Goal: Task Accomplishment & Management: Use online tool/utility

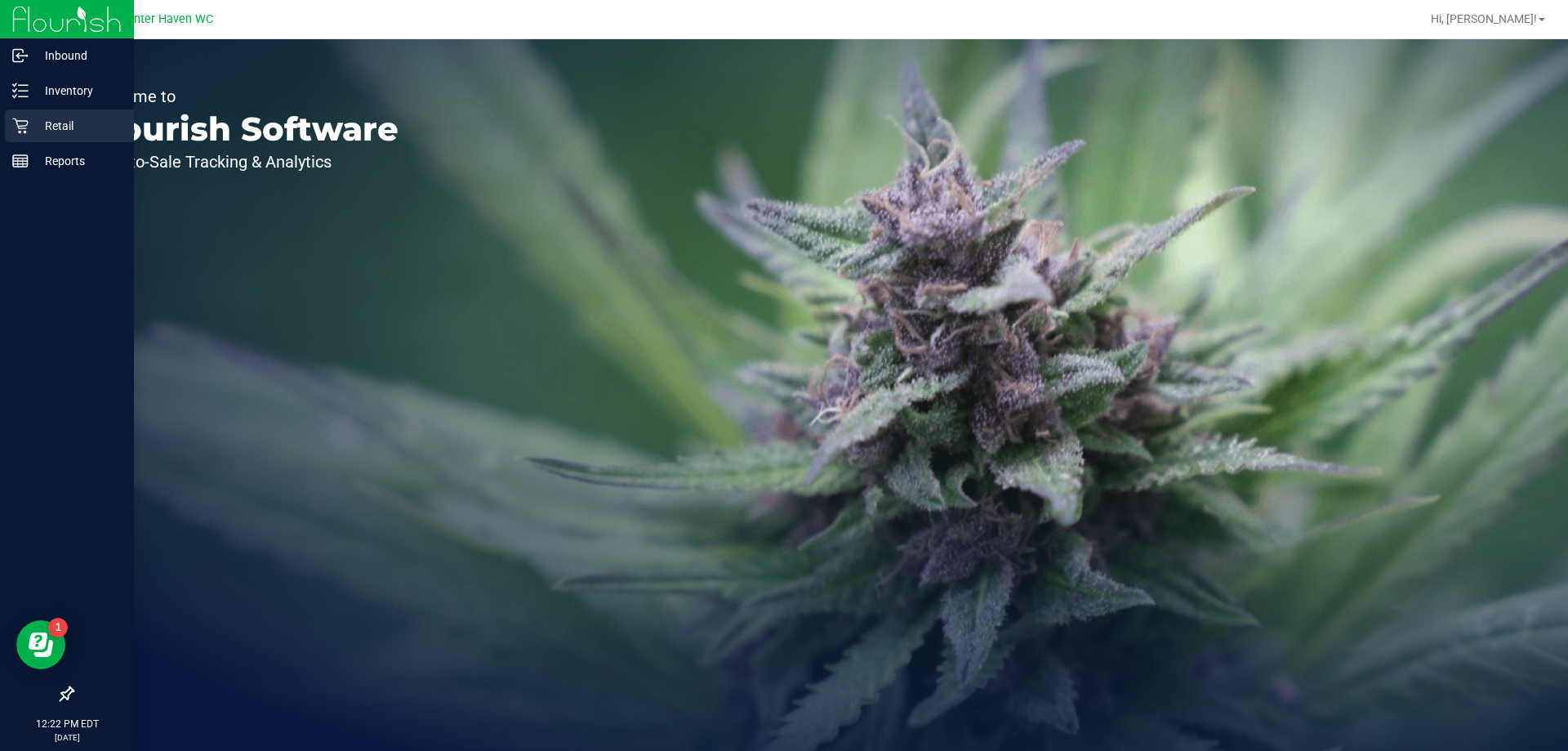
click at [29, 135] on div "Retail" at bounding box center [69, 125] width 129 height 33
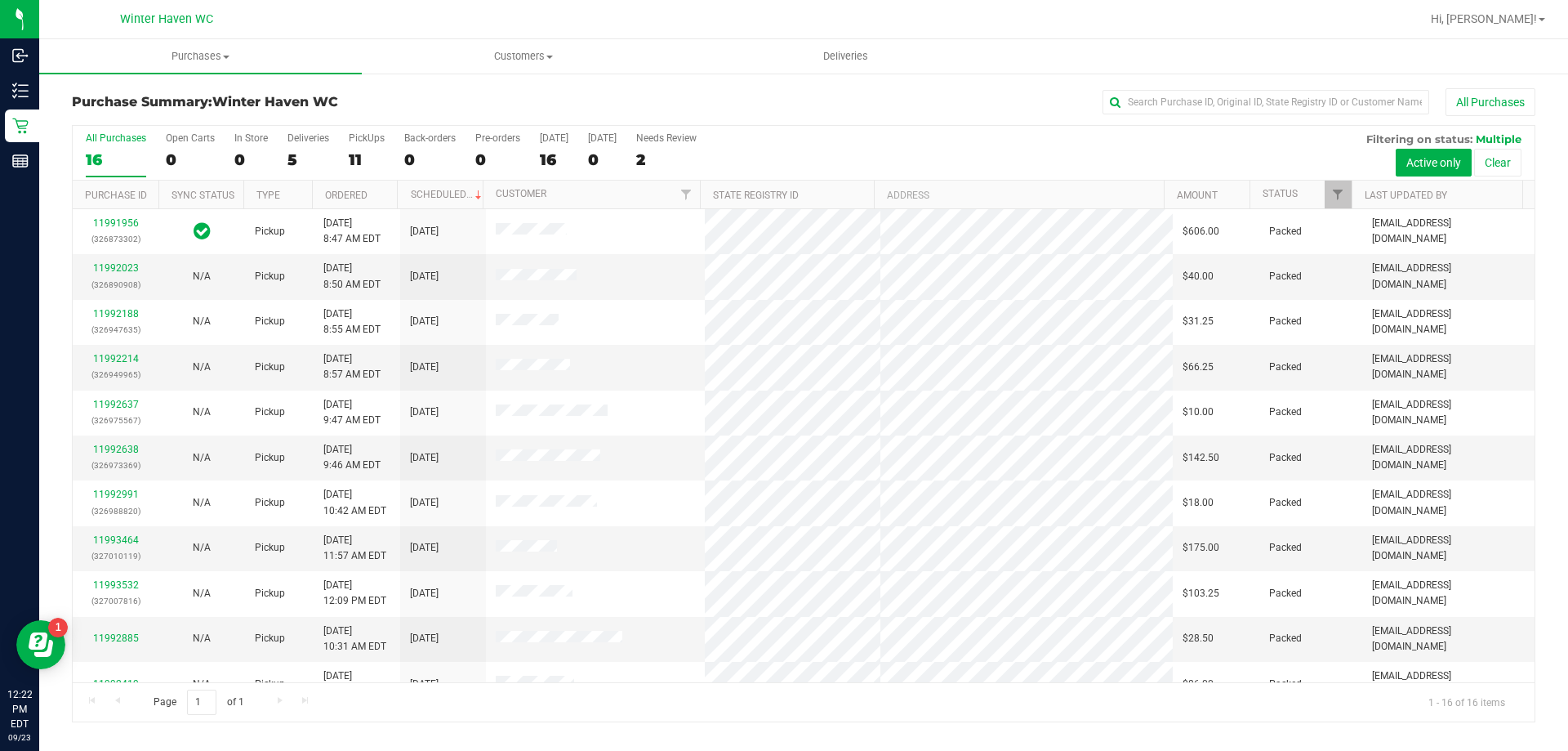
click at [292, 156] on div "5" at bounding box center [308, 159] width 42 height 19
click at [0, 0] on input "Deliveries 5" at bounding box center [0, 0] width 0 height 0
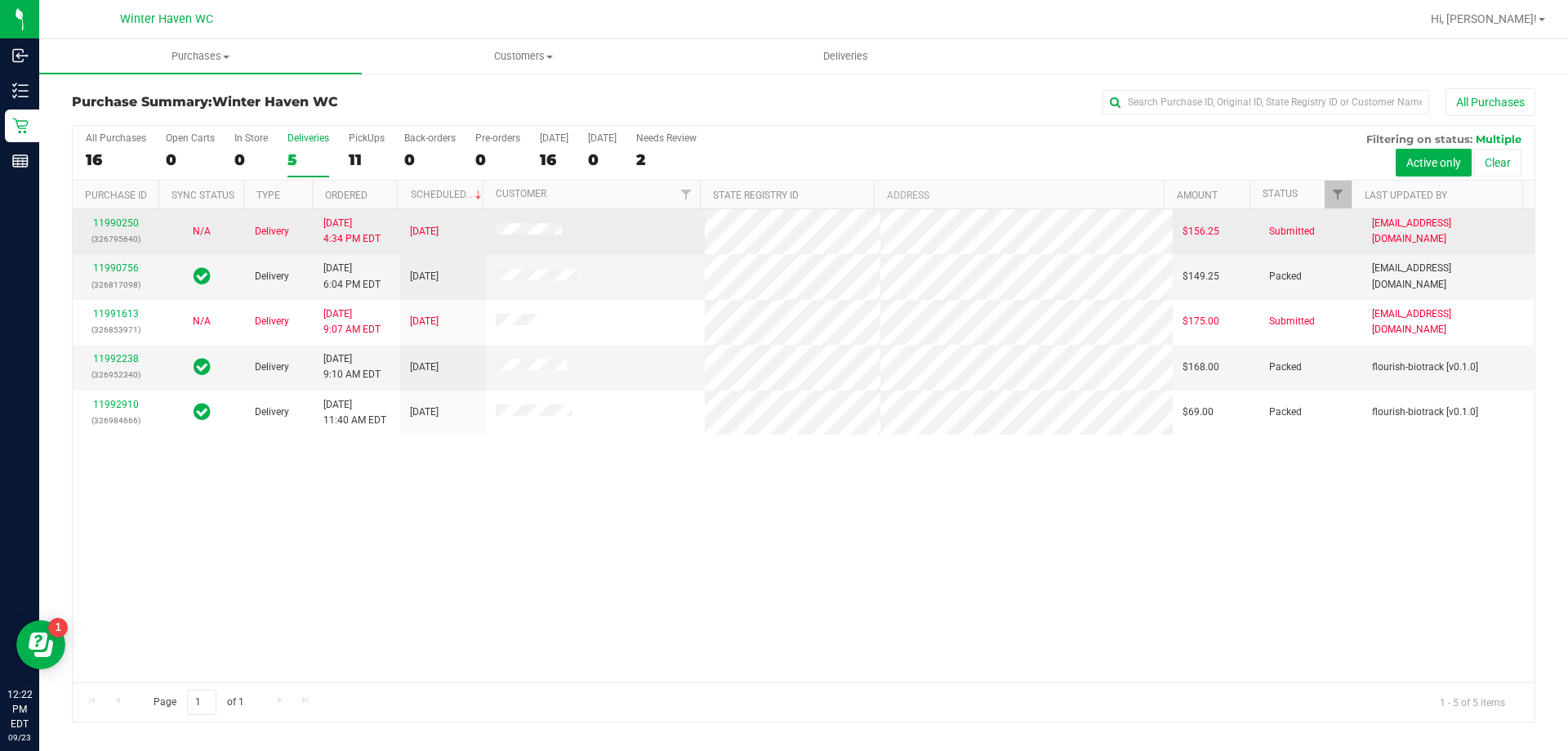
click at [142, 222] on div "11990250 (326795640)" at bounding box center [116, 230] width 66 height 31
click at [130, 223] on link "11990250" at bounding box center [116, 222] width 45 height 12
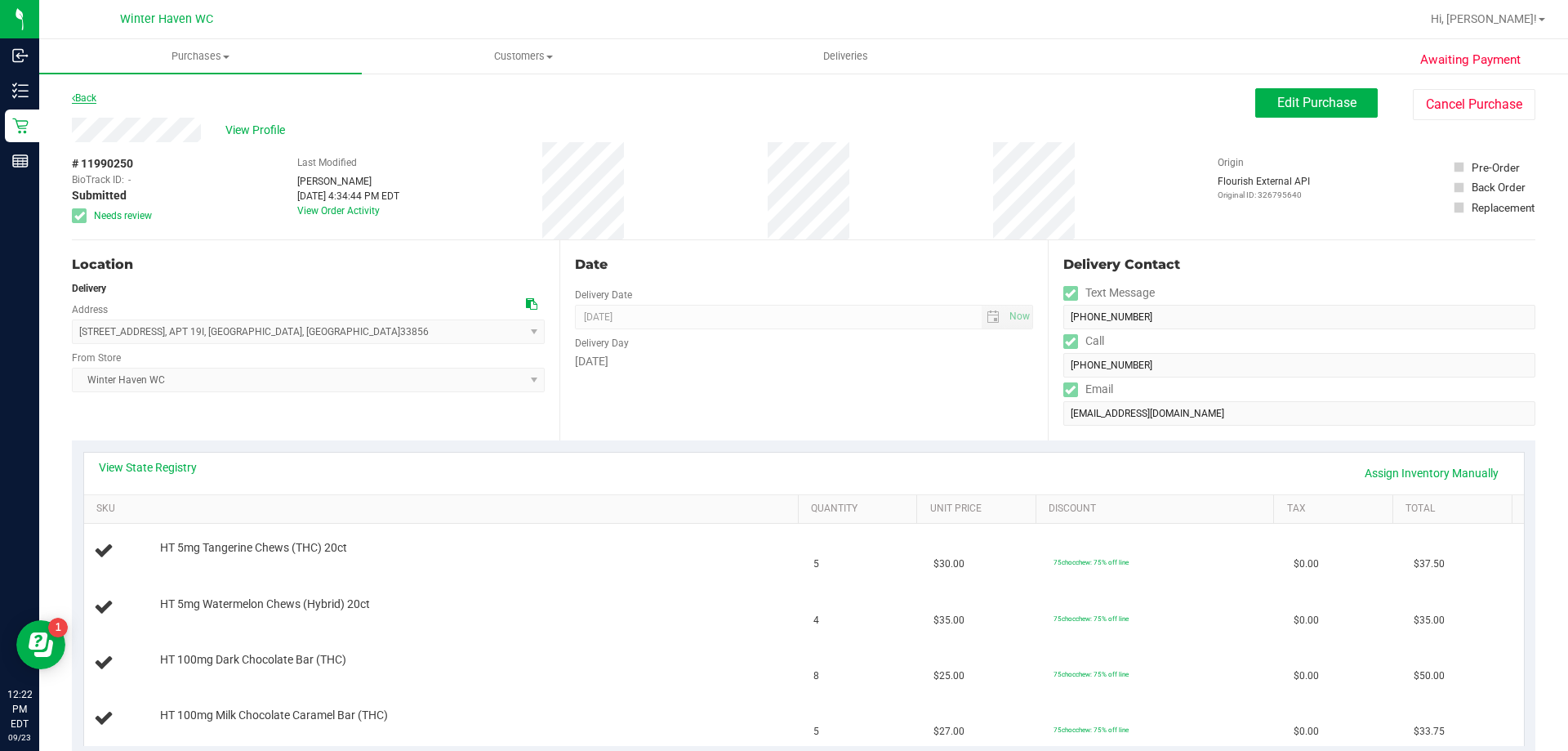
click at [81, 100] on link "Back" at bounding box center [85, 98] width 25 height 12
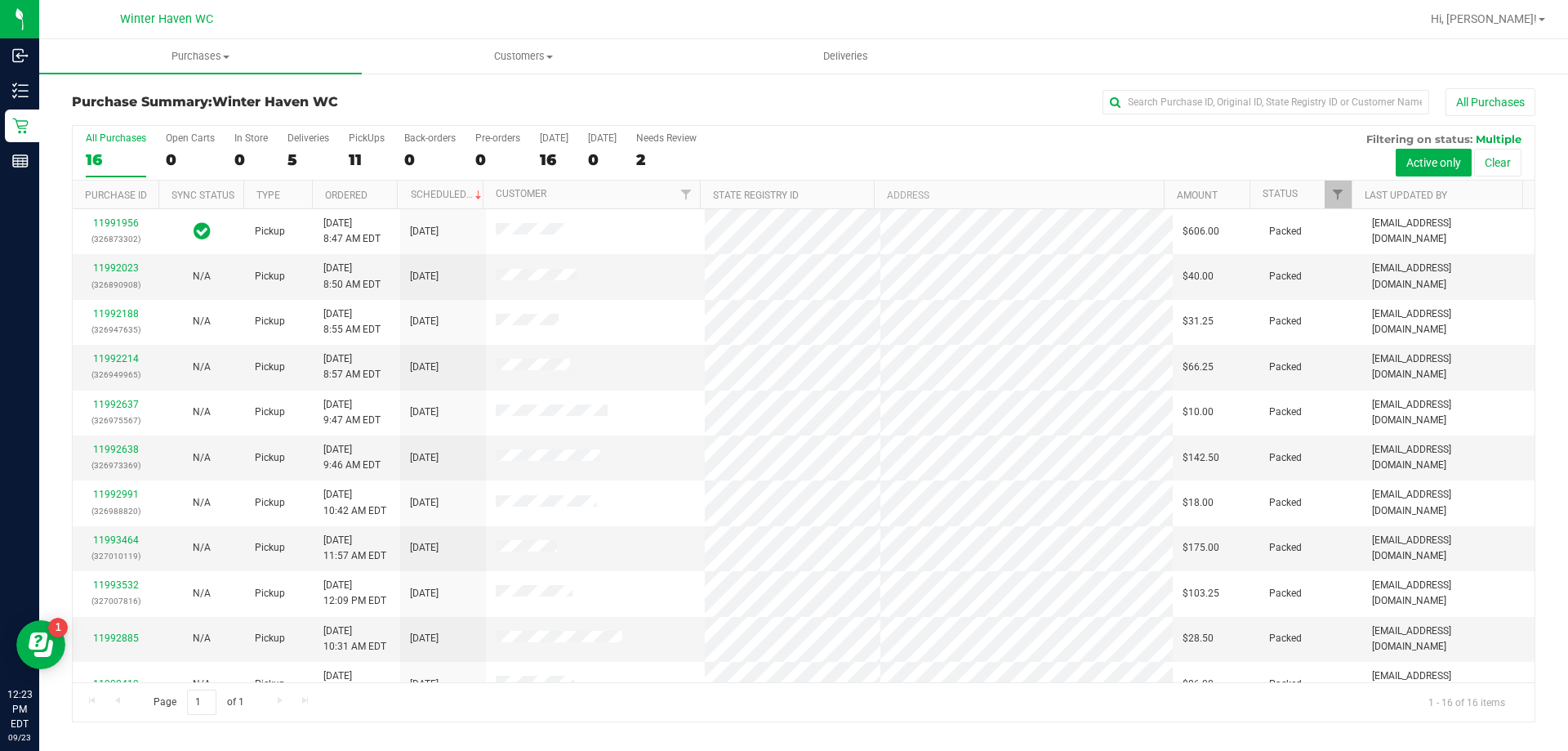
click at [290, 157] on div "5" at bounding box center [308, 159] width 42 height 19
click at [0, 0] on input "Deliveries 5" at bounding box center [0, 0] width 0 height 0
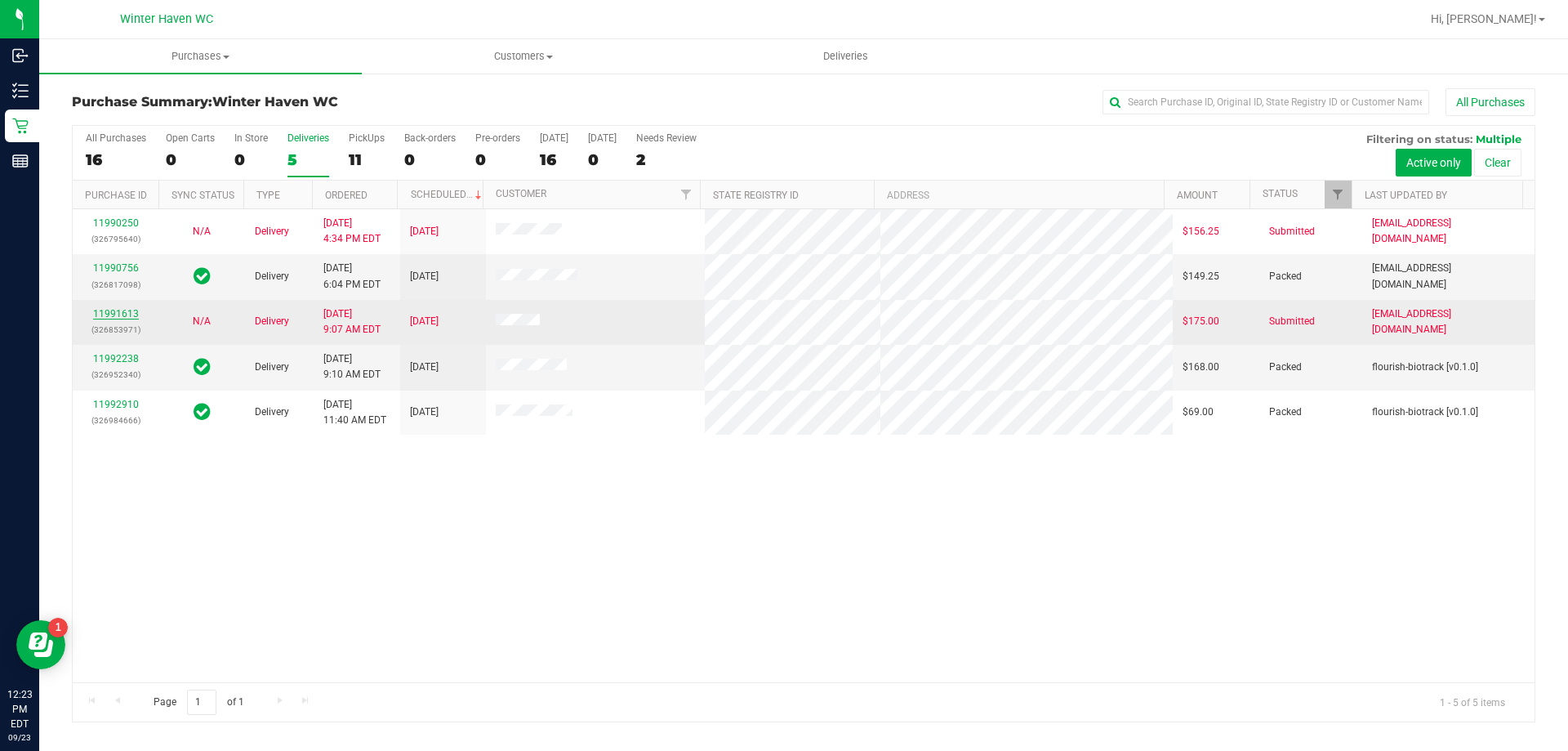
click at [133, 308] on link "11991613" at bounding box center [116, 313] width 45 height 12
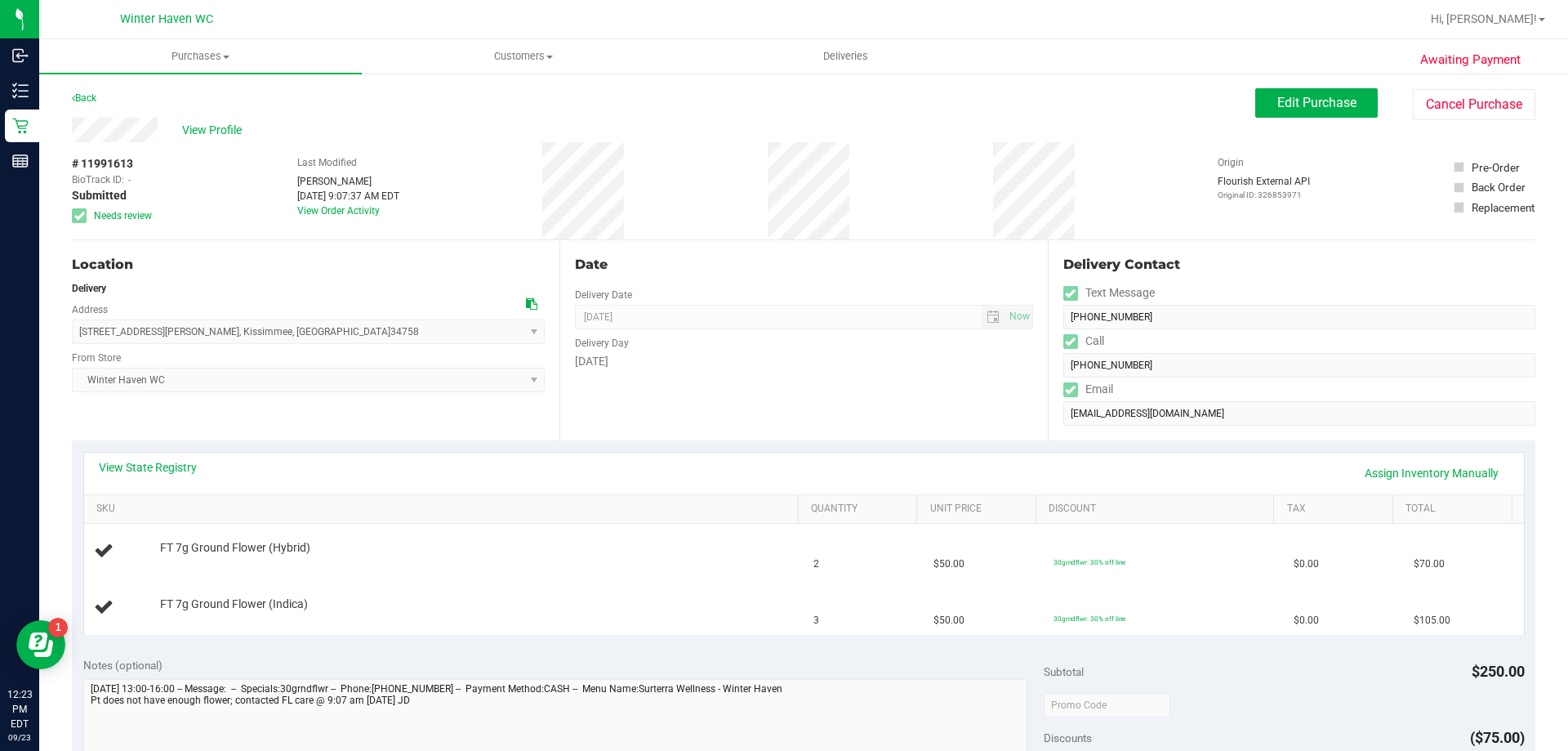
click at [812, 395] on div "Date Delivery Date [DATE] Now [DATE] 08:00 AM Now Delivery Day [DATE]" at bounding box center [804, 340] width 488 height 200
click at [94, 90] on div "Back" at bounding box center [85, 98] width 25 height 20
click at [85, 94] on link "Back" at bounding box center [85, 98] width 25 height 12
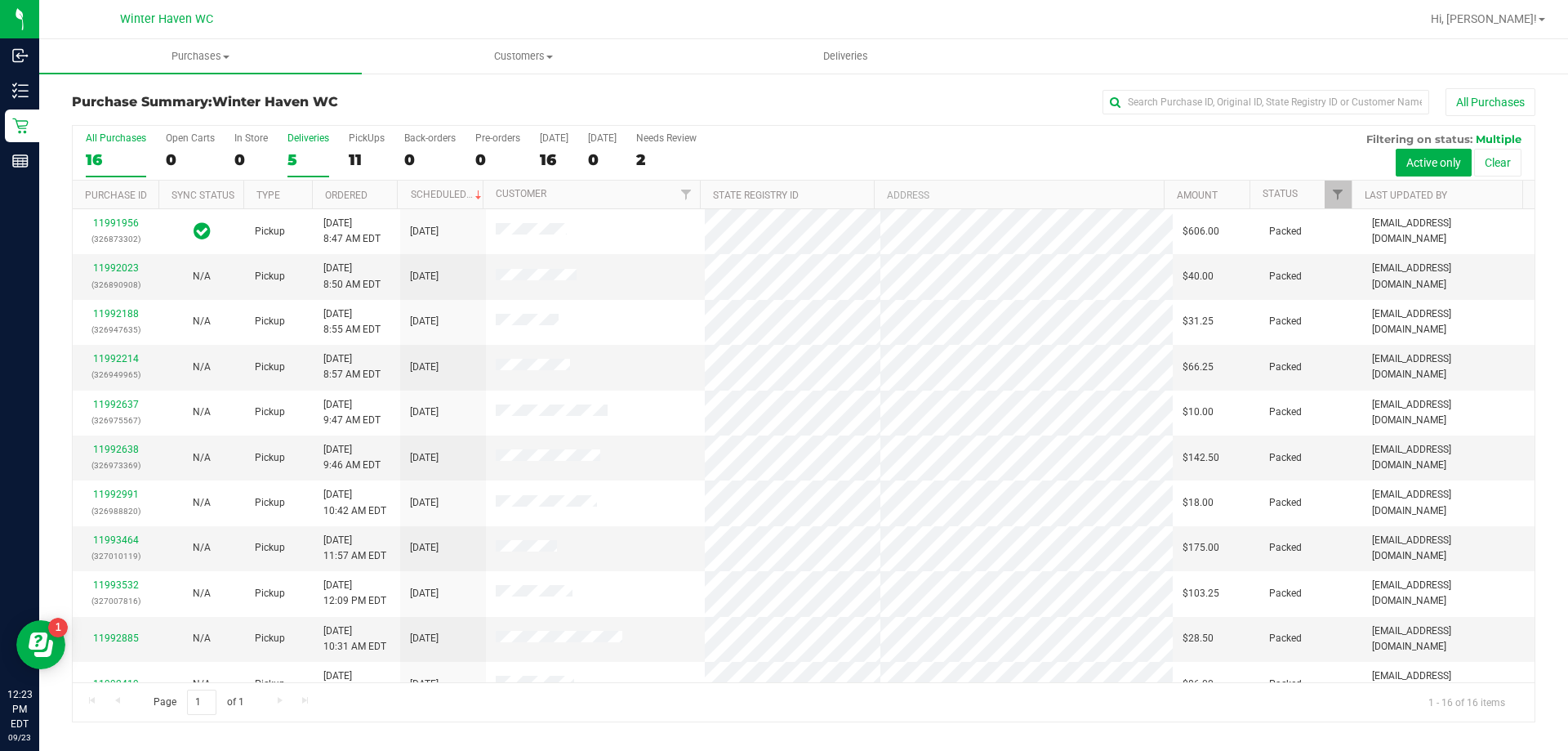
click at [295, 156] on div "5" at bounding box center [308, 159] width 42 height 19
click at [0, 0] on input "Deliveries 5" at bounding box center [0, 0] width 0 height 0
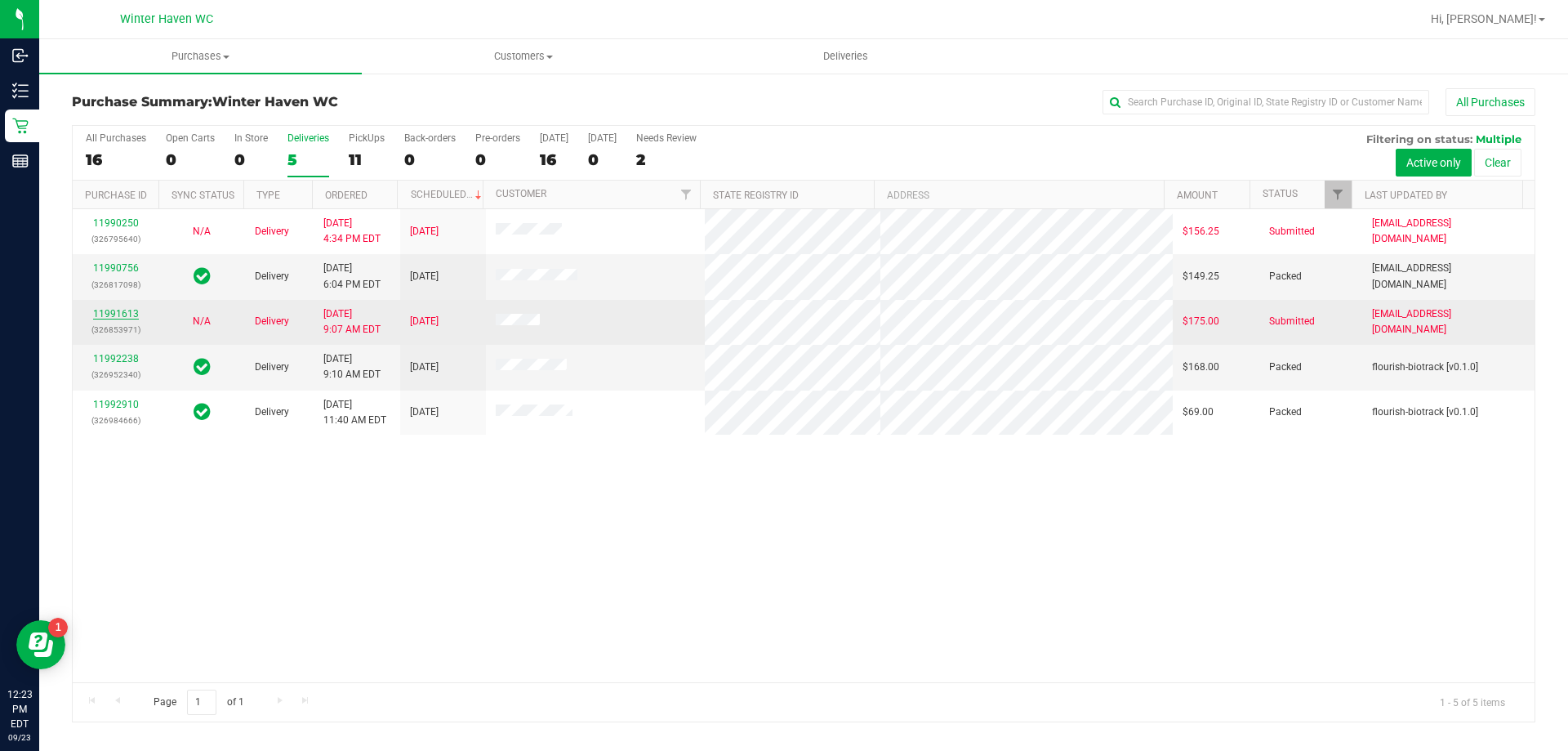
click at [106, 313] on link "11991613" at bounding box center [116, 313] width 45 height 12
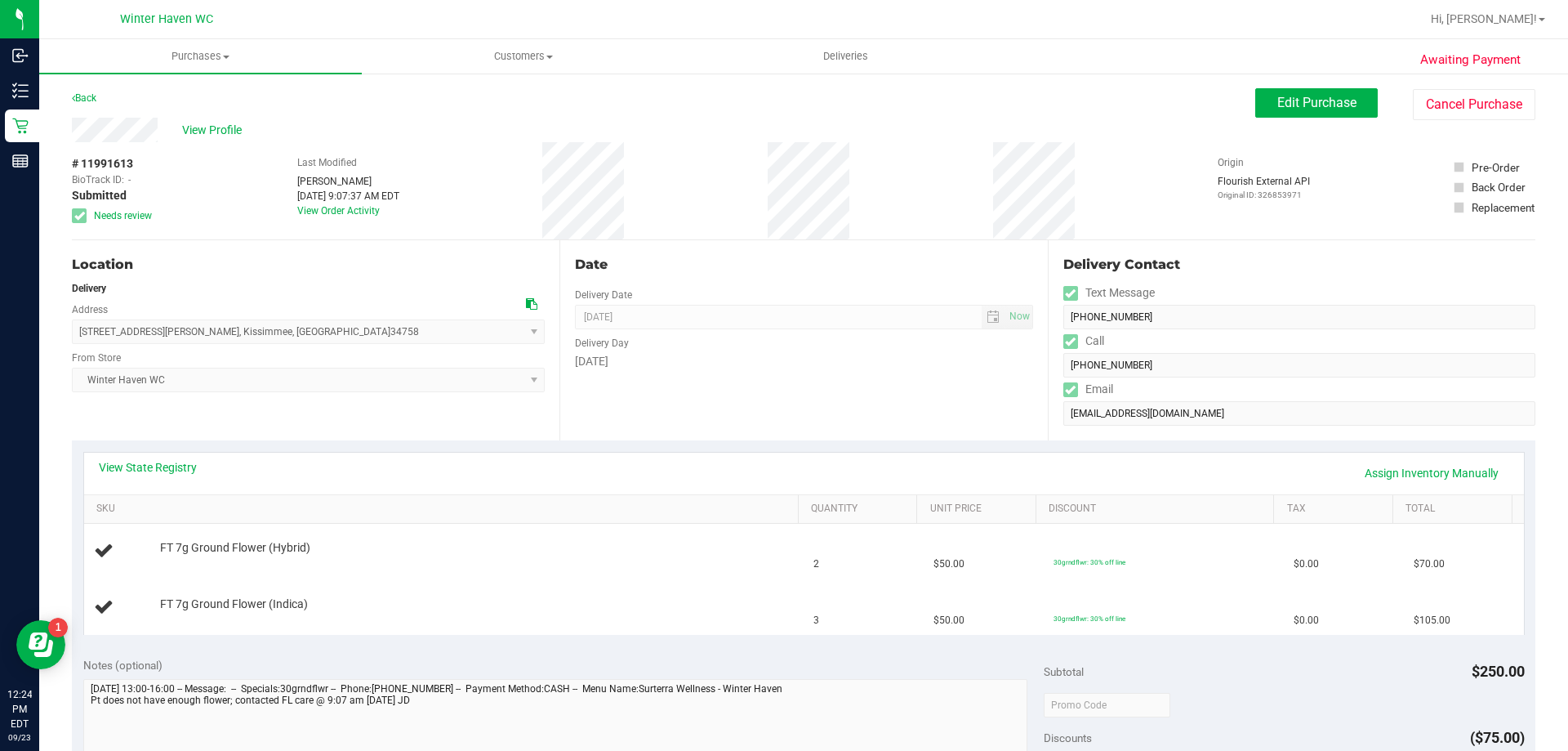
click at [732, 347] on div "Delivery Day" at bounding box center [804, 341] width 457 height 24
click at [96, 99] on link "Back" at bounding box center [85, 98] width 25 height 12
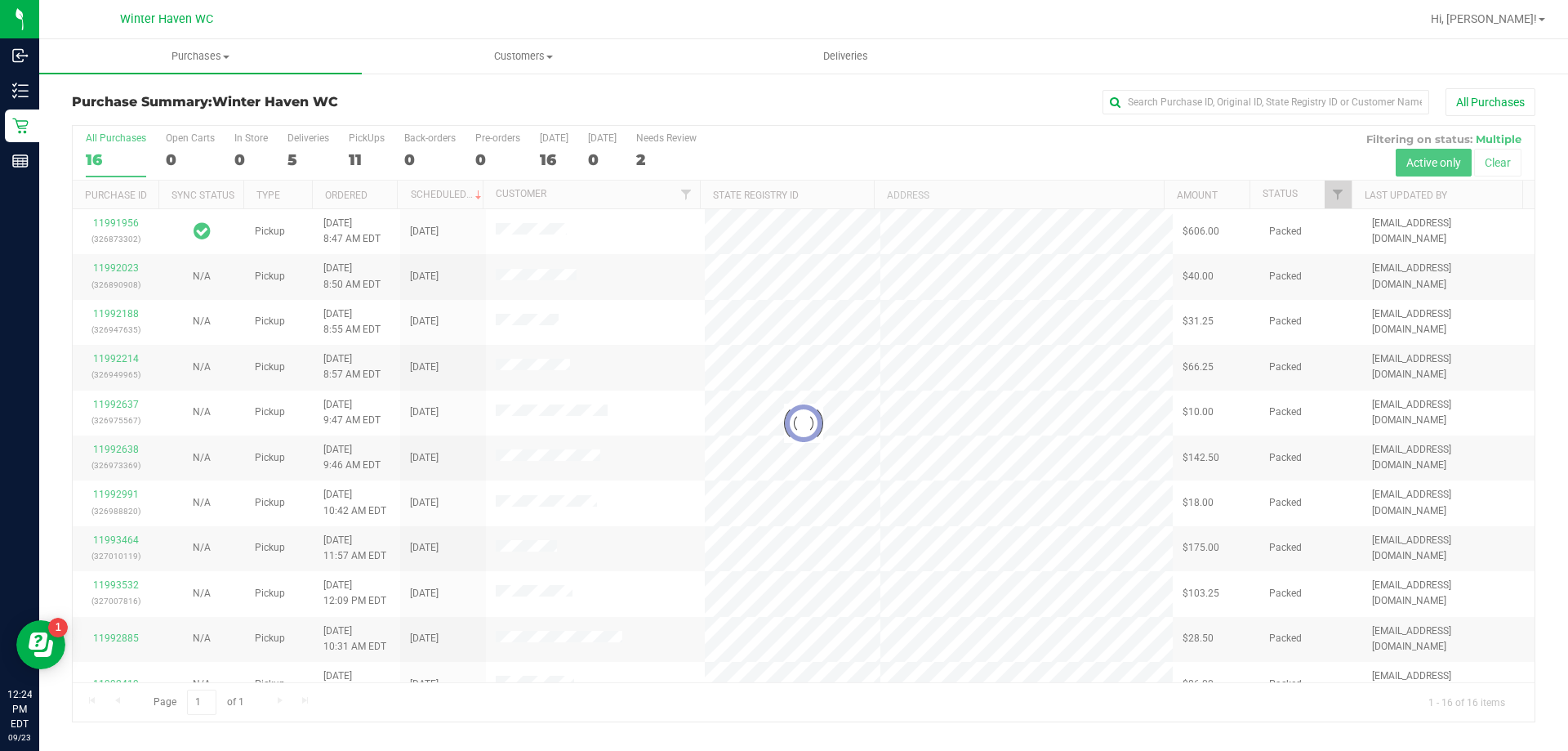
click at [295, 158] on div at bounding box center [804, 423] width 1462 height 595
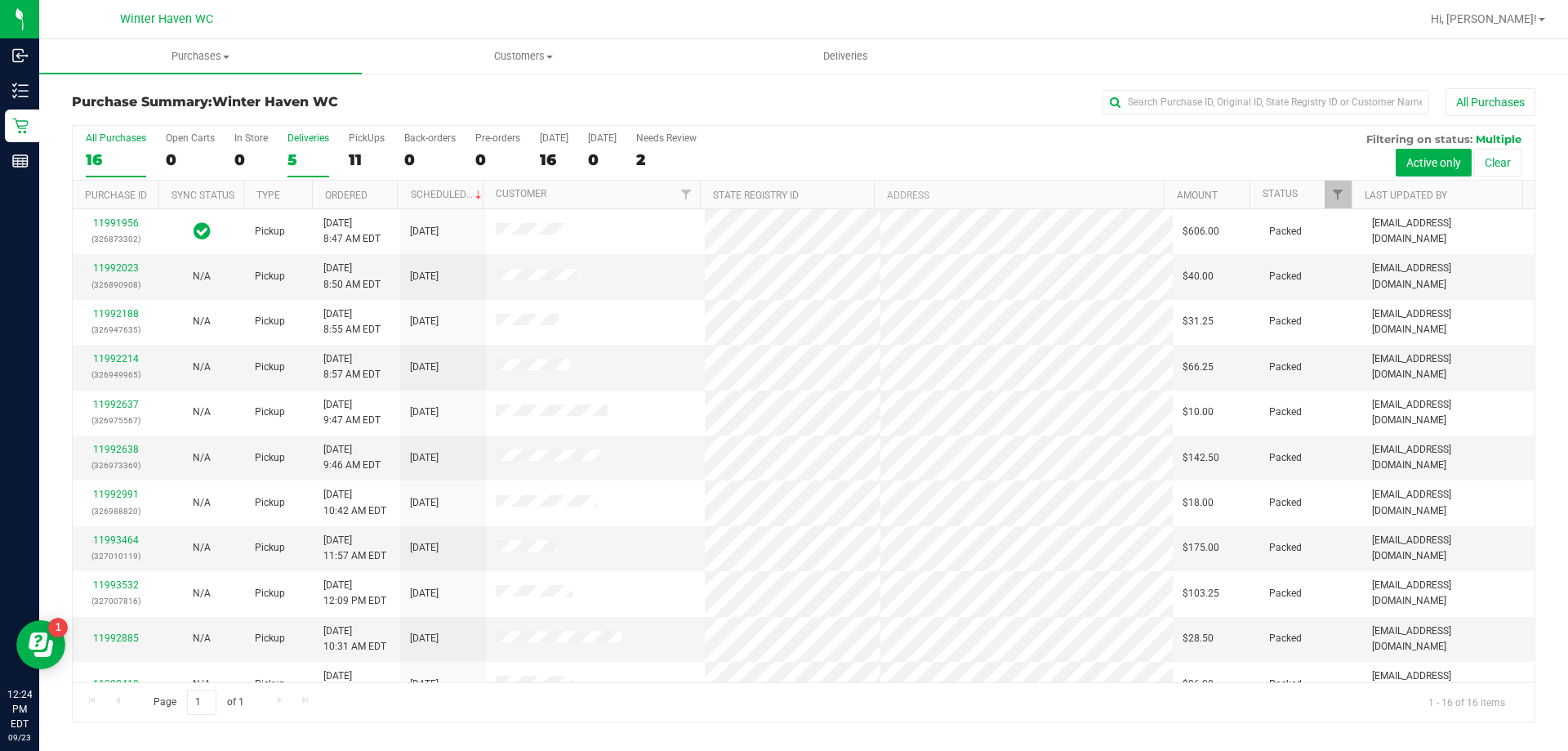
click at [295, 158] on div "5" at bounding box center [308, 159] width 42 height 19
click at [0, 0] on input "Deliveries 5" at bounding box center [0, 0] width 0 height 0
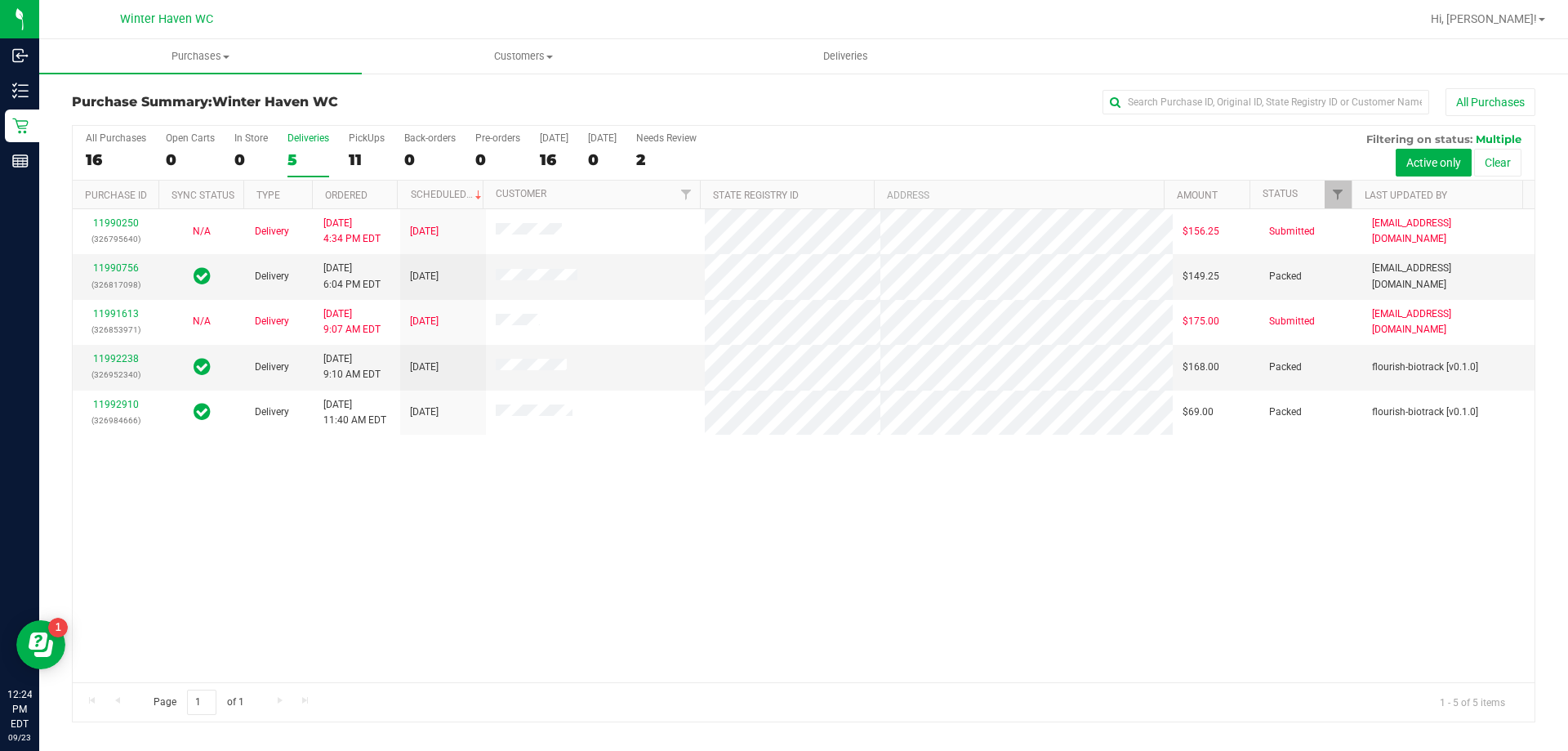
click at [736, 495] on div "11990250 (326795640) N/A Delivery [DATE] 4:34 PM EDT 9/23/2025 $156.25 Submitte…" at bounding box center [804, 445] width 1462 height 472
click at [746, 499] on div "11990250 (326795640) N/A Delivery [DATE] 4:34 PM EDT 9/23/2025 $156.25 Submitte…" at bounding box center [804, 445] width 1462 height 472
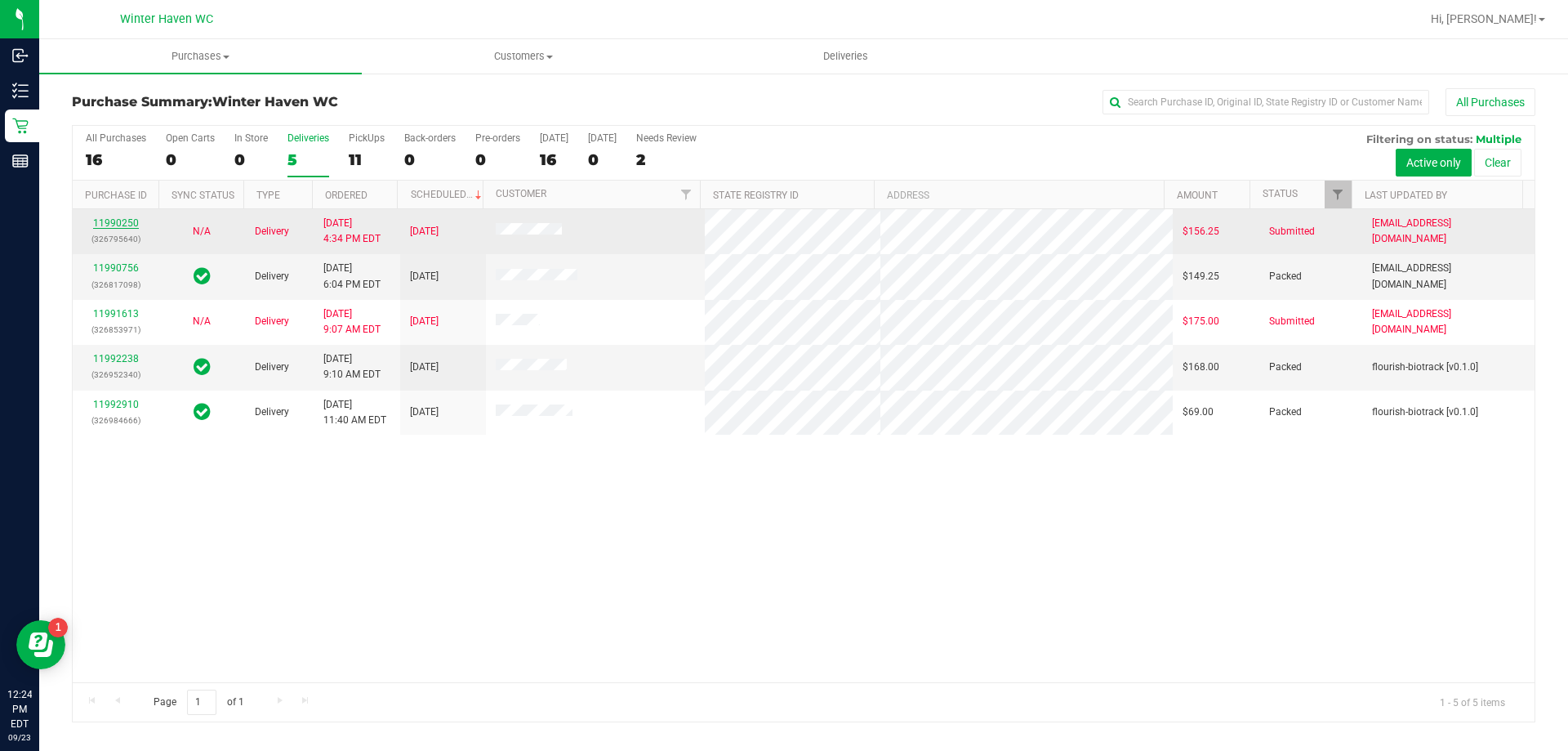
click at [120, 222] on link "11990250" at bounding box center [116, 222] width 45 height 12
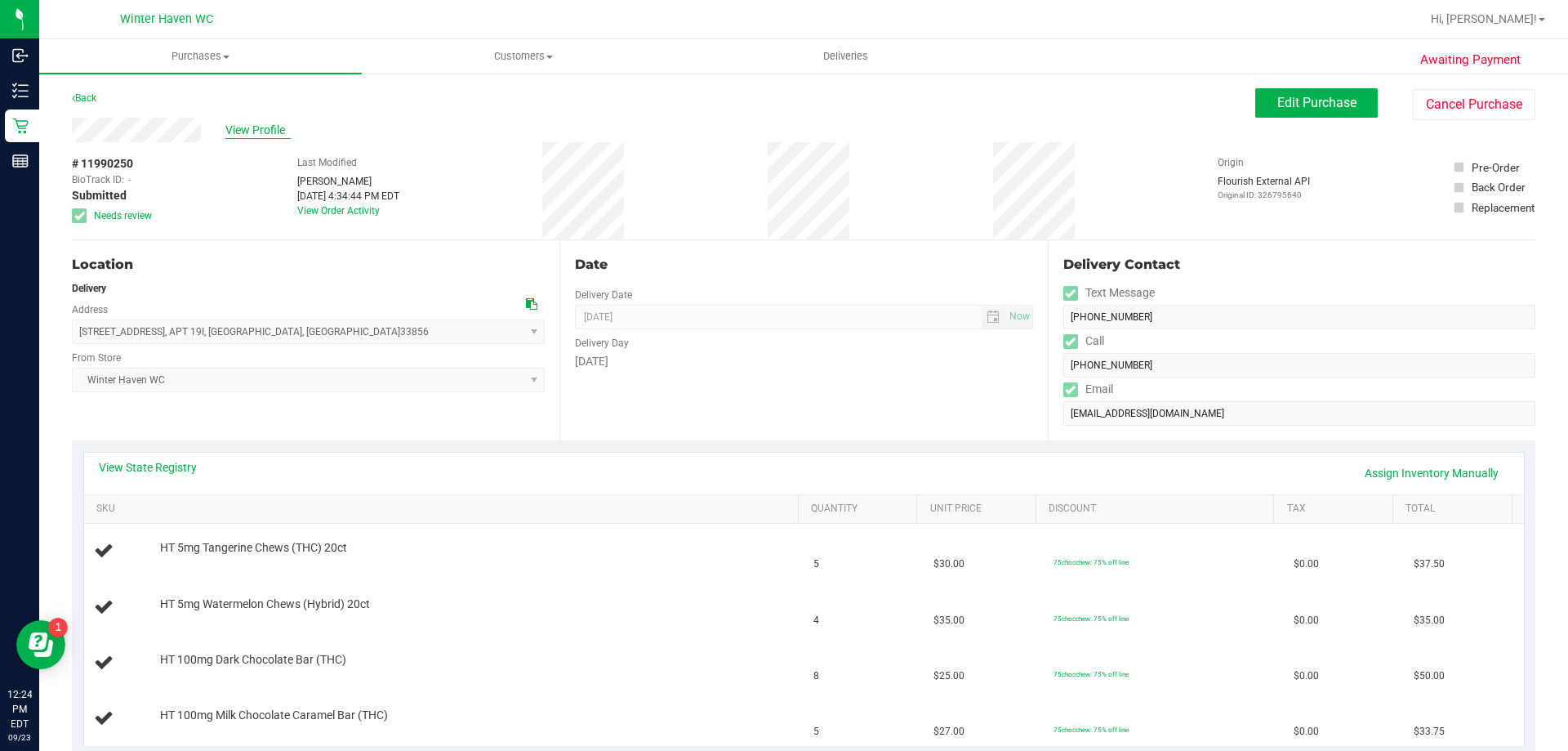
click at [248, 128] on span "View Profile" at bounding box center [257, 130] width 65 height 17
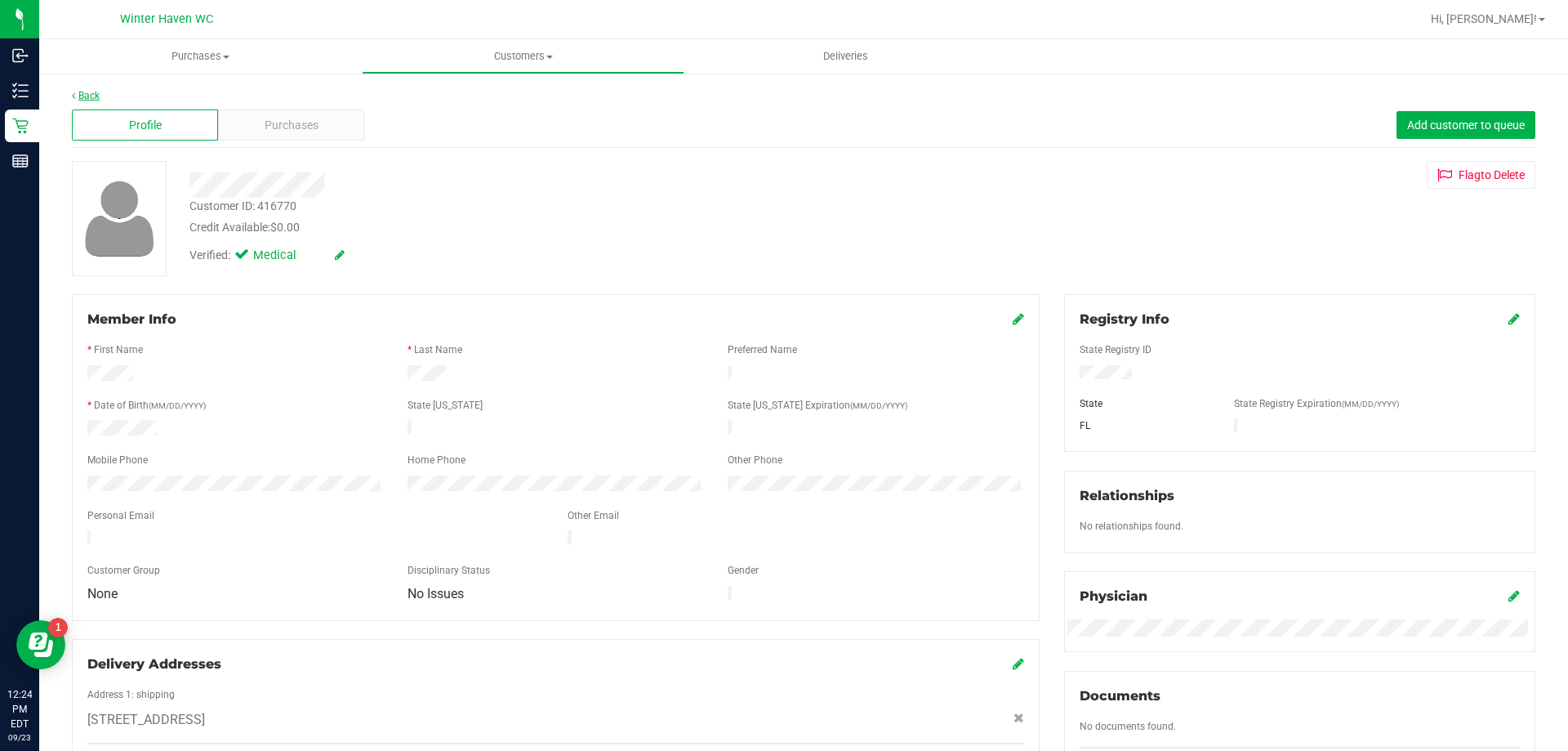
click at [87, 95] on link "Back" at bounding box center [85, 95] width 28 height 12
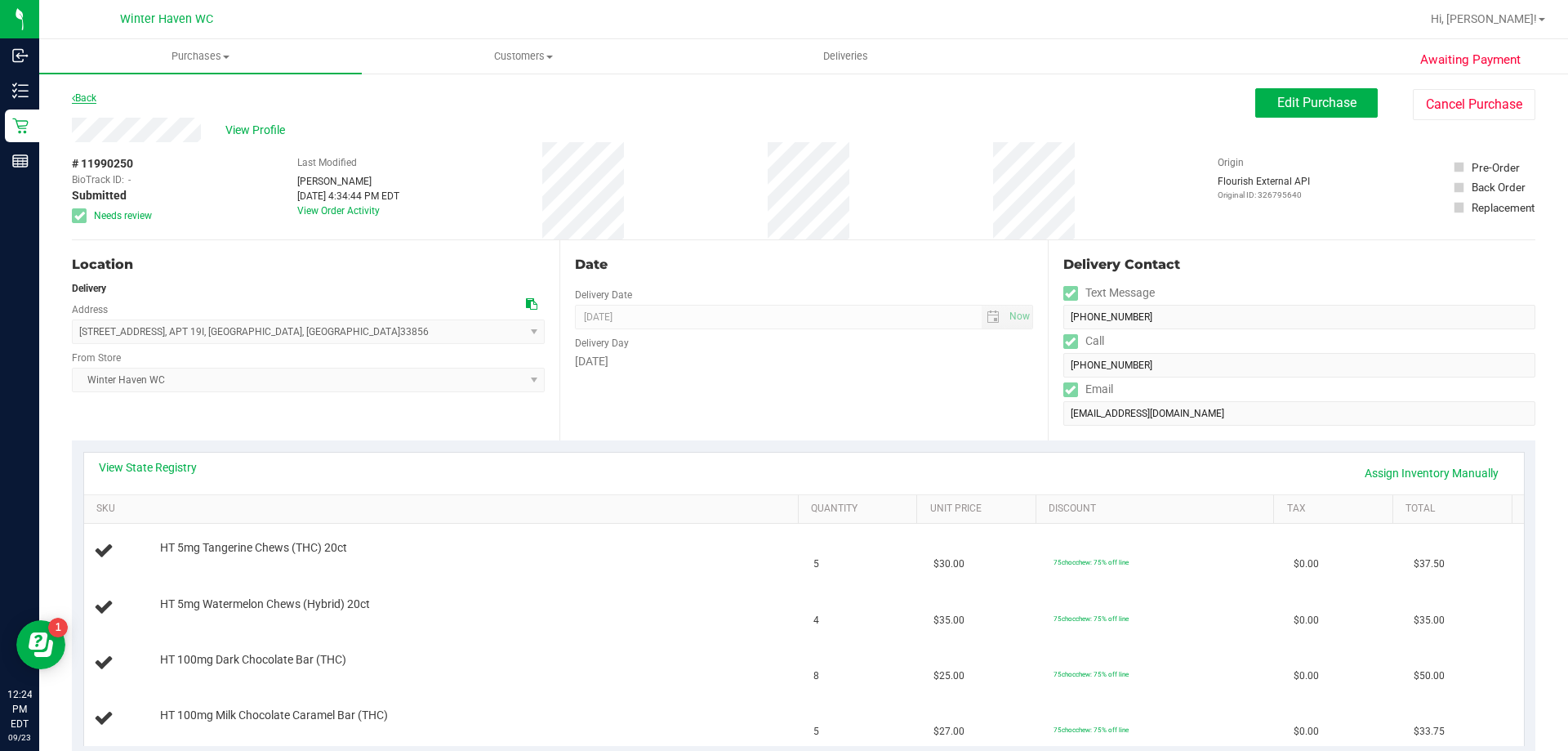
click at [81, 98] on link "Back" at bounding box center [85, 98] width 25 height 12
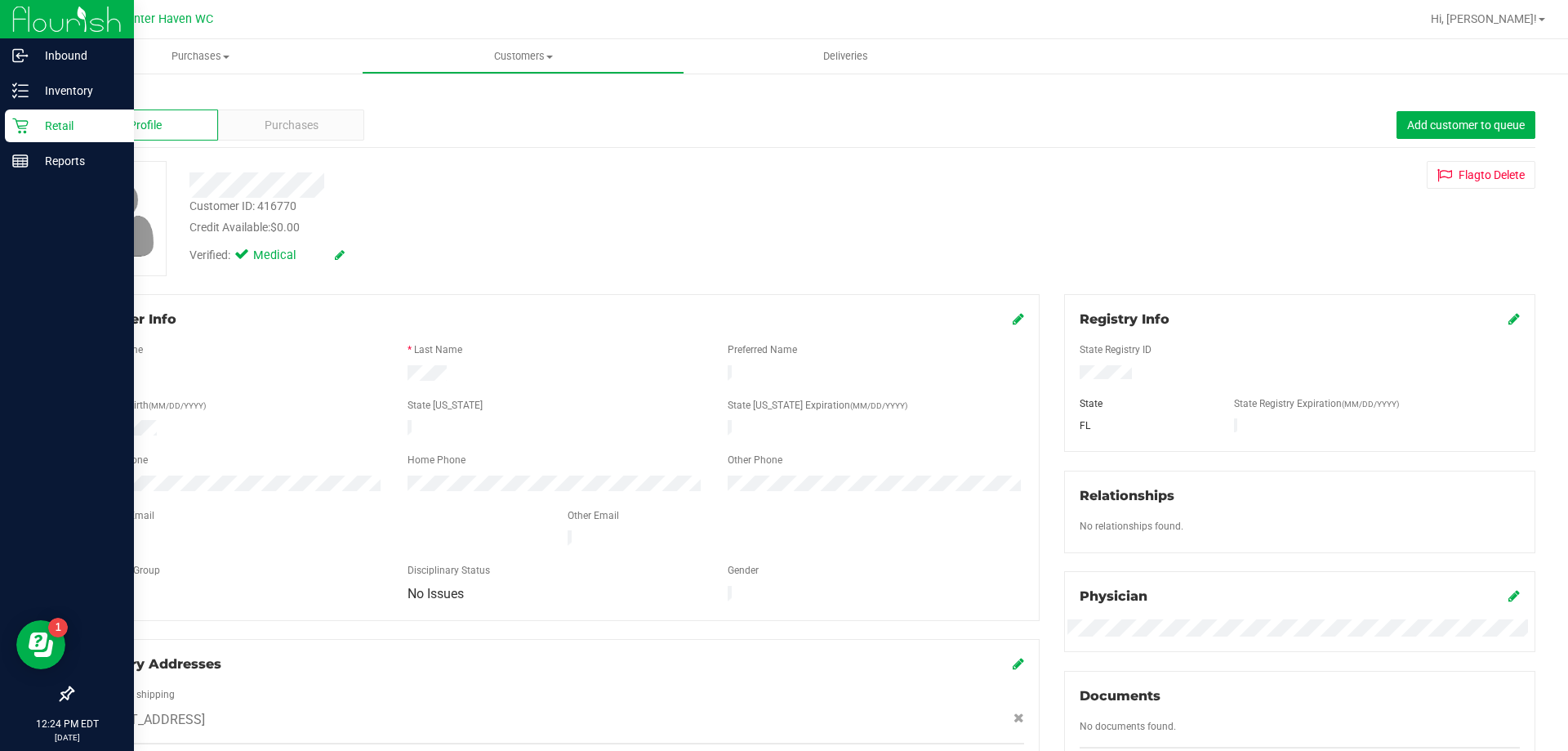
click at [36, 128] on p "Retail" at bounding box center [77, 125] width 98 height 20
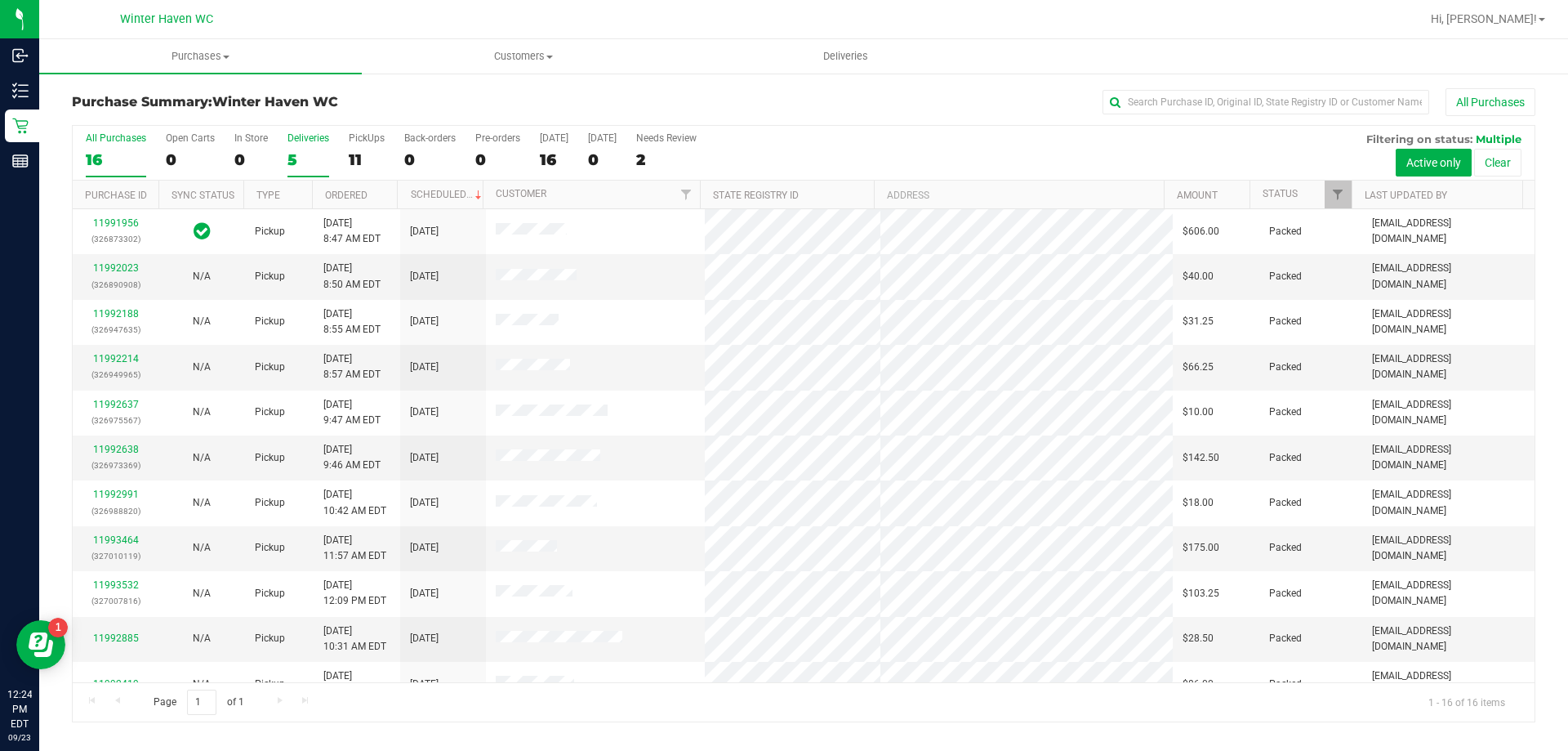
click at [289, 157] on div "5" at bounding box center [308, 159] width 42 height 19
click at [0, 0] on input "Deliveries 5" at bounding box center [0, 0] width 0 height 0
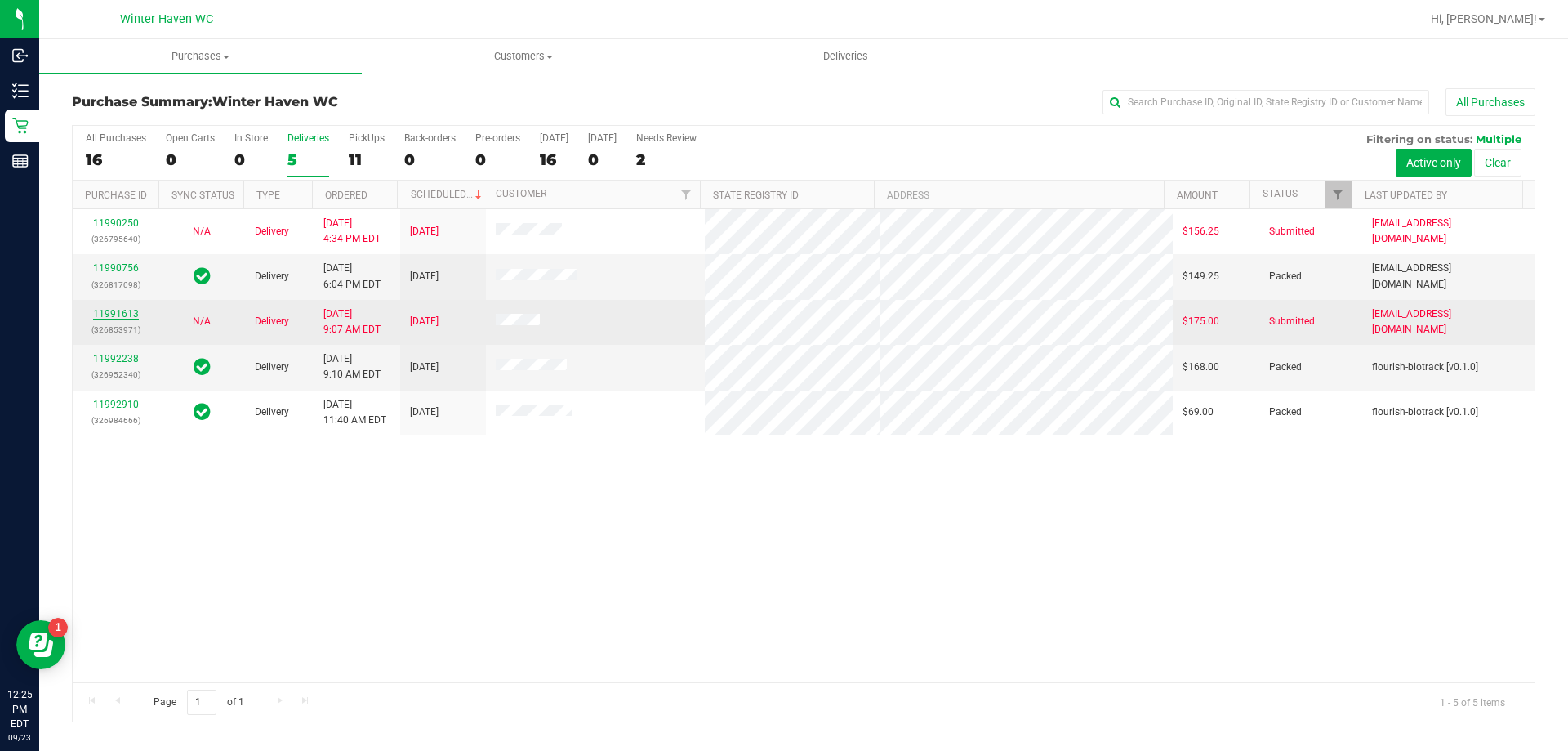
click at [125, 309] on link "11991613" at bounding box center [116, 313] width 45 height 12
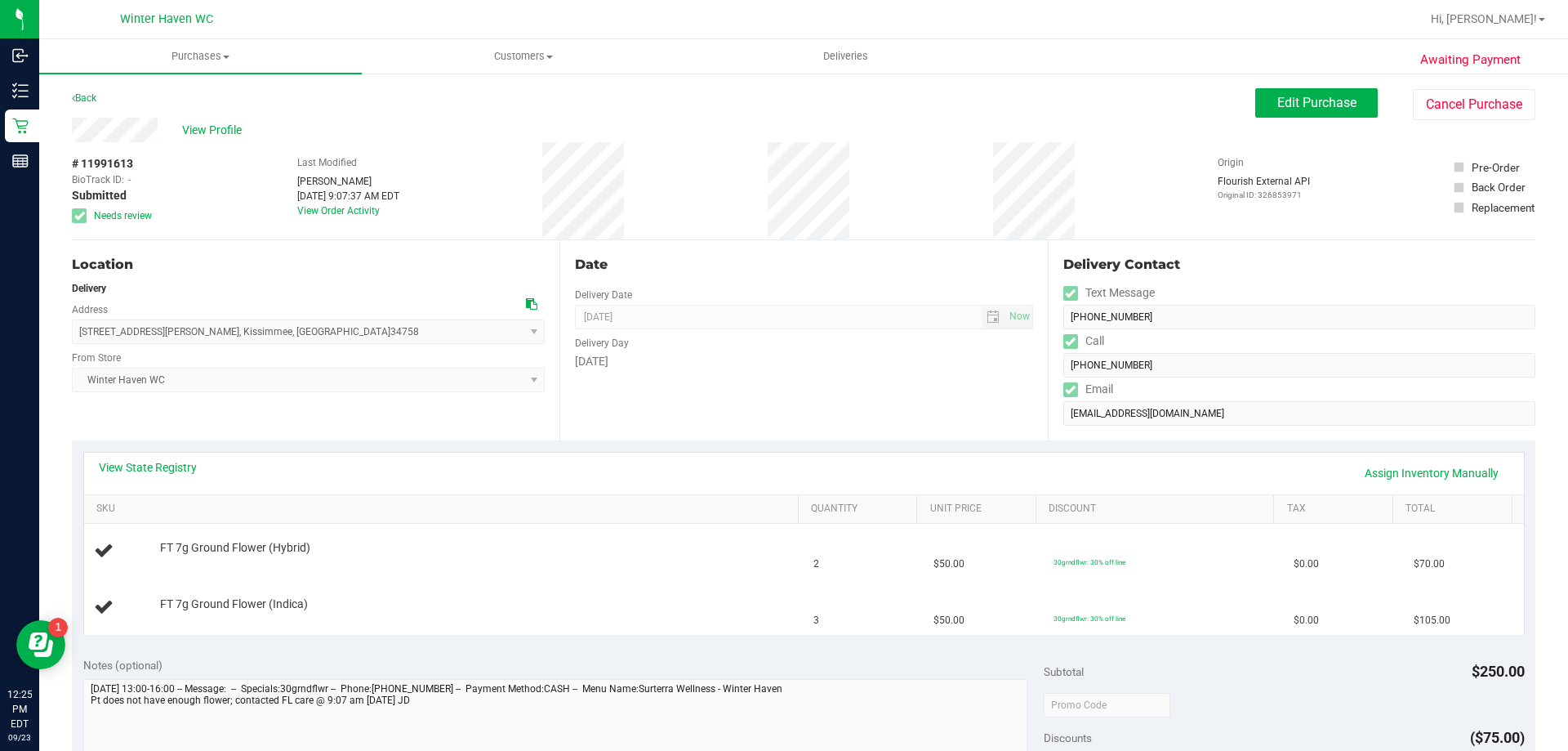
click at [740, 447] on div "View State Registry Assign Inventory Manually SKU Quantity Unit Price Discount …" at bounding box center [804, 543] width 1464 height 205
click at [206, 128] on span "View Profile" at bounding box center [214, 130] width 65 height 17
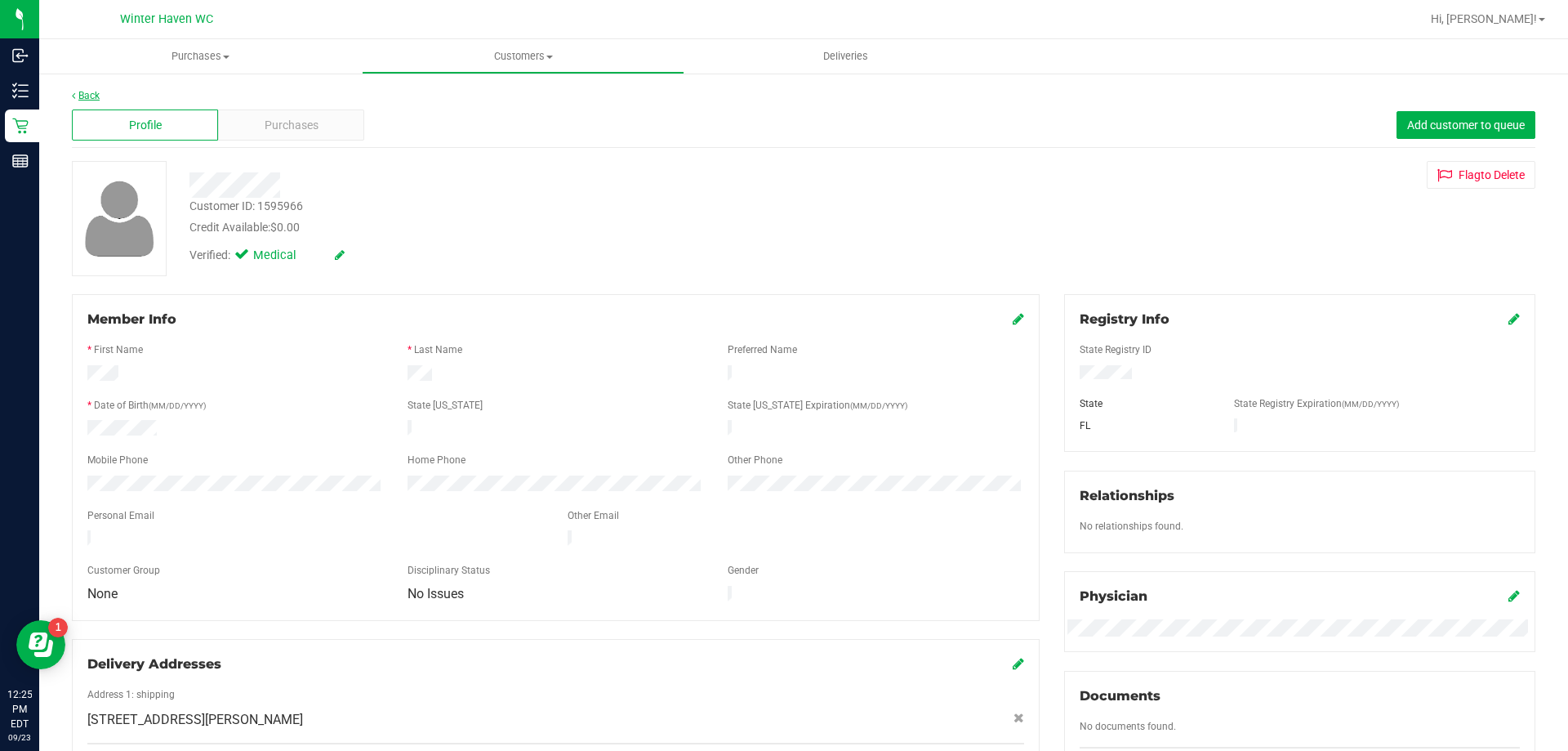
click at [99, 94] on link "Back" at bounding box center [85, 95] width 28 height 12
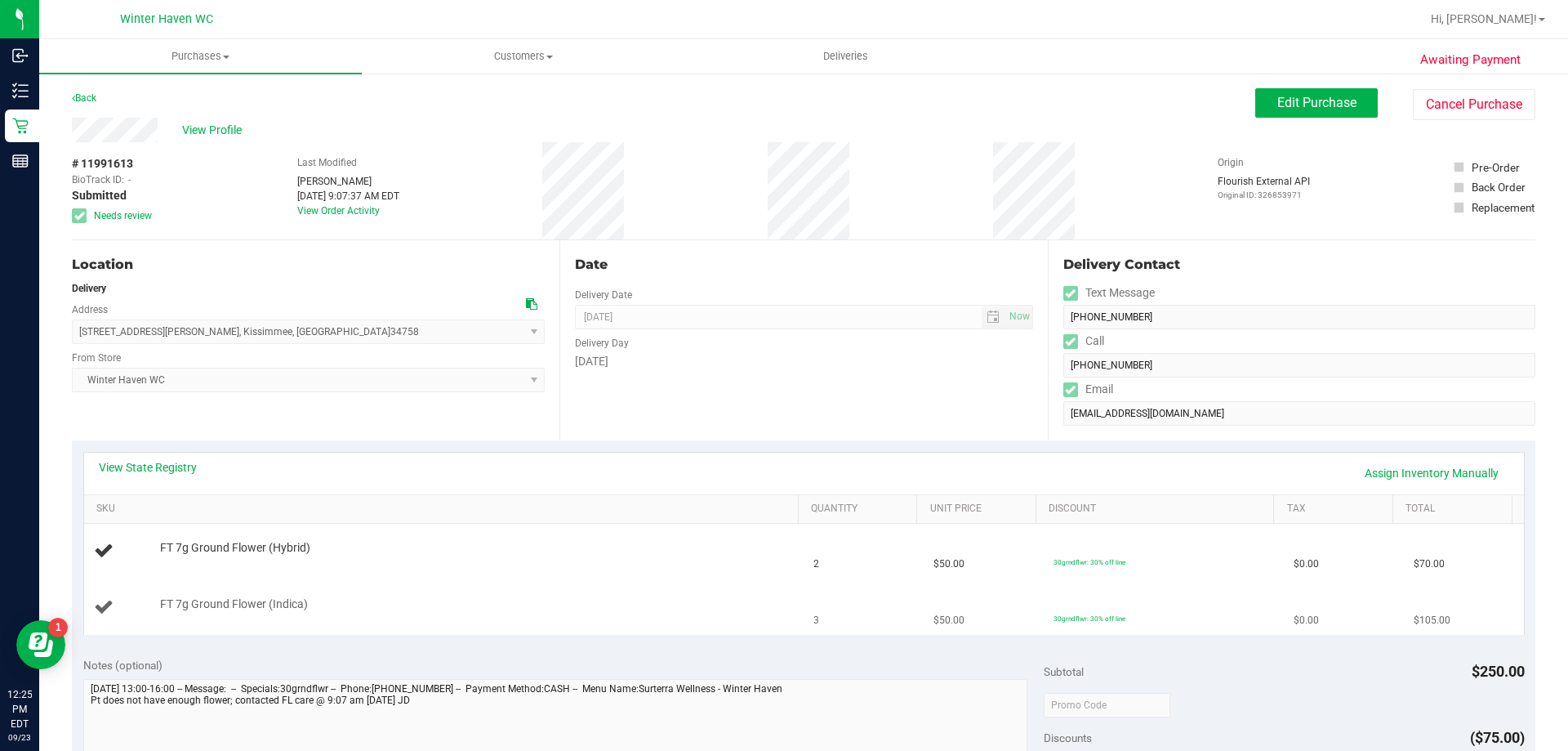
click at [776, 594] on td "FT 7g Ground Flower (Indica)" at bounding box center [445, 607] width 721 height 54
click at [761, 464] on div "View State Registry Assign Inventory Manually" at bounding box center [804, 472] width 1410 height 28
click at [92, 101] on link "Back" at bounding box center [85, 98] width 25 height 12
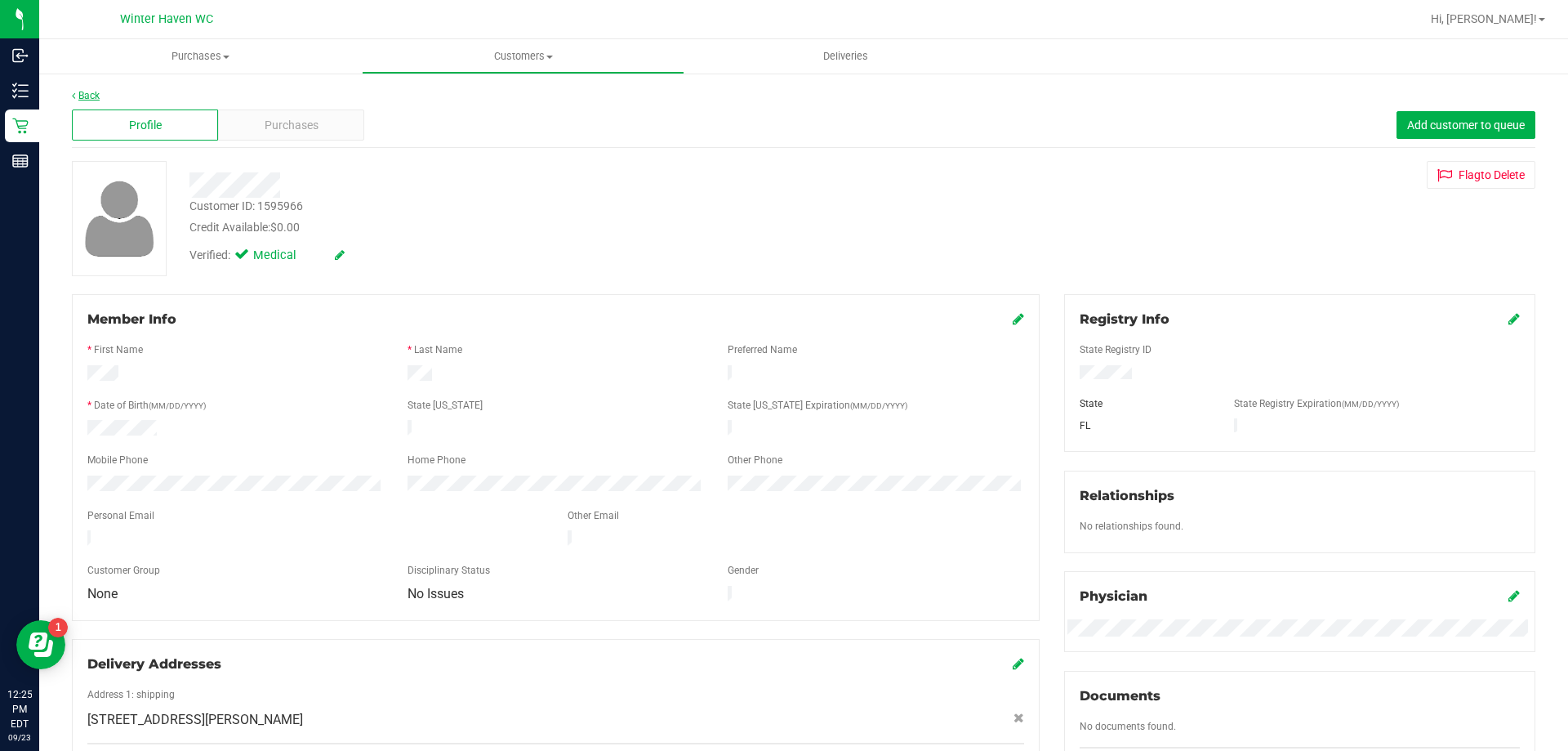
click at [89, 97] on link "Back" at bounding box center [85, 95] width 28 height 12
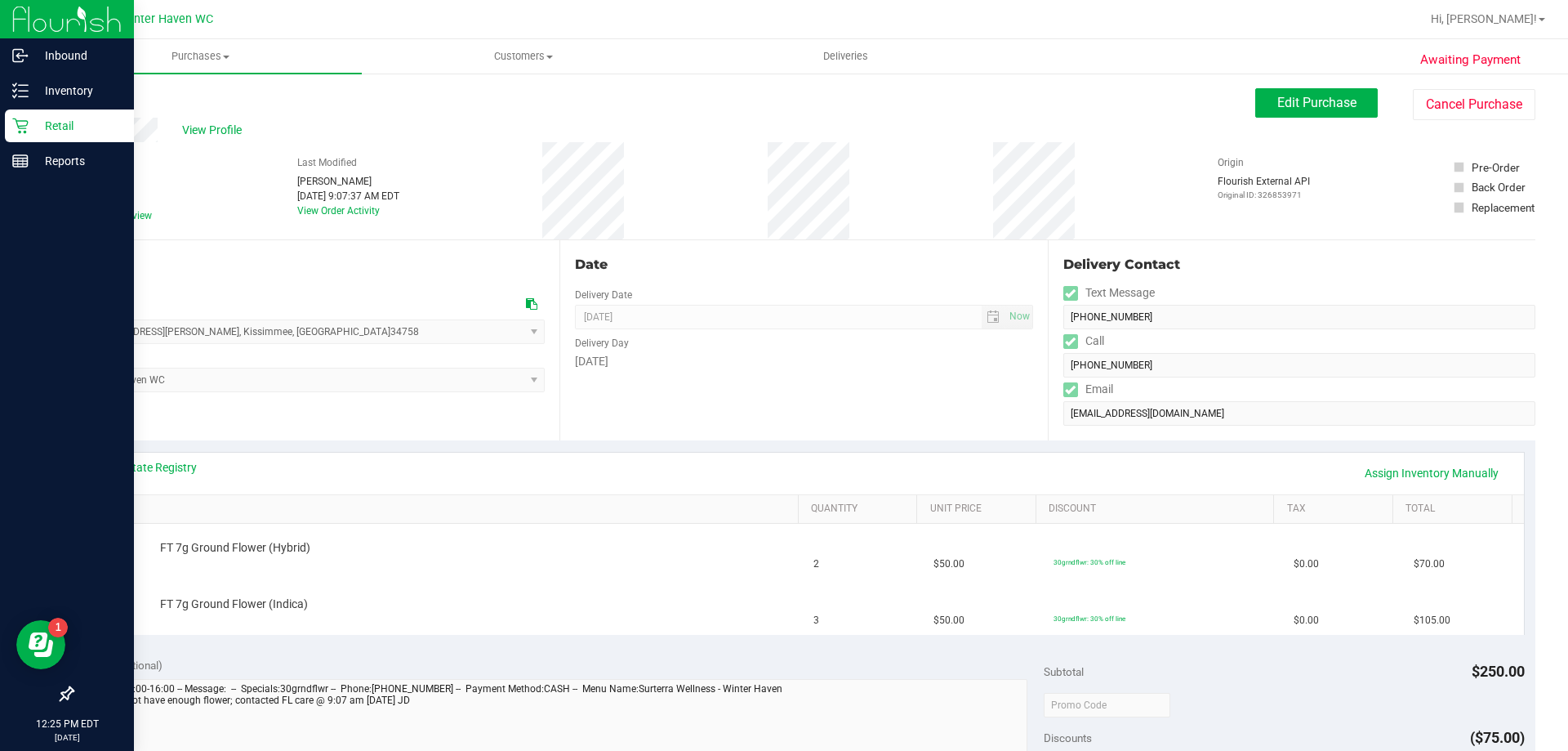
click at [27, 129] on icon at bounding box center [20, 125] width 16 height 16
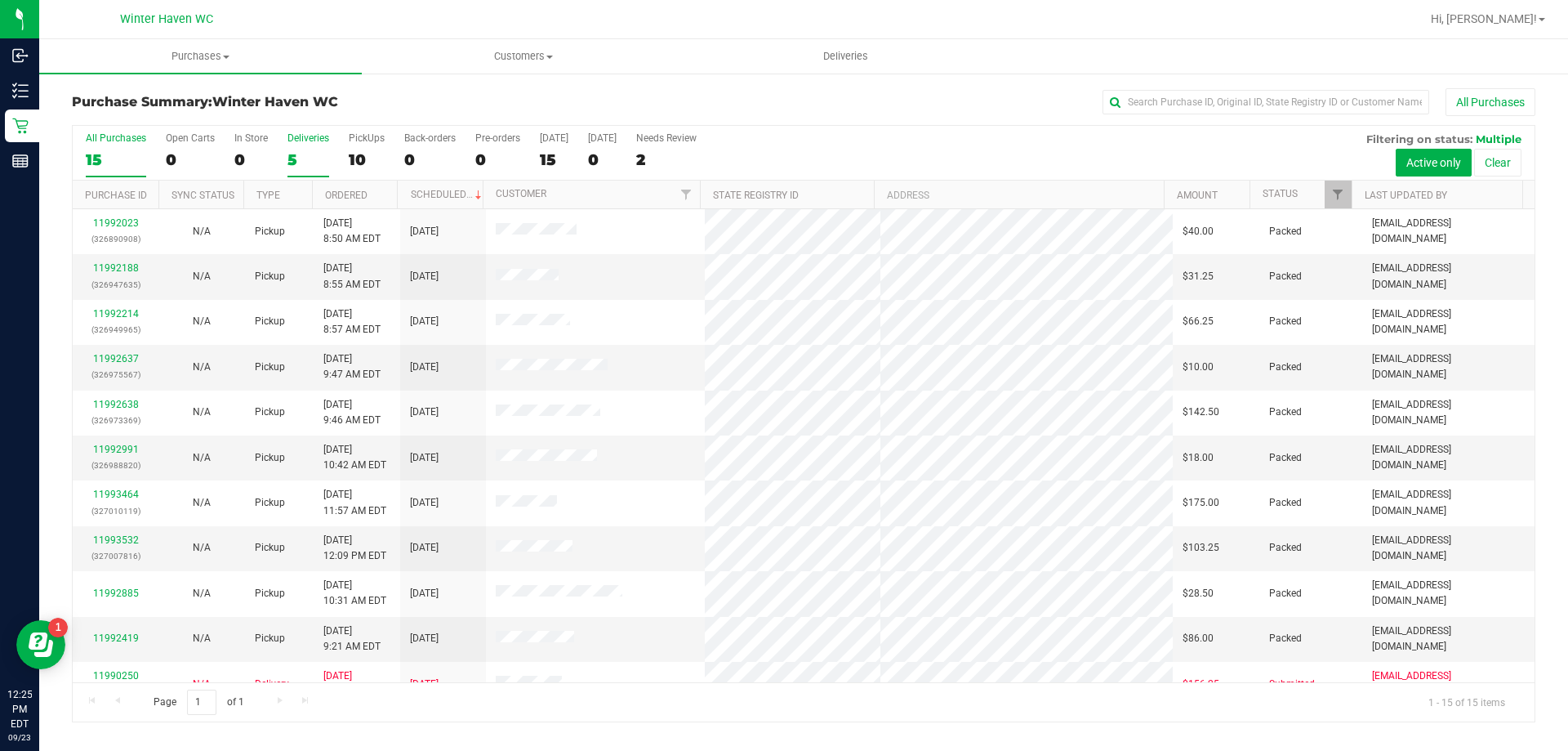
click at [290, 161] on div "5" at bounding box center [308, 159] width 42 height 19
click at [0, 0] on input "Deliveries 5" at bounding box center [0, 0] width 0 height 0
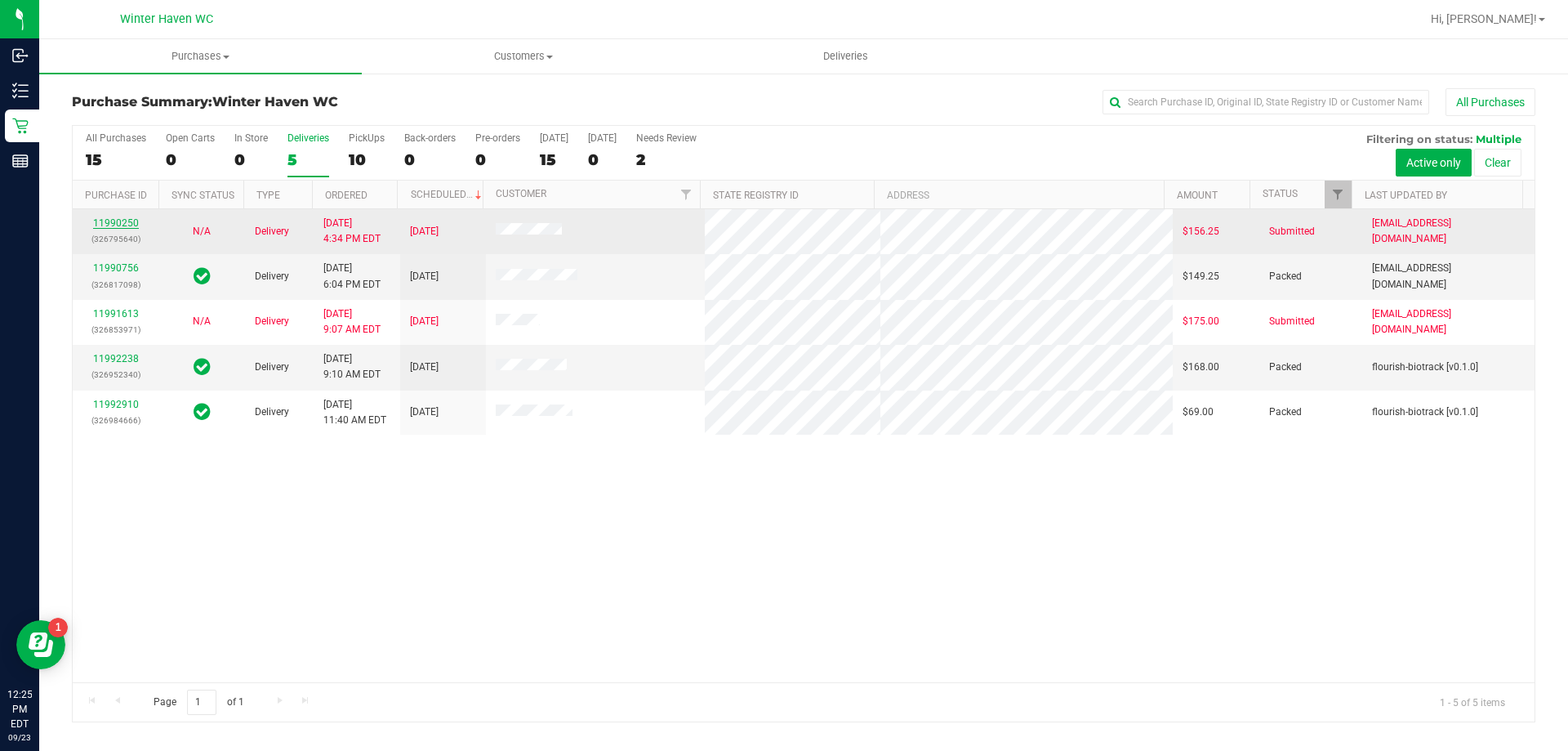
click at [114, 223] on link "11990250" at bounding box center [116, 222] width 45 height 12
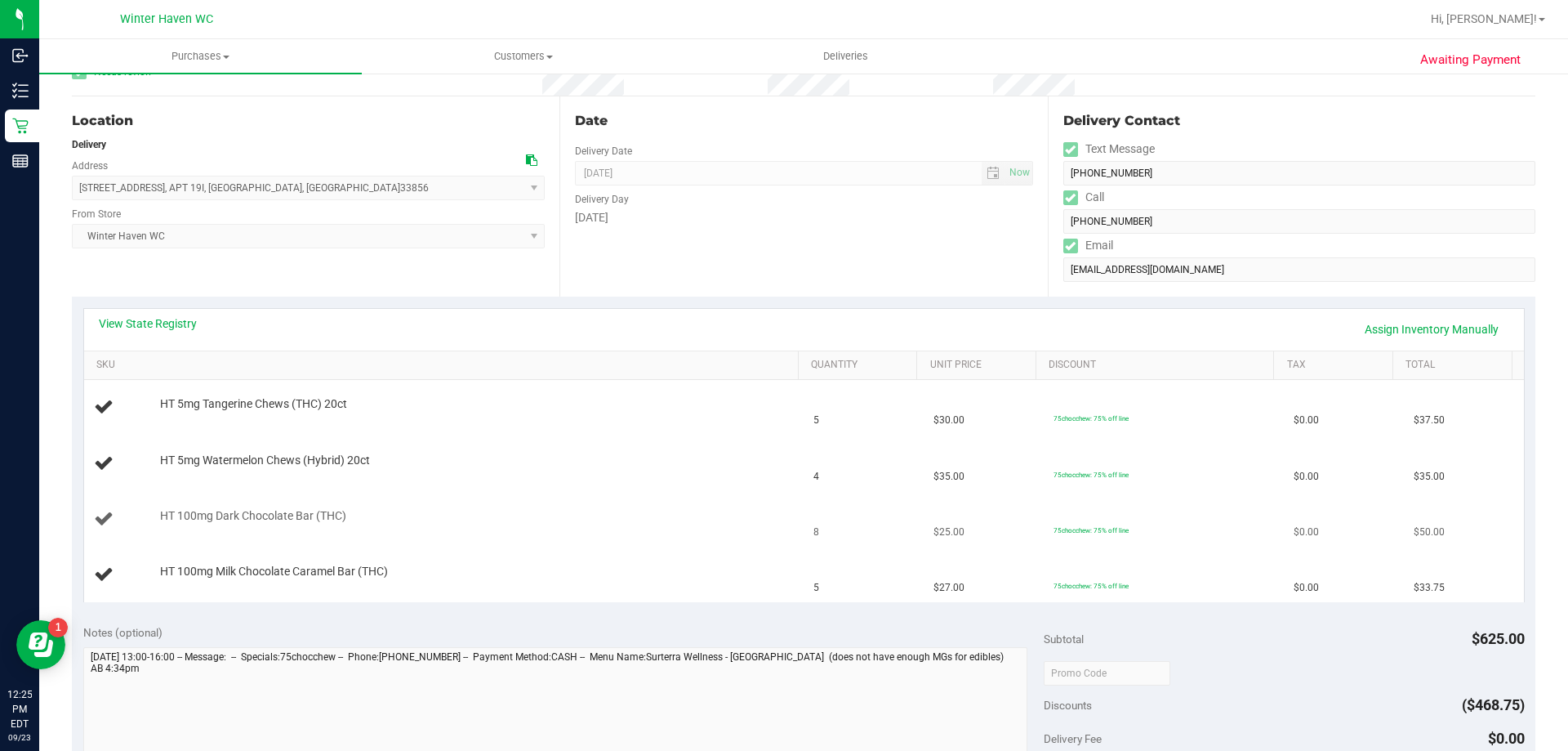
scroll to position [572, 0]
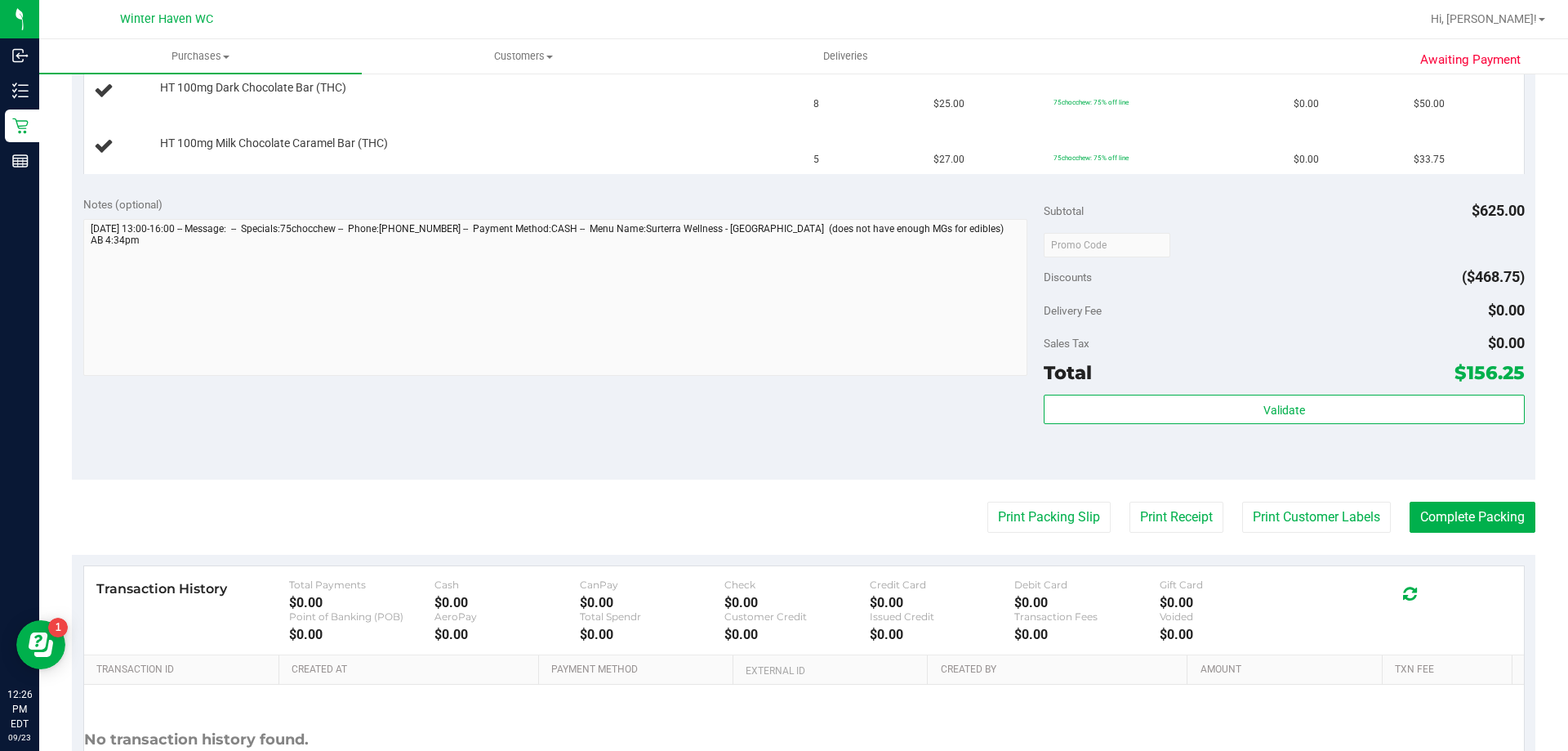
click at [915, 416] on div "Notes (optional) Subtotal $625.00 Discounts ($468.75) Delivery Fee $0.00 Sales …" at bounding box center [804, 332] width 1464 height 294
click at [802, 410] on div "Notes (optional) Subtotal $625.00 Discounts ($468.75) Delivery Fee $0.00 Sales …" at bounding box center [804, 332] width 1464 height 294
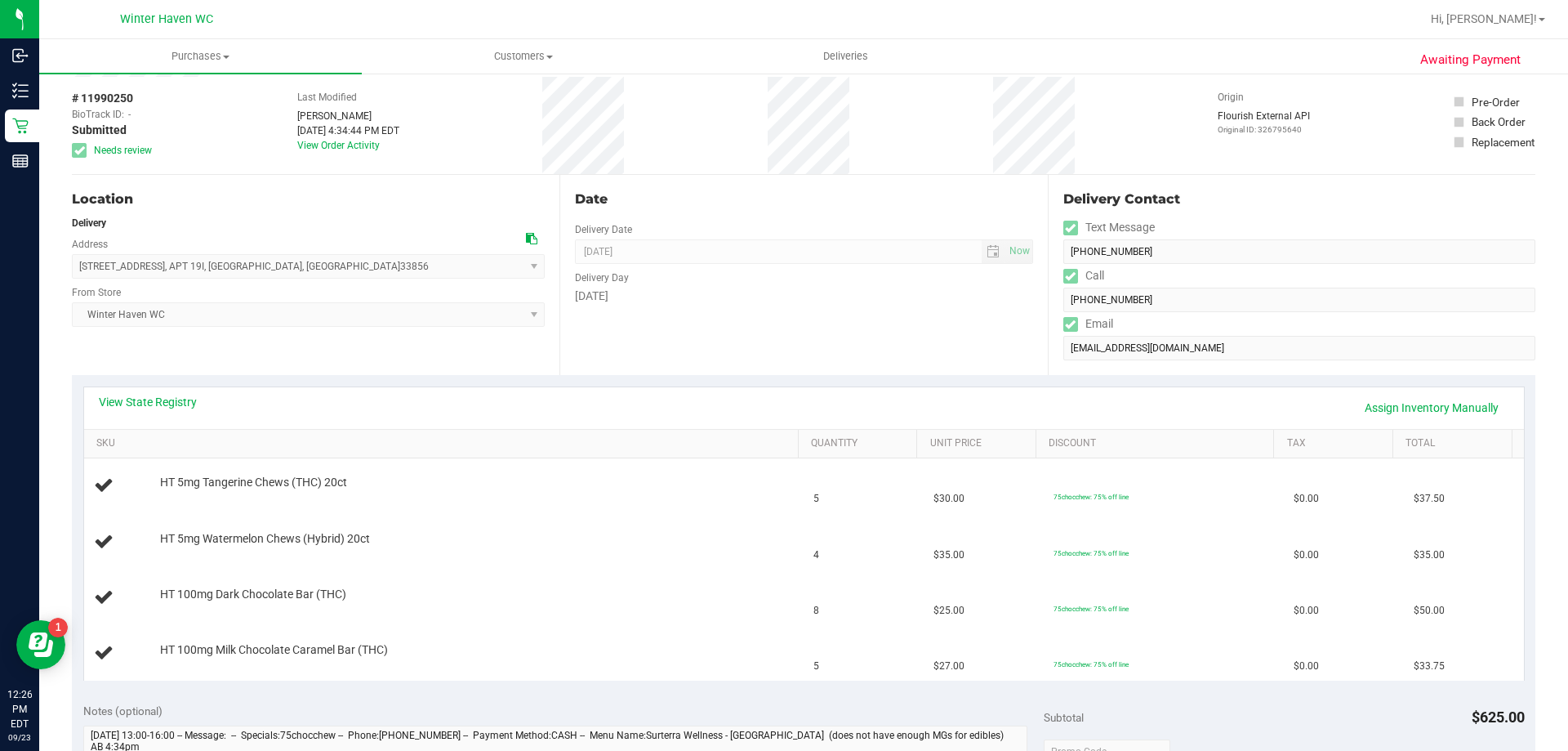
scroll to position [0, 0]
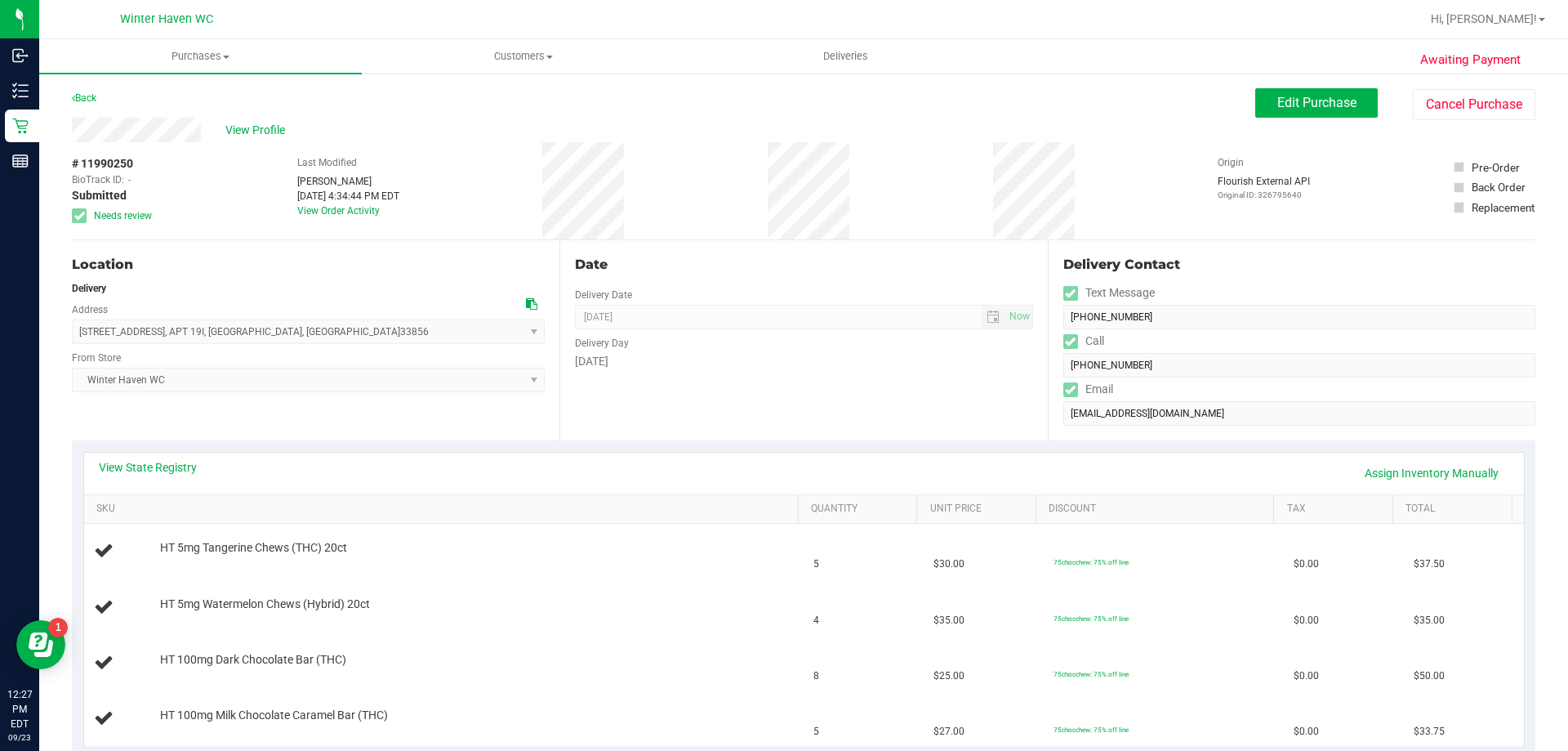
drag, startPoint x: 526, startPoint y: 106, endPoint x: 562, endPoint y: 124, distance: 40.2
drag, startPoint x: 562, startPoint y: 124, endPoint x: 392, endPoint y: 448, distance: 365.9
click at [392, 449] on div "View State Registry Assign Inventory Manually SKU Quantity Unit Price Discount …" at bounding box center [804, 599] width 1464 height 317
click at [139, 472] on link "View State Registry" at bounding box center [148, 467] width 98 height 16
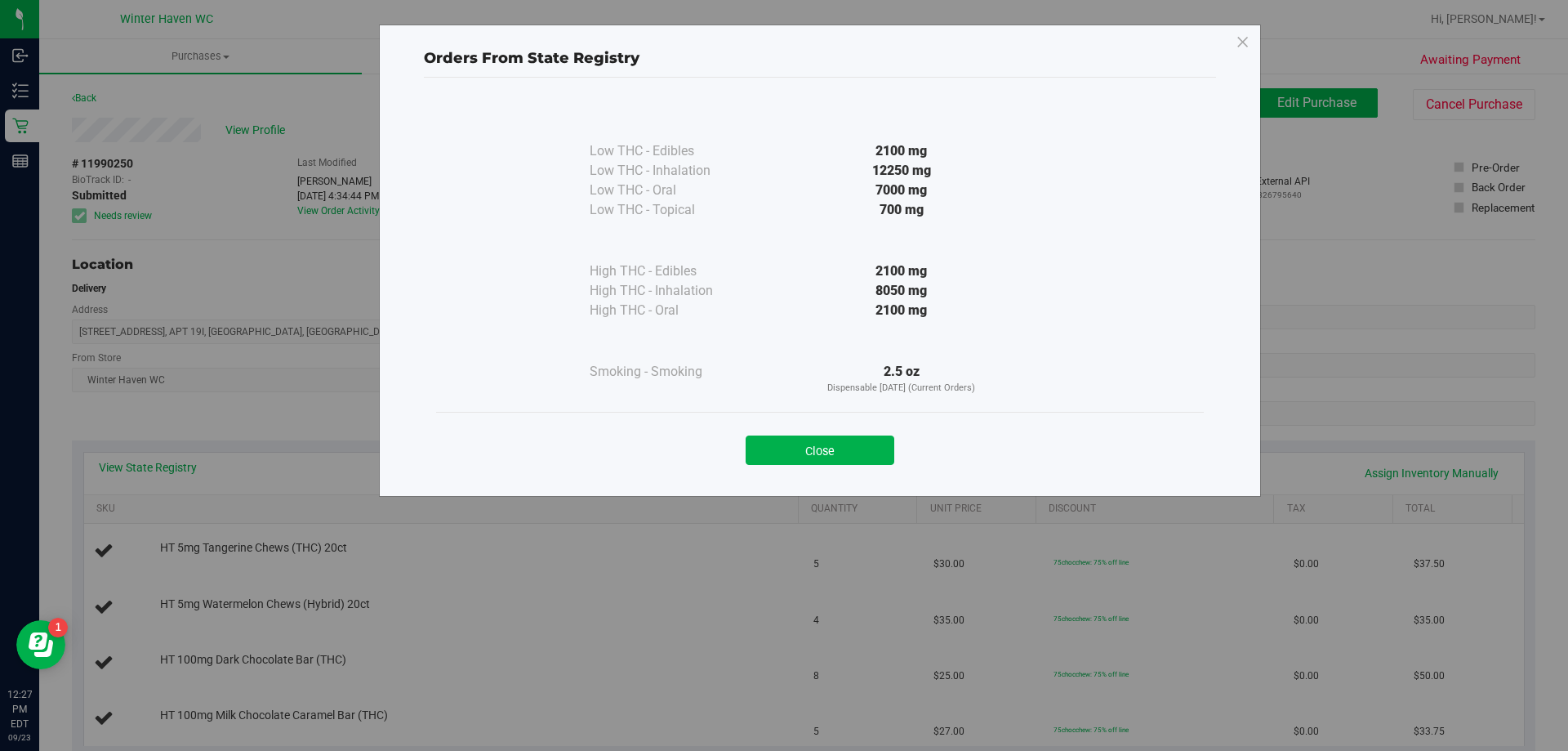
click at [790, 470] on div "Close" at bounding box center [820, 445] width 768 height 66
click at [791, 466] on div "Close" at bounding box center [820, 445] width 768 height 66
click at [792, 466] on div "Close" at bounding box center [820, 445] width 768 height 66
click at [797, 465] on div "Close" at bounding box center [820, 445] width 768 height 66
click at [811, 455] on button "Close" at bounding box center [820, 449] width 149 height 29
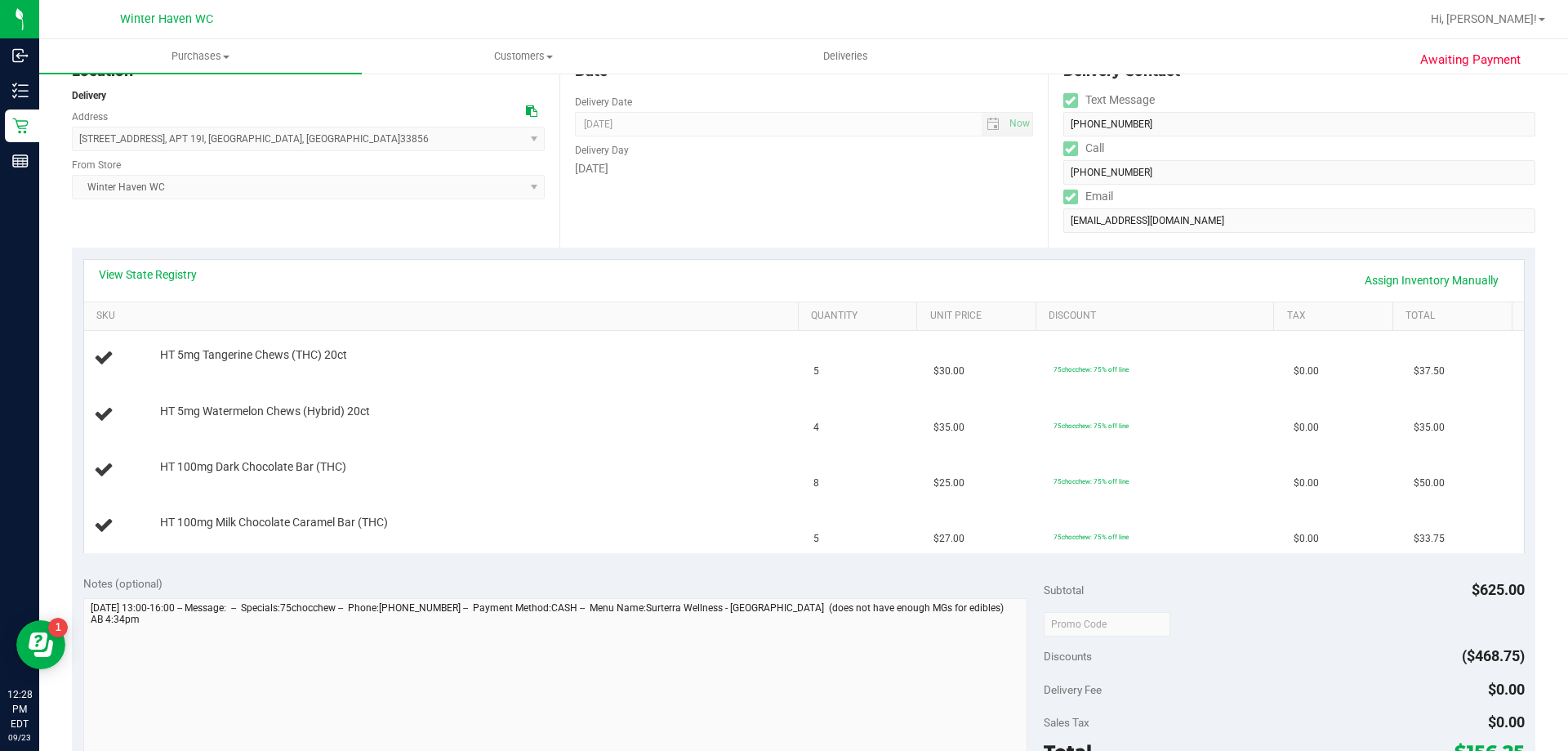
scroll to position [164, 0]
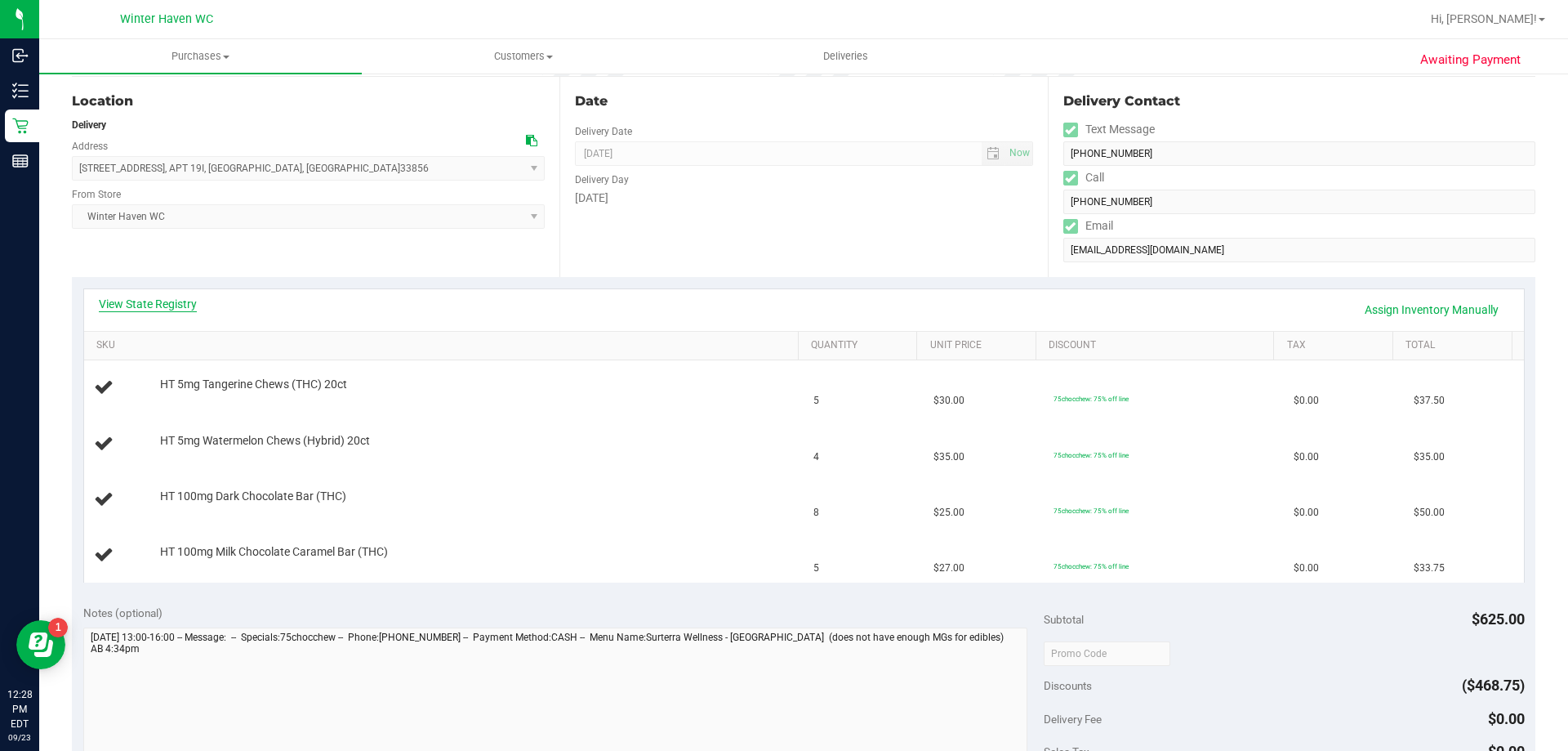
click at [180, 304] on link "View State Registry" at bounding box center [148, 303] width 98 height 16
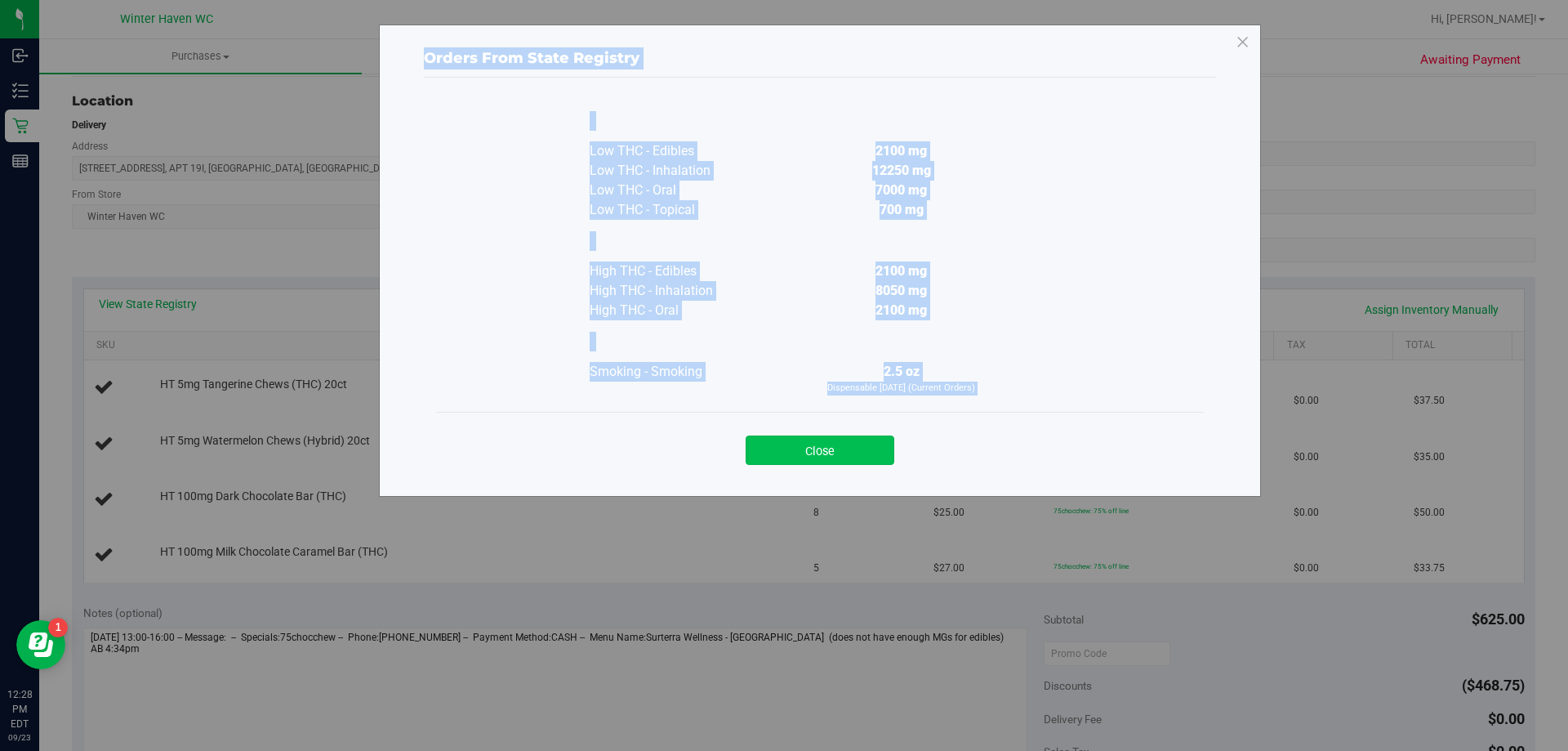
click at [831, 448] on button "Close" at bounding box center [820, 449] width 149 height 29
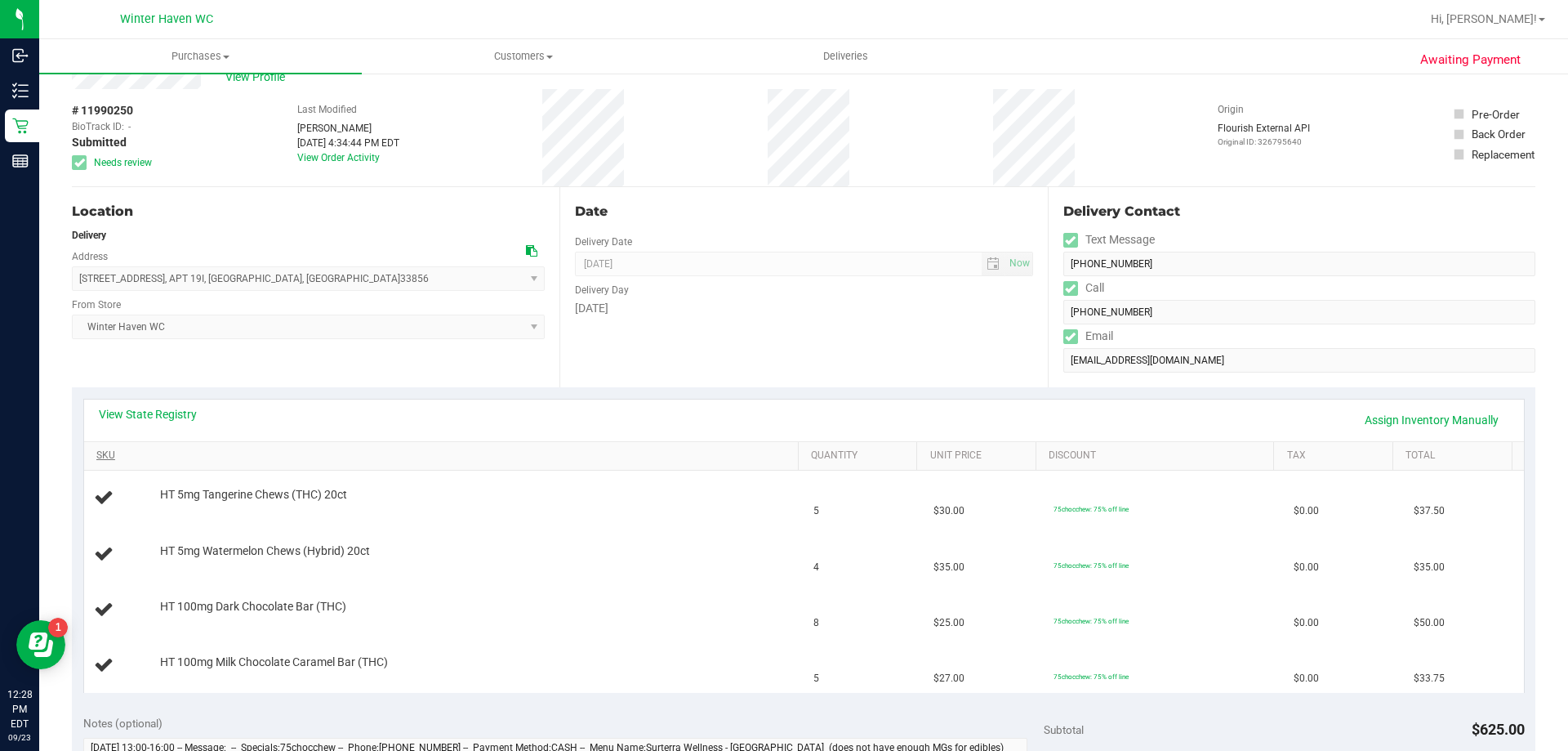
scroll to position [82, 0]
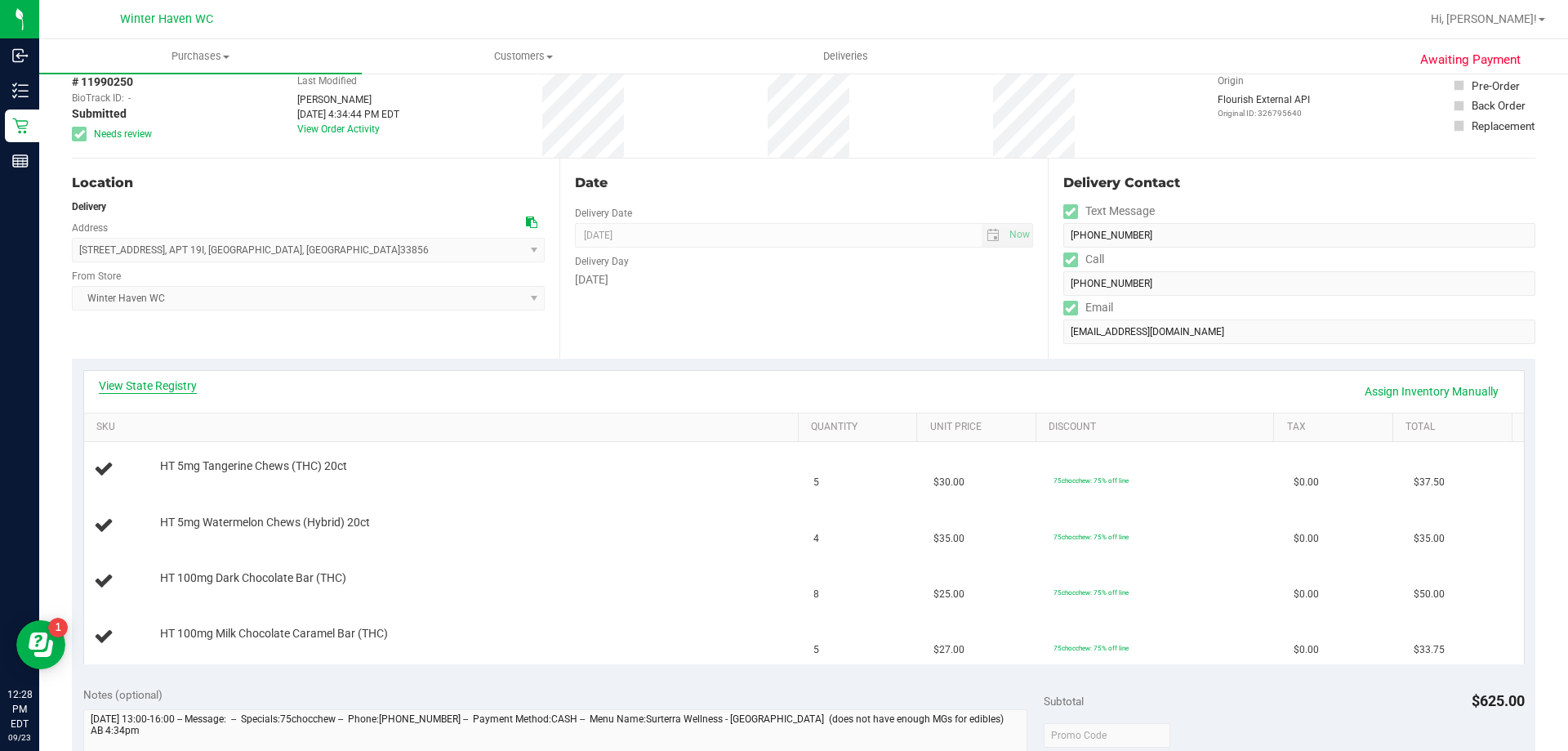
click at [132, 387] on link "View State Registry" at bounding box center [148, 385] width 98 height 16
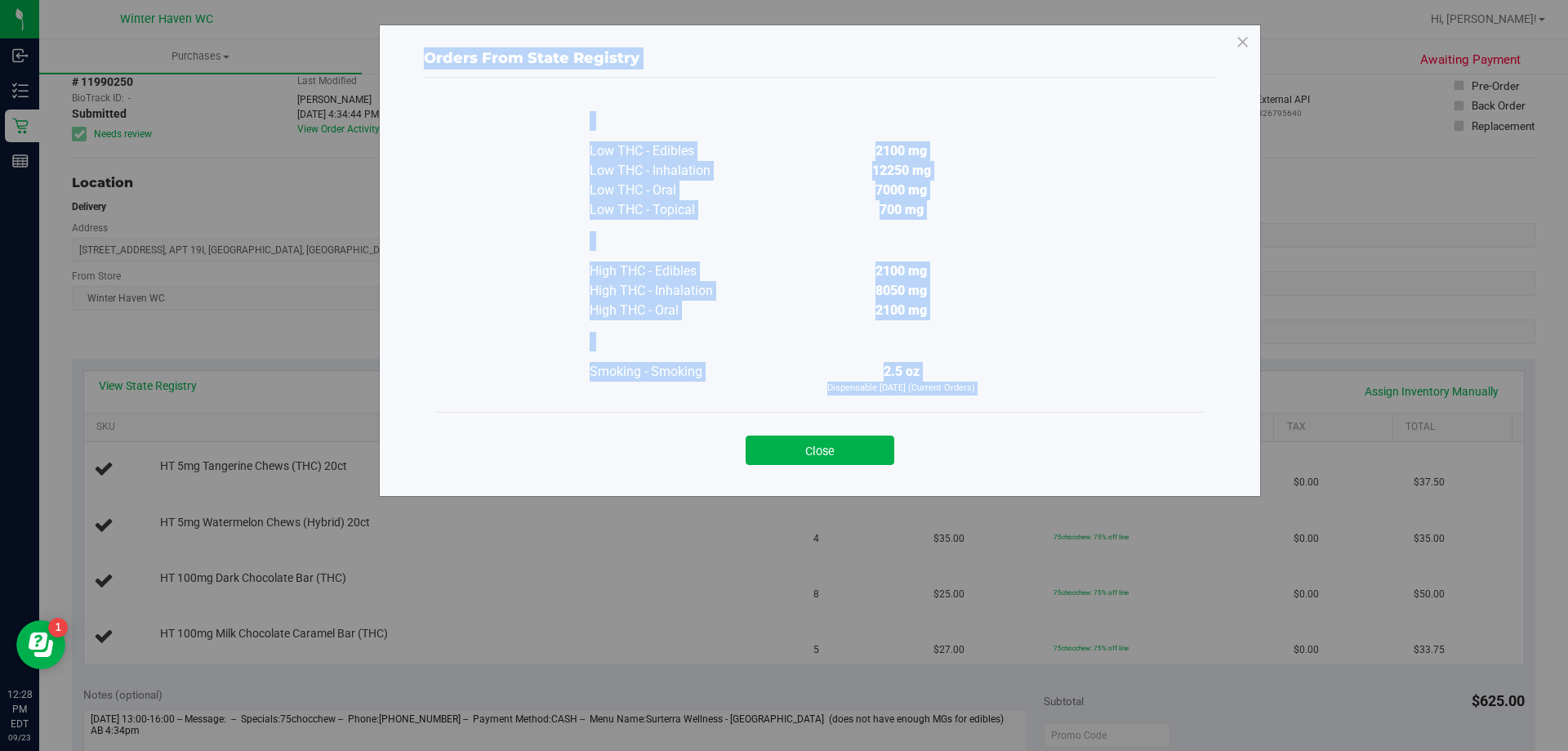
click at [691, 375] on div "Smoking - Smoking" at bounding box center [672, 372] width 164 height 20
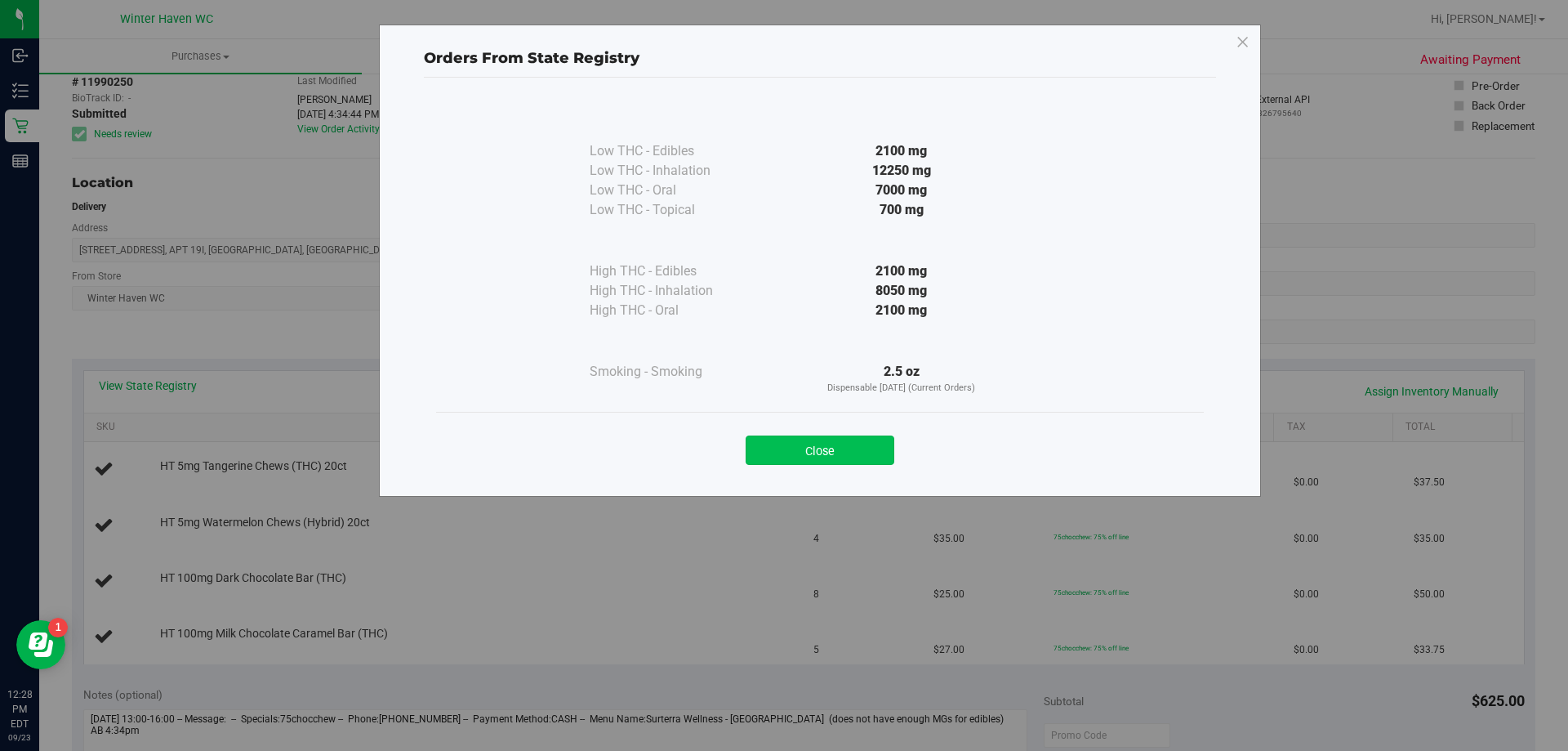
click at [787, 441] on button "Close" at bounding box center [820, 449] width 149 height 29
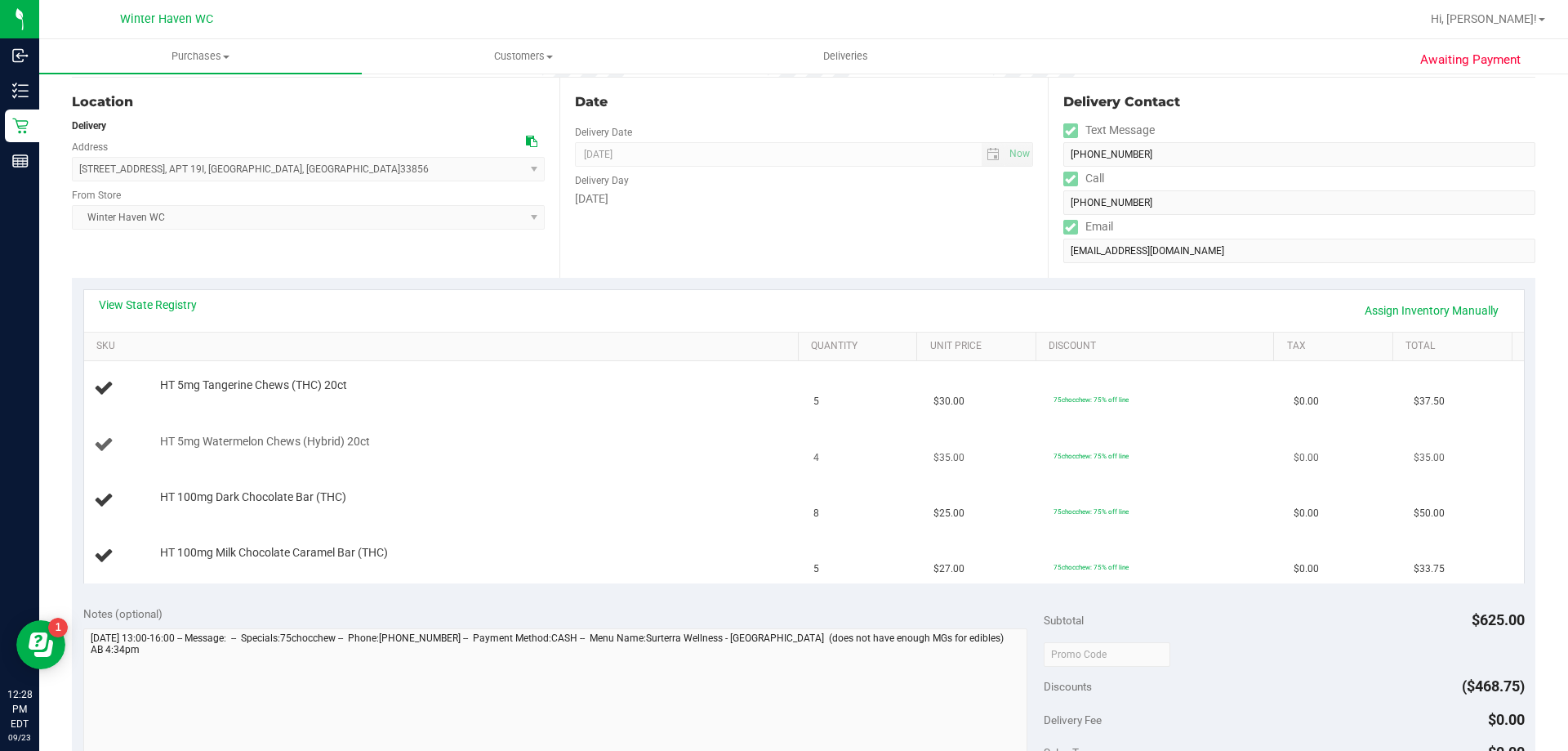
scroll to position [164, 0]
click at [177, 298] on link "View State Registry" at bounding box center [148, 303] width 98 height 16
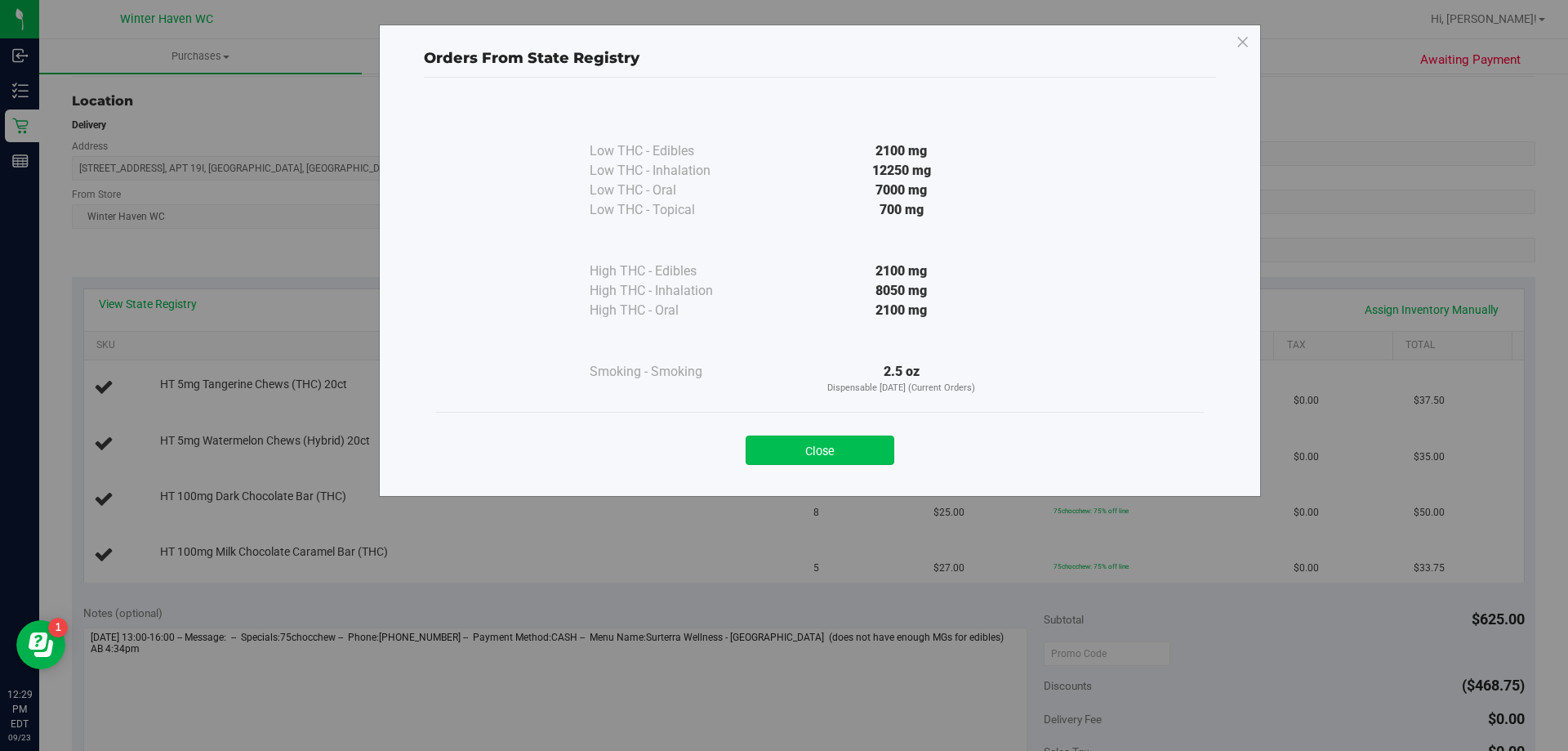
click at [840, 449] on button "Close" at bounding box center [820, 449] width 149 height 29
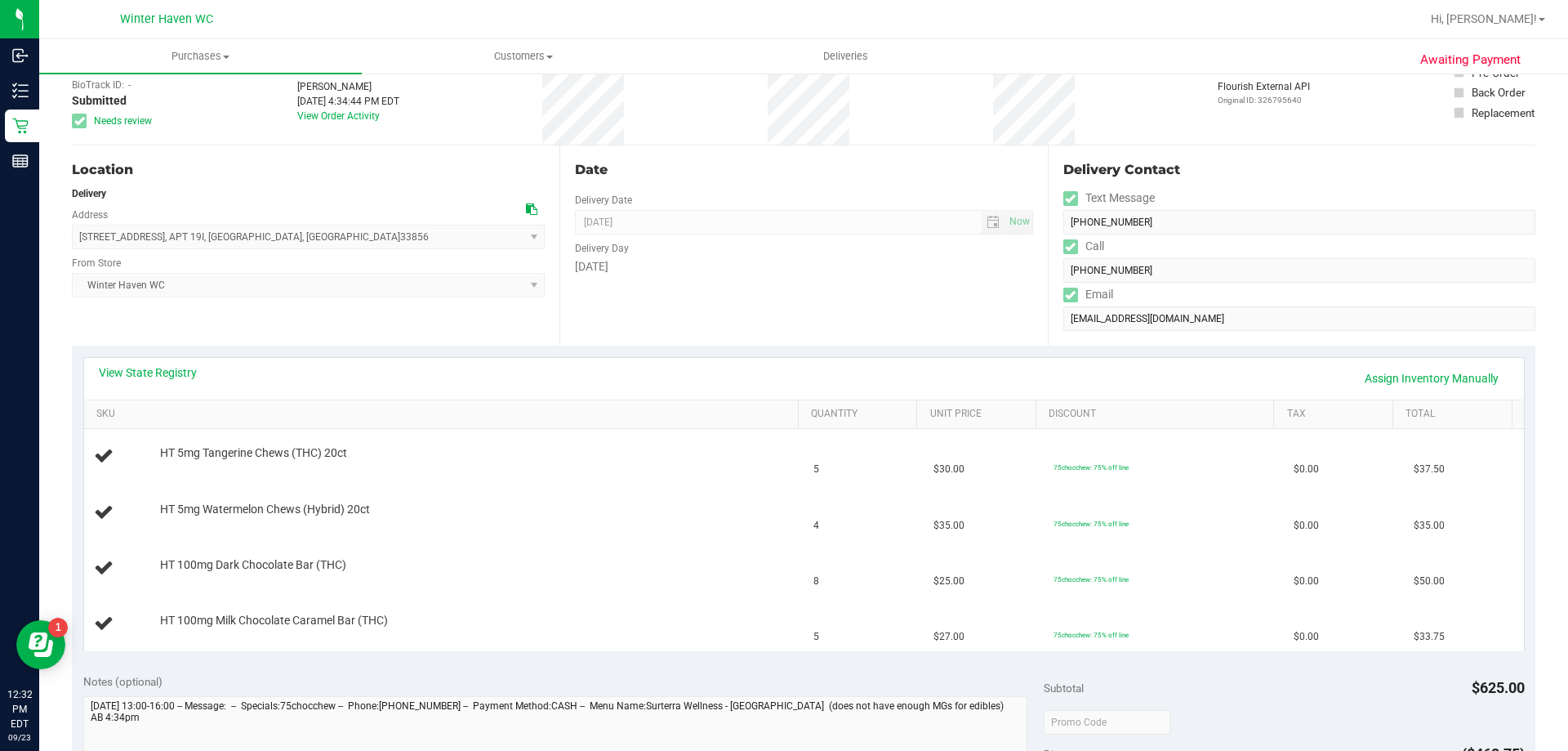
scroll to position [0, 0]
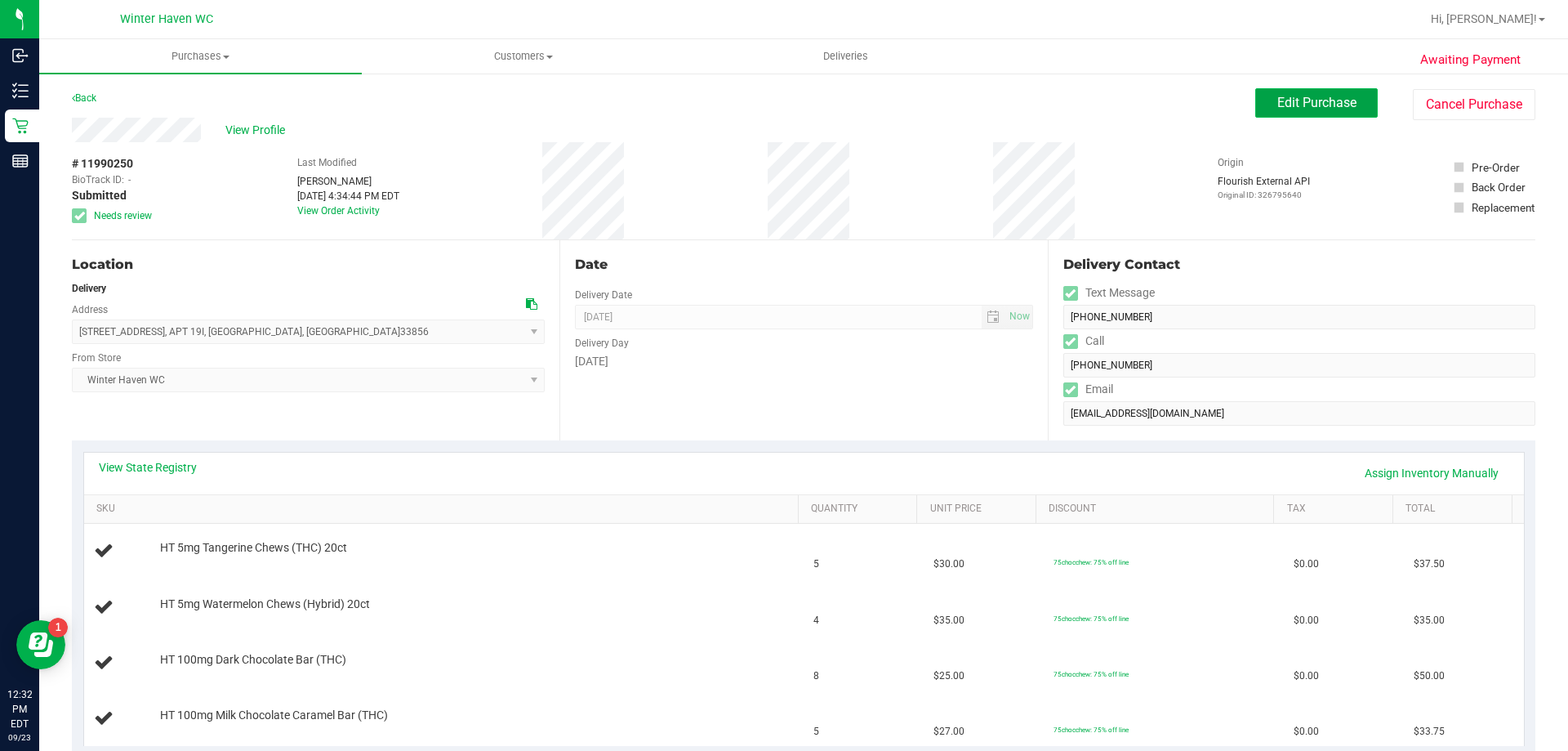
click at [1298, 108] on span "Edit Purchase" at bounding box center [1317, 101] width 79 height 15
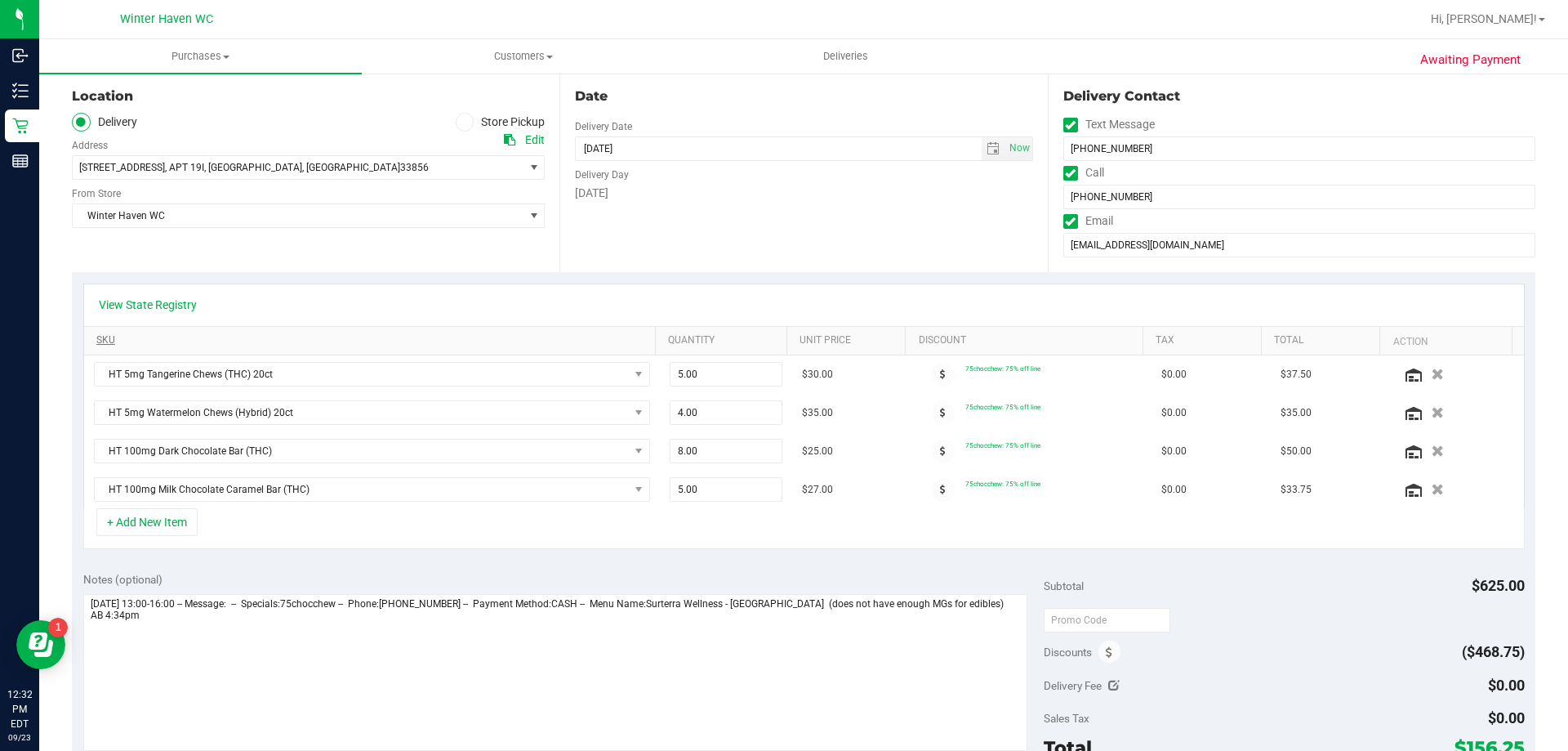
scroll to position [164, 0]
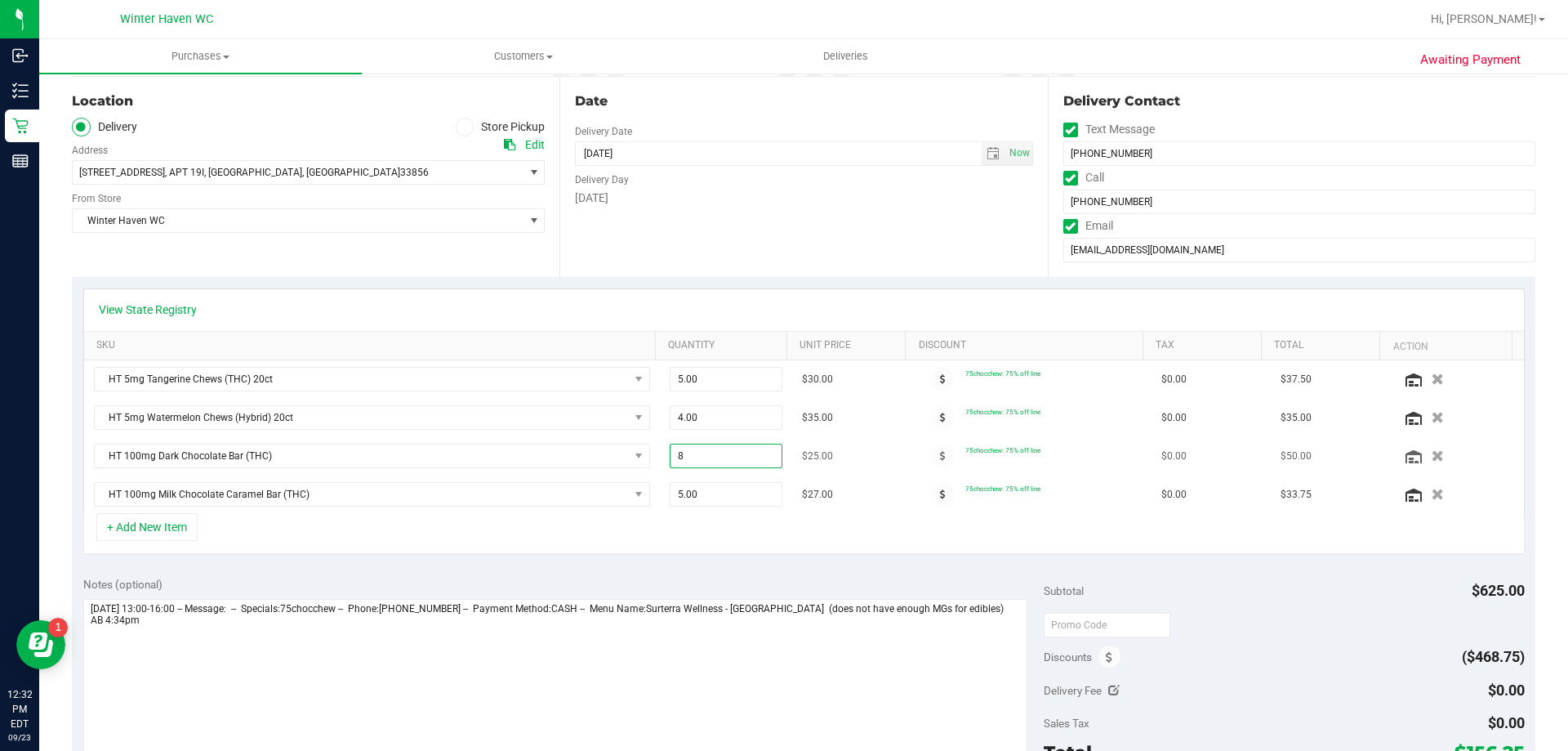
click at [672, 455] on span "8.00 8" at bounding box center [727, 456] width 114 height 25
click at [672, 455] on input "8" at bounding box center [727, 456] width 112 height 23
type input "5"
type input "5.00"
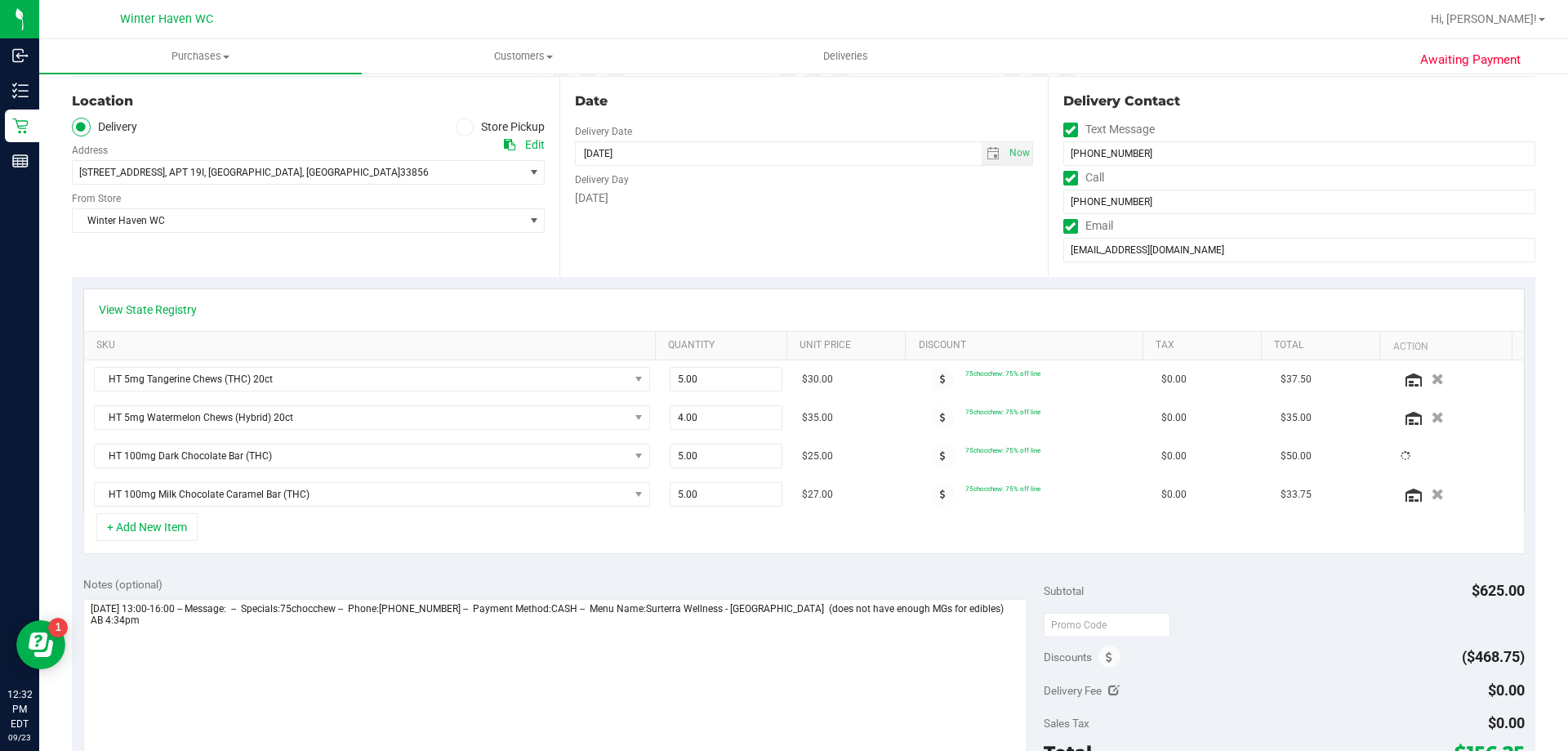
click at [816, 537] on div "+ Add New Item" at bounding box center [804, 533] width 1442 height 41
click at [1431, 419] on icon "button" at bounding box center [1438, 418] width 14 height 12
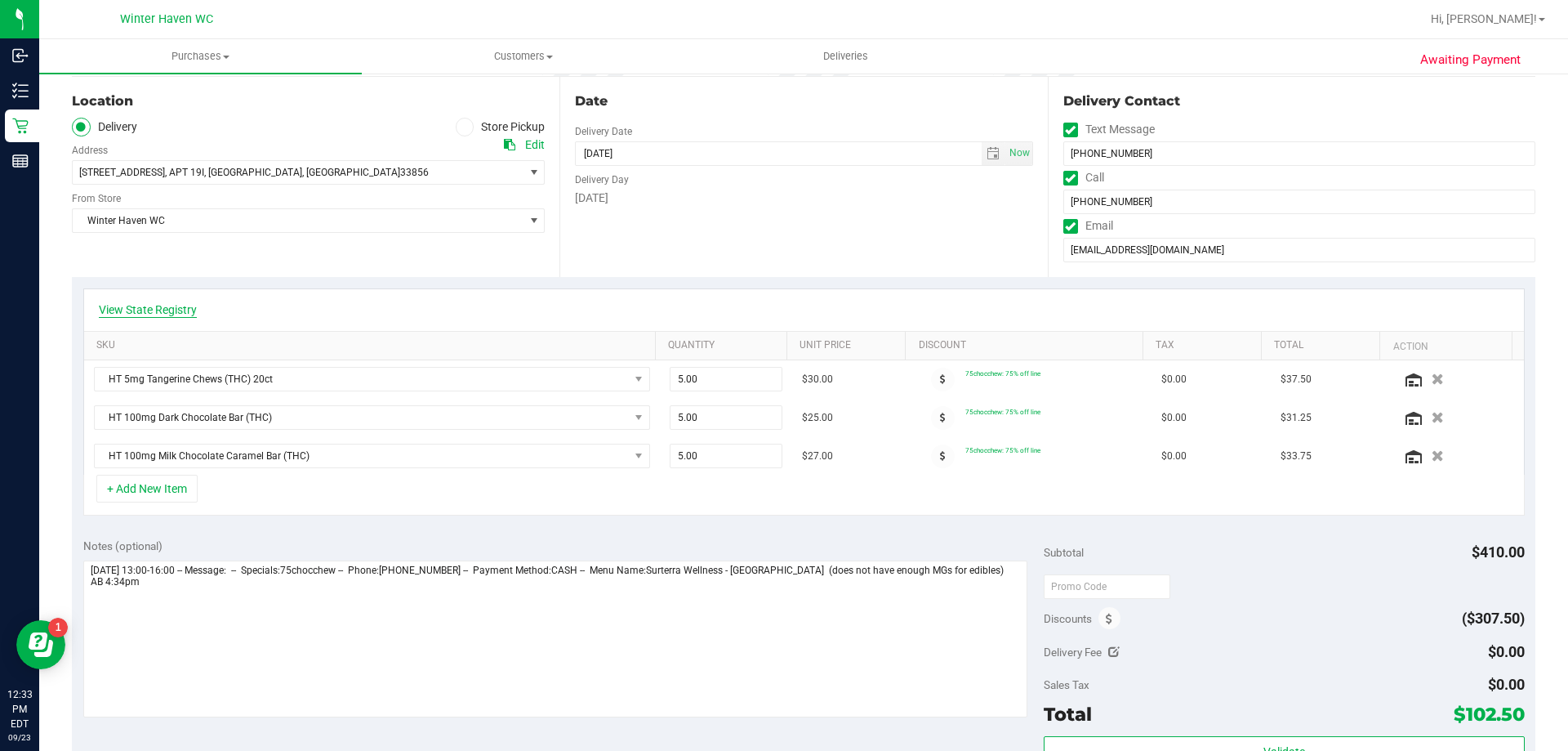
click at [163, 308] on link "View State Registry" at bounding box center [148, 310] width 98 height 16
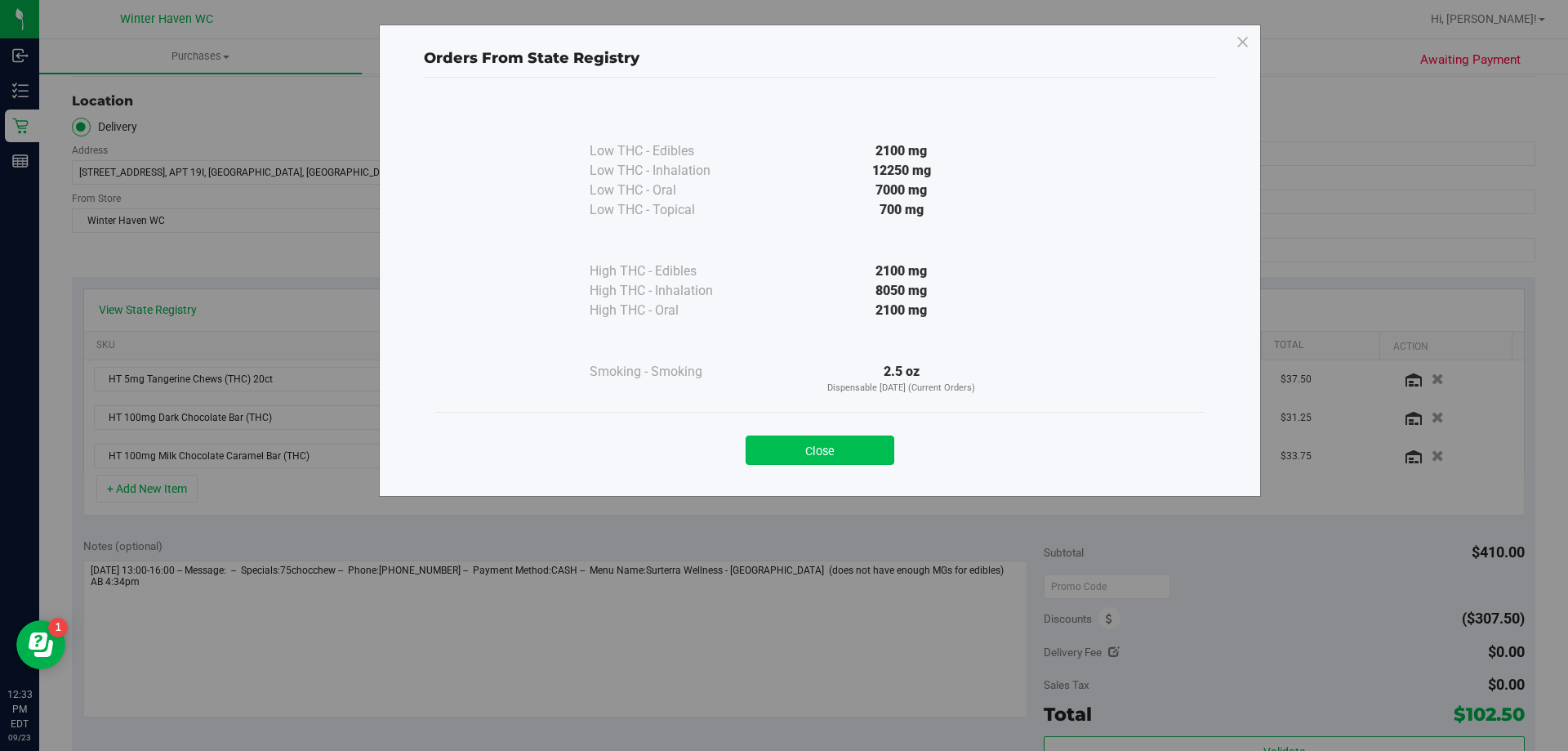
click at [847, 440] on button "Close" at bounding box center [820, 449] width 149 height 29
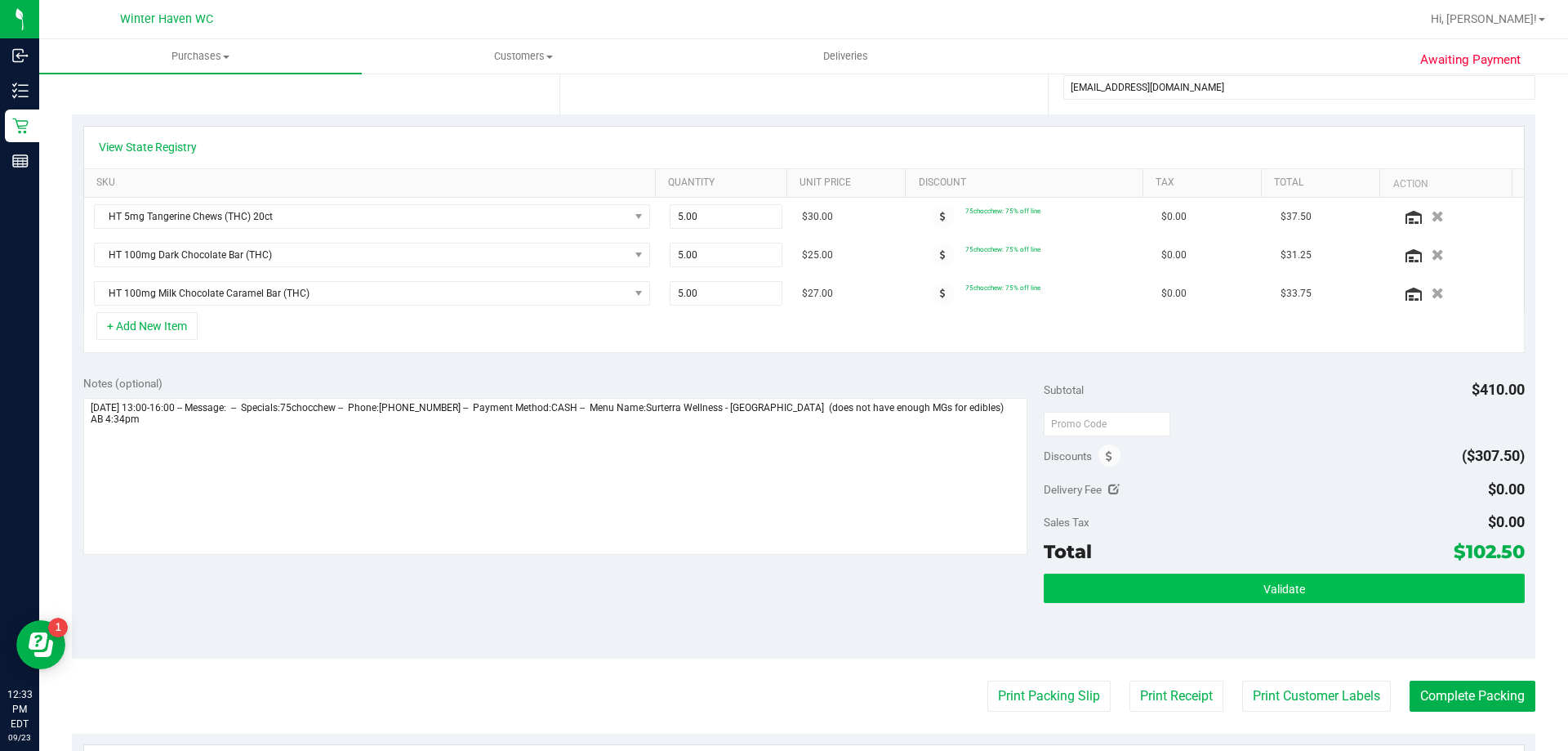
scroll to position [327, 0]
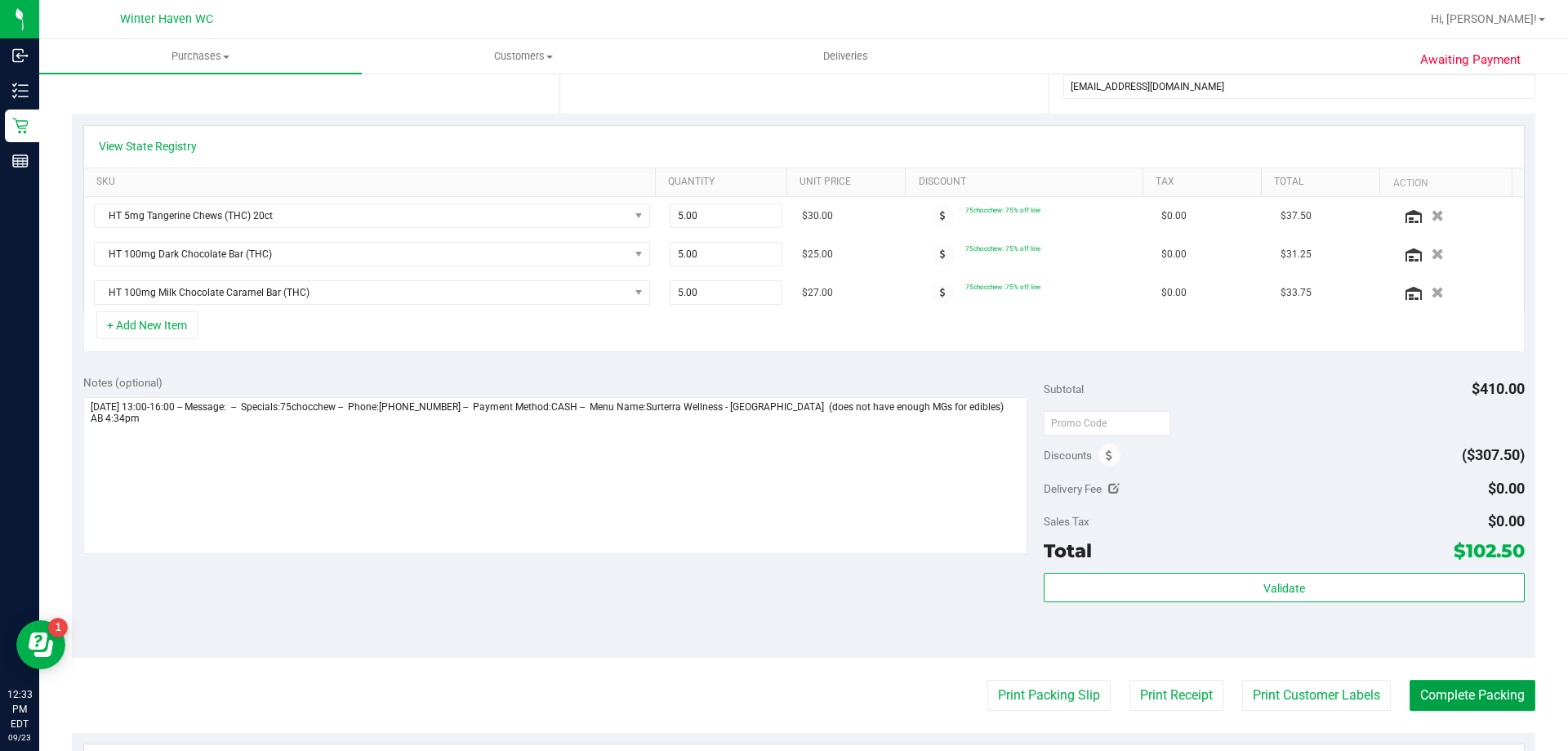
click at [1439, 693] on button "Complete Packing" at bounding box center [1472, 695] width 125 height 31
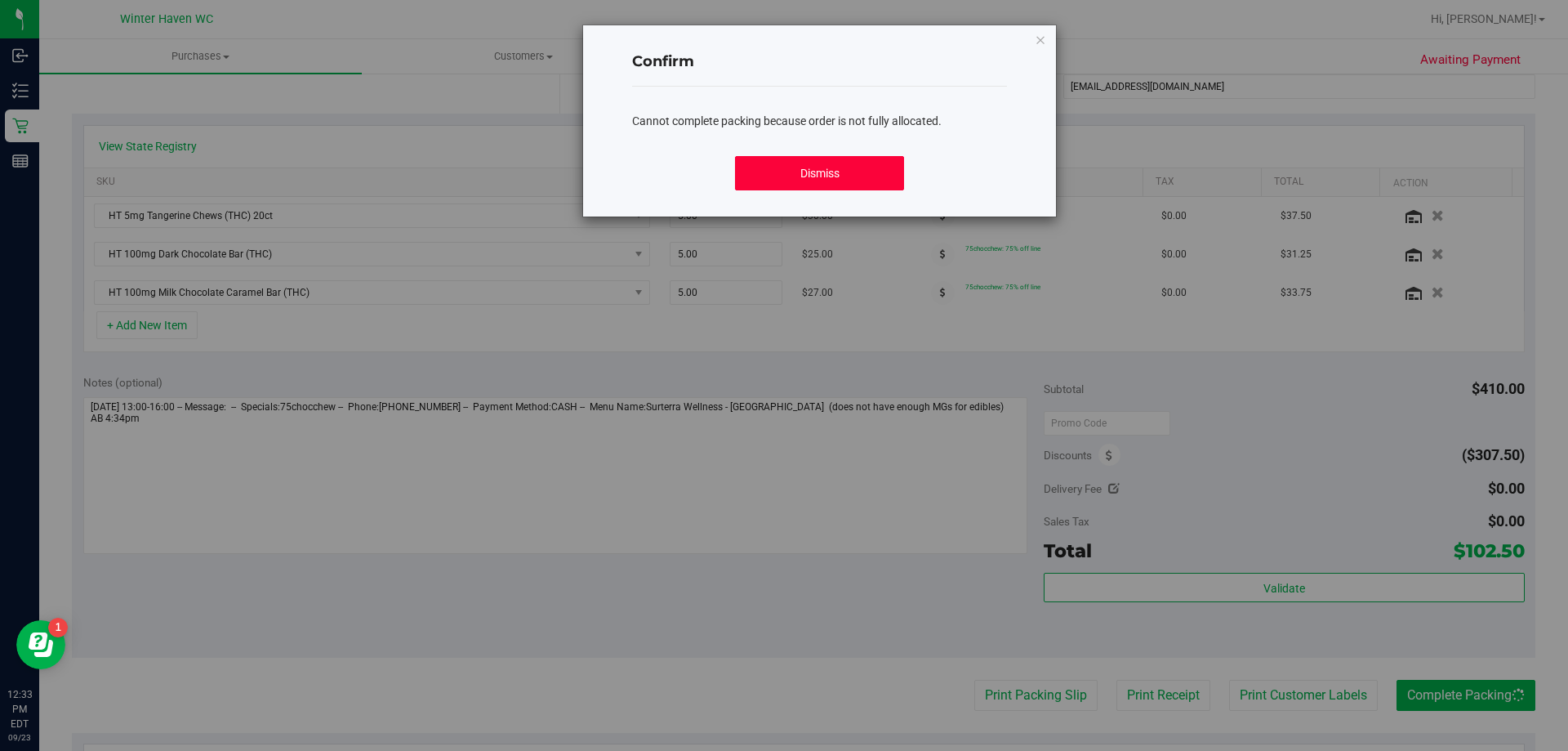
click at [865, 181] on button "Dismiss" at bounding box center [819, 173] width 168 height 35
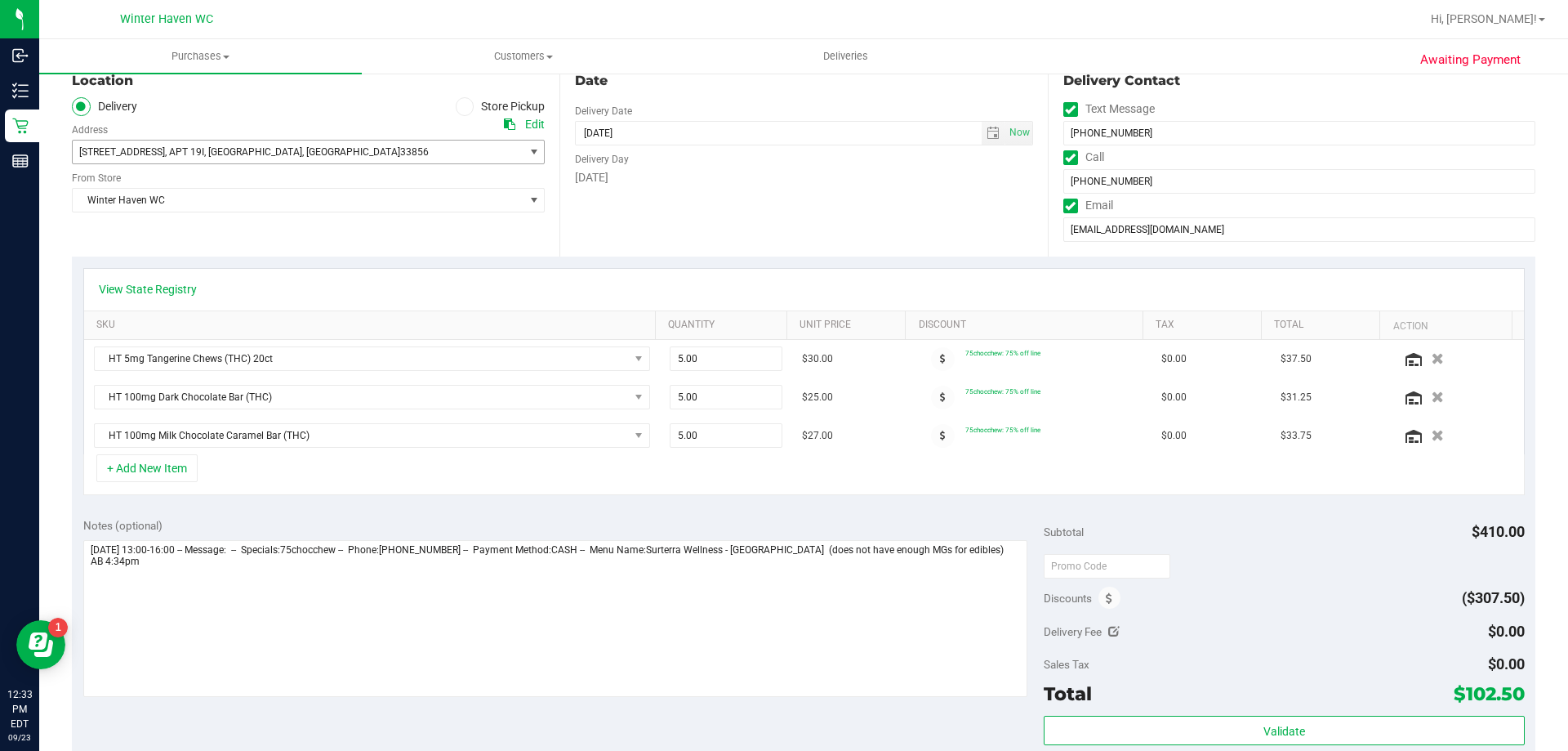
scroll to position [0, 0]
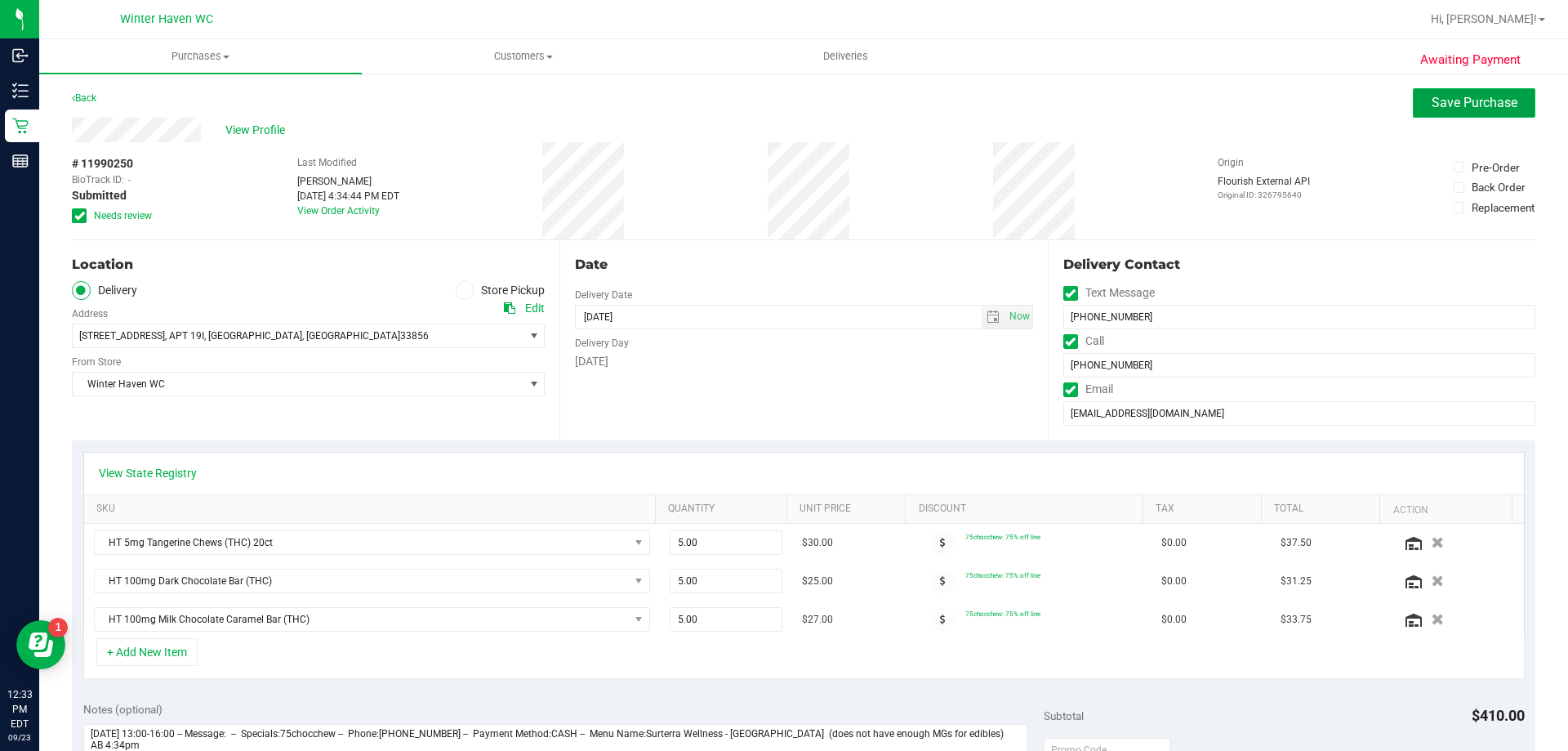
click at [1485, 97] on span "Save Purchase" at bounding box center [1475, 101] width 85 height 15
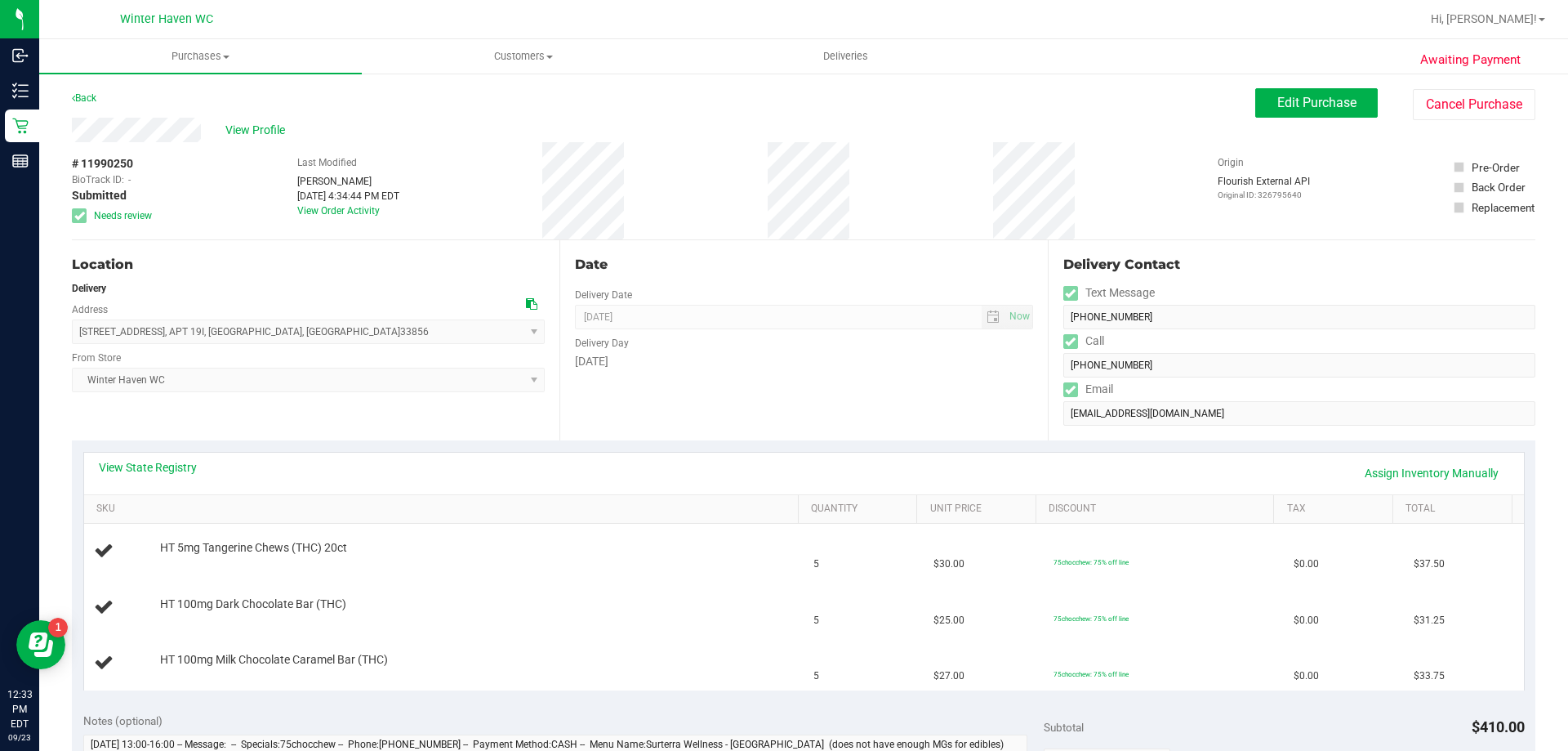
click at [153, 456] on div "View State Registry Assign Inventory Manually" at bounding box center [804, 472] width 1440 height 42
click at [156, 469] on link "View State Registry" at bounding box center [148, 467] width 98 height 16
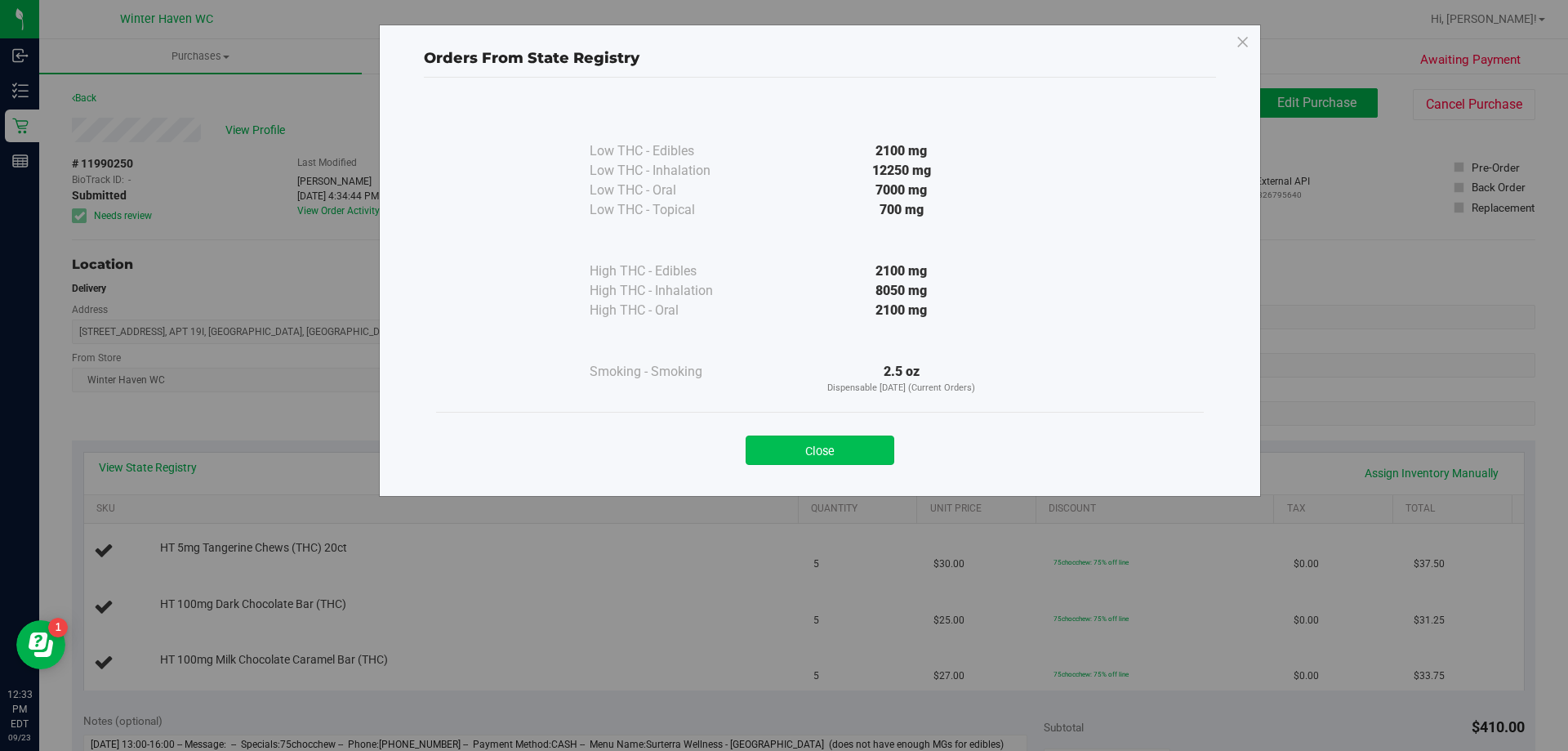
click at [836, 449] on button "Close" at bounding box center [820, 449] width 149 height 29
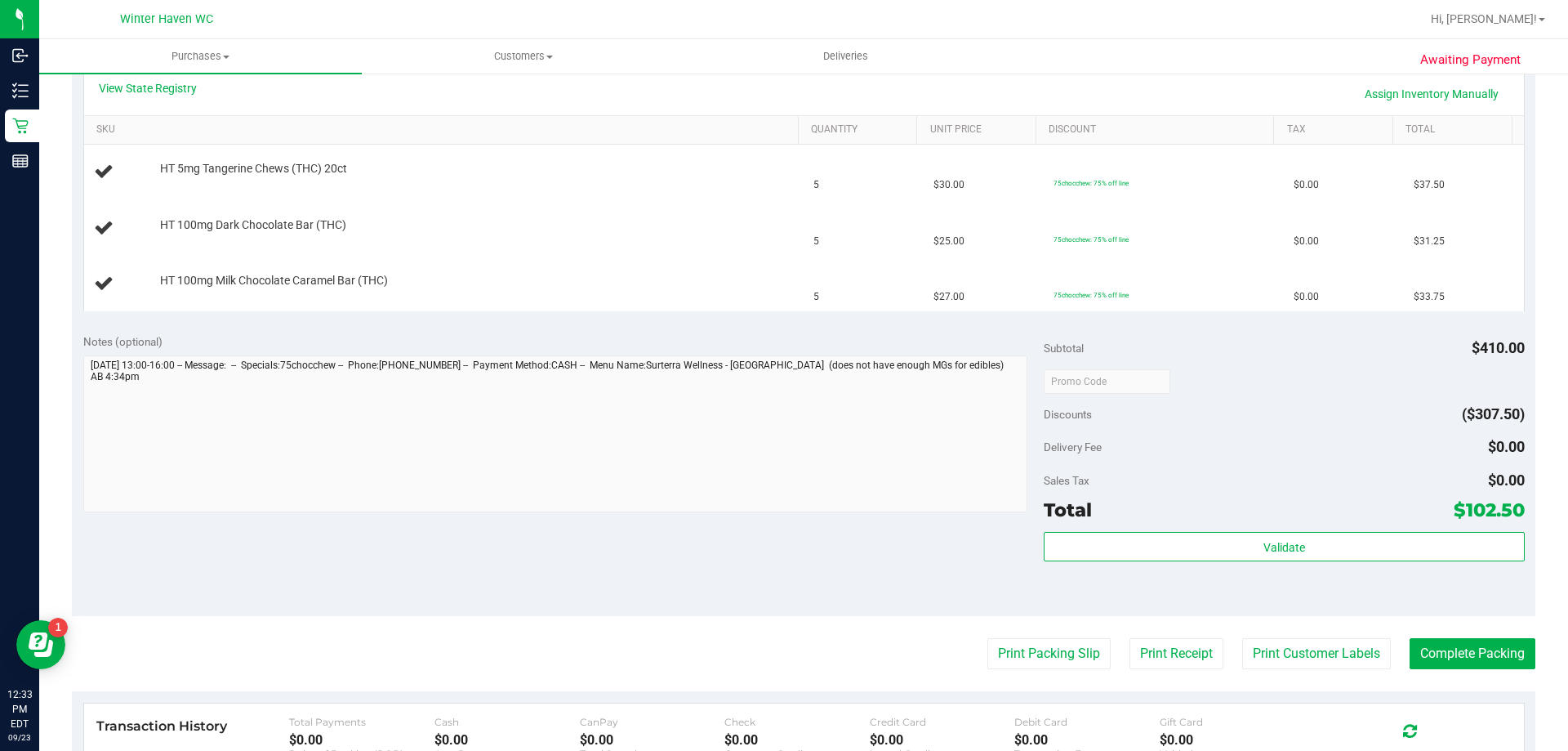
scroll to position [408, 0]
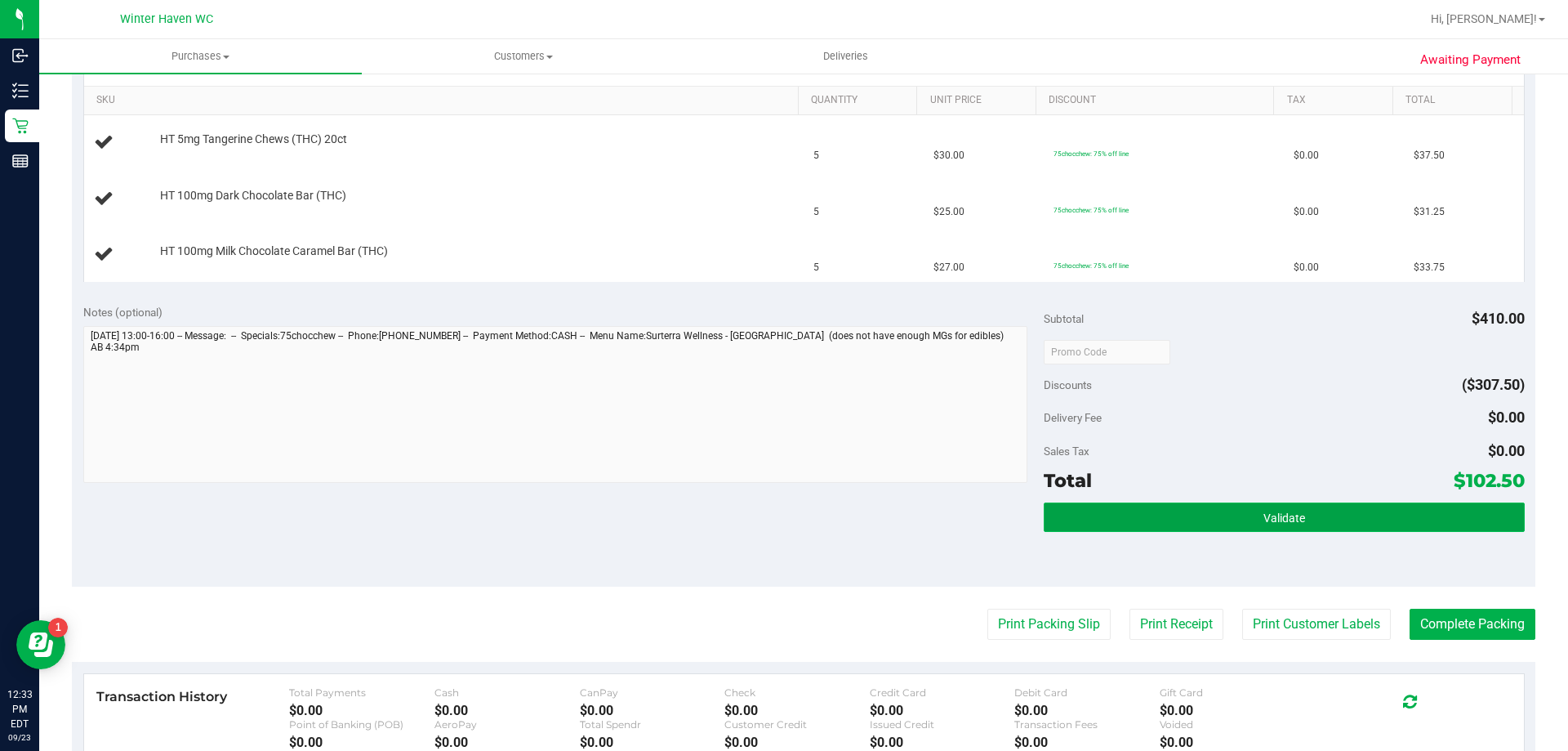
click at [1225, 513] on button "Validate" at bounding box center [1284, 516] width 481 height 29
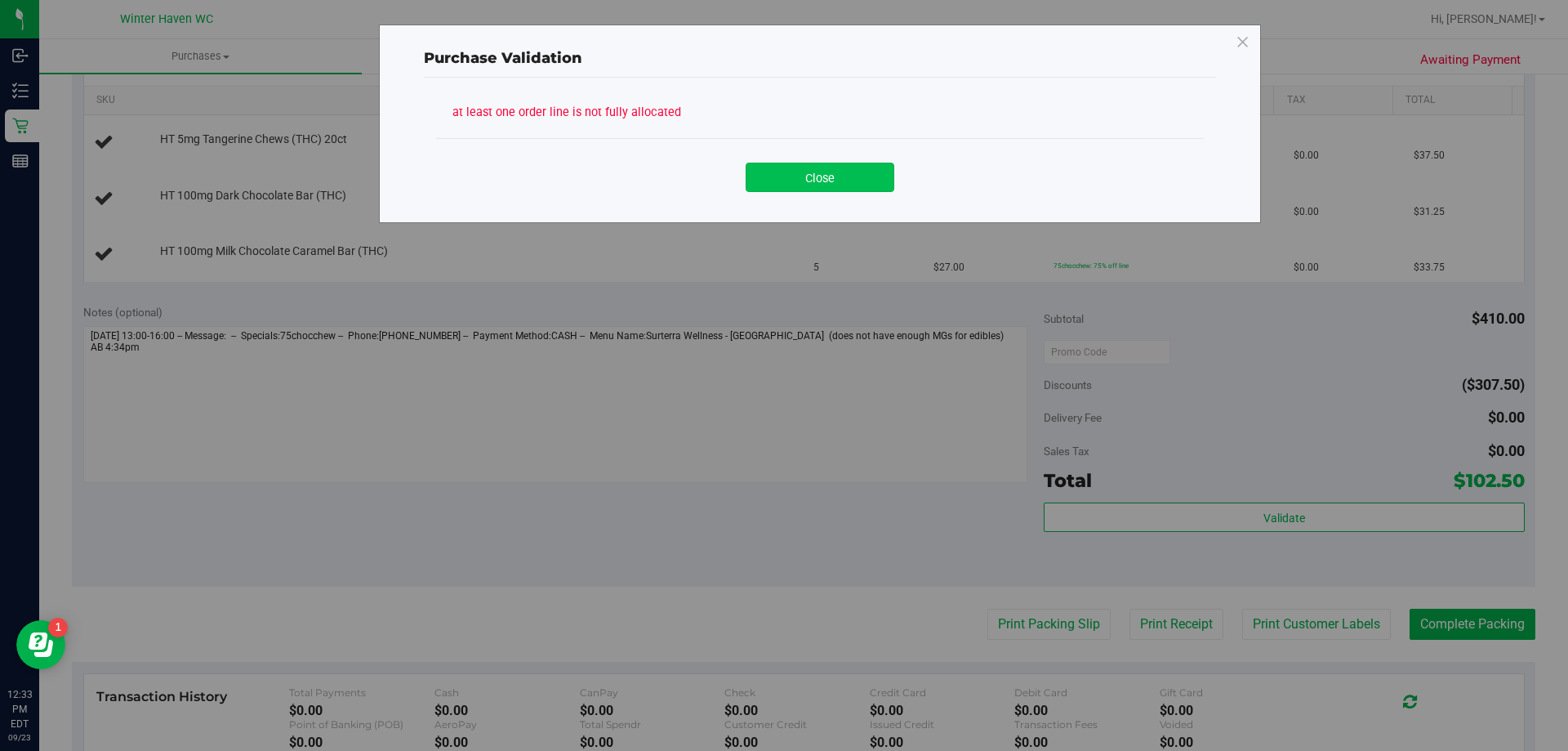
click at [775, 164] on button "Close" at bounding box center [820, 177] width 149 height 29
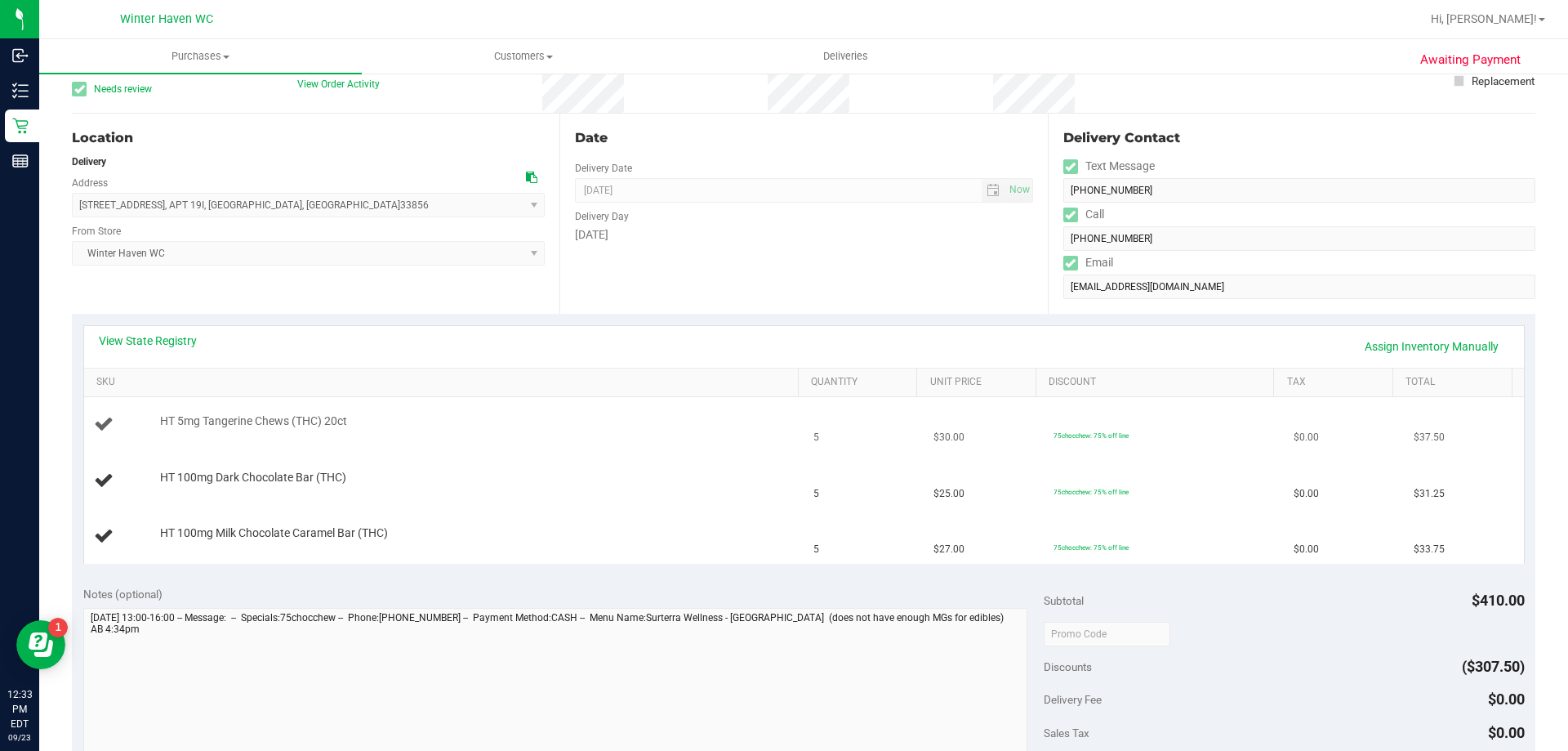
scroll to position [0, 0]
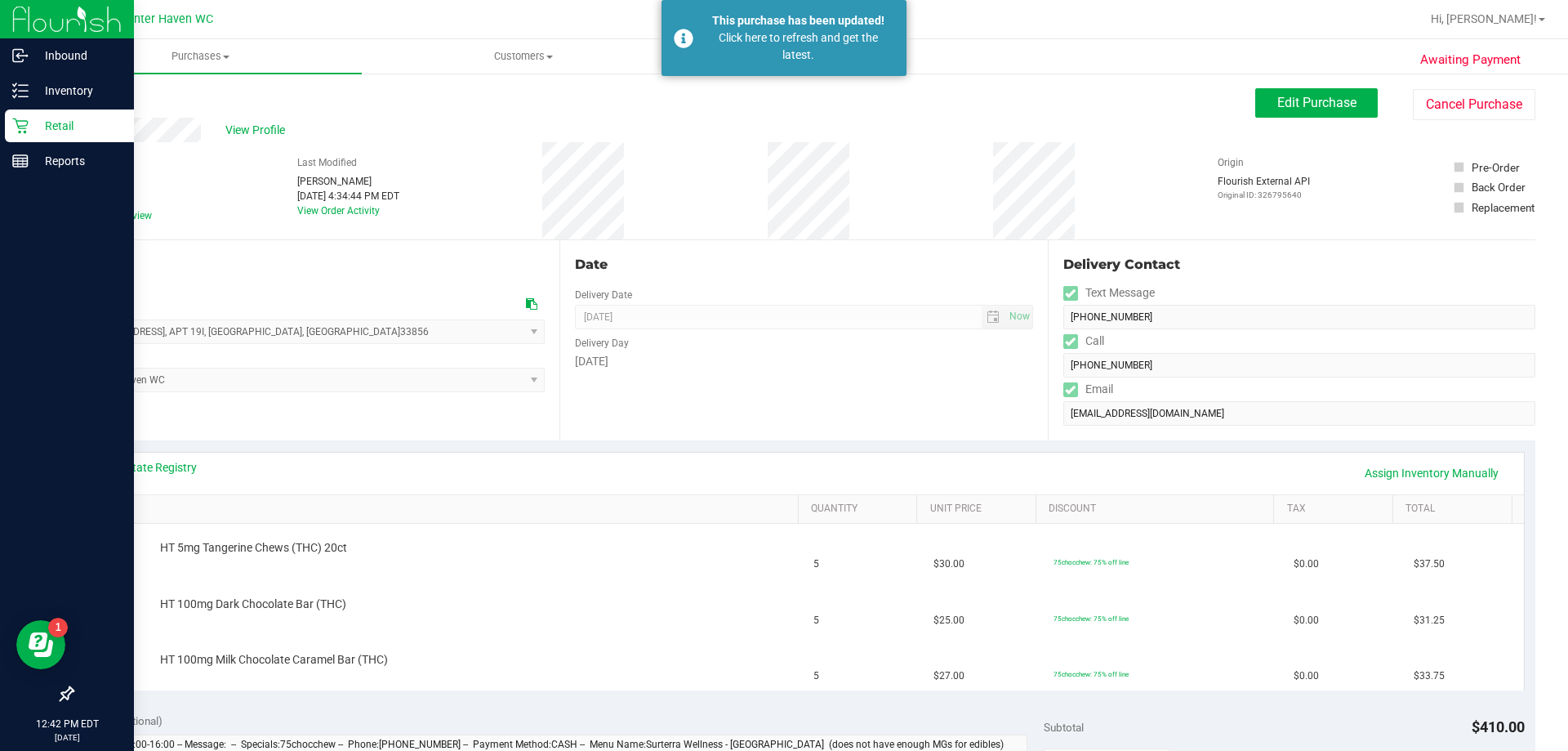
click at [4, 133] on link "Retail" at bounding box center [67, 126] width 134 height 35
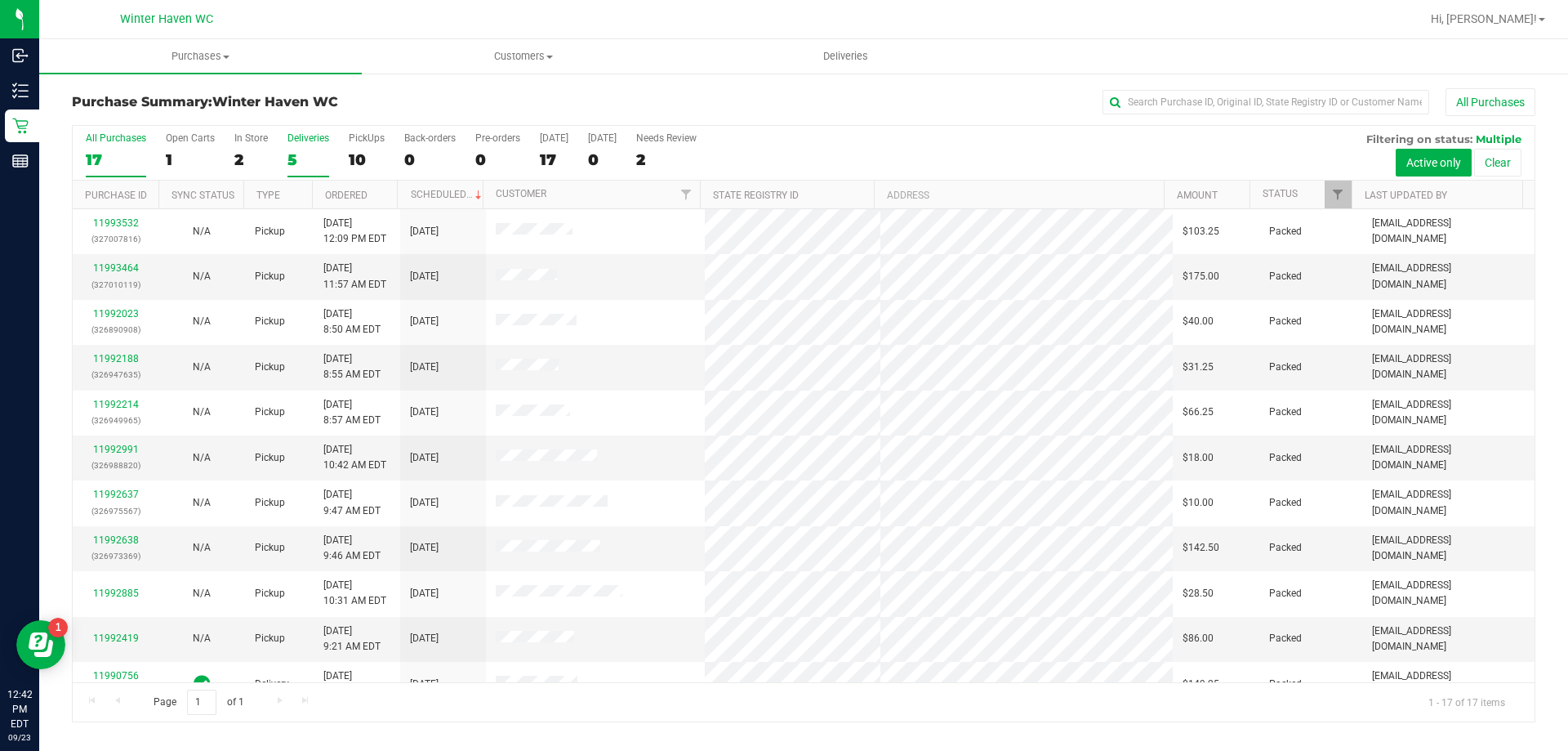
click at [303, 157] on div "5" at bounding box center [308, 159] width 42 height 19
click at [0, 0] on input "Deliveries 5" at bounding box center [0, 0] width 0 height 0
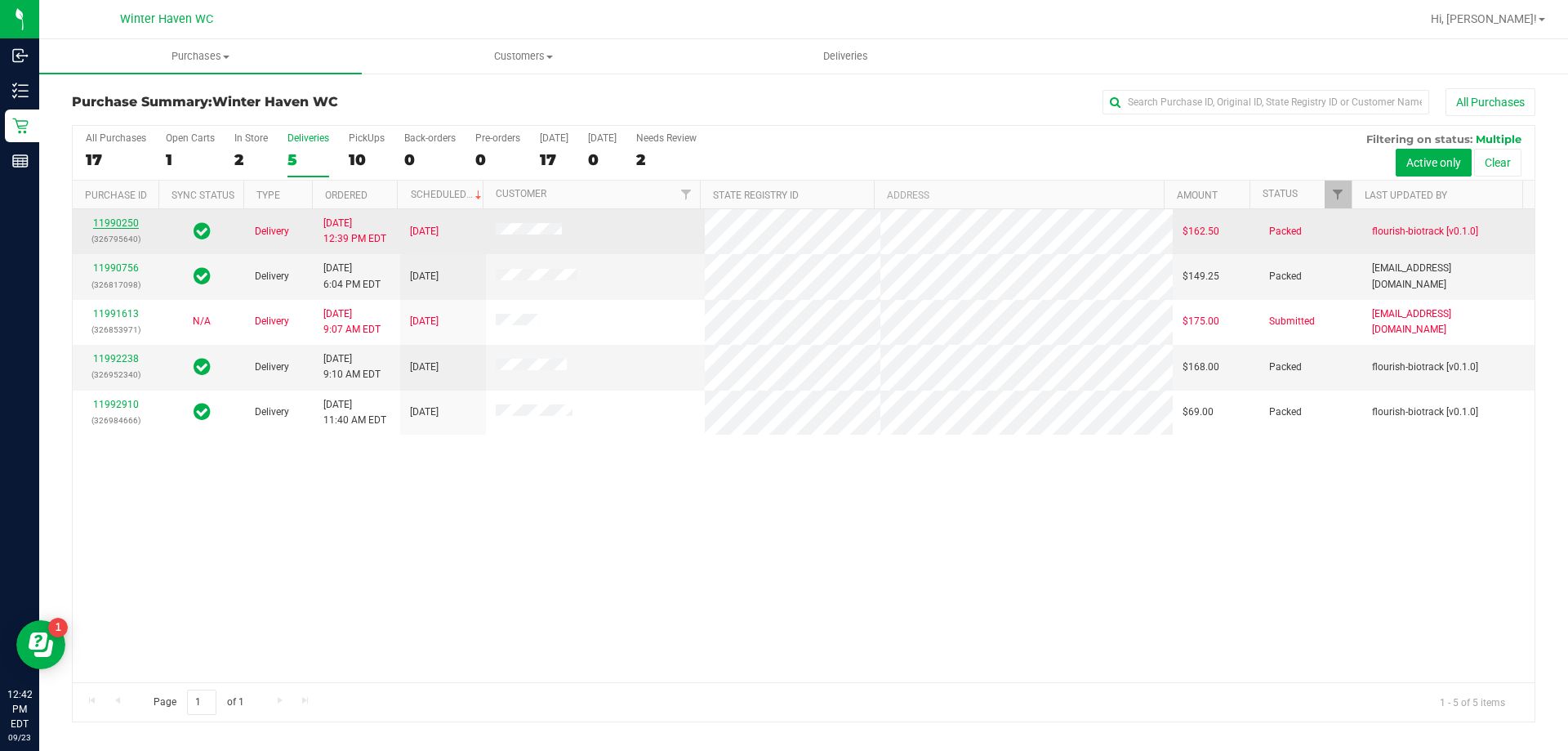
click at [127, 219] on link "11990250" at bounding box center [116, 222] width 45 height 12
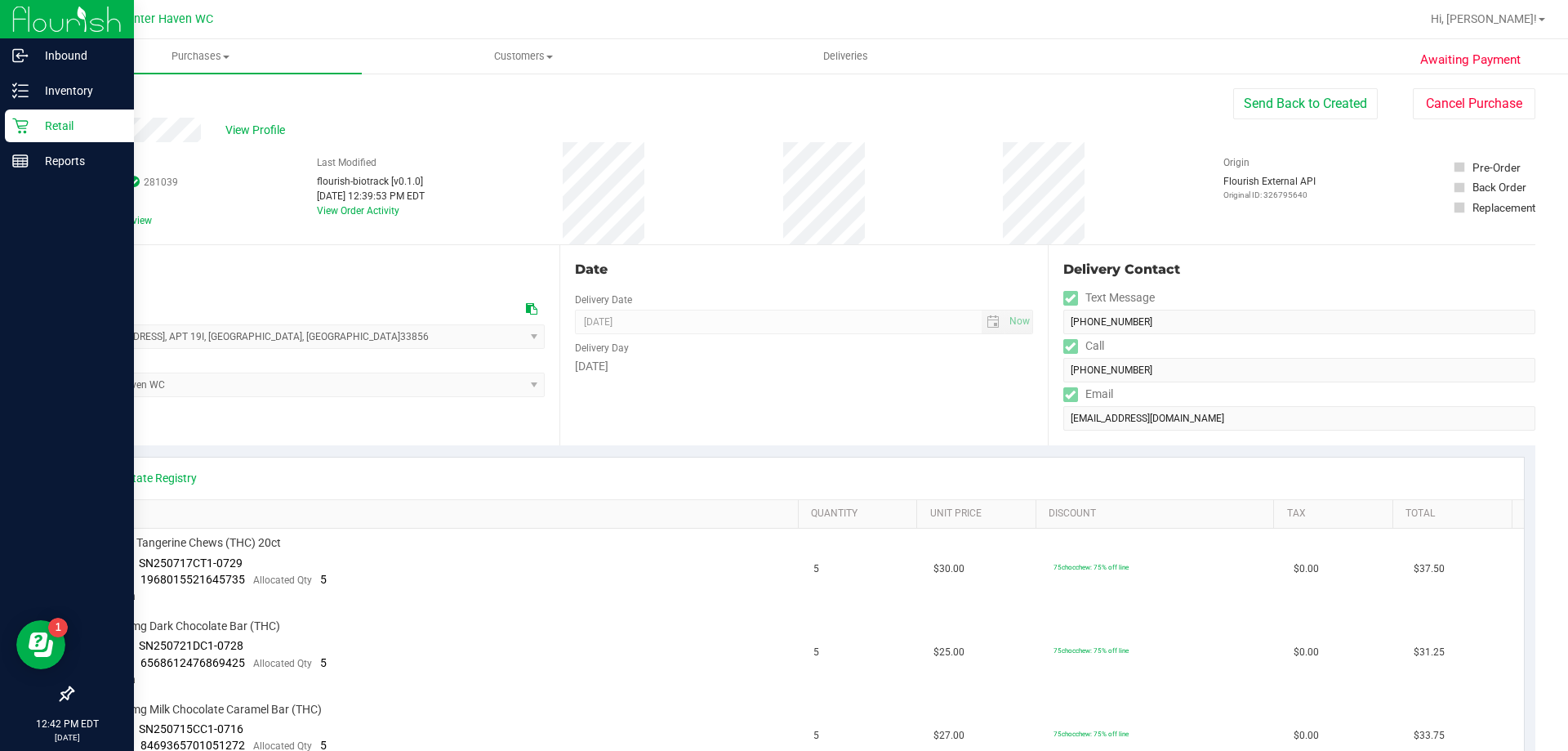
click at [40, 122] on p "Retail" at bounding box center [77, 125] width 98 height 20
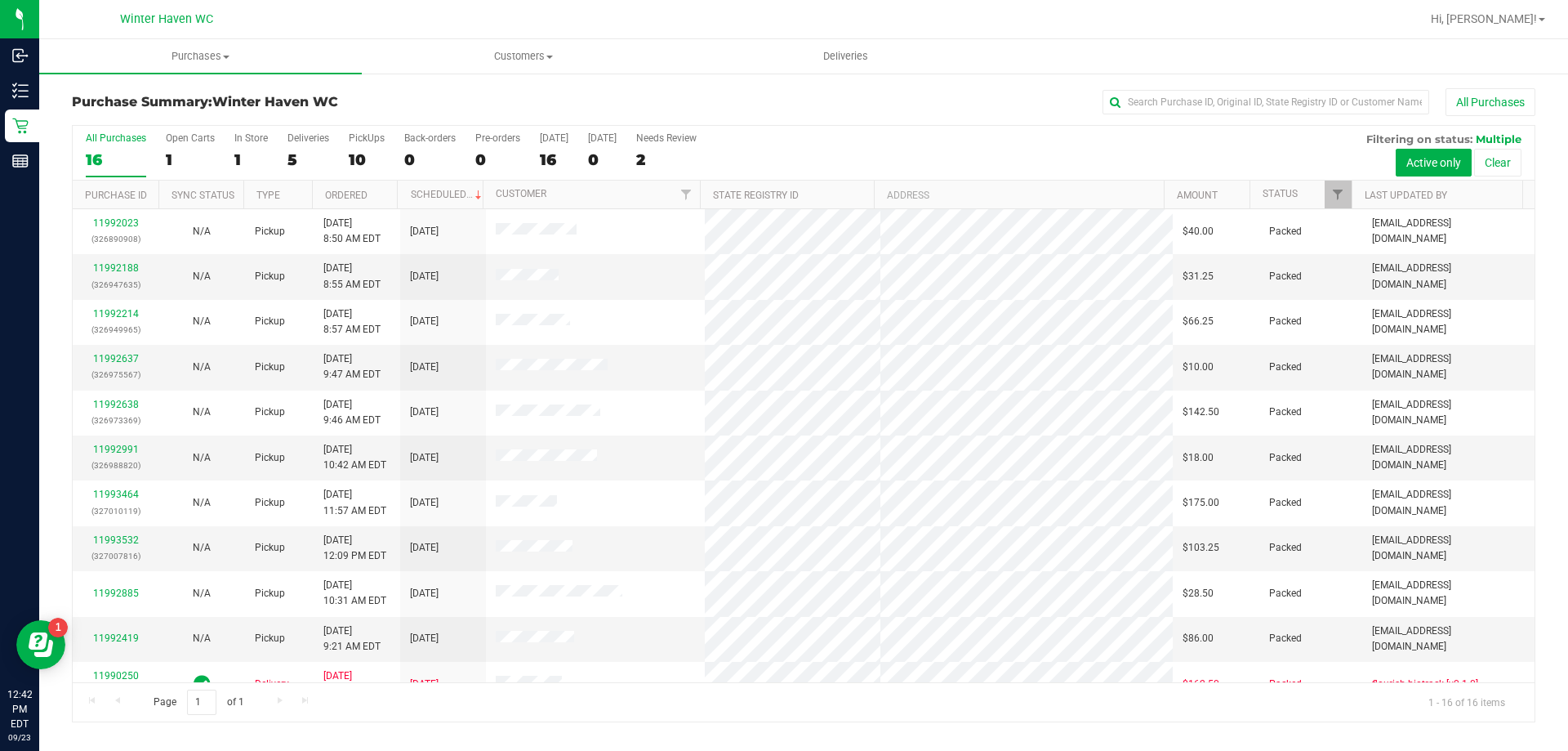
click at [280, 144] on div "All Purchases 16 Open Carts 1 In Store 1 Deliveries 5 PickUps 10 Back-orders 0 …" at bounding box center [804, 152] width 1462 height 54
click at [287, 162] on div "5" at bounding box center [308, 159] width 42 height 19
click at [0, 0] on input "Deliveries 5" at bounding box center [0, 0] width 0 height 0
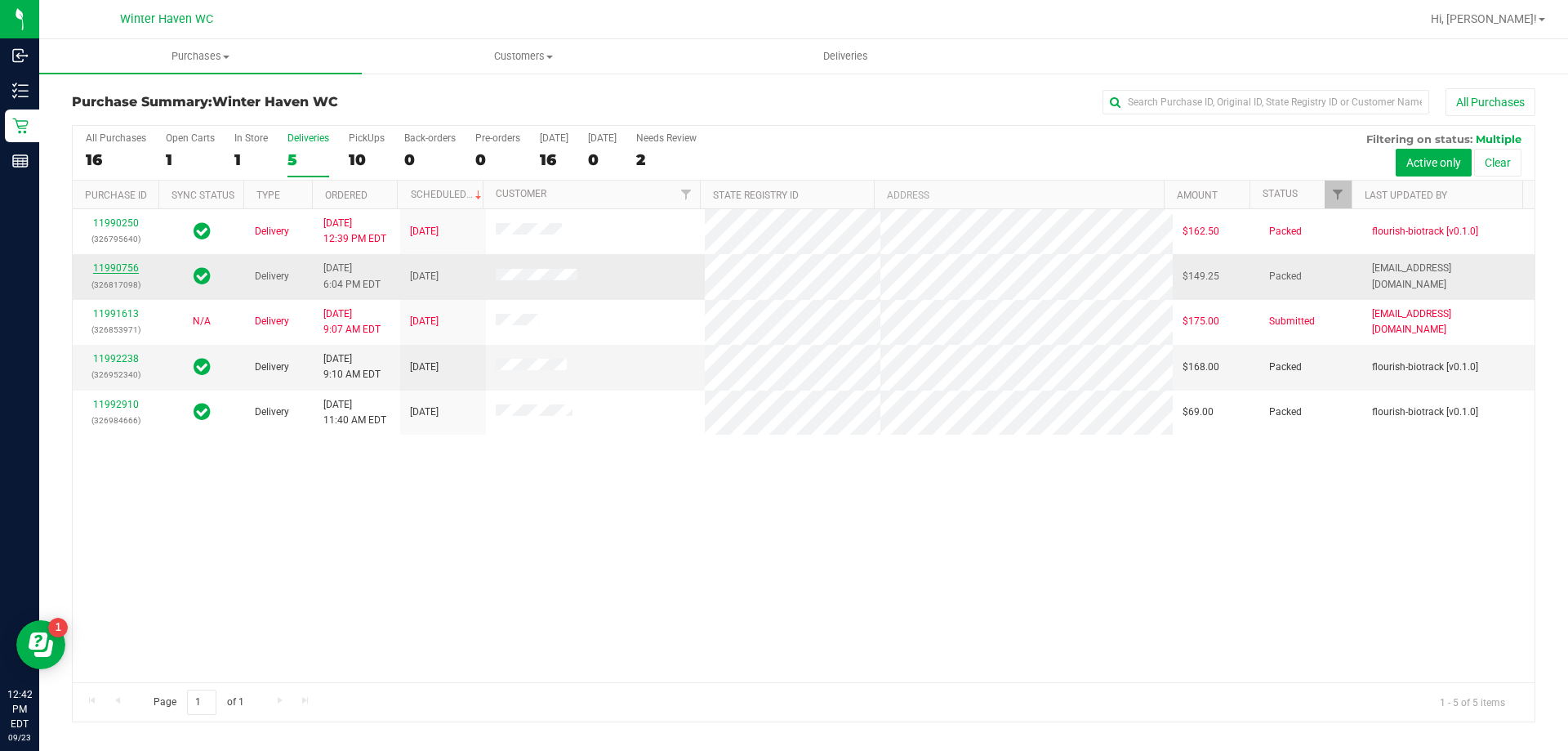
click at [125, 271] on link "11990756" at bounding box center [116, 268] width 45 height 12
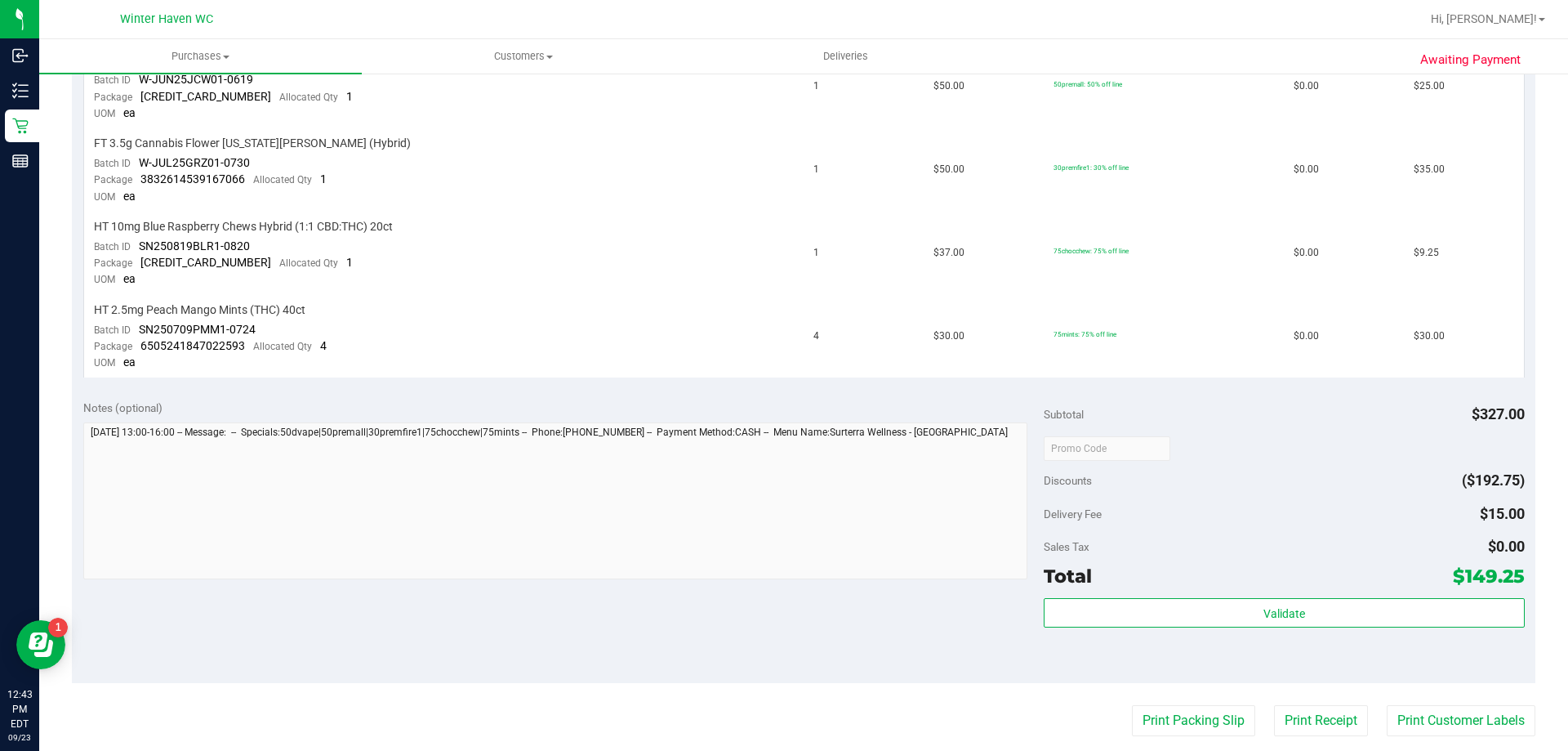
scroll to position [572, 0]
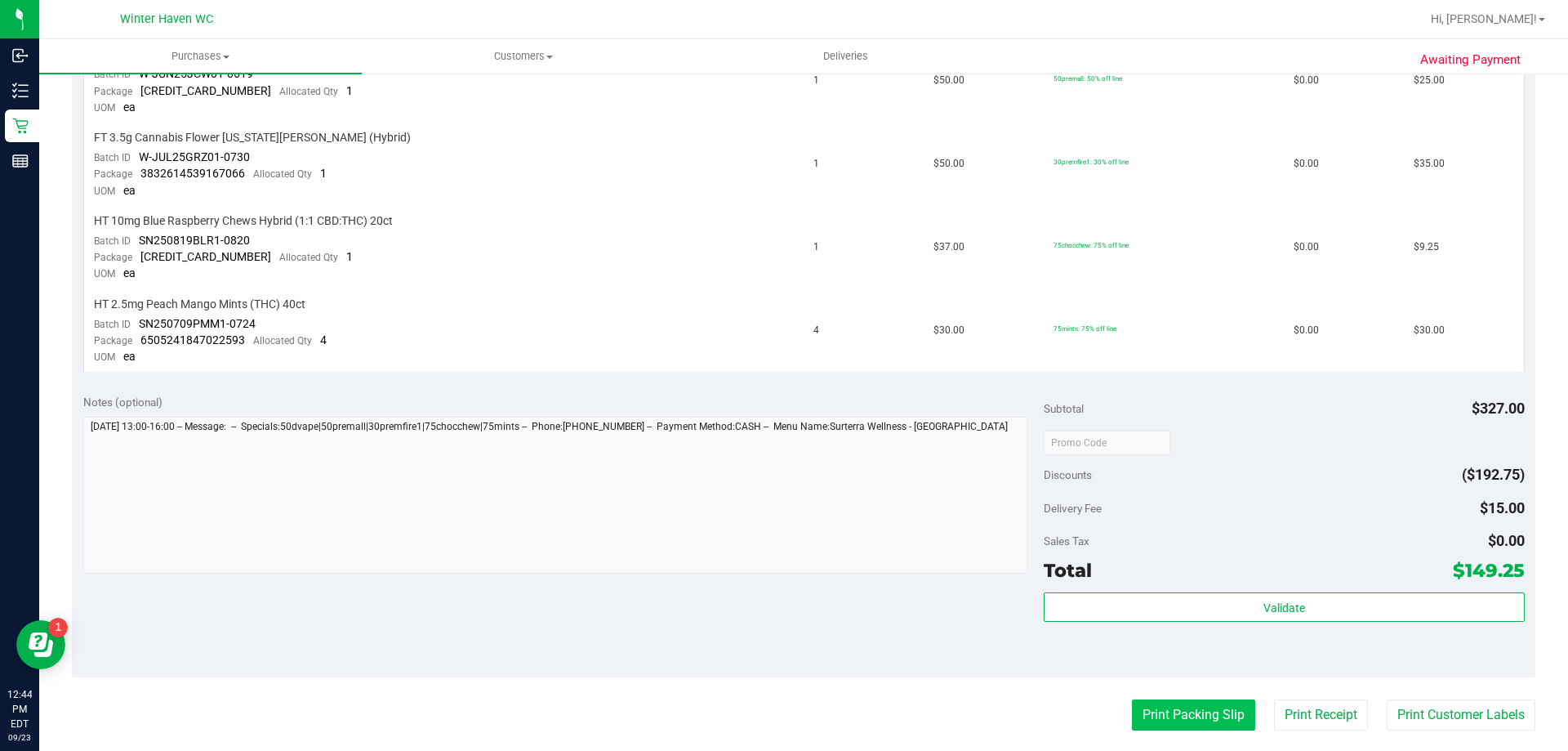
click at [1138, 712] on button "Print Packing Slip" at bounding box center [1193, 715] width 124 height 31
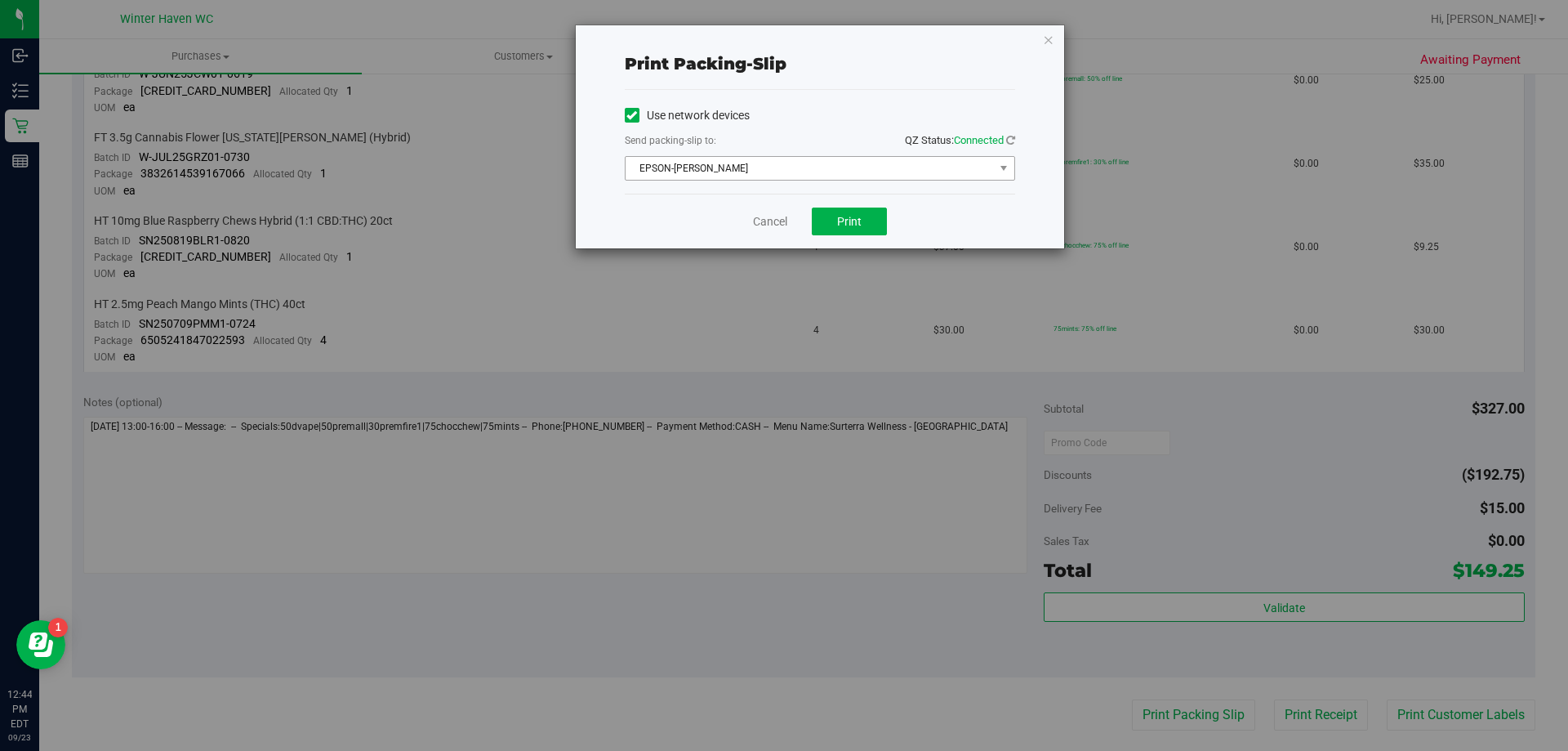
click at [839, 168] on span "EPSON-[PERSON_NAME]" at bounding box center [810, 168] width 368 height 23
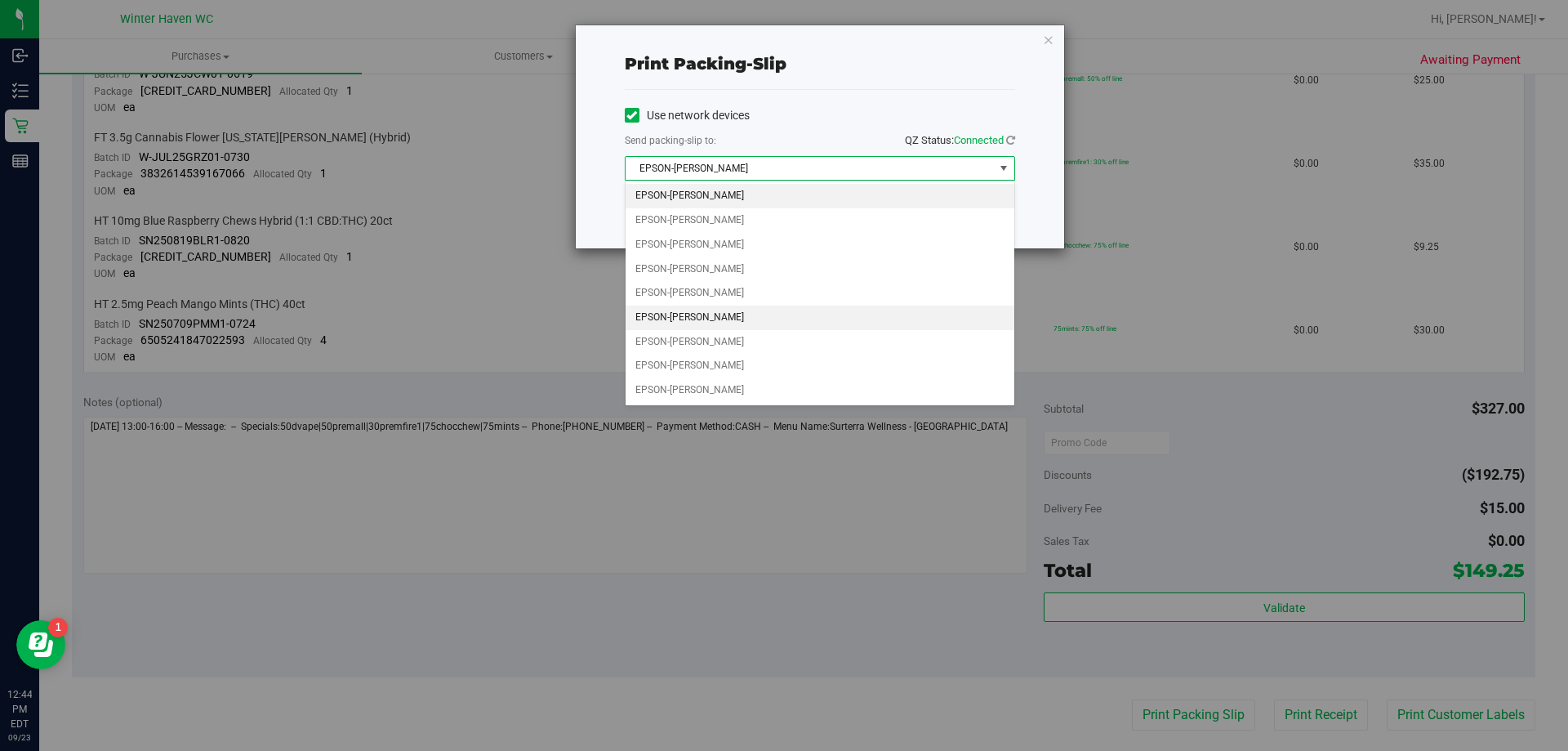
click at [731, 321] on li "EPSON-[PERSON_NAME]" at bounding box center [820, 318] width 389 height 25
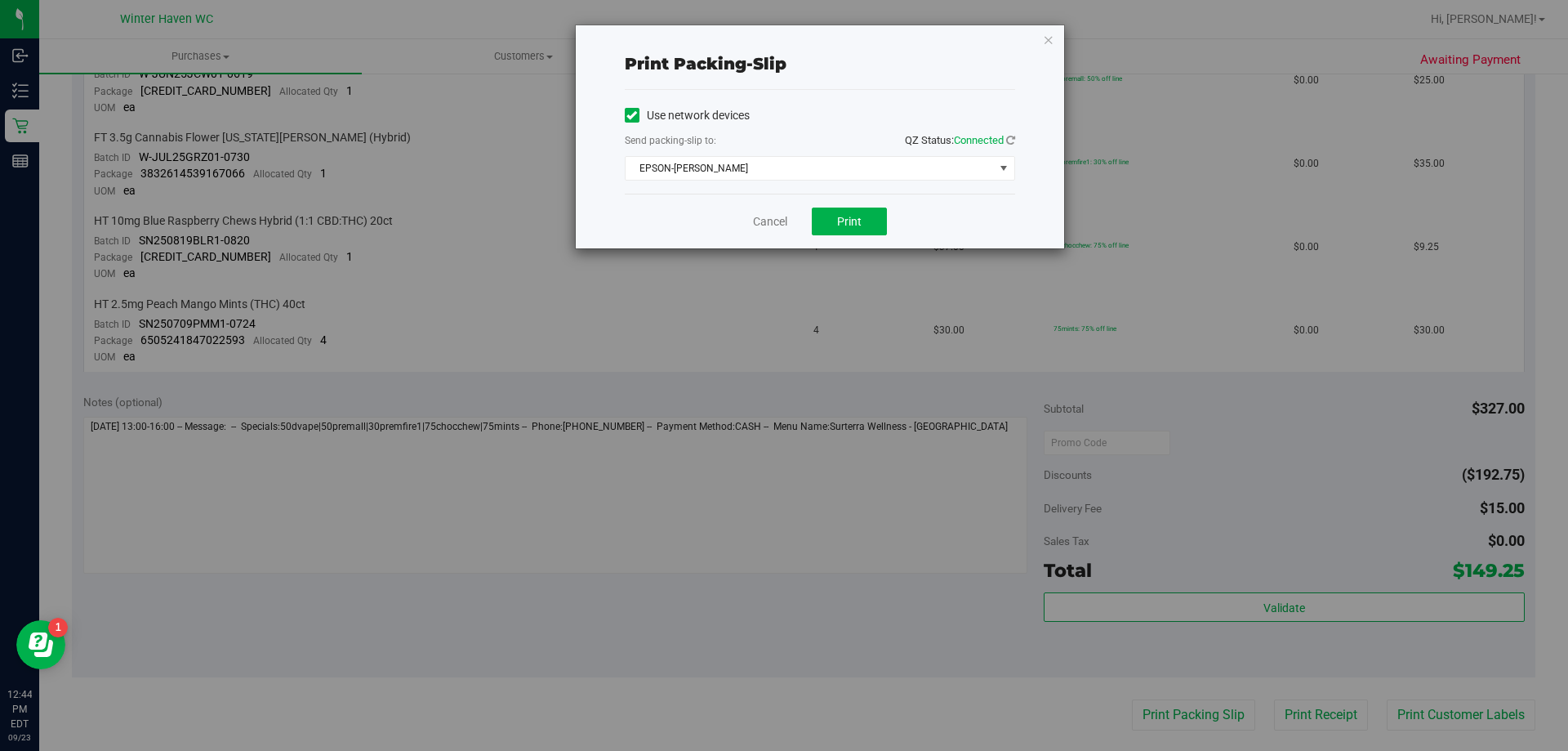
click at [860, 238] on div "Cancel Print" at bounding box center [820, 221] width 391 height 54
click at [861, 226] on span "Print" at bounding box center [850, 221] width 25 height 13
click at [760, 223] on link "Cancel" at bounding box center [770, 222] width 35 height 17
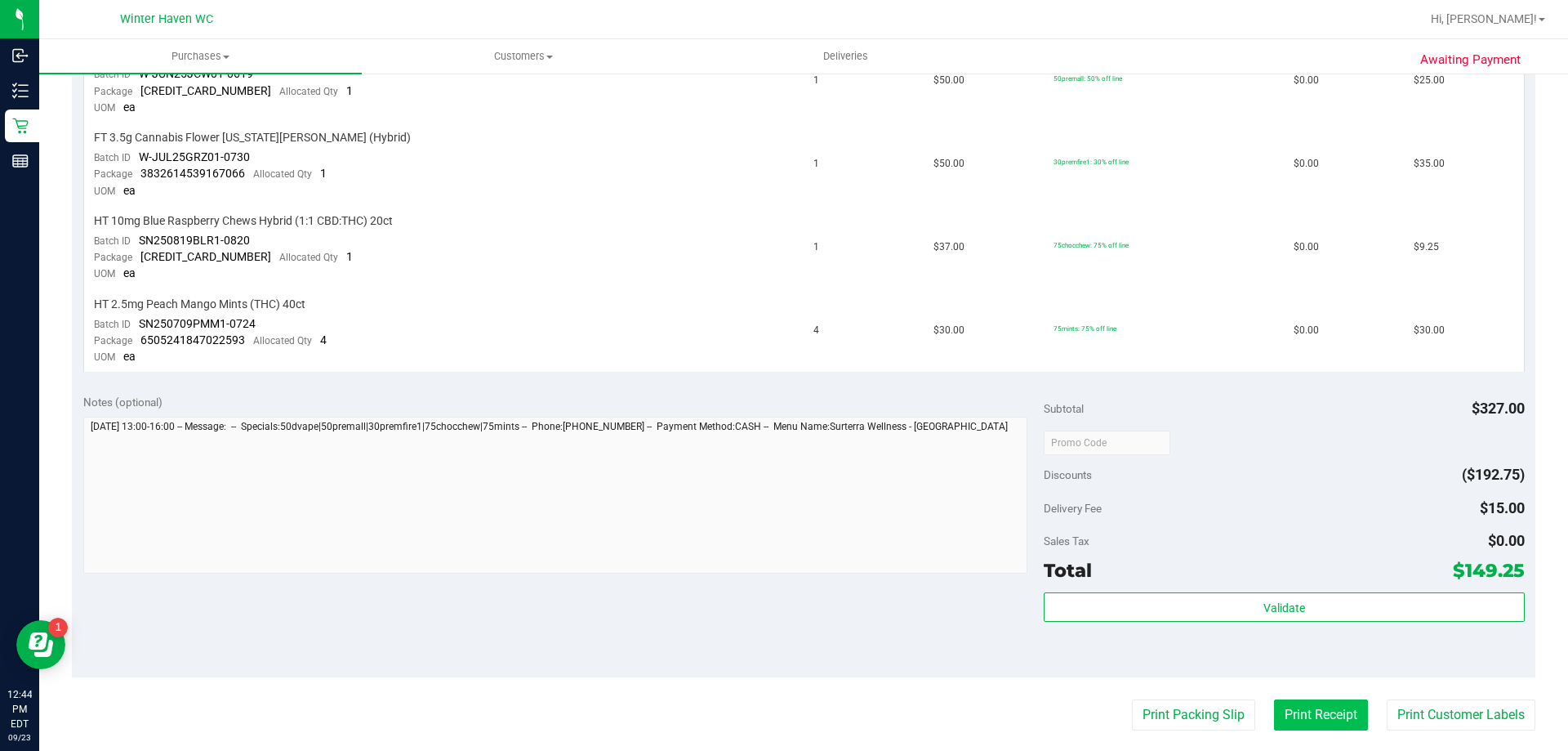
click at [1290, 711] on button "Print Receipt" at bounding box center [1321, 715] width 94 height 31
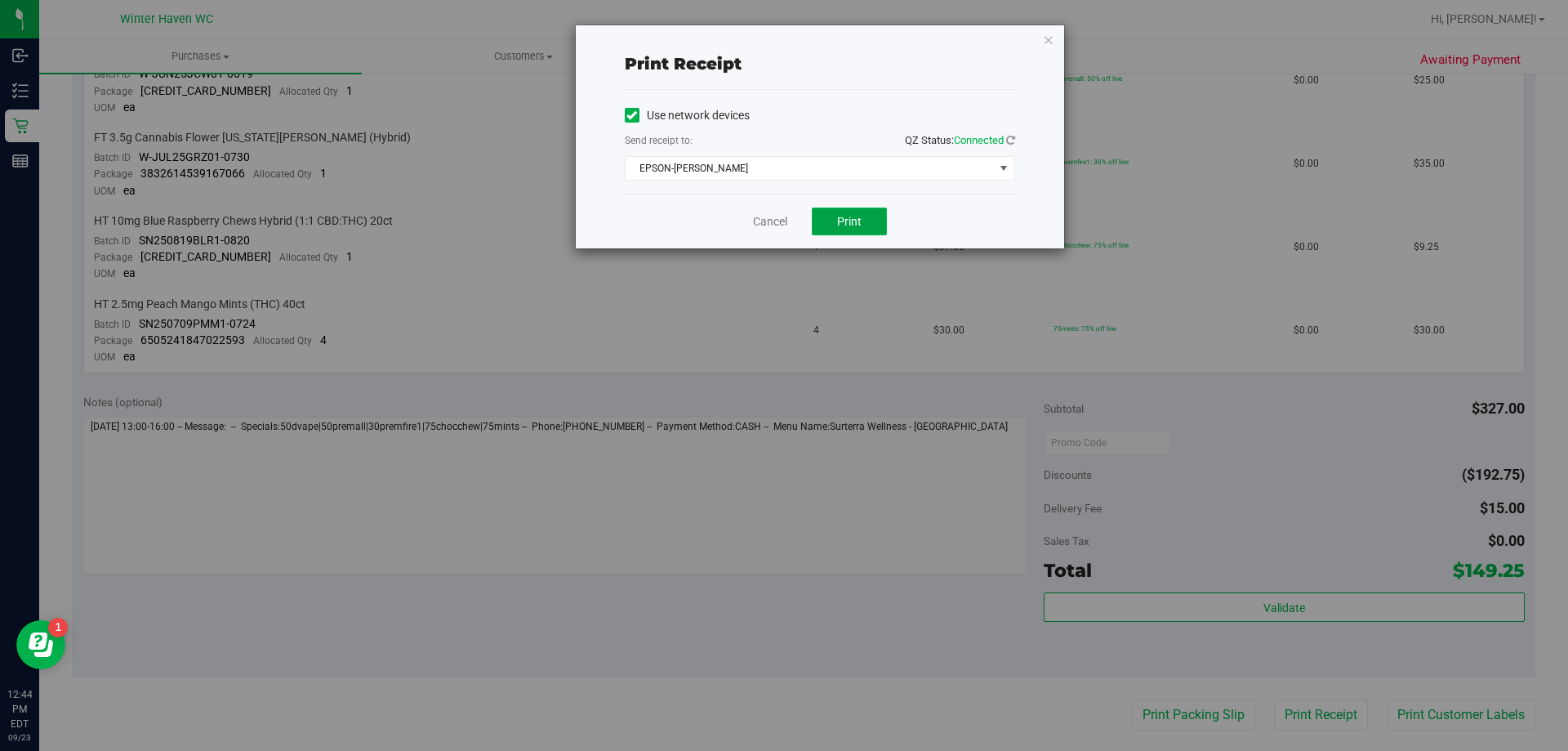
click at [837, 214] on span "Print" at bounding box center [850, 221] width 25 height 13
click at [1050, 39] on icon "button" at bounding box center [1048, 39] width 12 height 20
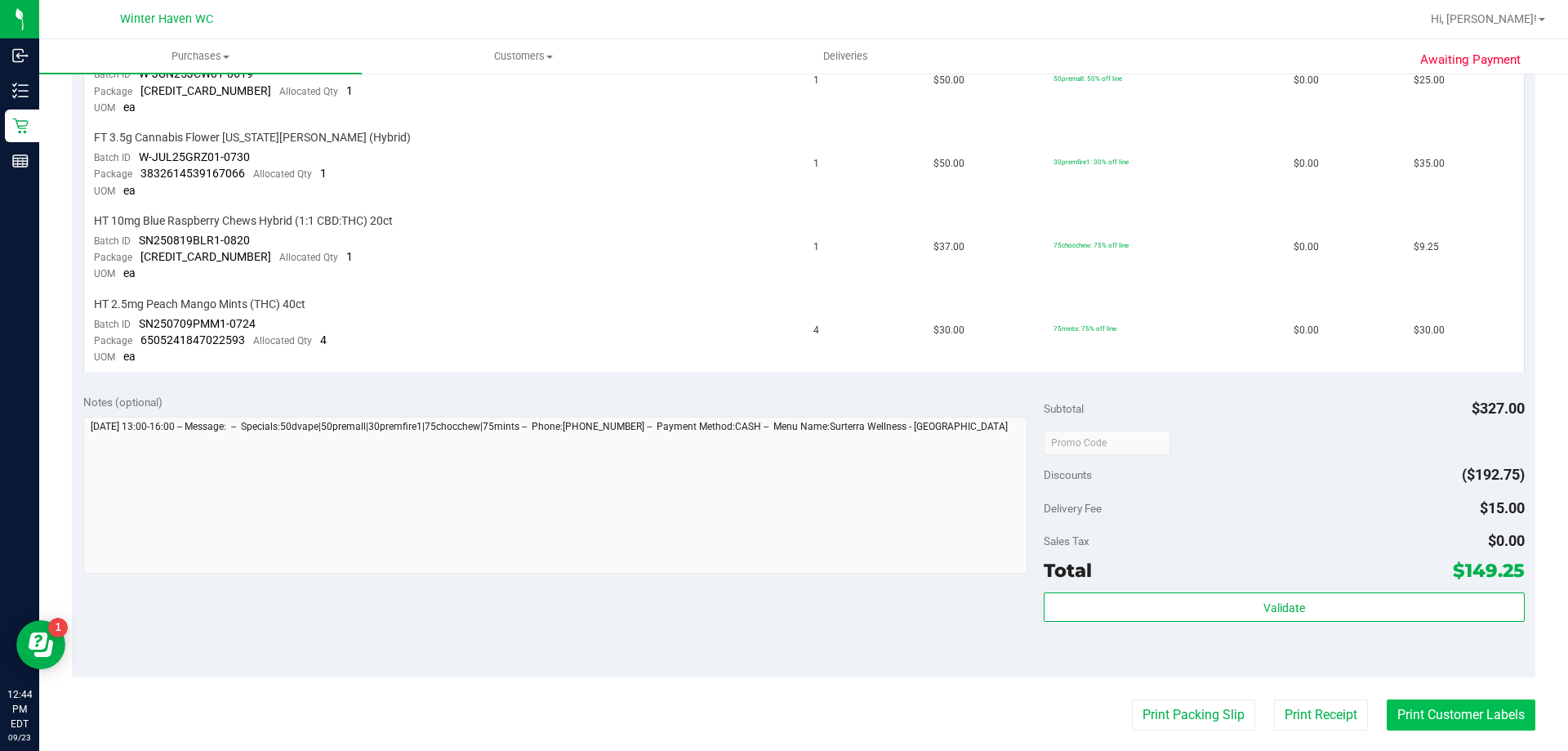
click at [1488, 713] on button "Print Customer Labels" at bounding box center [1461, 715] width 149 height 31
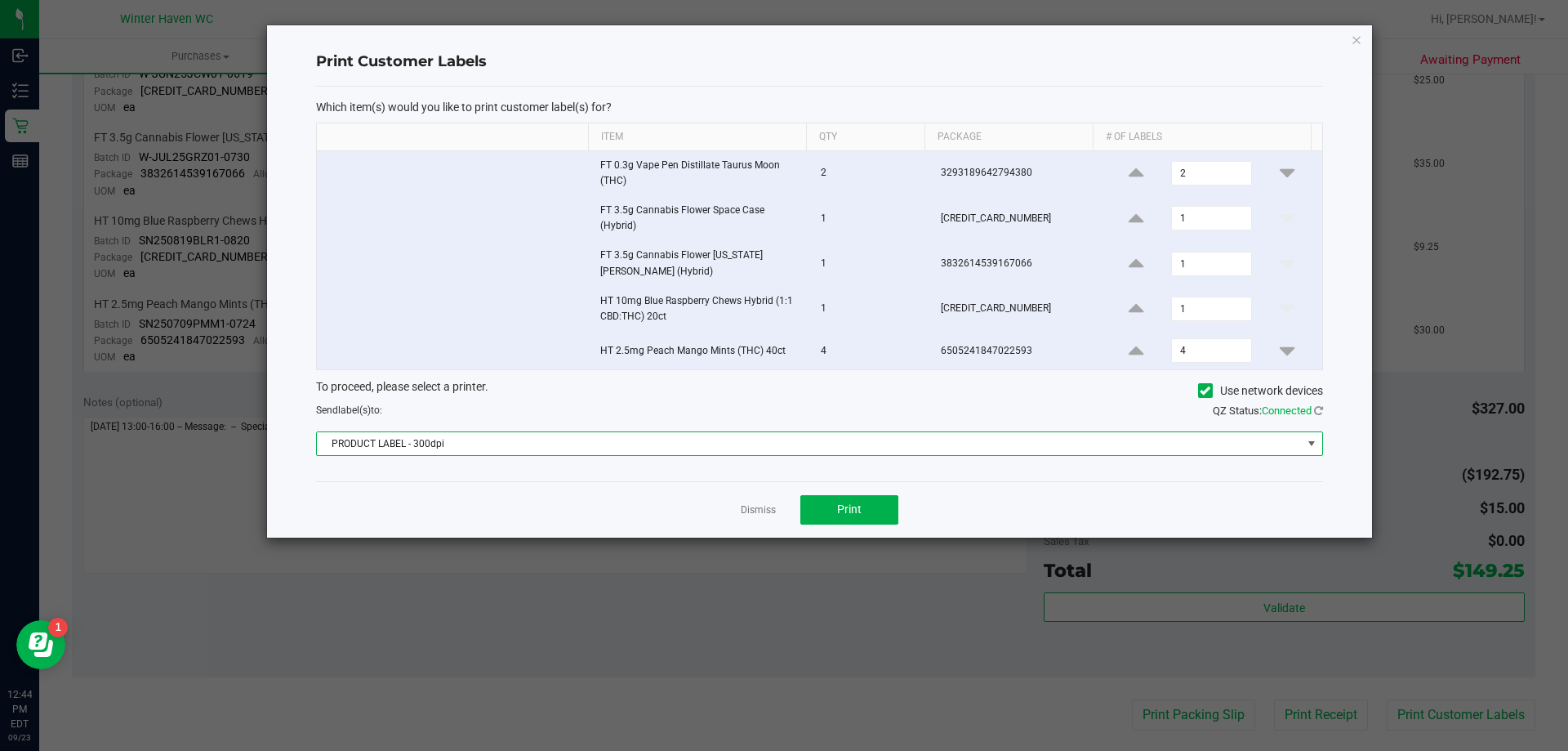
click at [557, 437] on span "PRODUCT LABEL - 300dpi" at bounding box center [809, 444] width 985 height 23
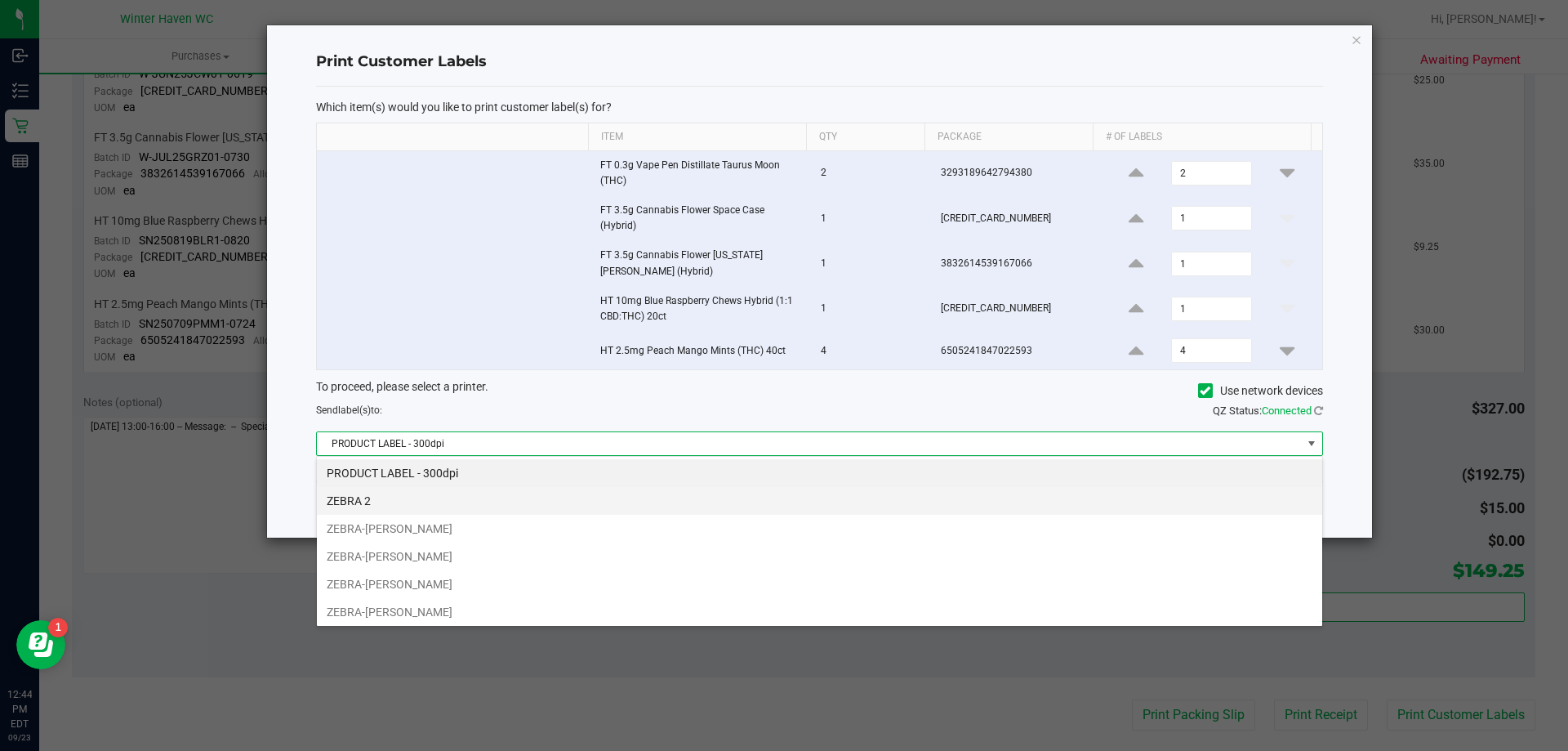
scroll to position [25, 1006]
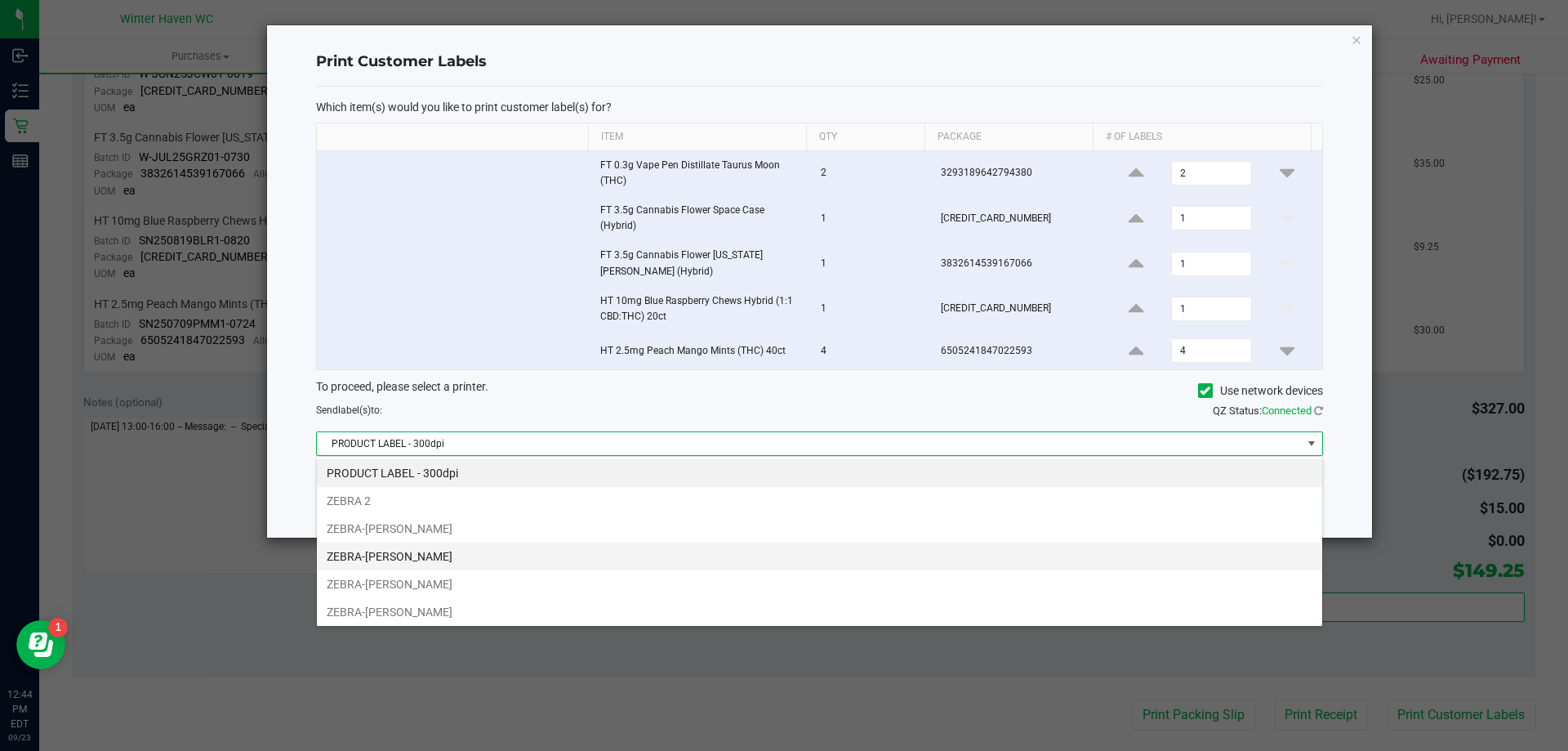
click at [465, 568] on li "ZEBRA-[PERSON_NAME]" at bounding box center [820, 555] width 1006 height 28
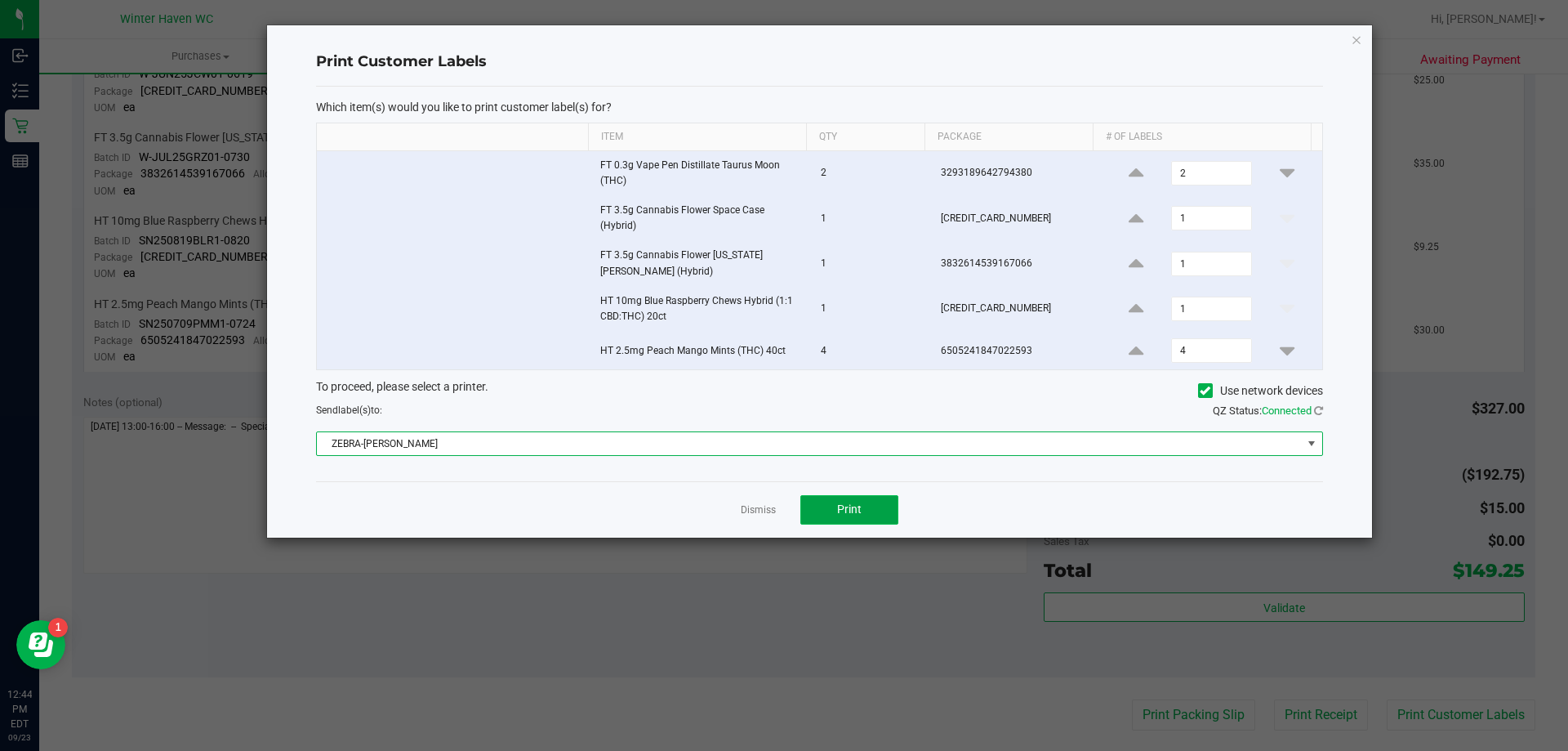
click at [869, 504] on button "Print" at bounding box center [850, 509] width 98 height 29
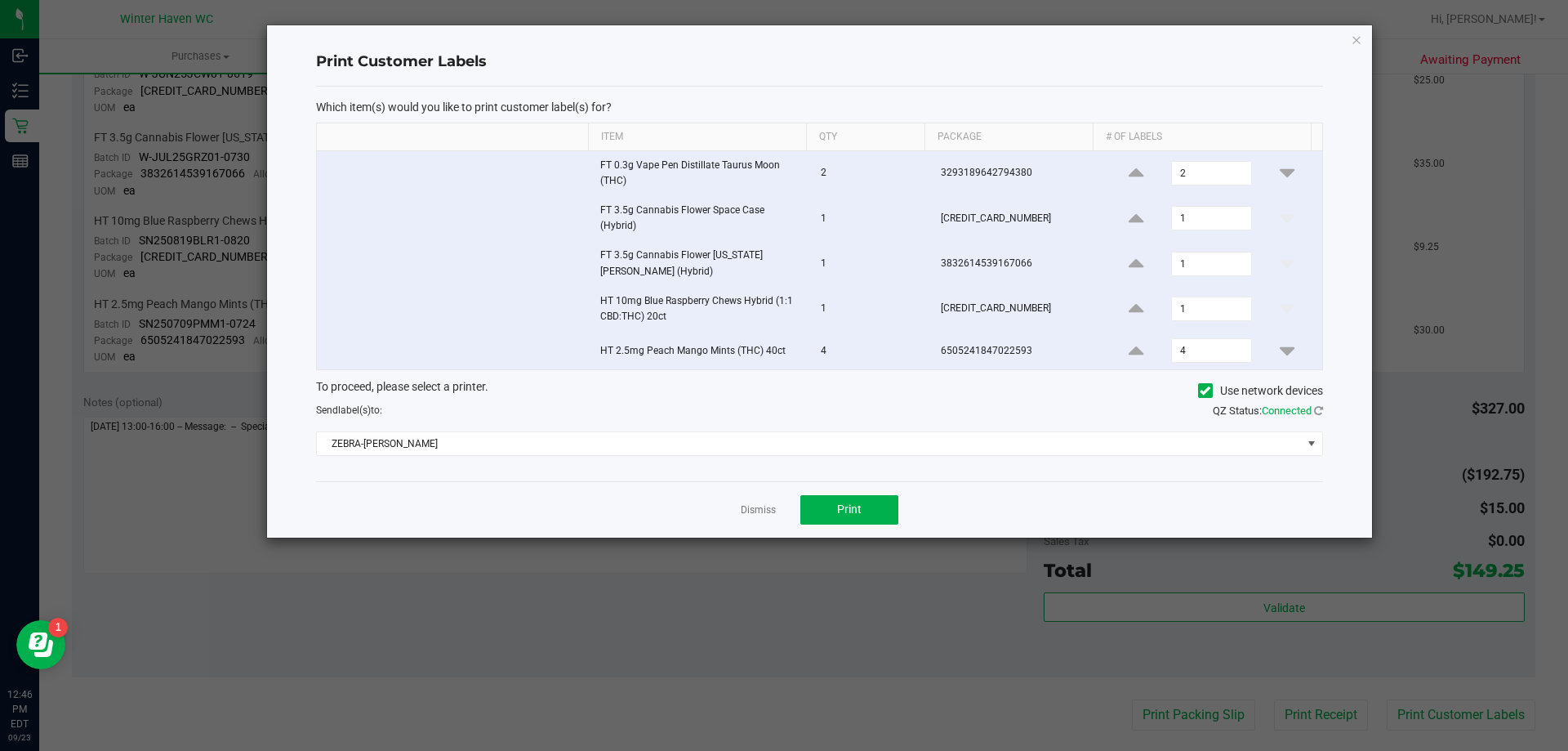
click at [776, 510] on div "Dismiss Print" at bounding box center [820, 509] width 1007 height 56
click at [771, 493] on div "Dismiss Print" at bounding box center [820, 509] width 1007 height 56
click at [770, 502] on app-cancel-button "Dismiss" at bounding box center [757, 509] width 35 height 17
click at [761, 507] on link "Dismiss" at bounding box center [757, 510] width 35 height 14
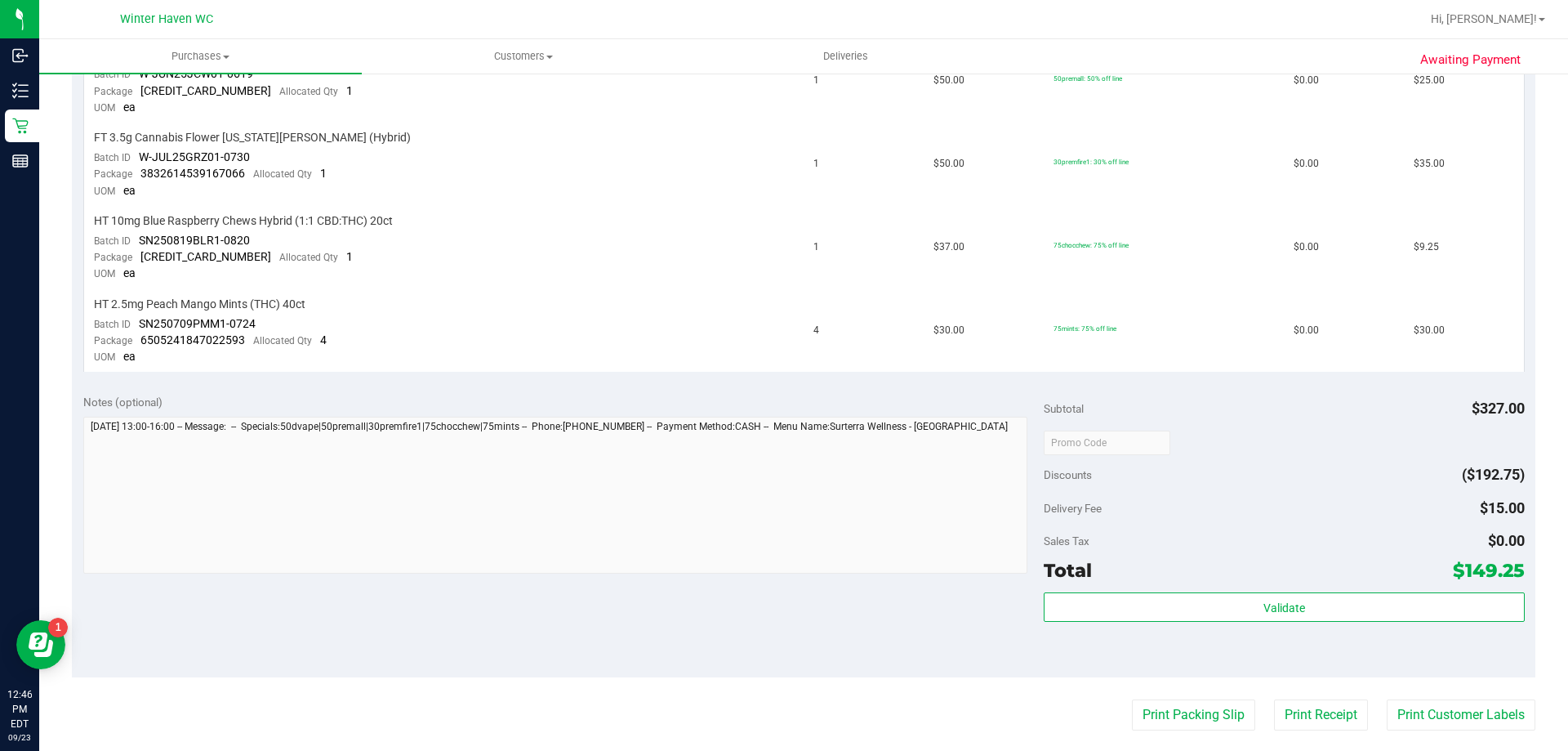
scroll to position [164, 0]
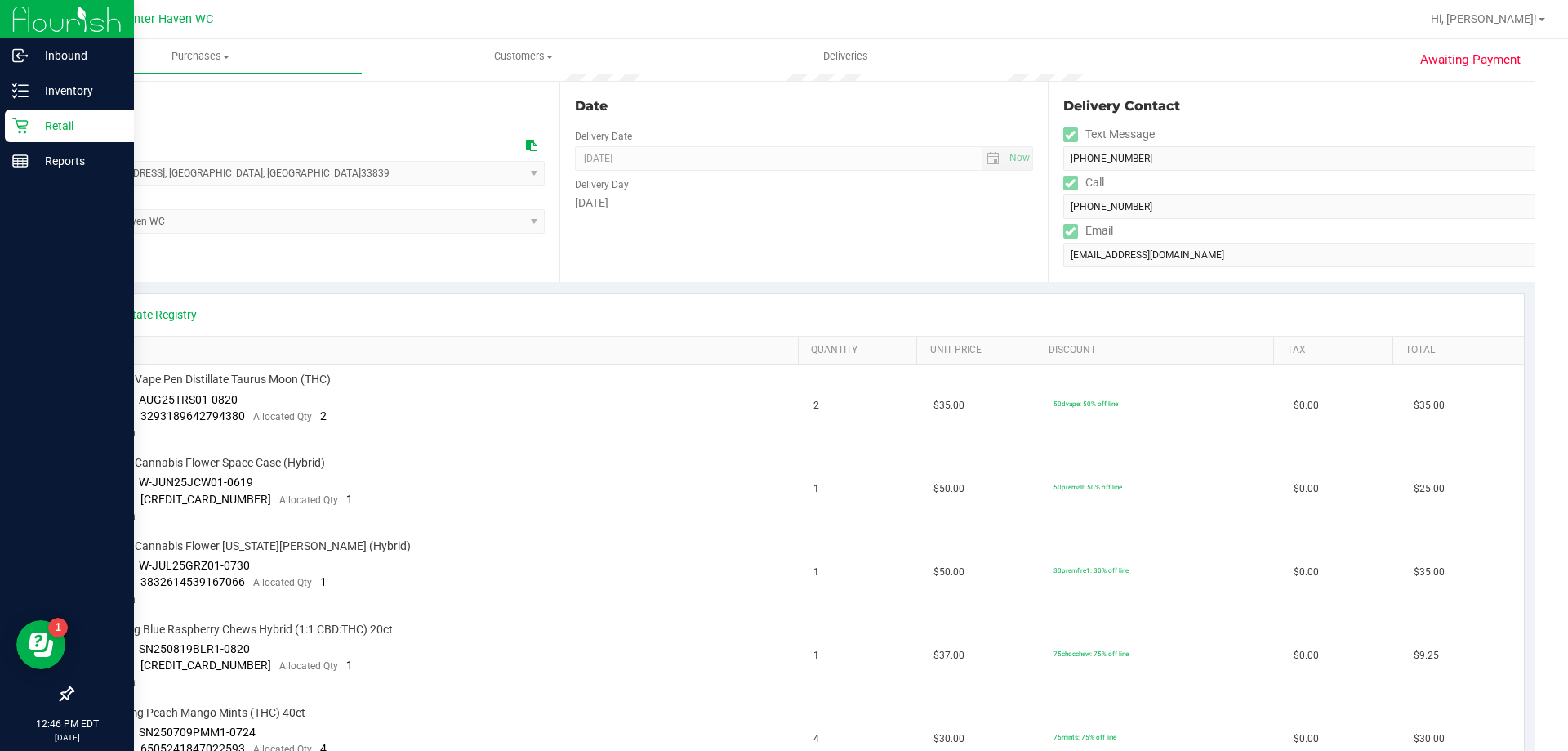
click at [40, 127] on p "Retail" at bounding box center [77, 125] width 98 height 20
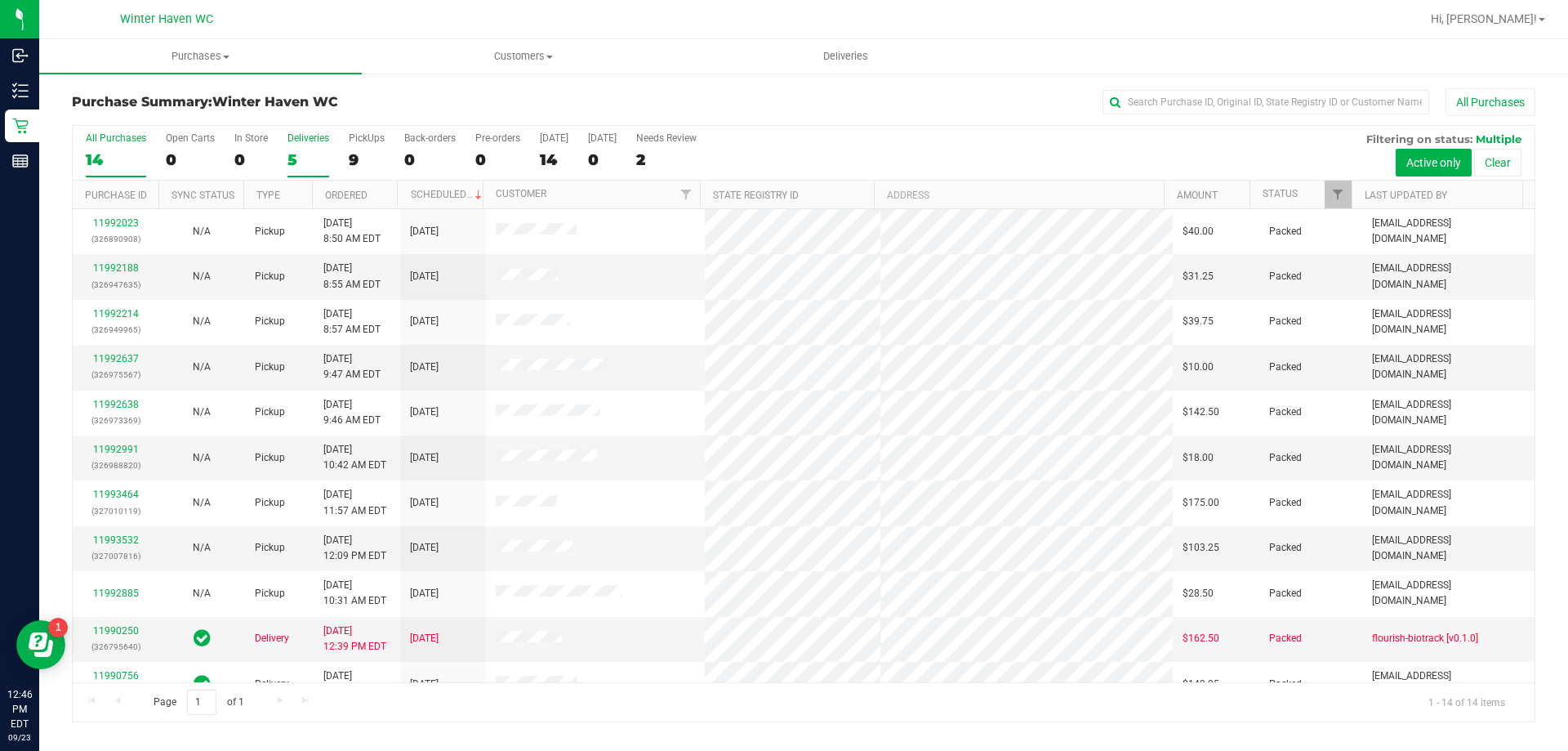
click at [306, 150] on div "5" at bounding box center [308, 159] width 42 height 19
click at [0, 0] on input "Deliveries 5" at bounding box center [0, 0] width 0 height 0
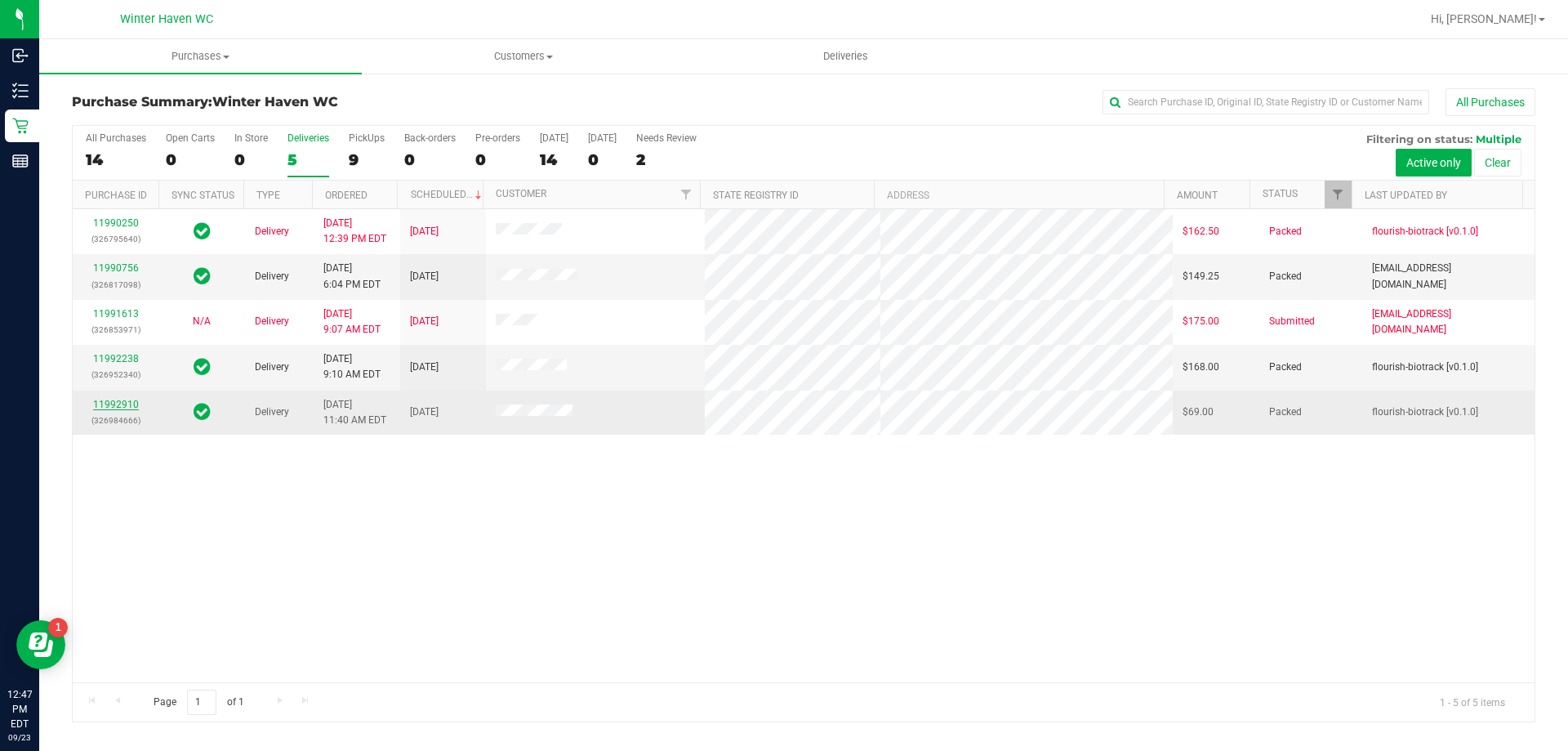
click at [124, 409] on link "11992910" at bounding box center [116, 404] width 45 height 12
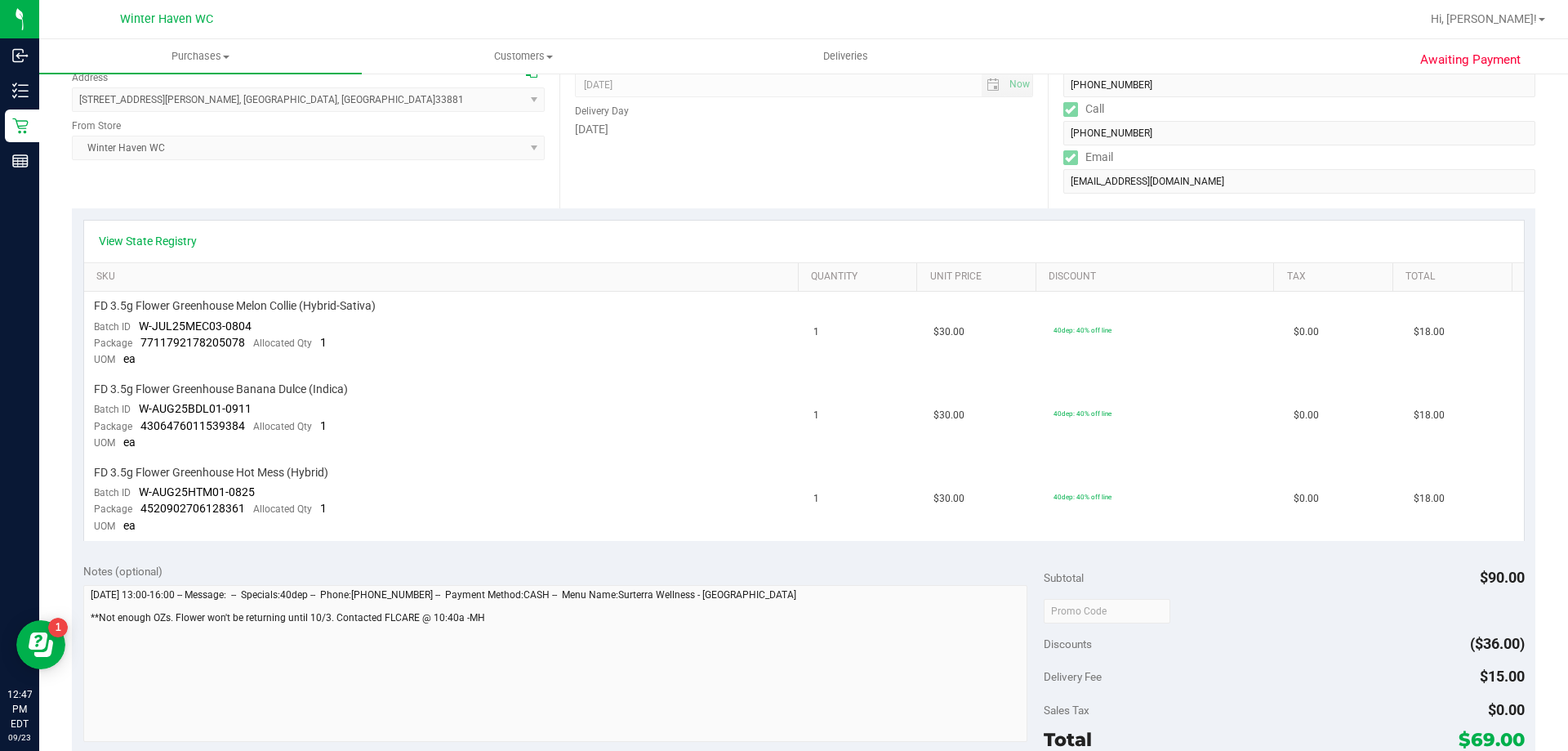
scroll to position [490, 0]
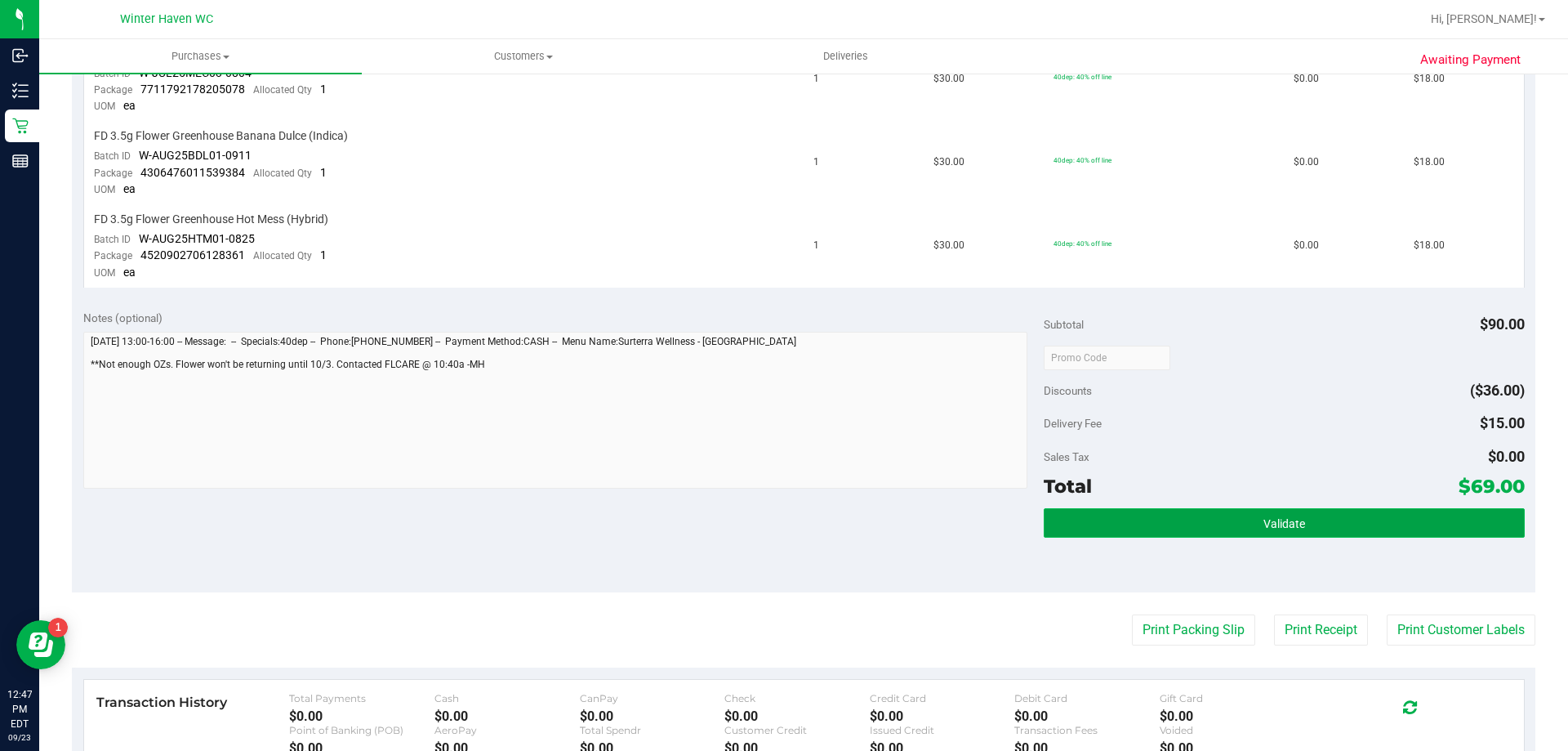
click at [1144, 529] on button "Validate" at bounding box center [1284, 522] width 481 height 29
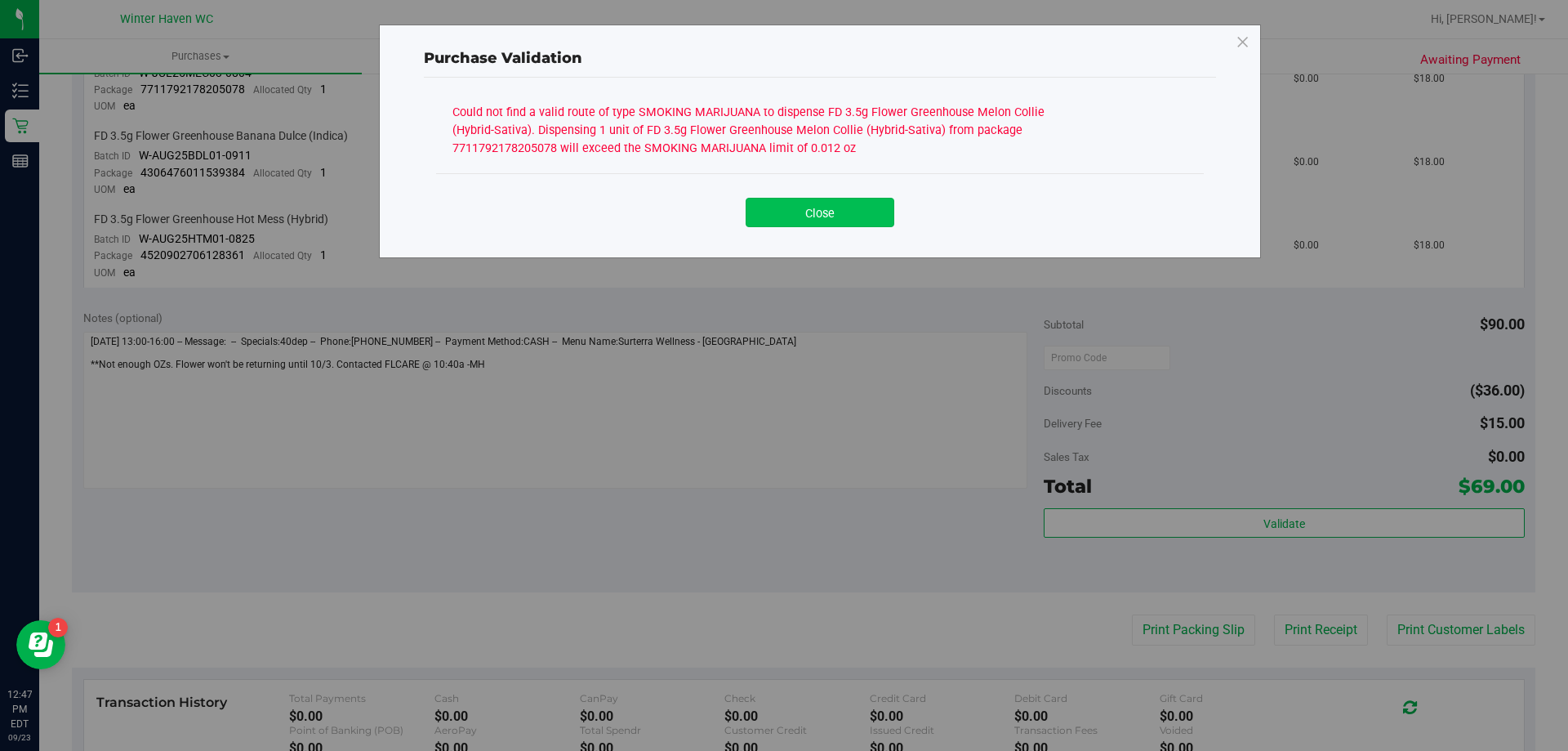
click at [839, 220] on button "Close" at bounding box center [820, 212] width 149 height 29
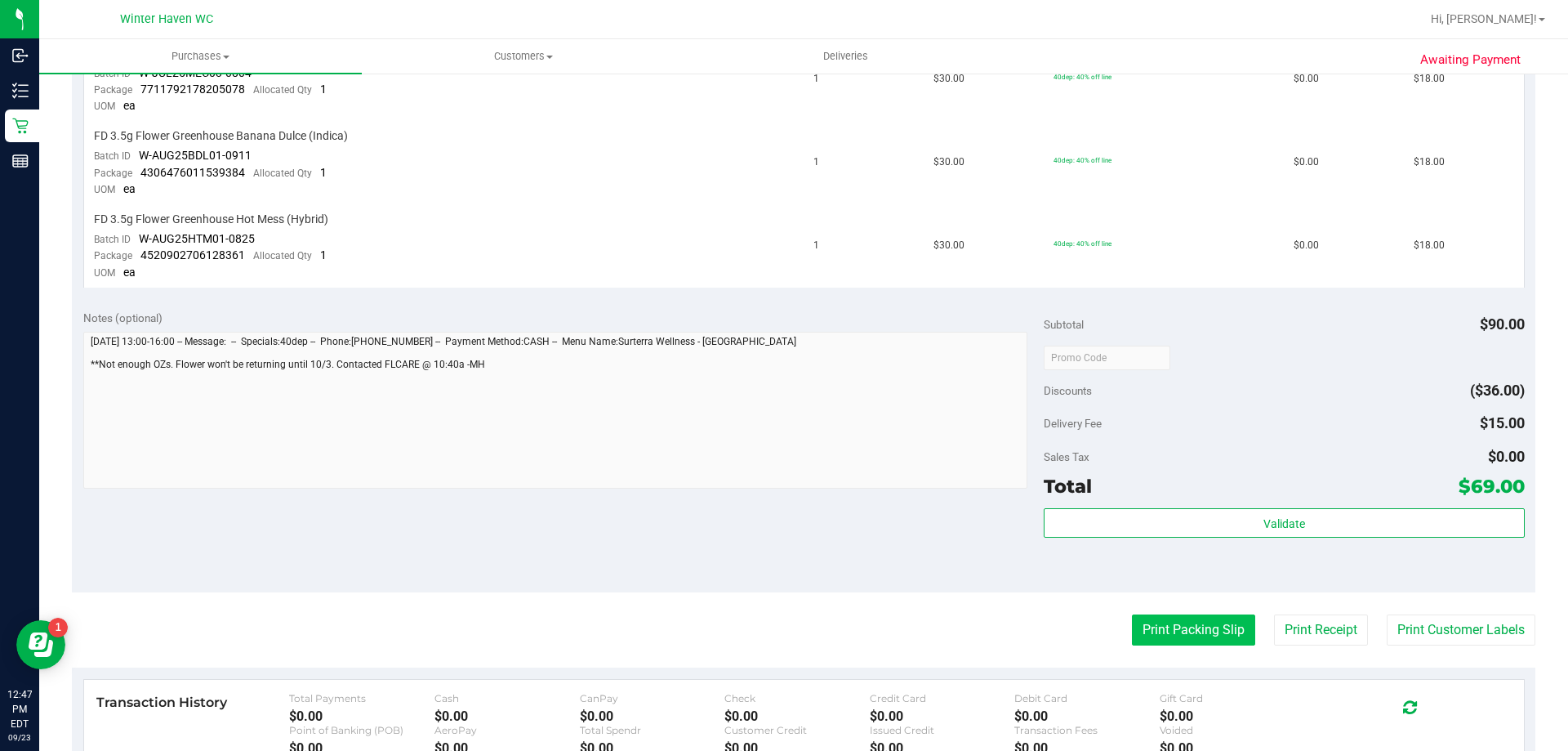
click at [1177, 638] on button "Print Packing Slip" at bounding box center [1193, 629] width 124 height 31
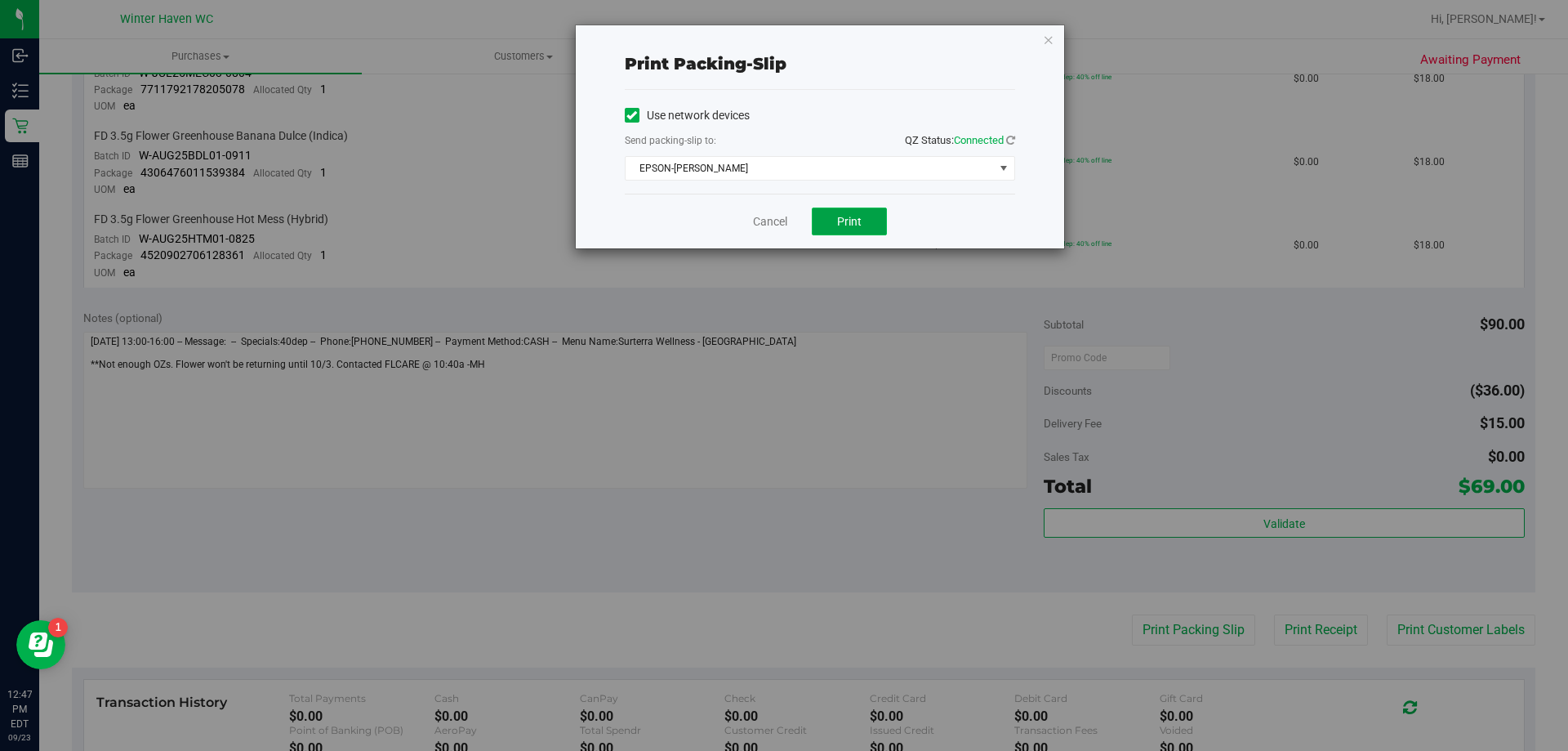
click at [837, 233] on button "Print" at bounding box center [849, 221] width 75 height 28
click at [768, 233] on div "Cancel Print" at bounding box center [820, 221] width 391 height 54
click at [780, 216] on link "Cancel" at bounding box center [770, 222] width 35 height 17
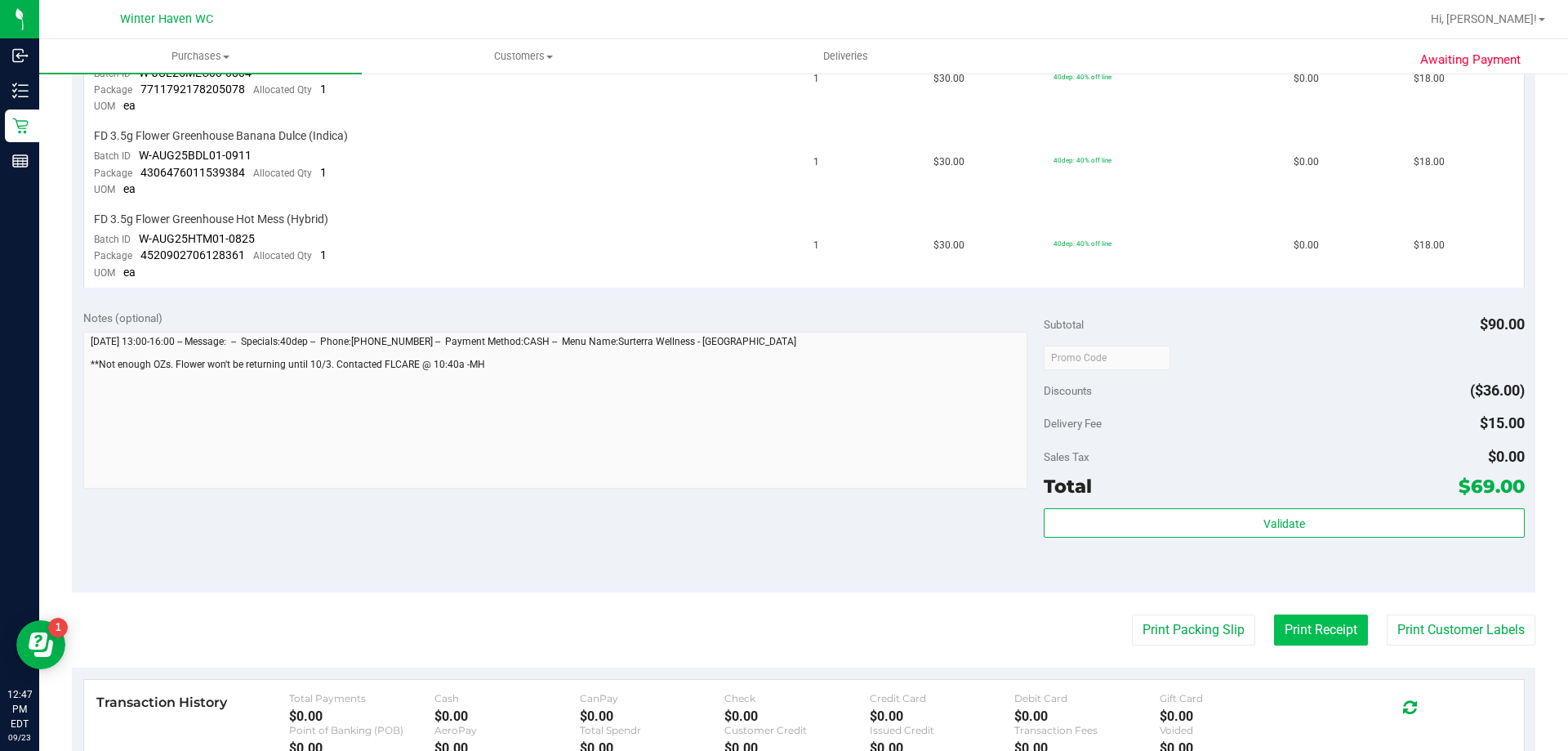
click at [1313, 626] on button "Print Receipt" at bounding box center [1321, 629] width 94 height 31
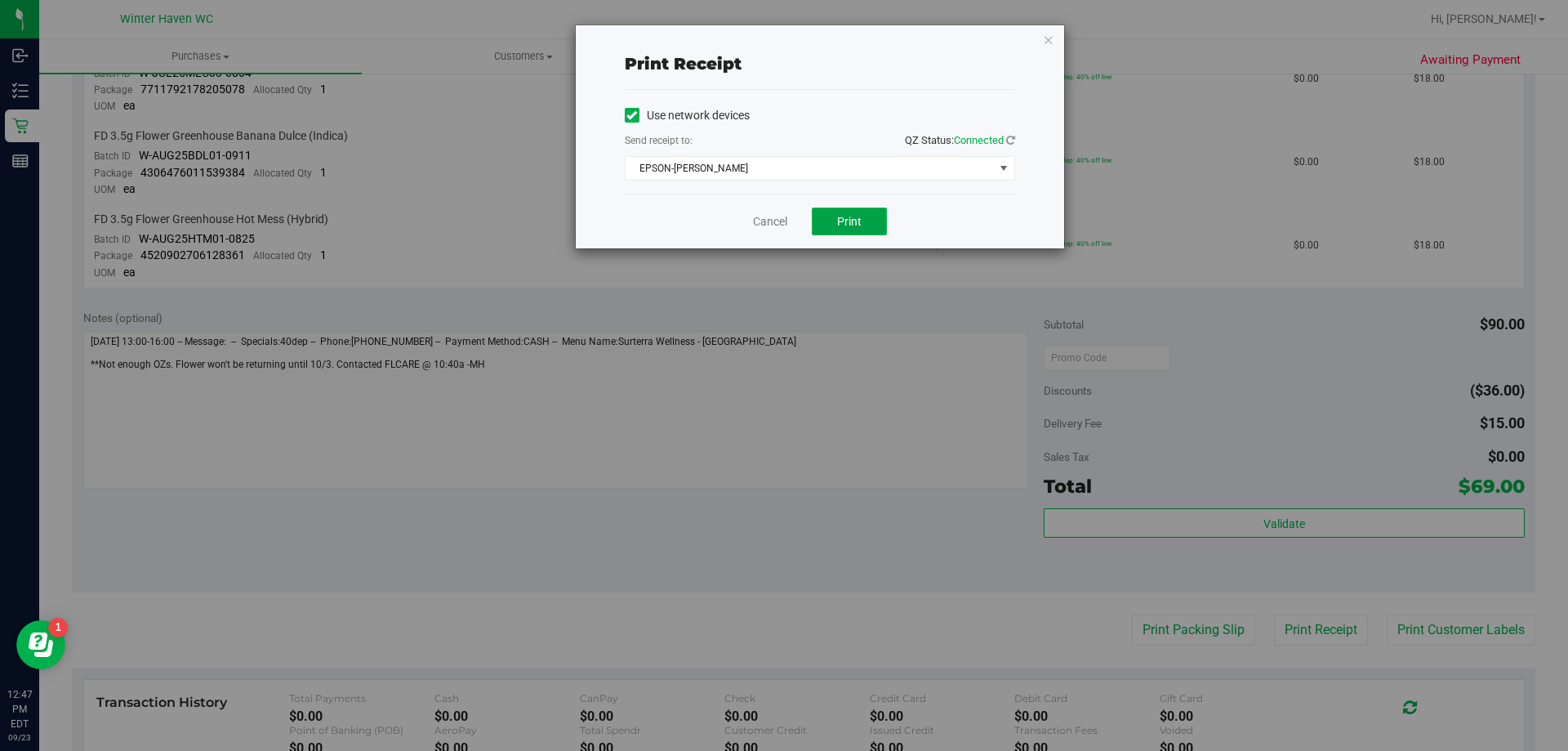
click at [855, 217] on span "Print" at bounding box center [850, 221] width 25 height 13
click at [755, 216] on link "Cancel" at bounding box center [770, 222] width 35 height 17
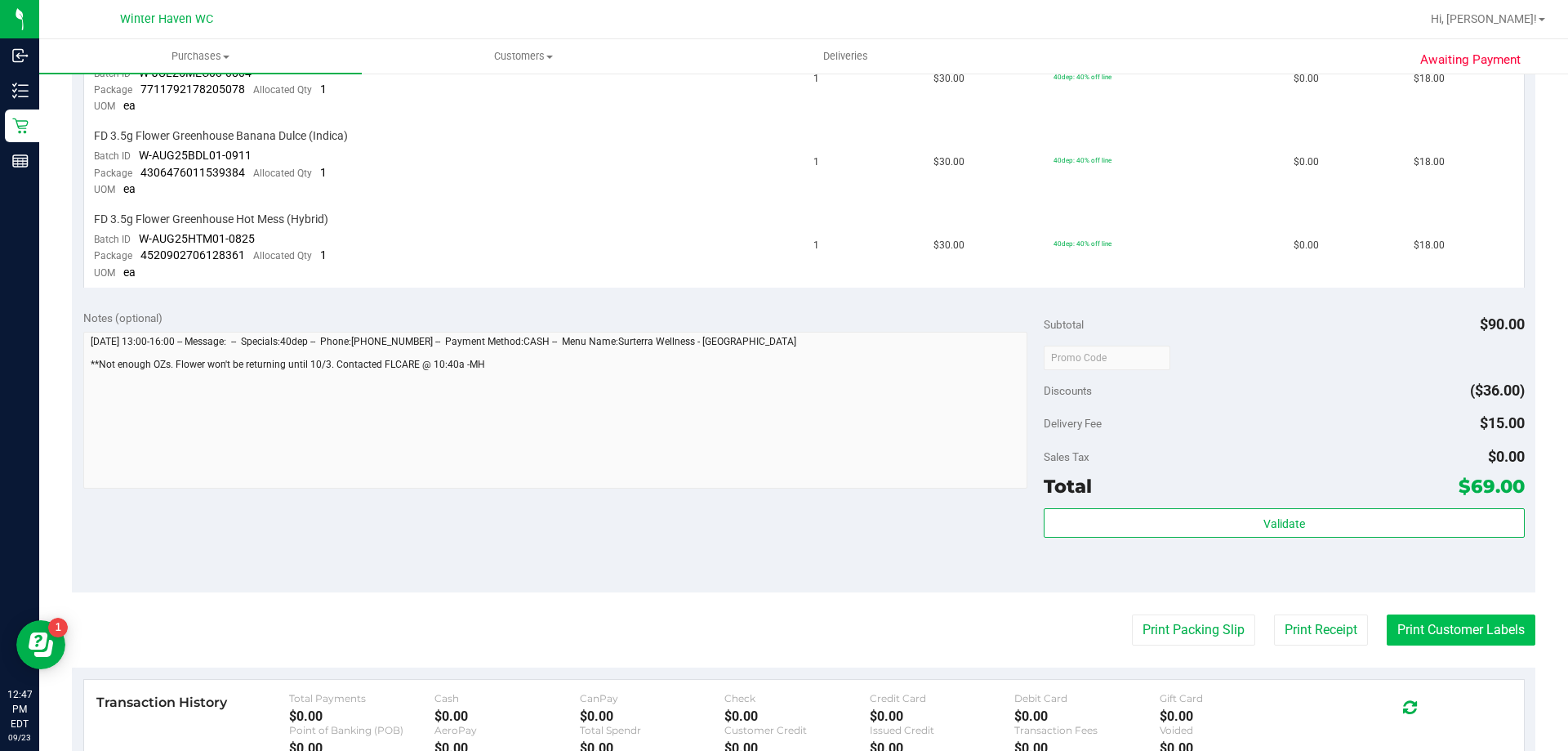
click at [1469, 630] on button "Print Customer Labels" at bounding box center [1461, 629] width 149 height 31
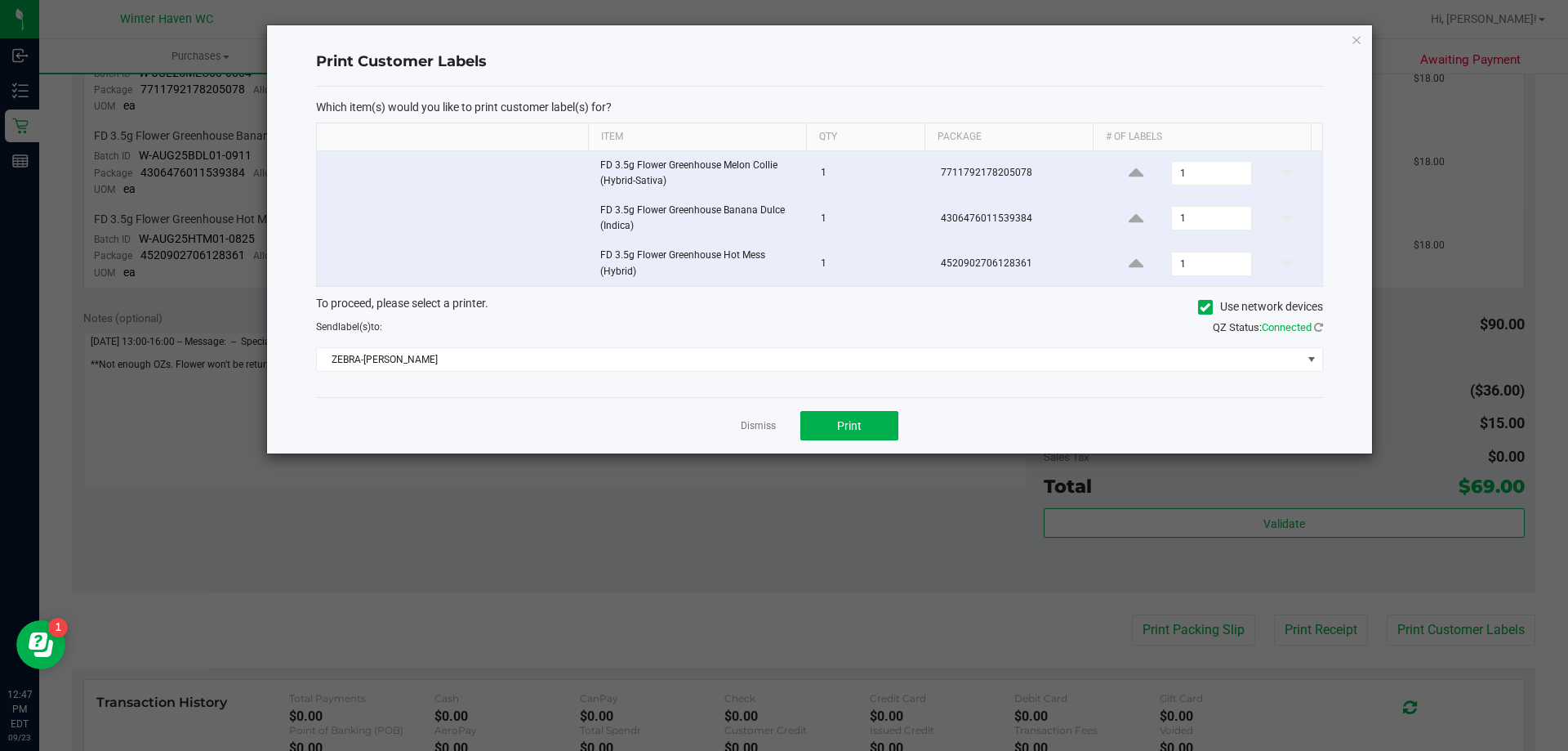
click at [845, 397] on div "Which item(s) would you like to print customer label(s) for? Item Qty Package #…" at bounding box center [820, 242] width 1007 height 311
drag, startPoint x: 836, startPoint y: 408, endPoint x: 832, endPoint y: 418, distance: 10.8
click at [832, 418] on div "Dismiss Print" at bounding box center [820, 424] width 1007 height 56
click at [832, 418] on button "Print" at bounding box center [850, 425] width 98 height 29
click at [751, 426] on link "Dismiss" at bounding box center [757, 426] width 35 height 14
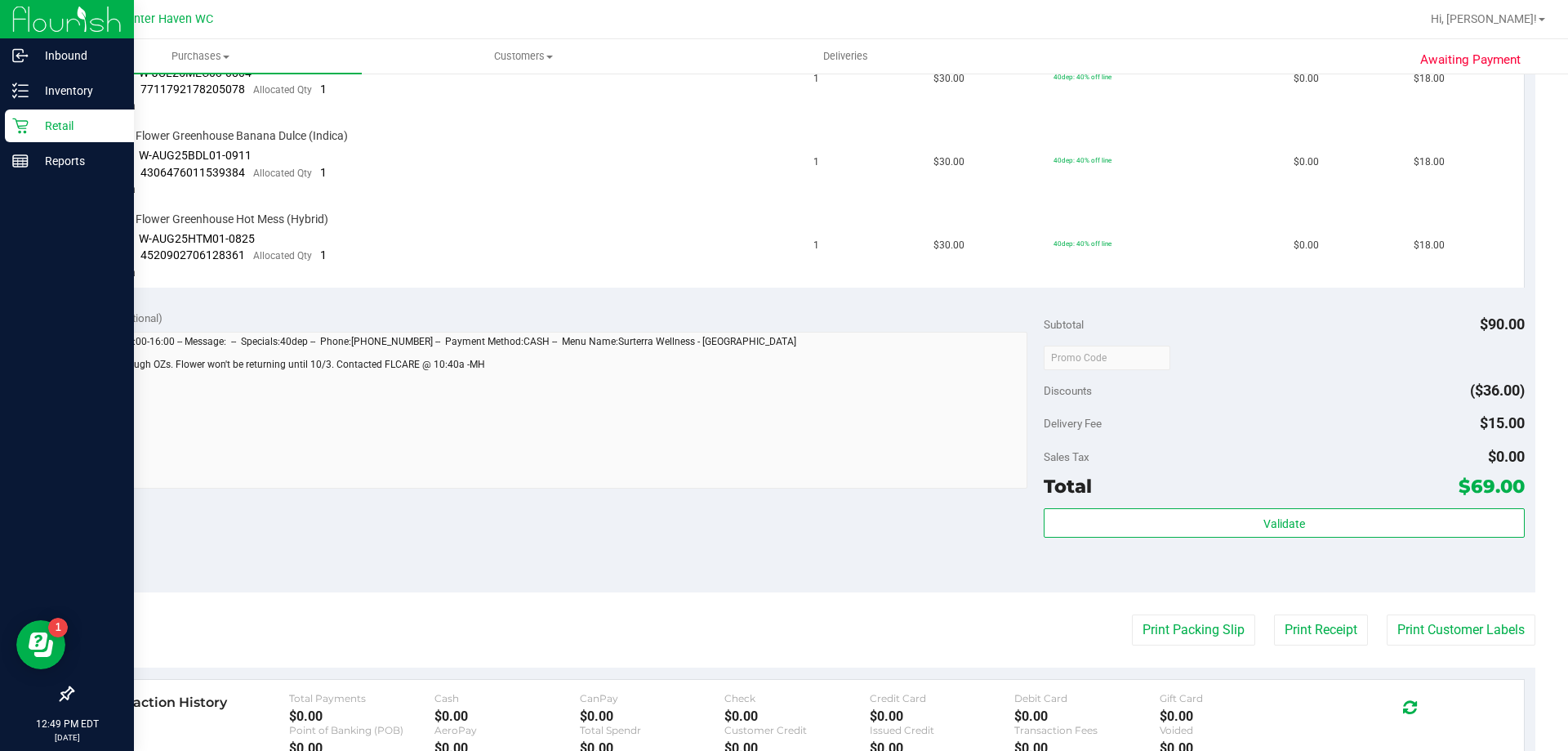
click at [41, 121] on p "Retail" at bounding box center [77, 125] width 98 height 20
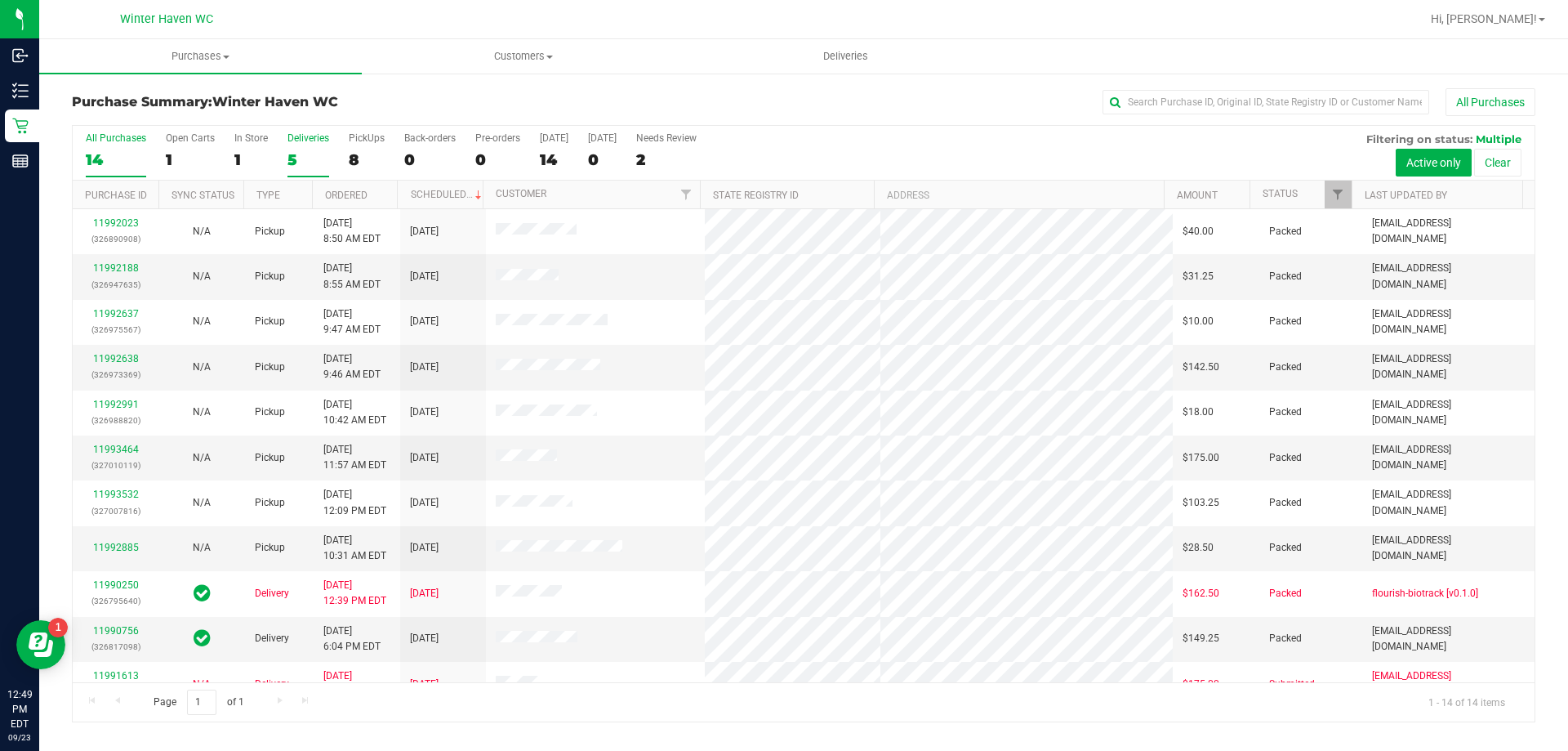
click at [301, 157] on div "5" at bounding box center [308, 159] width 42 height 19
click at [0, 0] on input "Deliveries 5" at bounding box center [0, 0] width 0 height 0
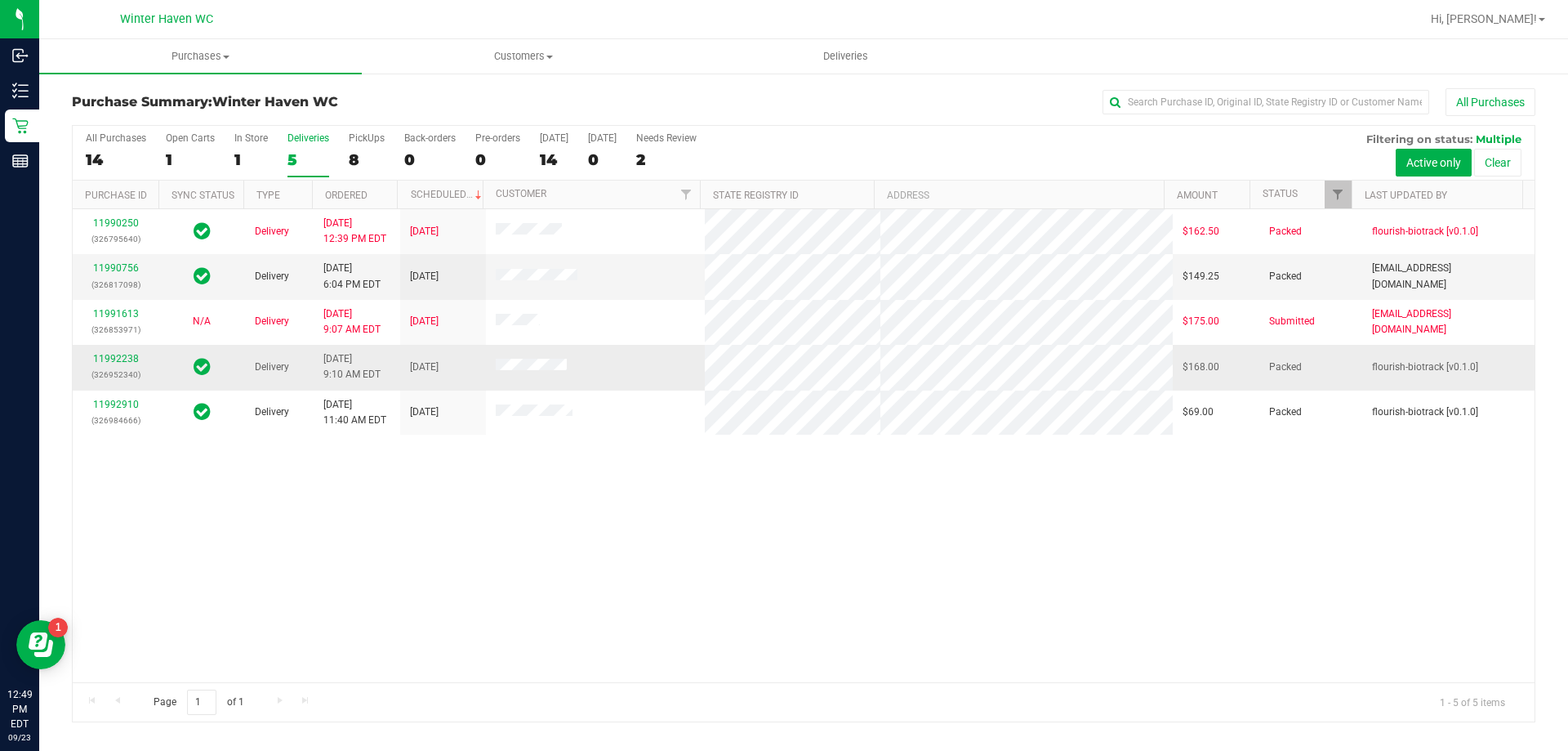
click at [109, 364] on div "11992238 (326952340)" at bounding box center [116, 367] width 66 height 31
click at [134, 355] on td "11992238 (326952340)" at bounding box center [116, 367] width 85 height 44
click at [132, 359] on link "11992238" at bounding box center [116, 359] width 45 height 12
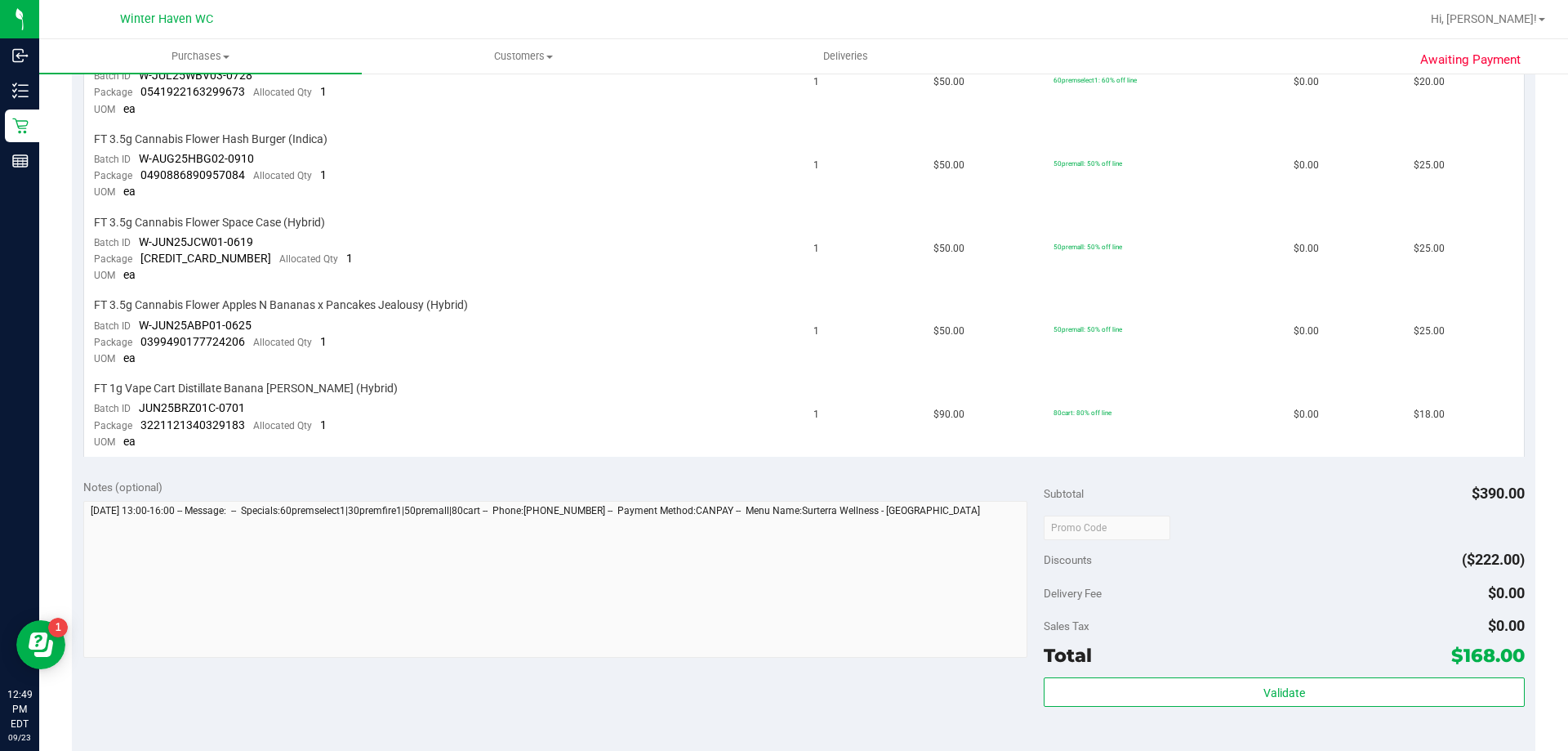
scroll to position [899, 0]
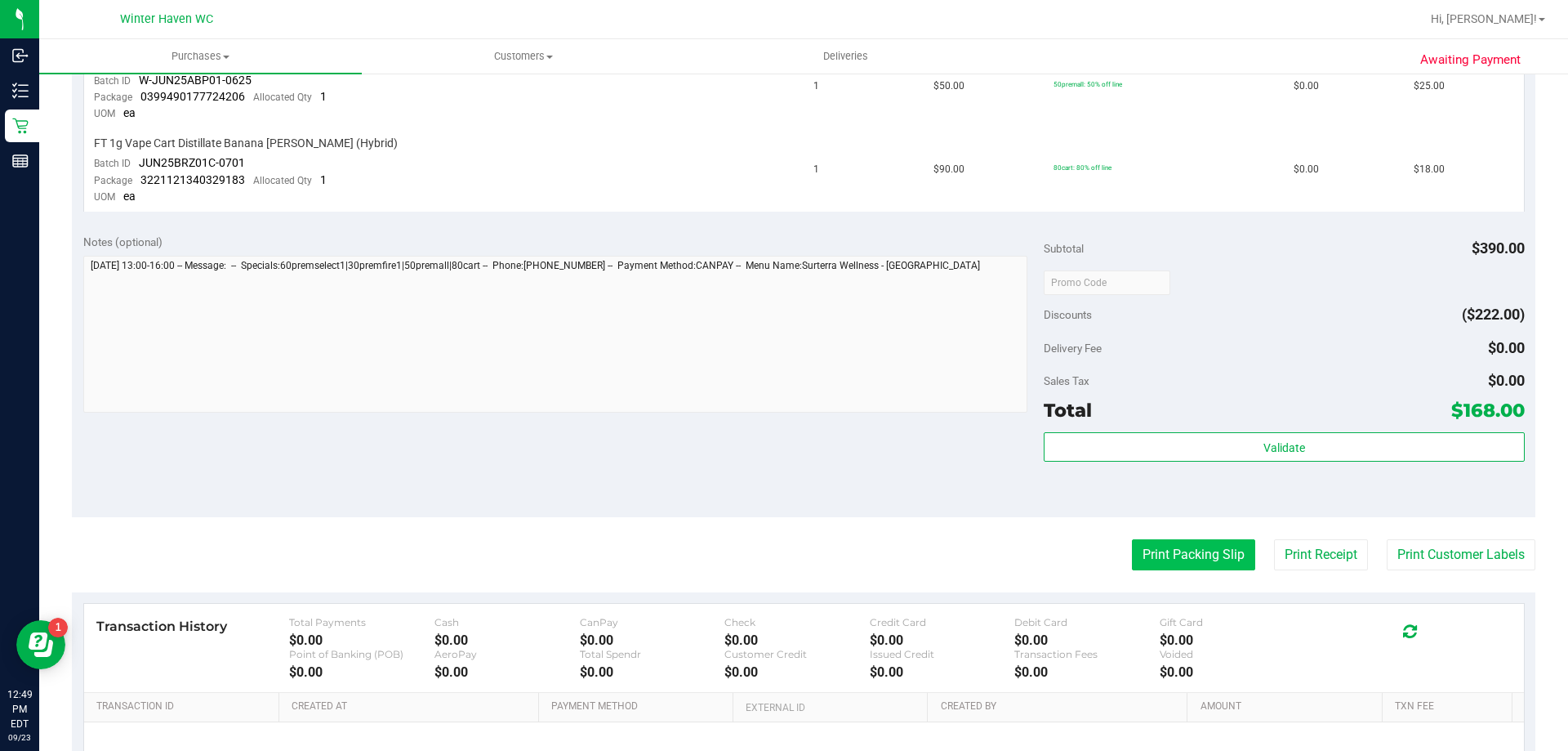
click at [1180, 557] on button "Print Packing Slip" at bounding box center [1193, 554] width 124 height 31
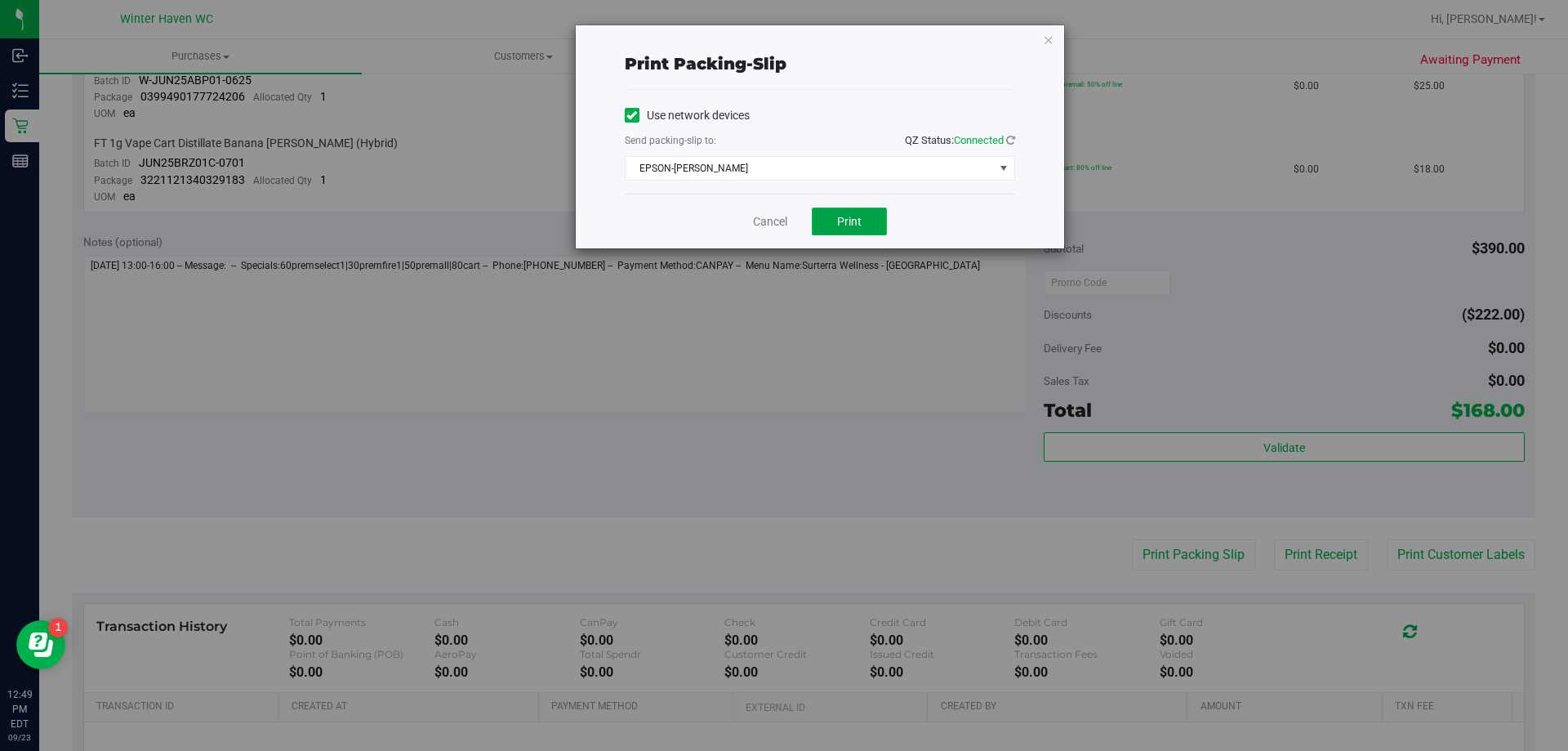
click at [861, 214] on button "Print" at bounding box center [849, 221] width 75 height 28
click at [1053, 40] on icon "button" at bounding box center [1048, 39] width 12 height 20
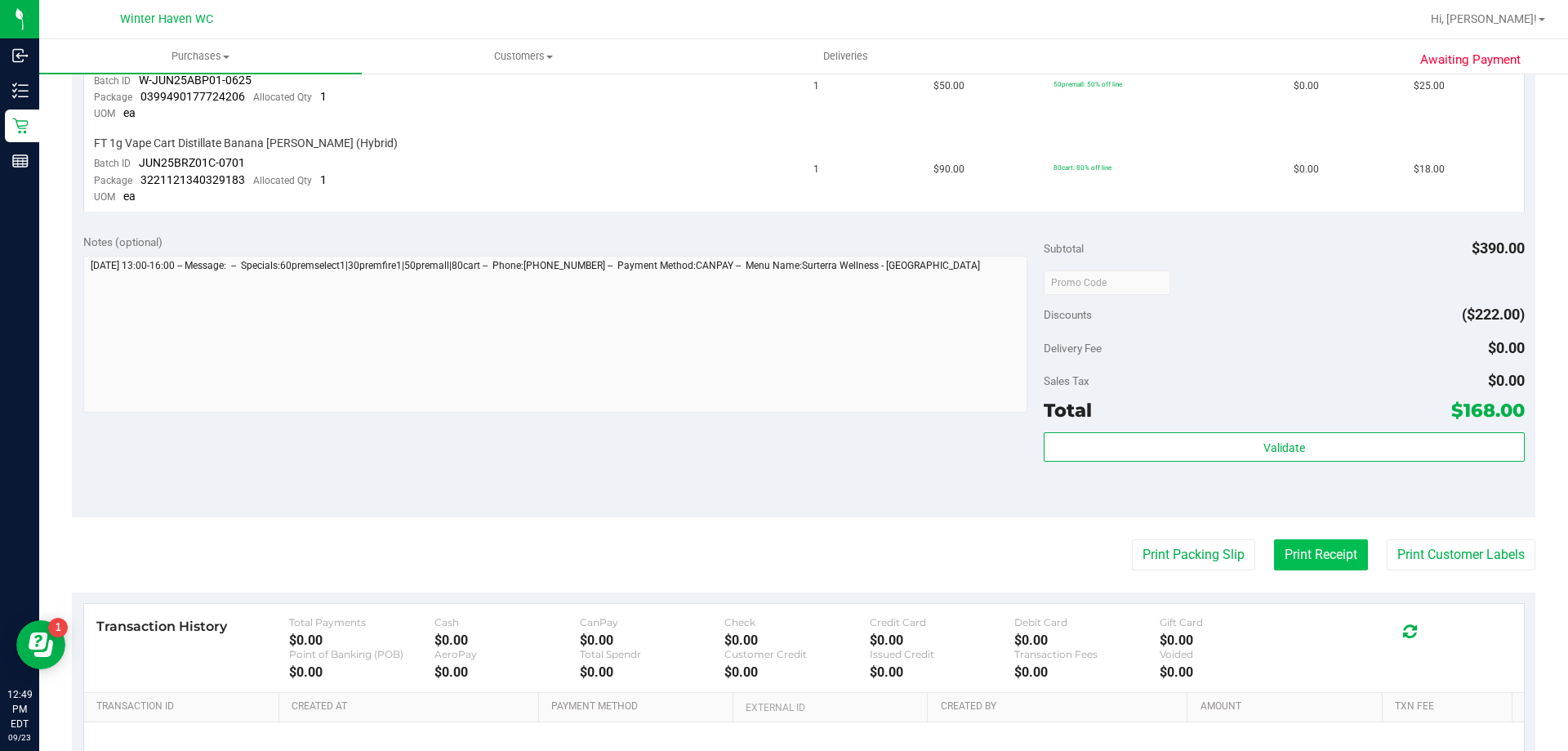
click at [1346, 560] on button "Print Receipt" at bounding box center [1321, 554] width 94 height 31
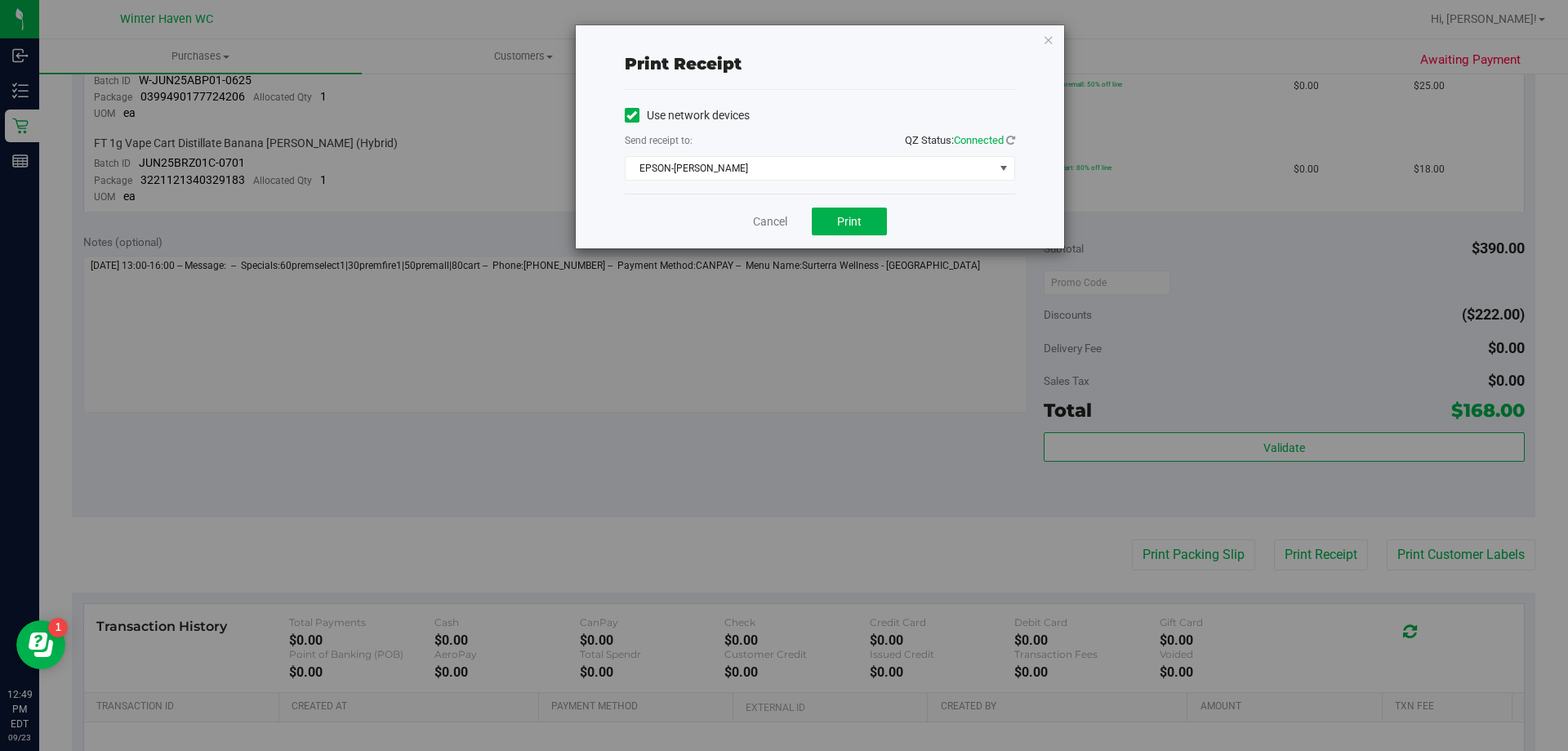
click at [847, 235] on div "Cancel Print" at bounding box center [820, 221] width 391 height 54
click at [850, 214] on span "Print" at bounding box center [850, 221] width 25 height 13
click at [772, 214] on link "Cancel" at bounding box center [770, 222] width 35 height 17
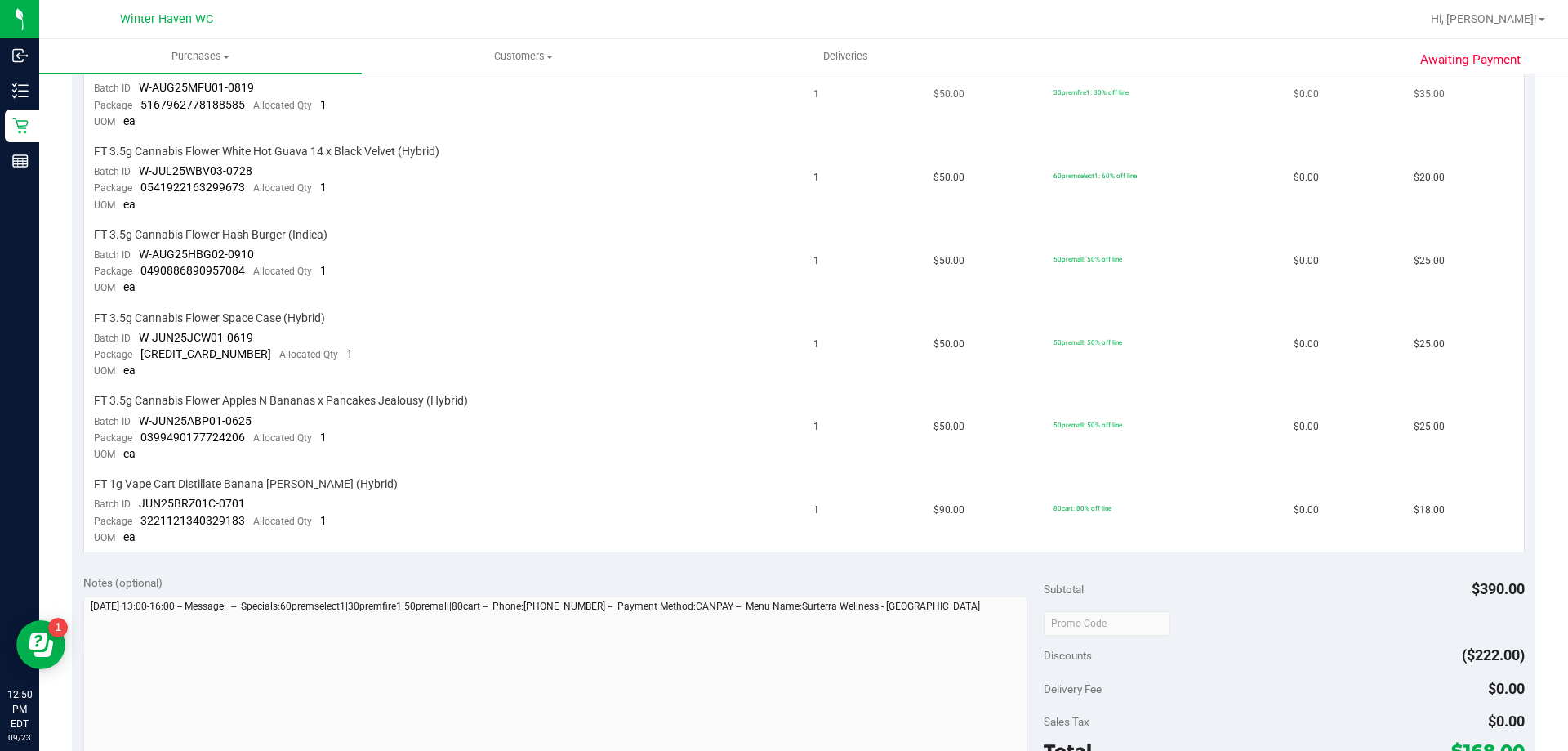
scroll to position [817, 0]
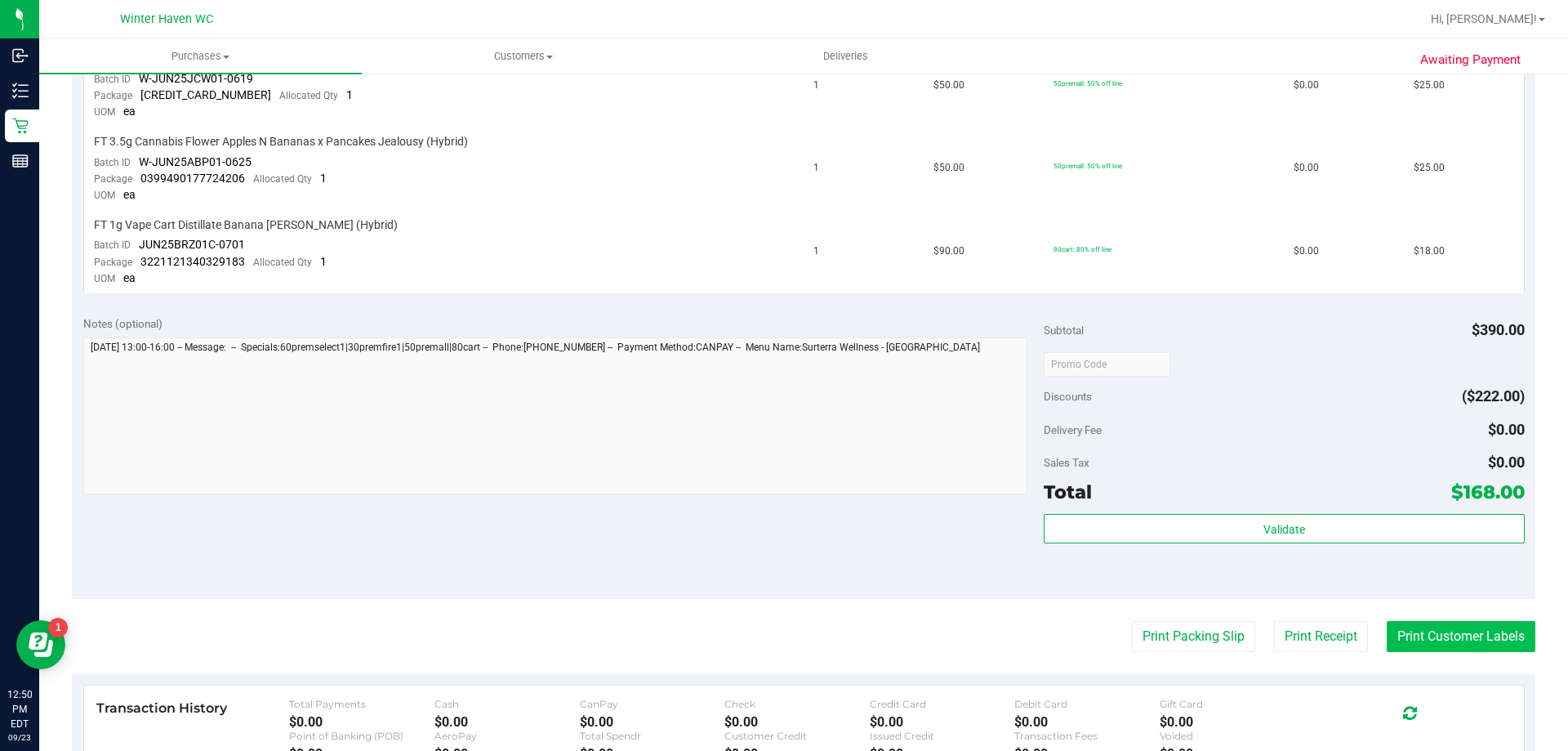
click at [1398, 634] on button "Print Customer Labels" at bounding box center [1461, 636] width 149 height 31
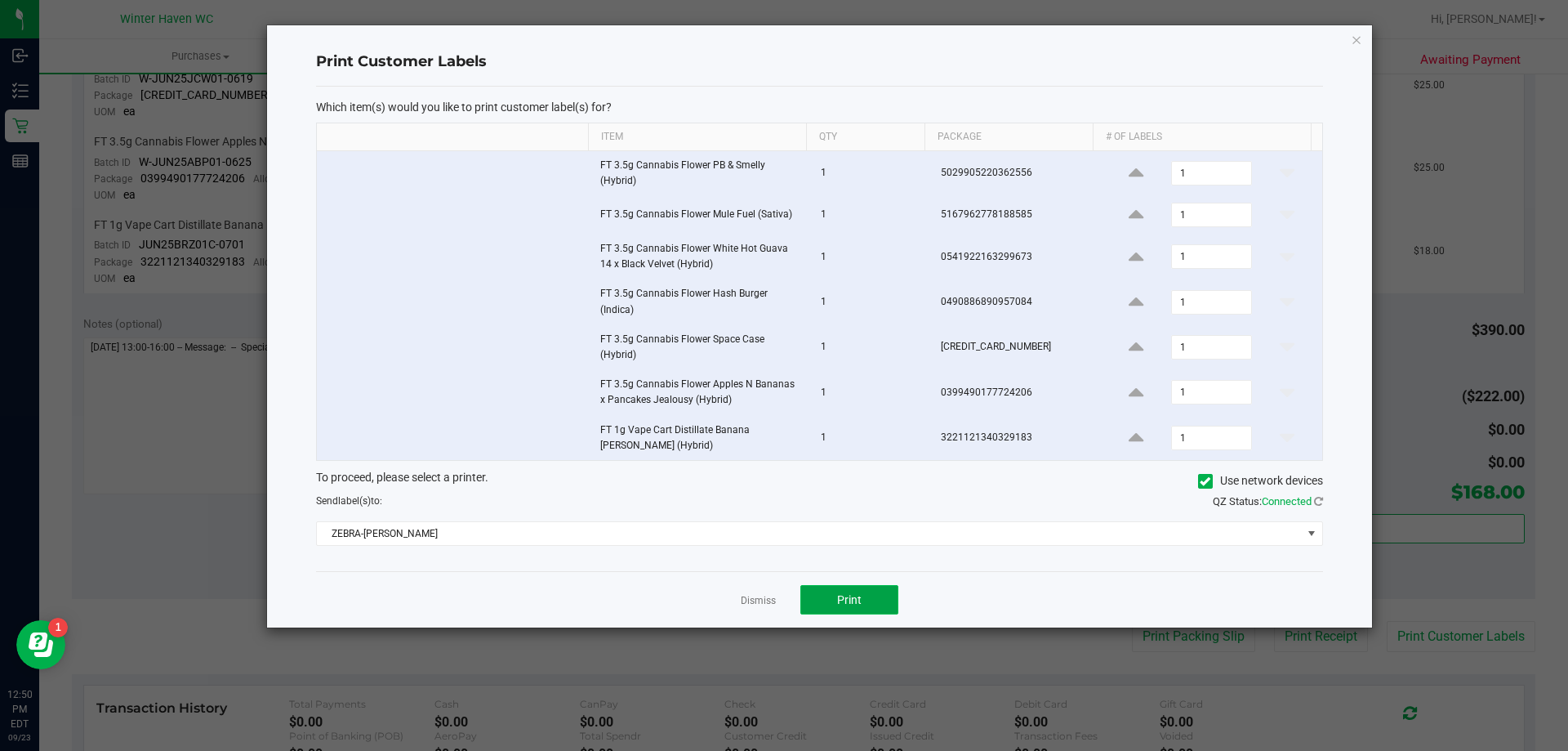
click at [812, 604] on button "Print" at bounding box center [850, 599] width 98 height 29
click at [767, 603] on link "Dismiss" at bounding box center [757, 601] width 35 height 14
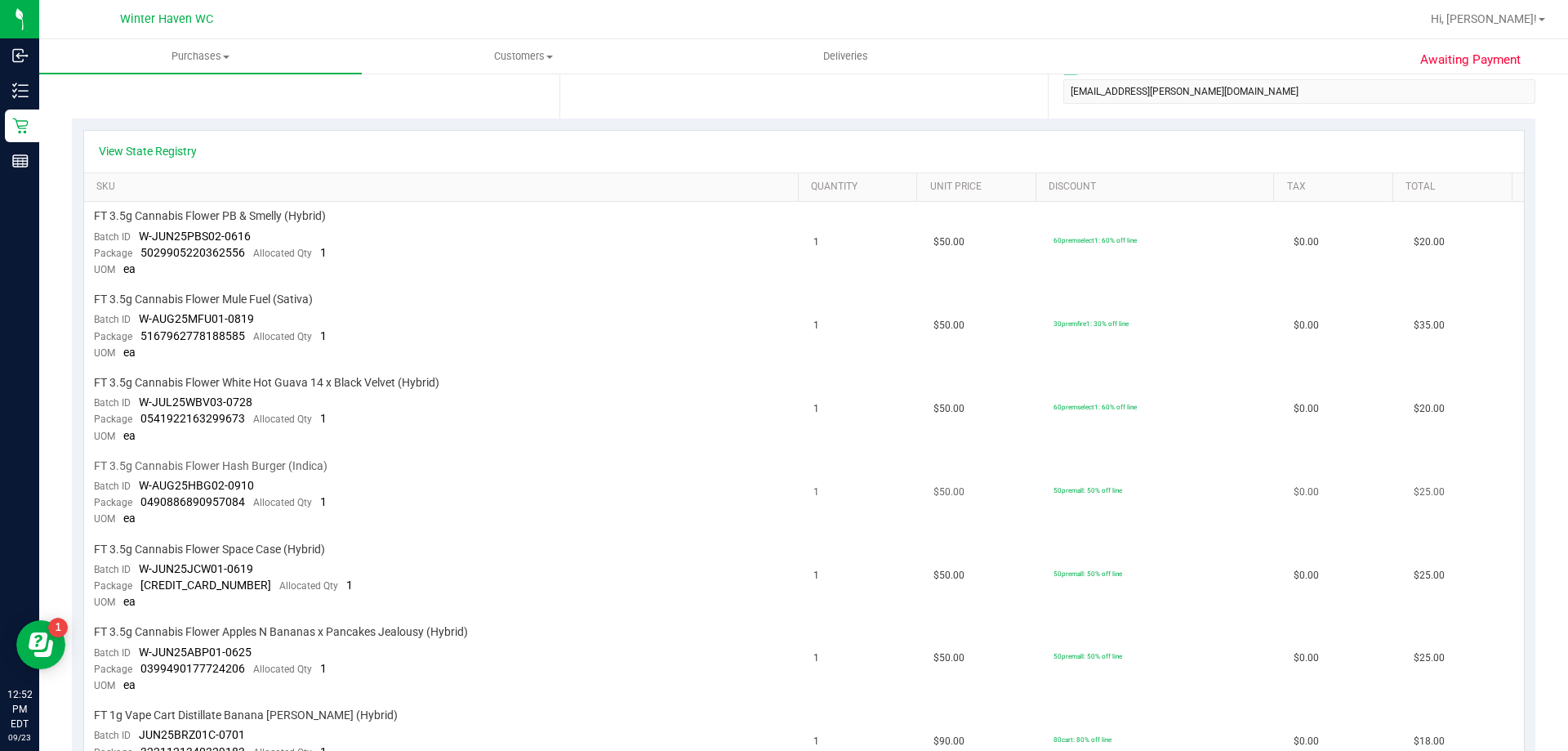
scroll to position [0, 0]
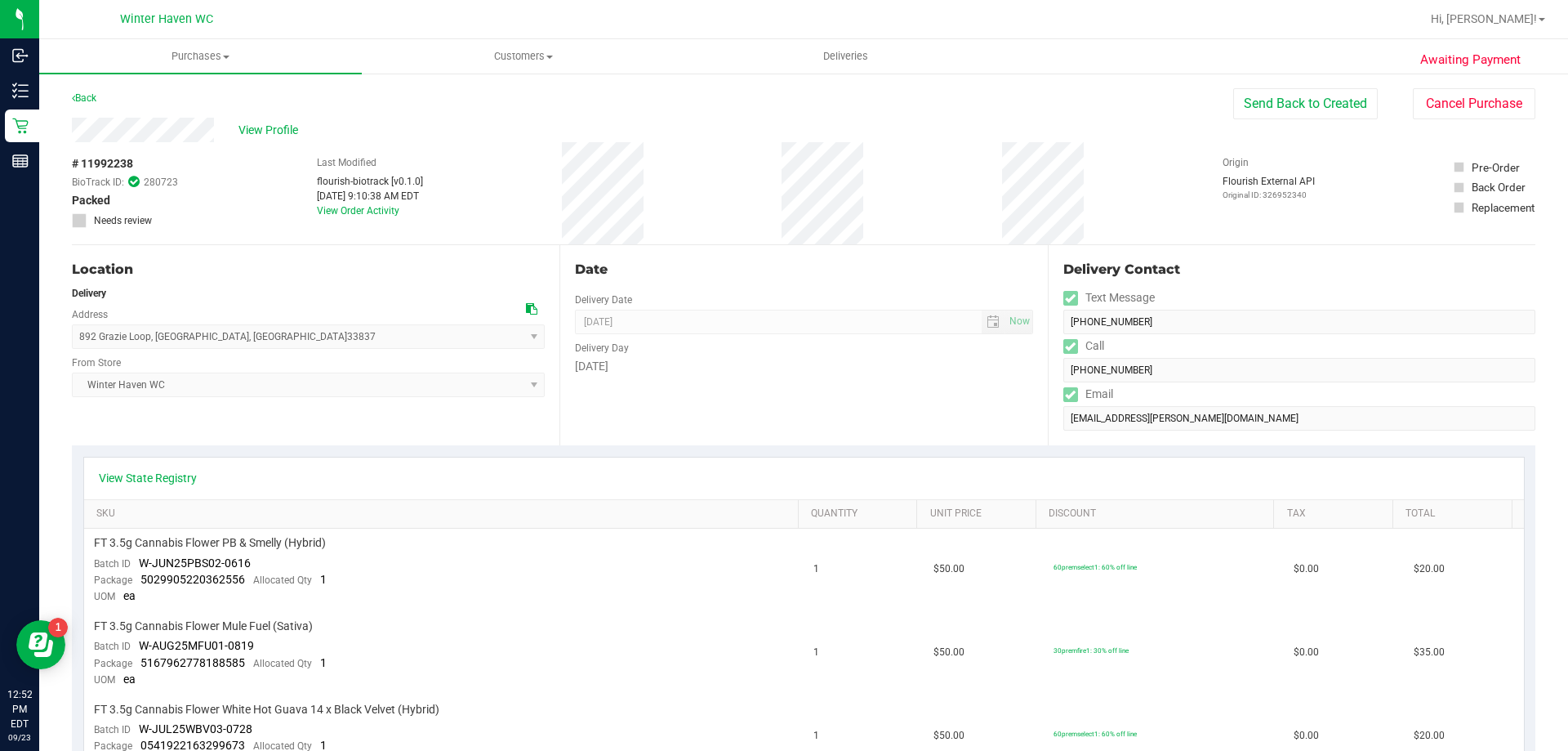
click at [85, 104] on div "Back" at bounding box center [85, 98] width 25 height 20
click at [90, 94] on link "Back" at bounding box center [85, 98] width 25 height 12
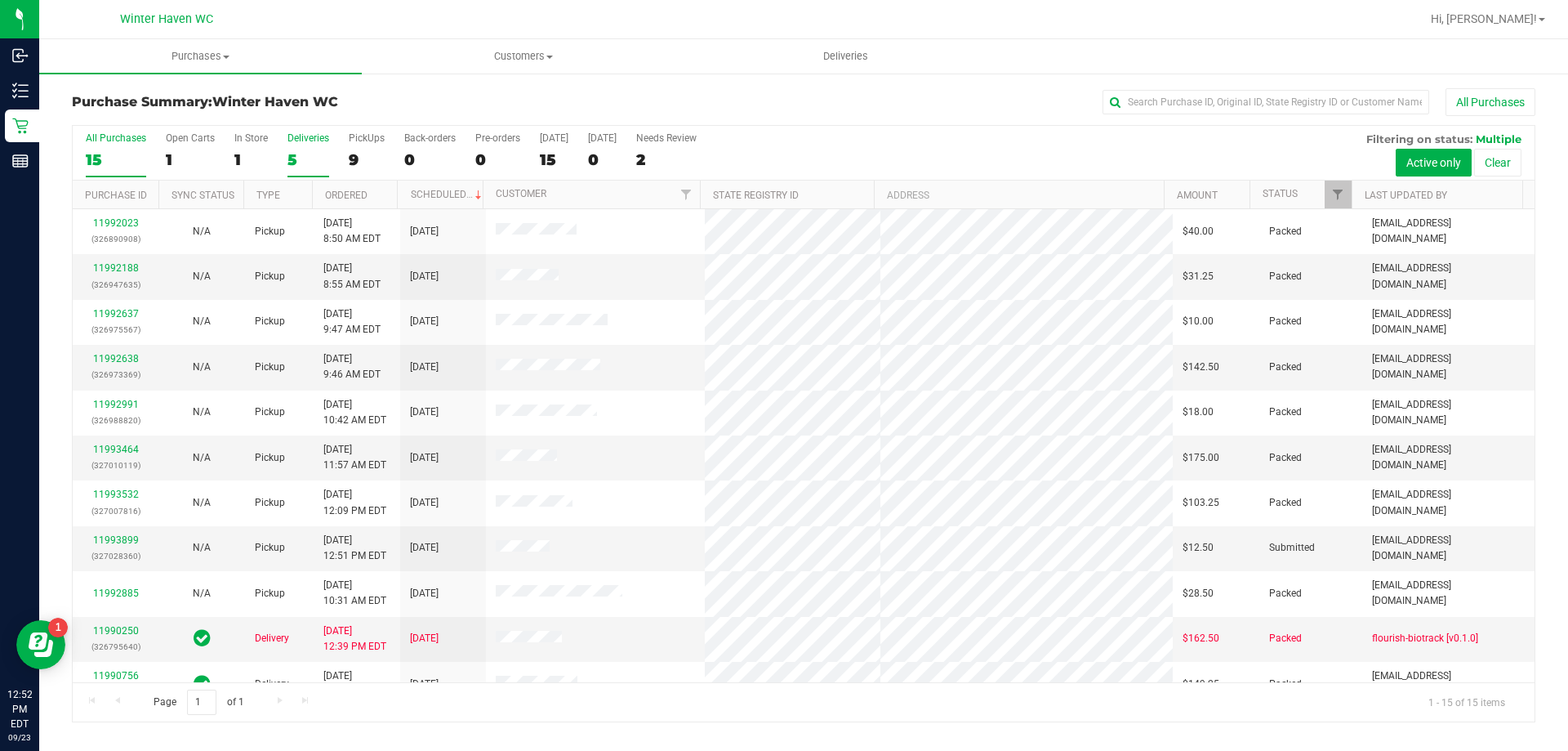
click at [292, 139] on div "Deliveries" at bounding box center [308, 138] width 42 height 12
click at [0, 0] on input "Deliveries 5" at bounding box center [0, 0] width 0 height 0
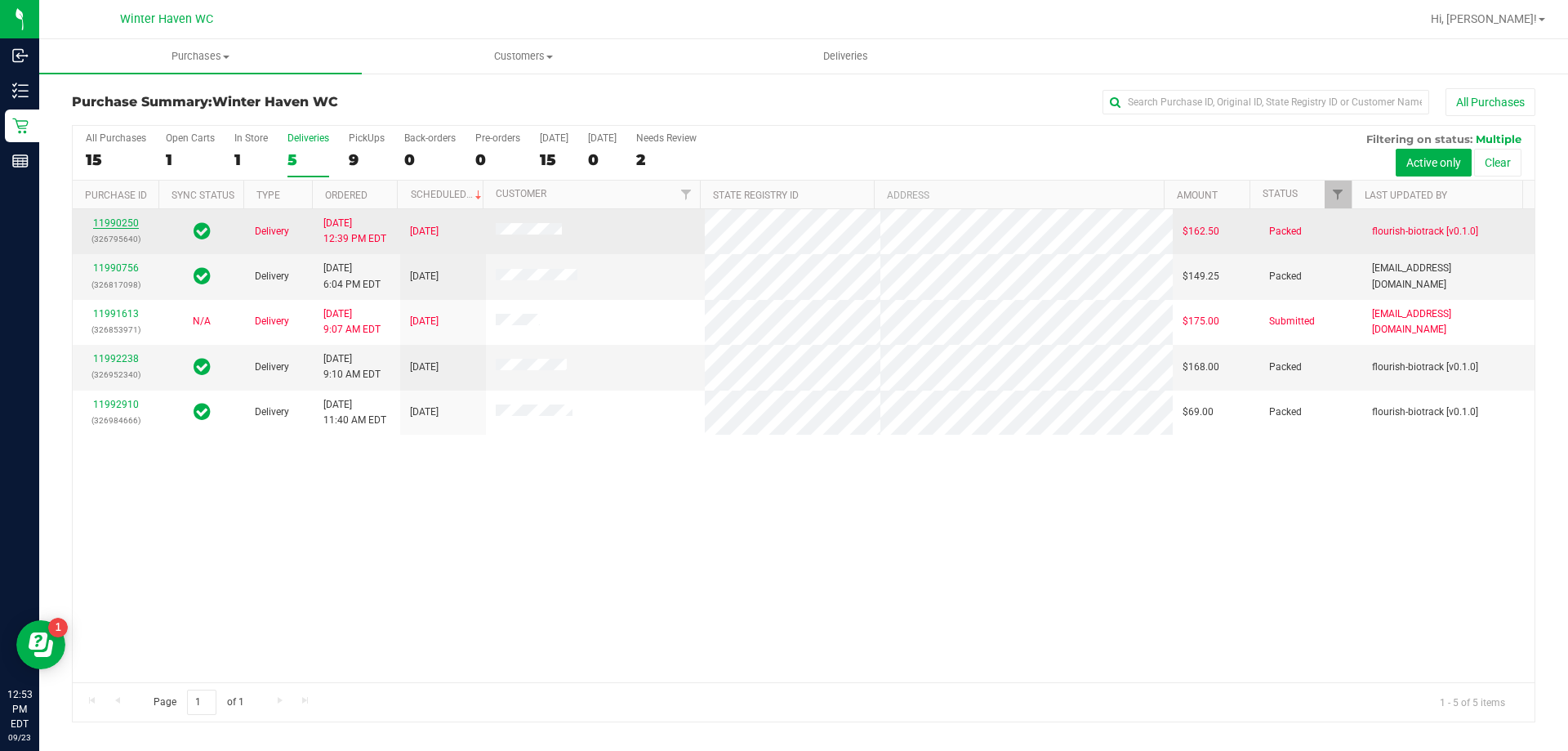
click at [118, 223] on link "11990250" at bounding box center [116, 222] width 45 height 12
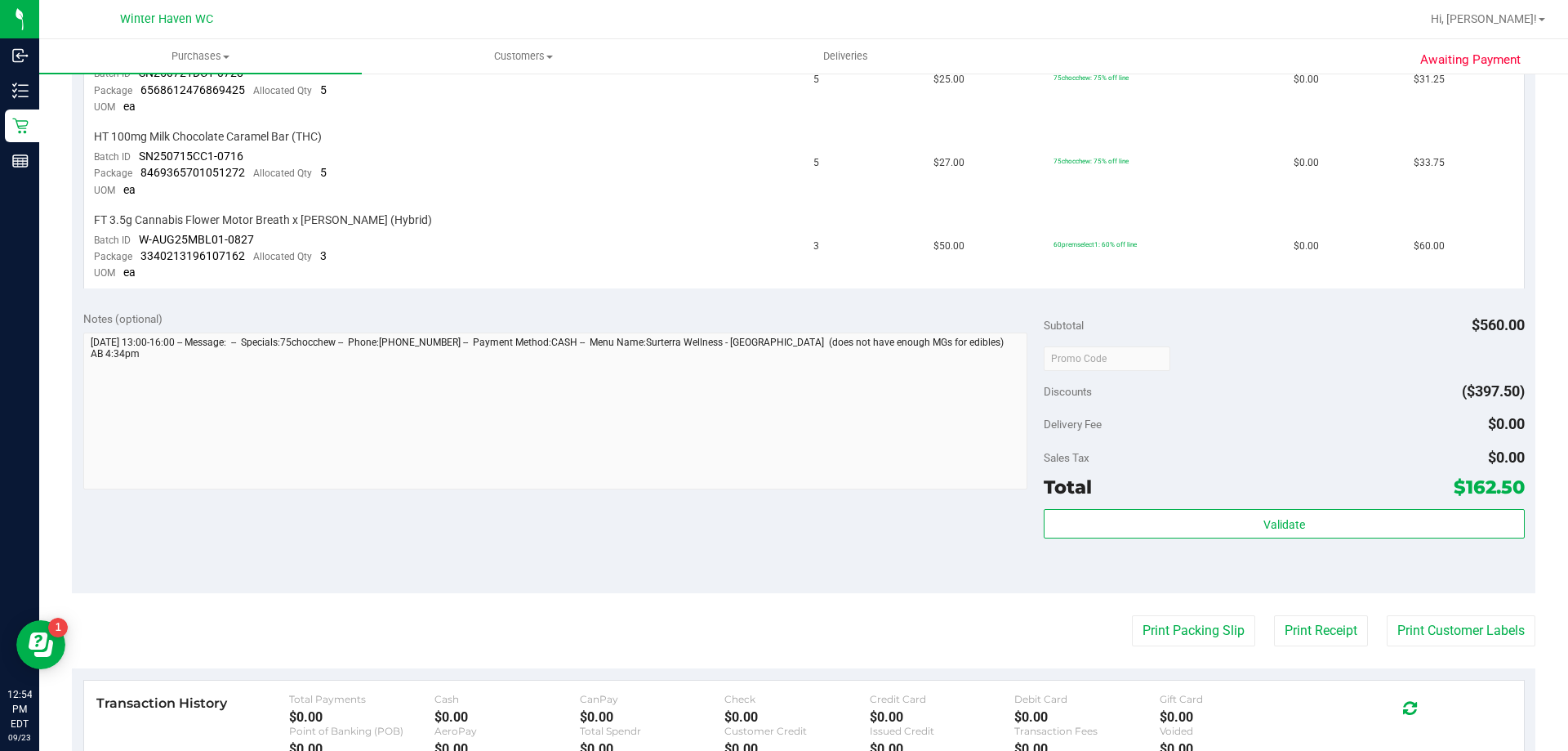
scroll to position [572, 0]
click at [1211, 634] on button "Print Packing Slip" at bounding box center [1193, 631] width 124 height 31
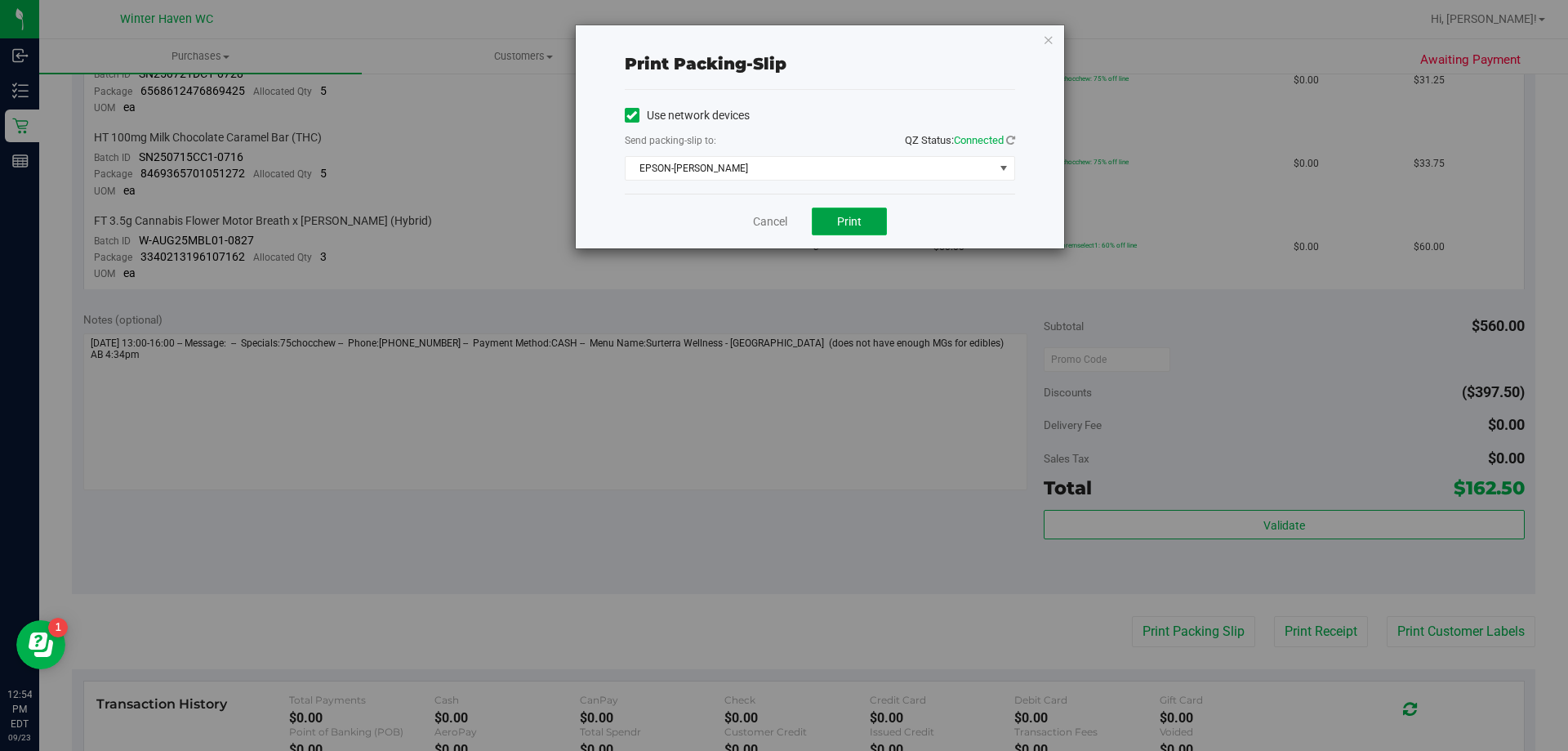
click at [857, 214] on button "Print" at bounding box center [849, 221] width 75 height 28
click at [786, 222] on link "Cancel" at bounding box center [770, 222] width 35 height 17
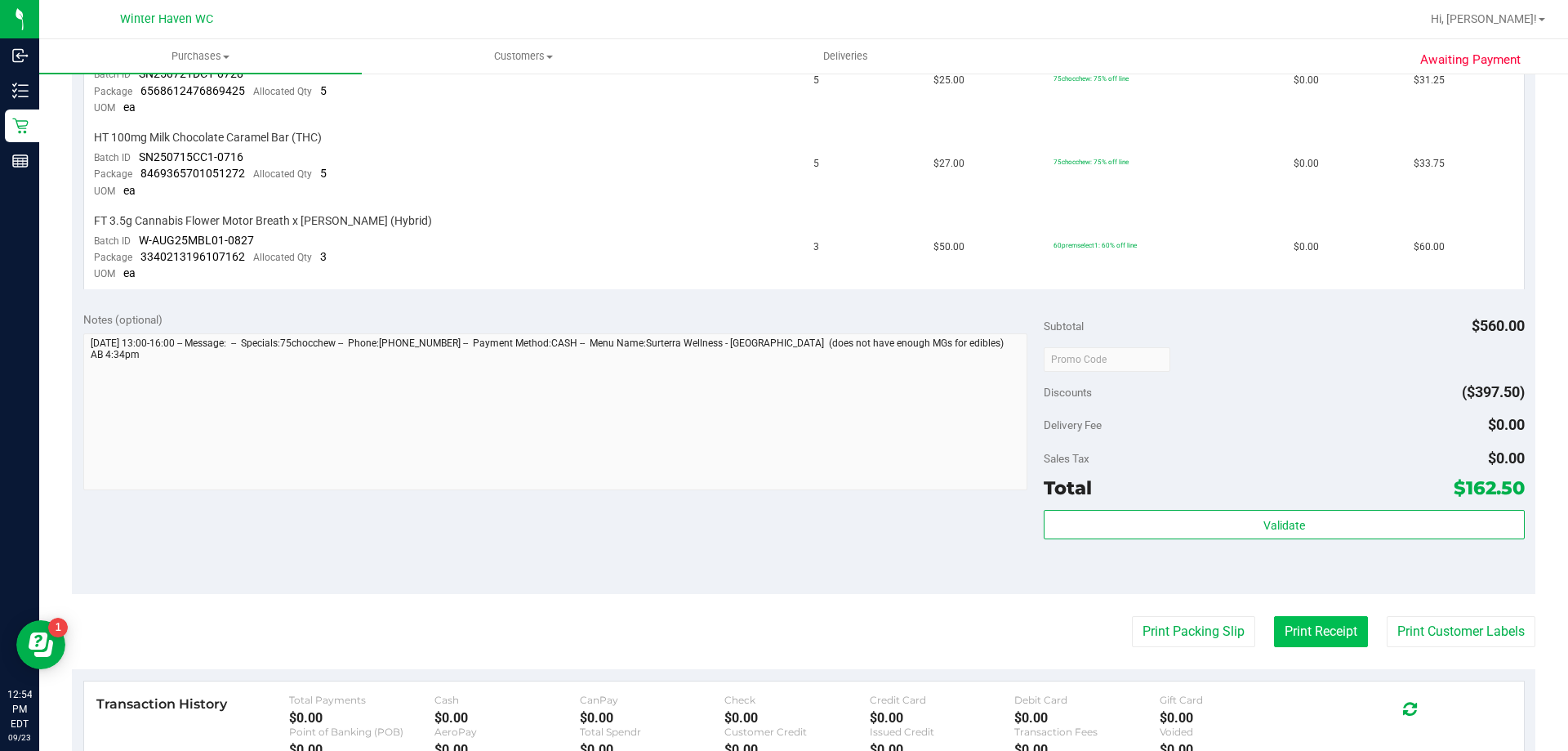
click at [1331, 623] on button "Print Receipt" at bounding box center [1321, 631] width 94 height 31
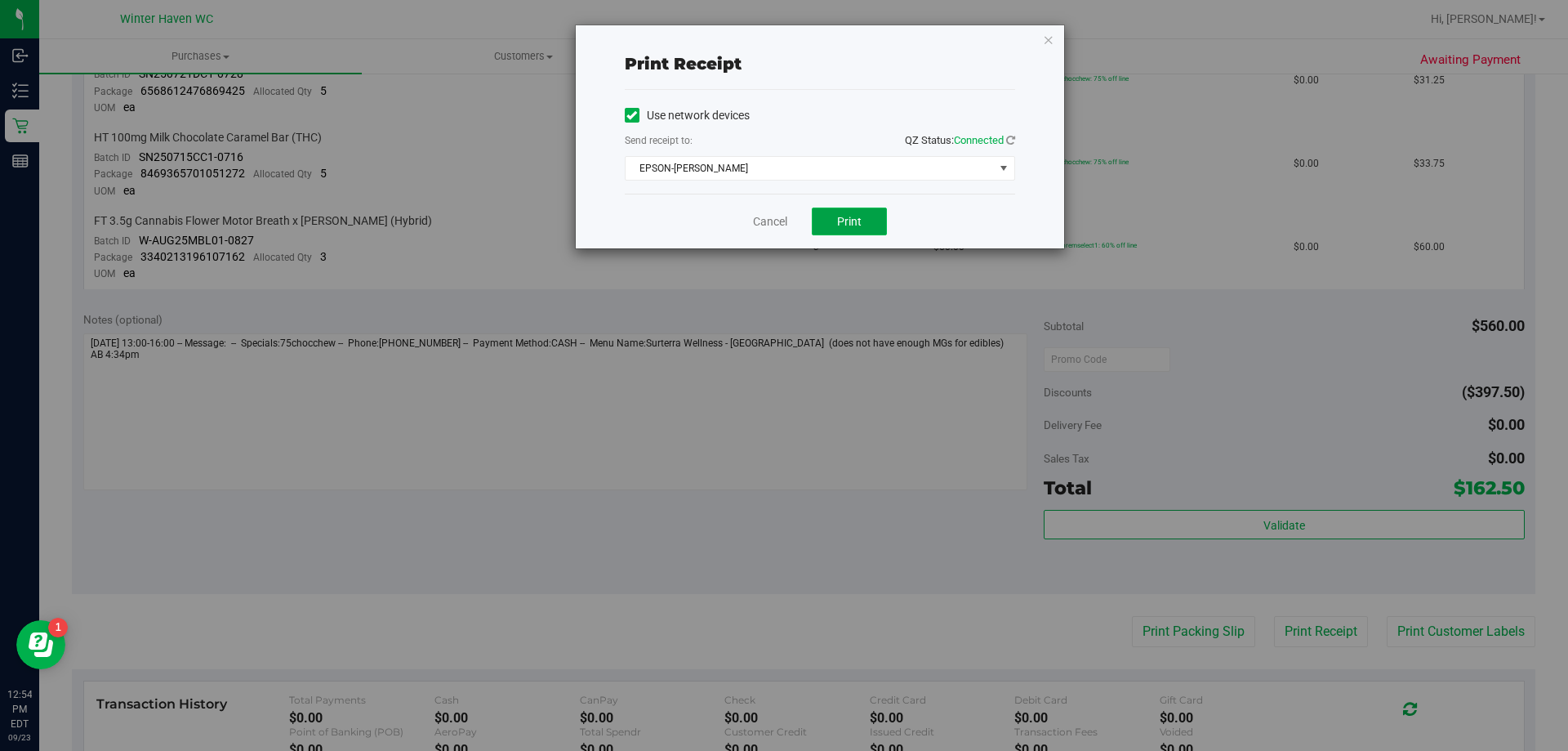
click at [837, 223] on span "Print" at bounding box center [850, 221] width 25 height 13
click at [780, 214] on link "Cancel" at bounding box center [770, 222] width 35 height 17
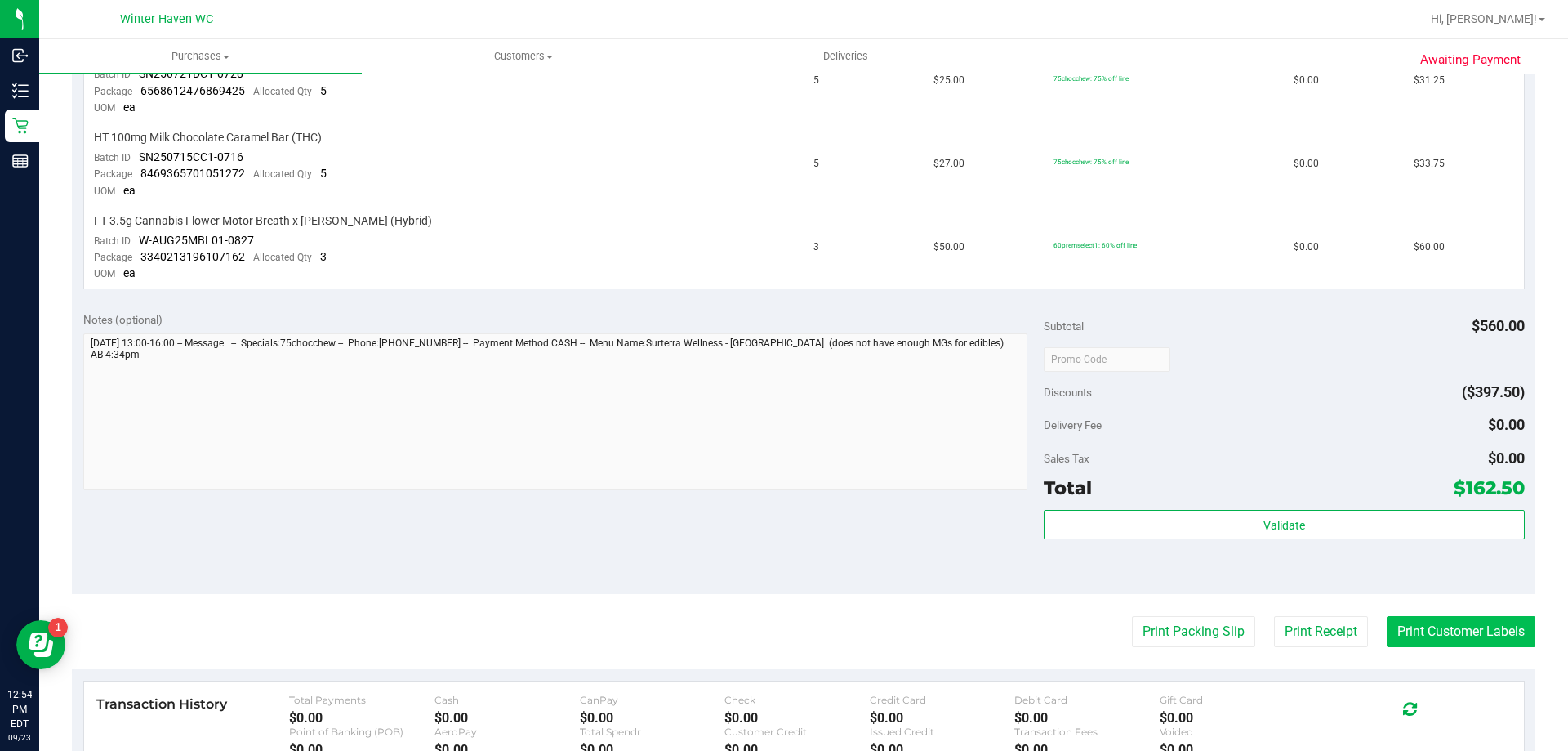
click at [1431, 622] on button "Print Customer Labels" at bounding box center [1461, 631] width 149 height 31
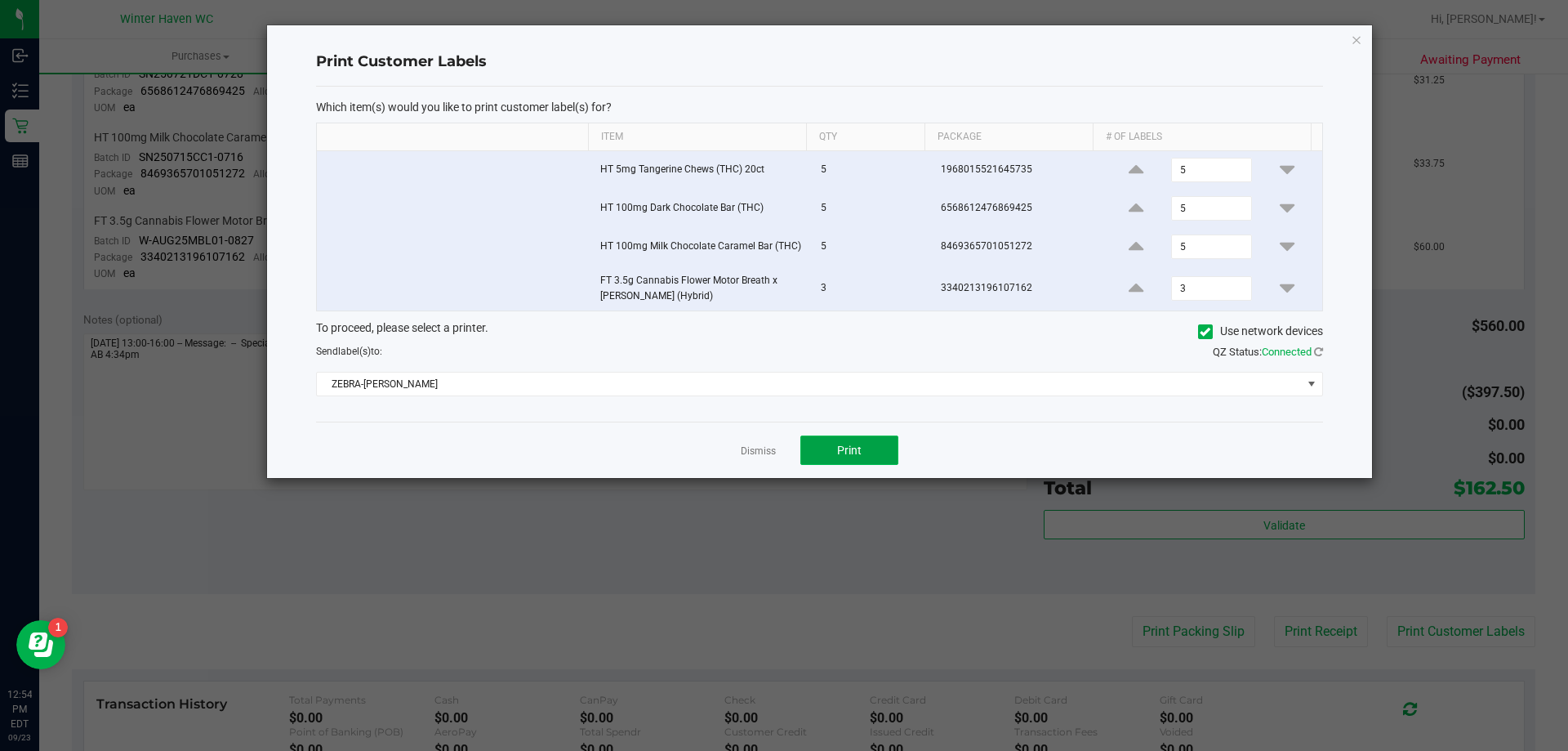
click at [819, 453] on button "Print" at bounding box center [850, 449] width 98 height 29
click at [771, 448] on link "Dismiss" at bounding box center [757, 451] width 35 height 14
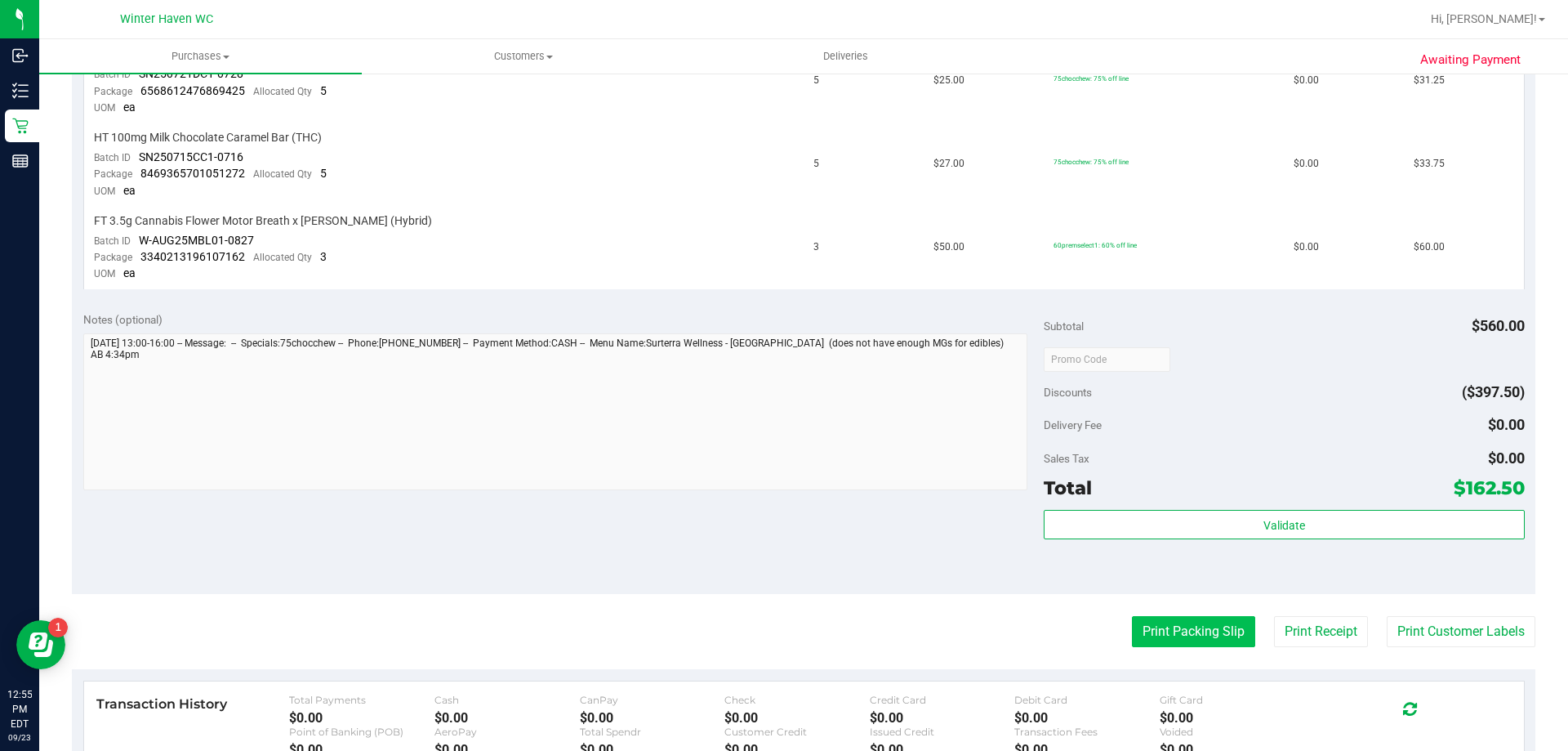
click at [1179, 643] on button "Print Packing Slip" at bounding box center [1193, 631] width 124 height 31
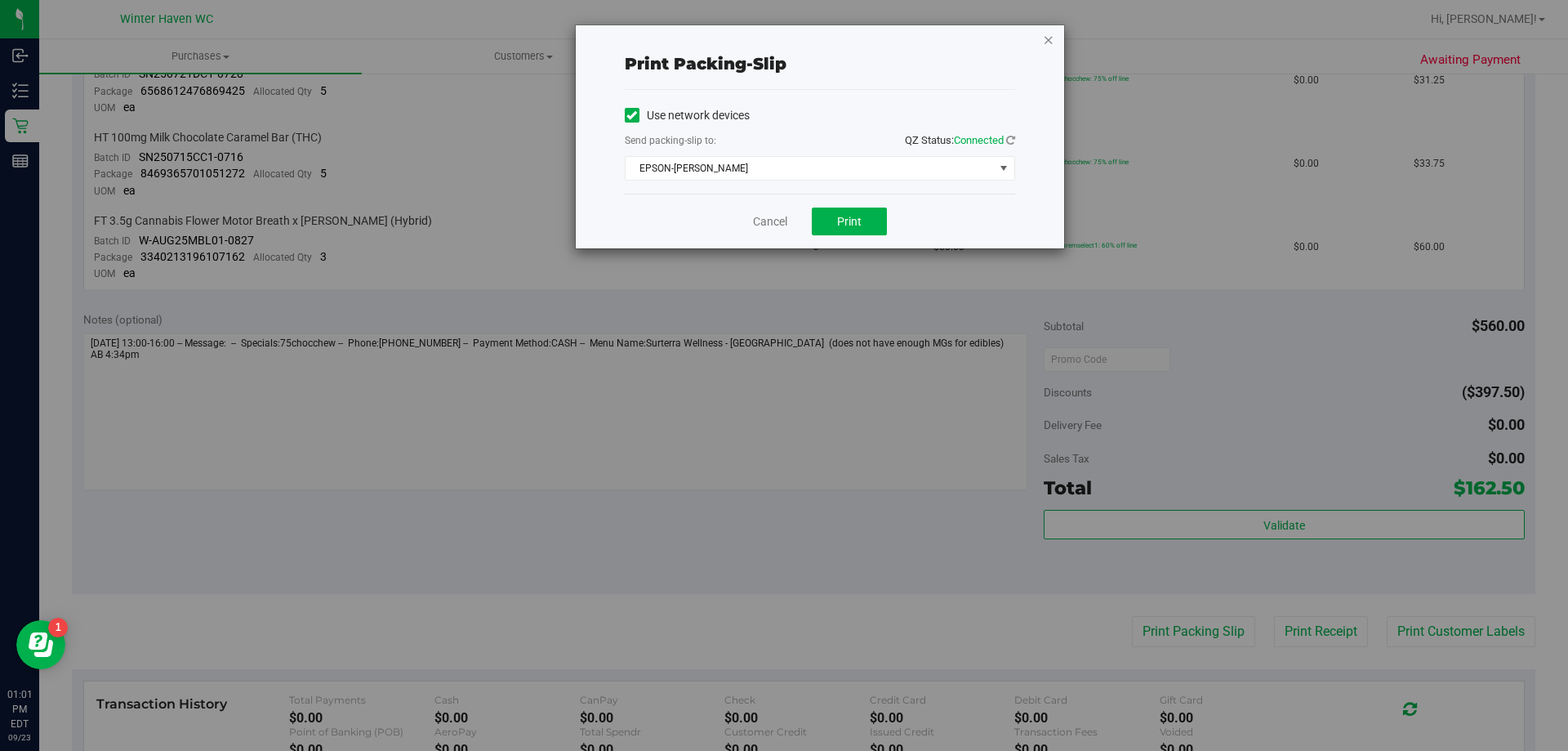
click at [1048, 41] on icon "button" at bounding box center [1048, 39] width 12 height 20
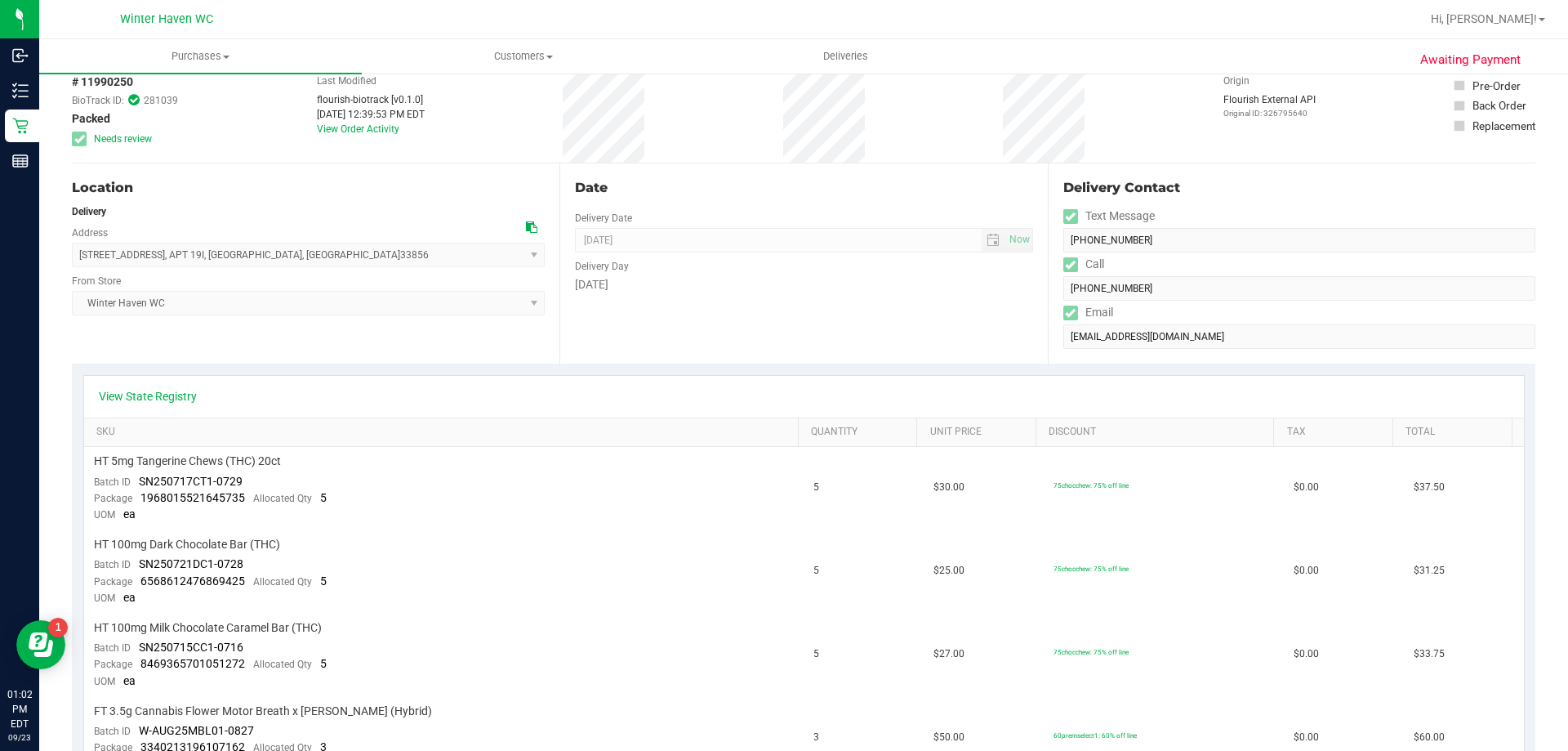
scroll to position [0, 0]
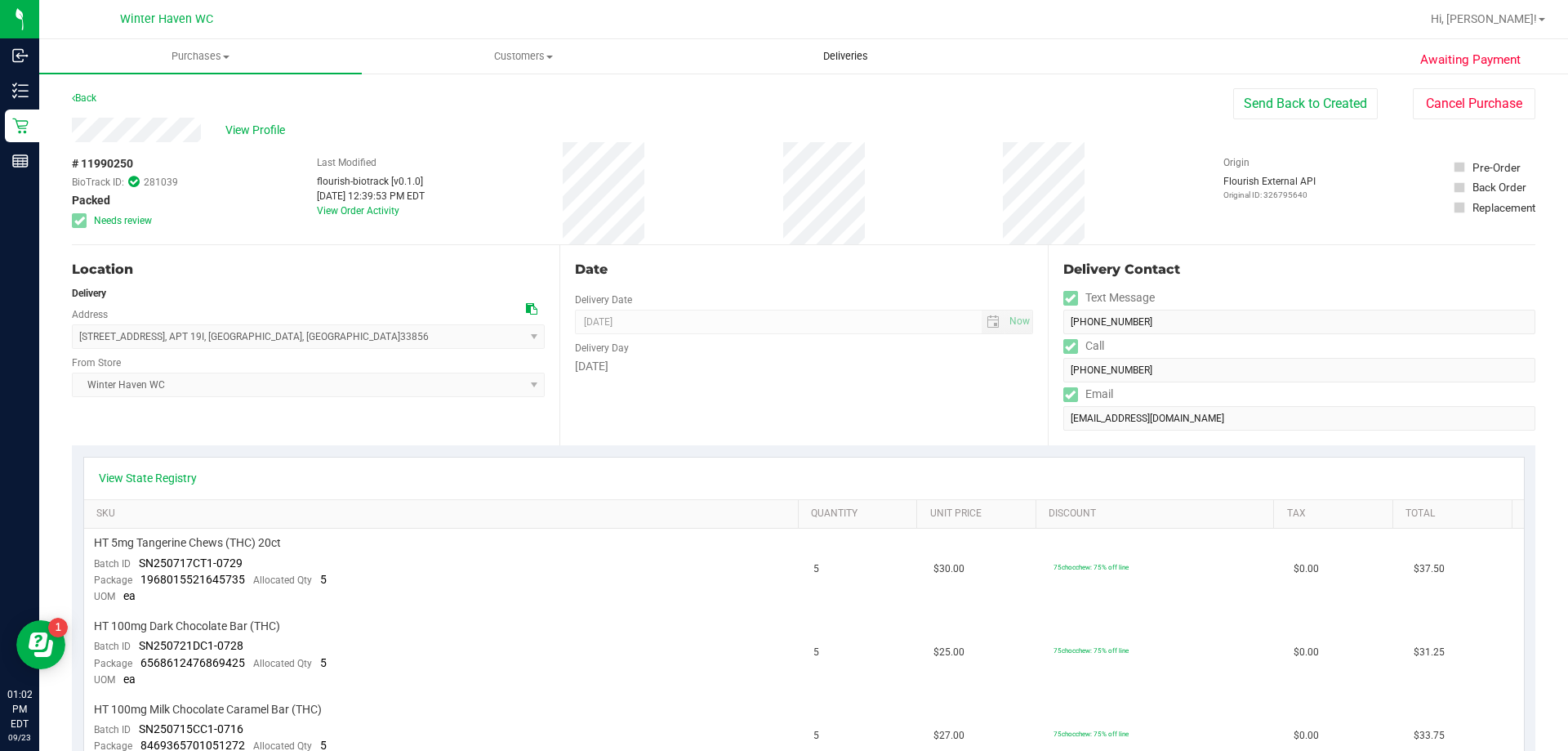
click at [852, 55] on span "Deliveries" at bounding box center [845, 56] width 89 height 15
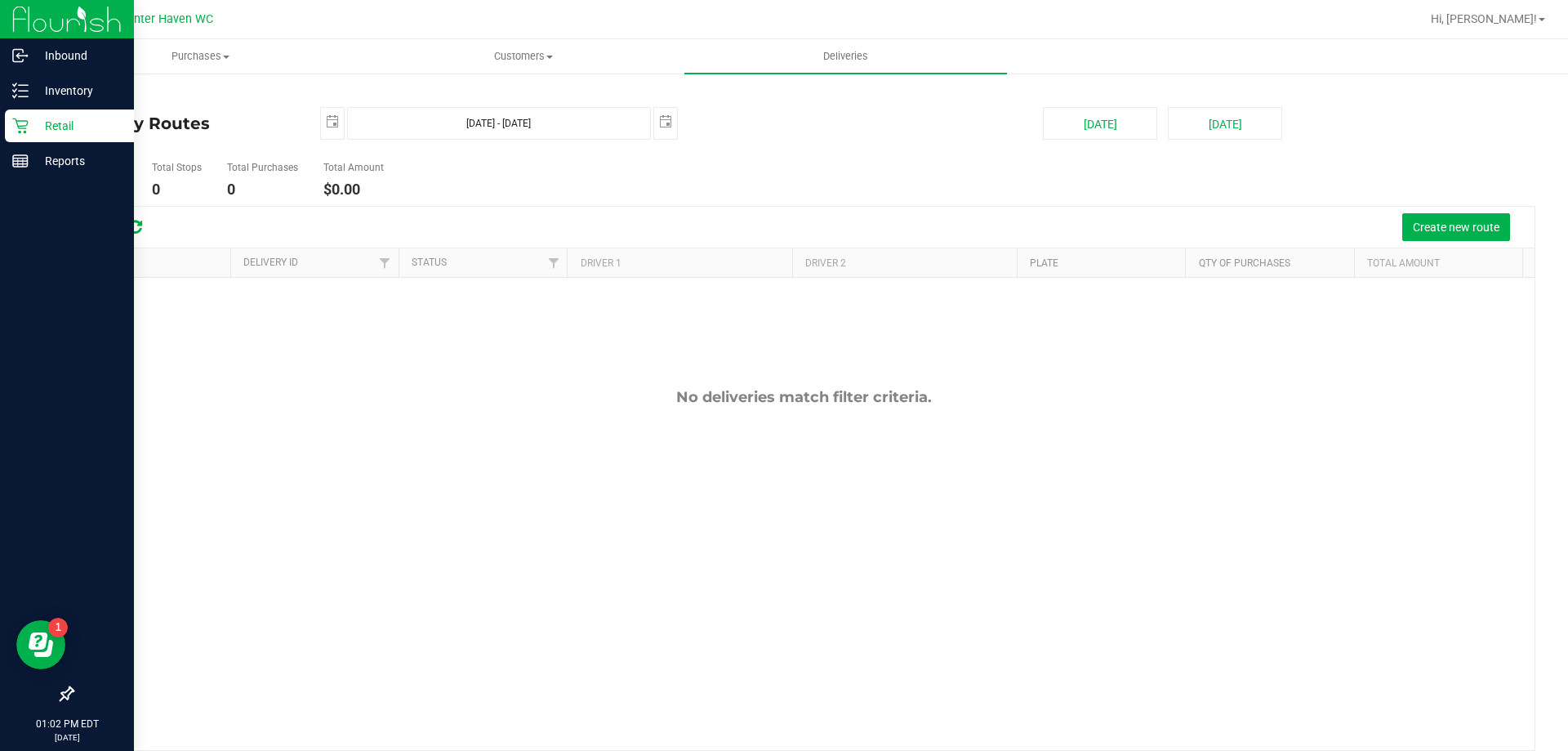
click at [35, 127] on p "Retail" at bounding box center [77, 125] width 98 height 20
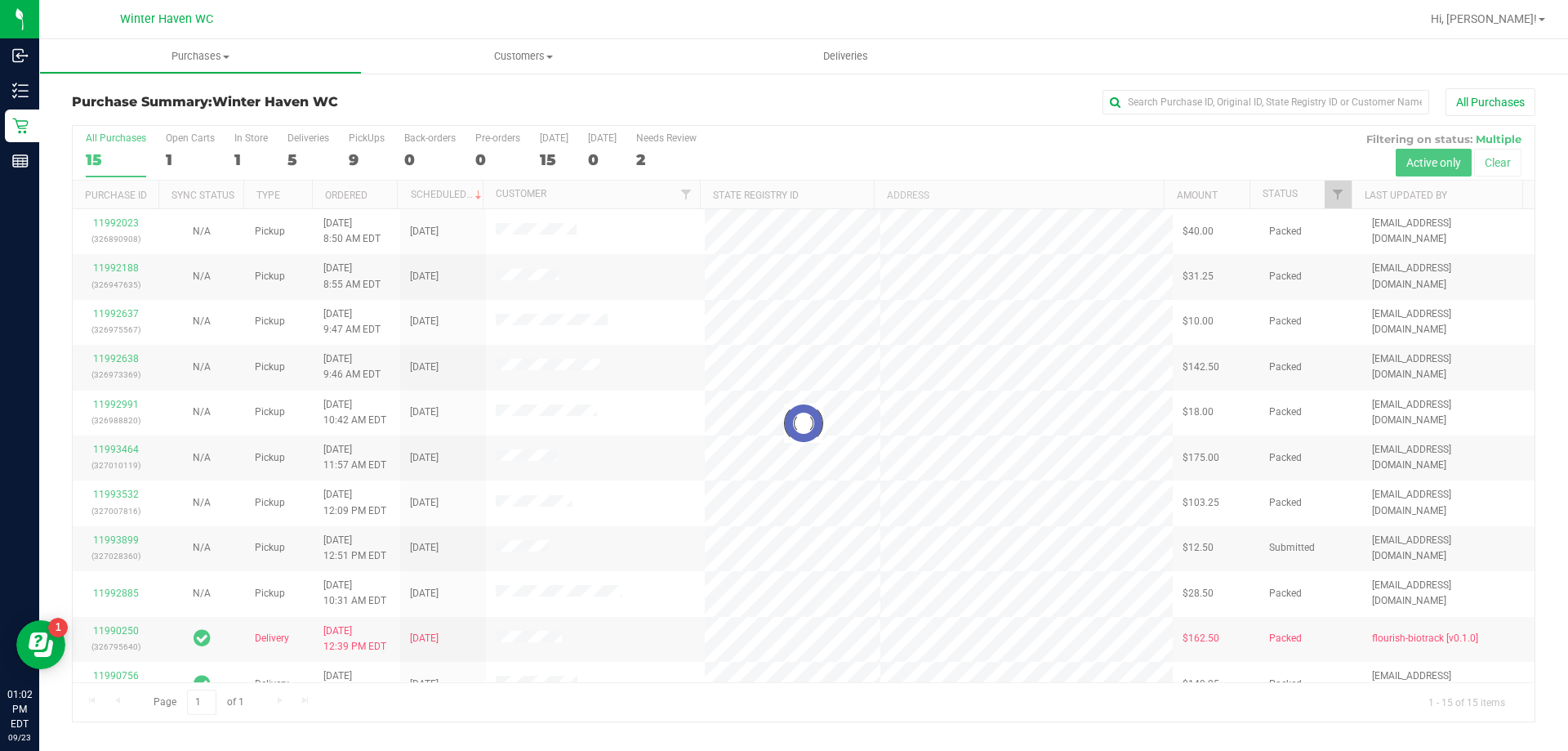
click at [294, 158] on div at bounding box center [804, 423] width 1462 height 595
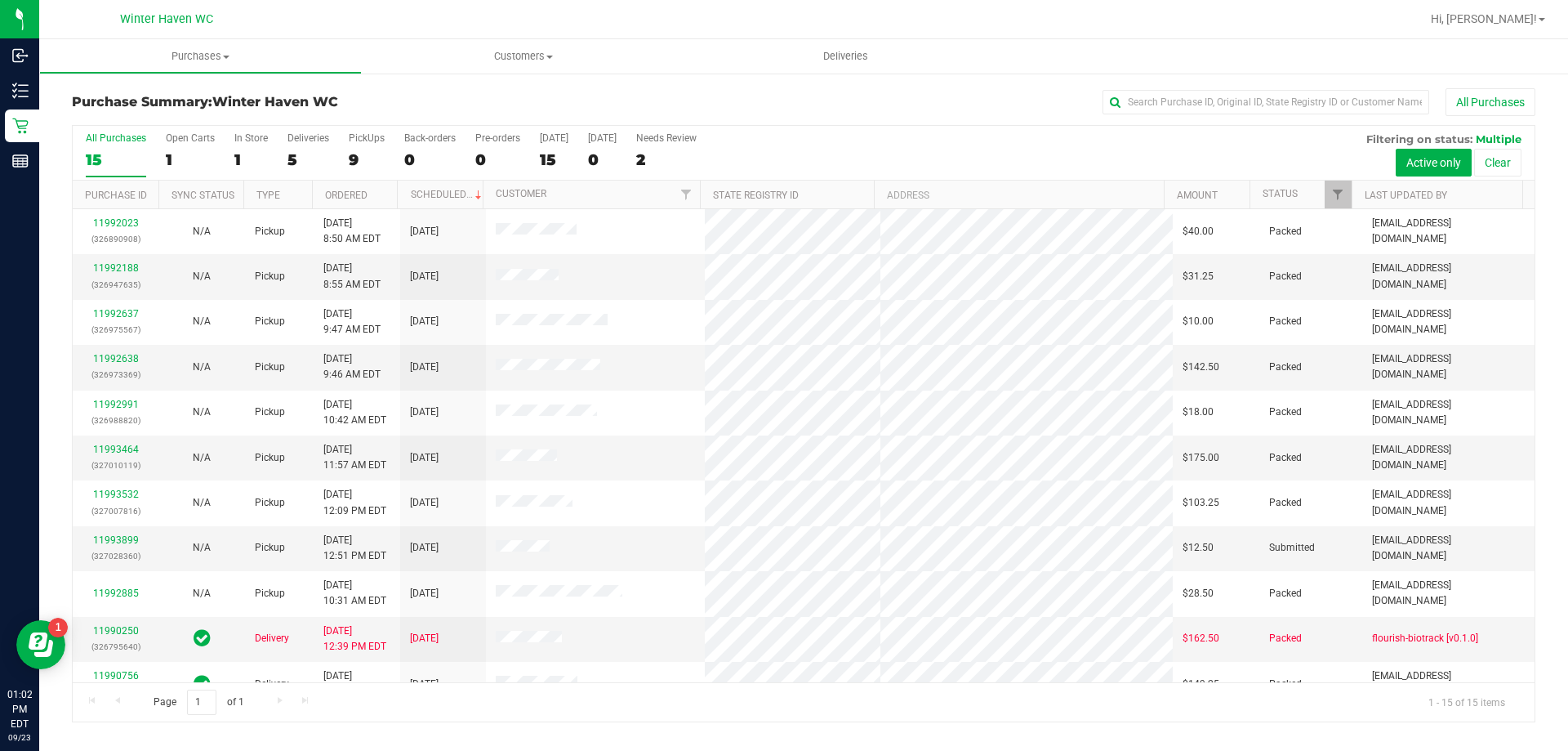
click at [294, 158] on div "5" at bounding box center [308, 159] width 42 height 19
click at [0, 0] on input "Deliveries 5" at bounding box center [0, 0] width 0 height 0
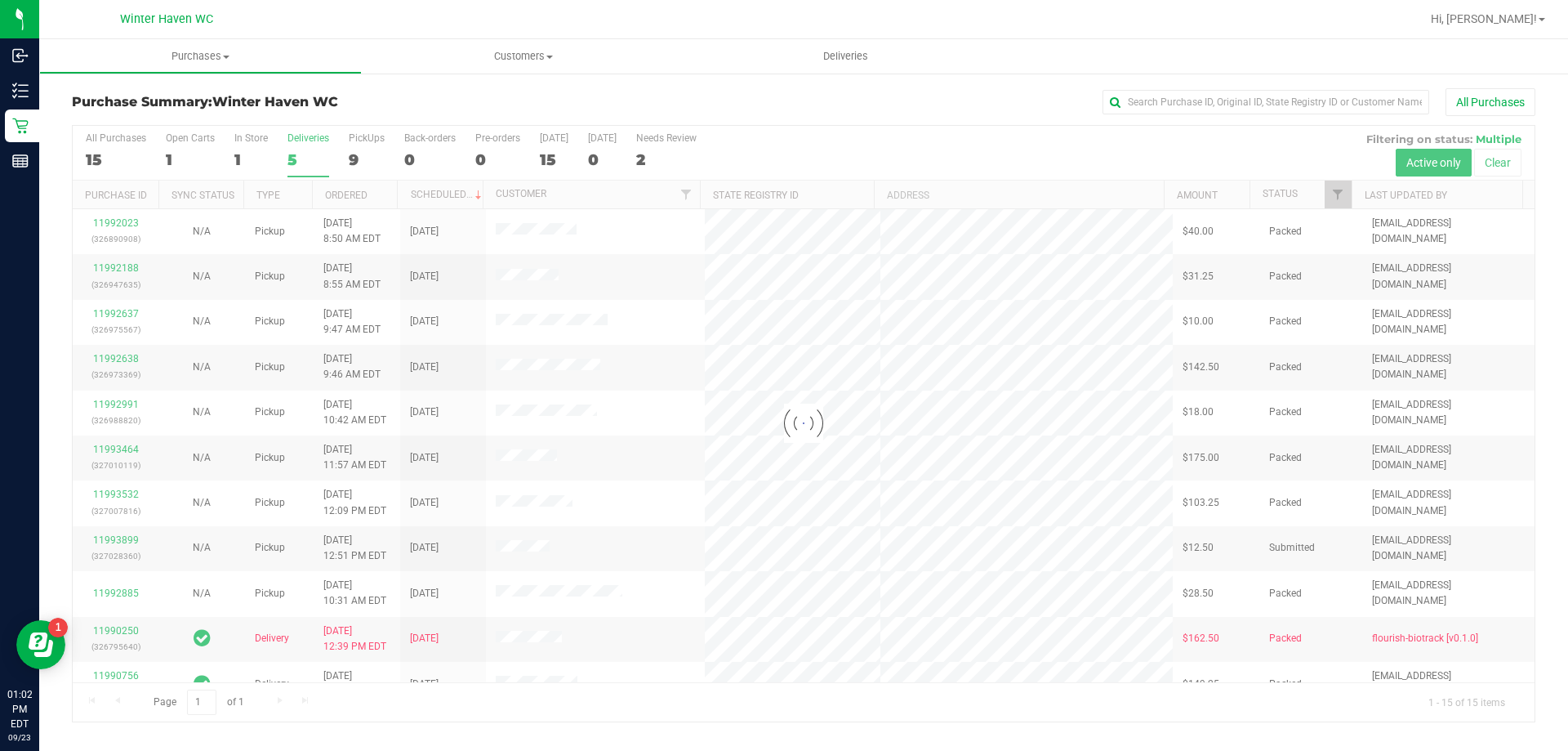
click at [294, 158] on div at bounding box center [804, 423] width 1462 height 595
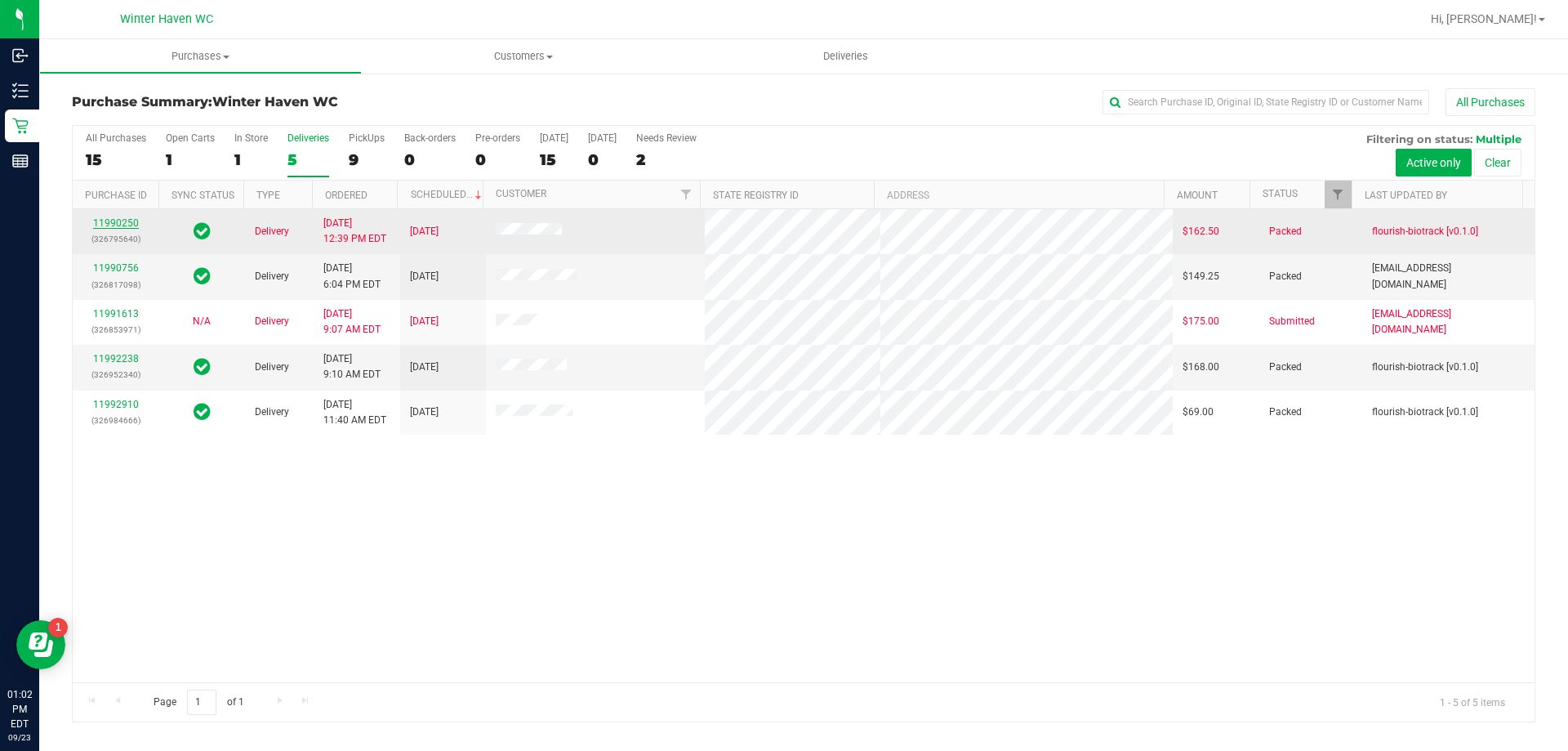
click at [120, 225] on link "11990250" at bounding box center [116, 222] width 45 height 12
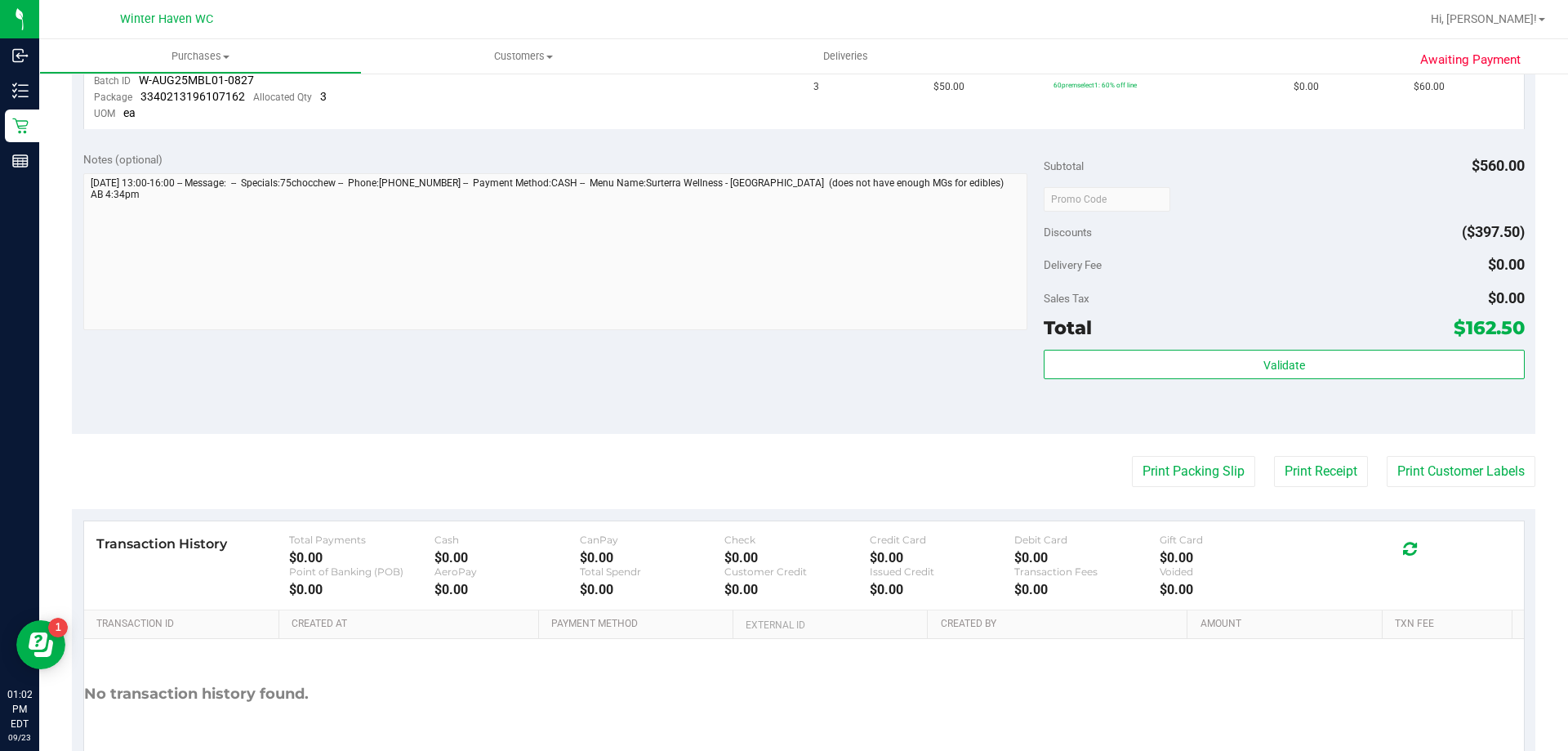
scroll to position [735, 0]
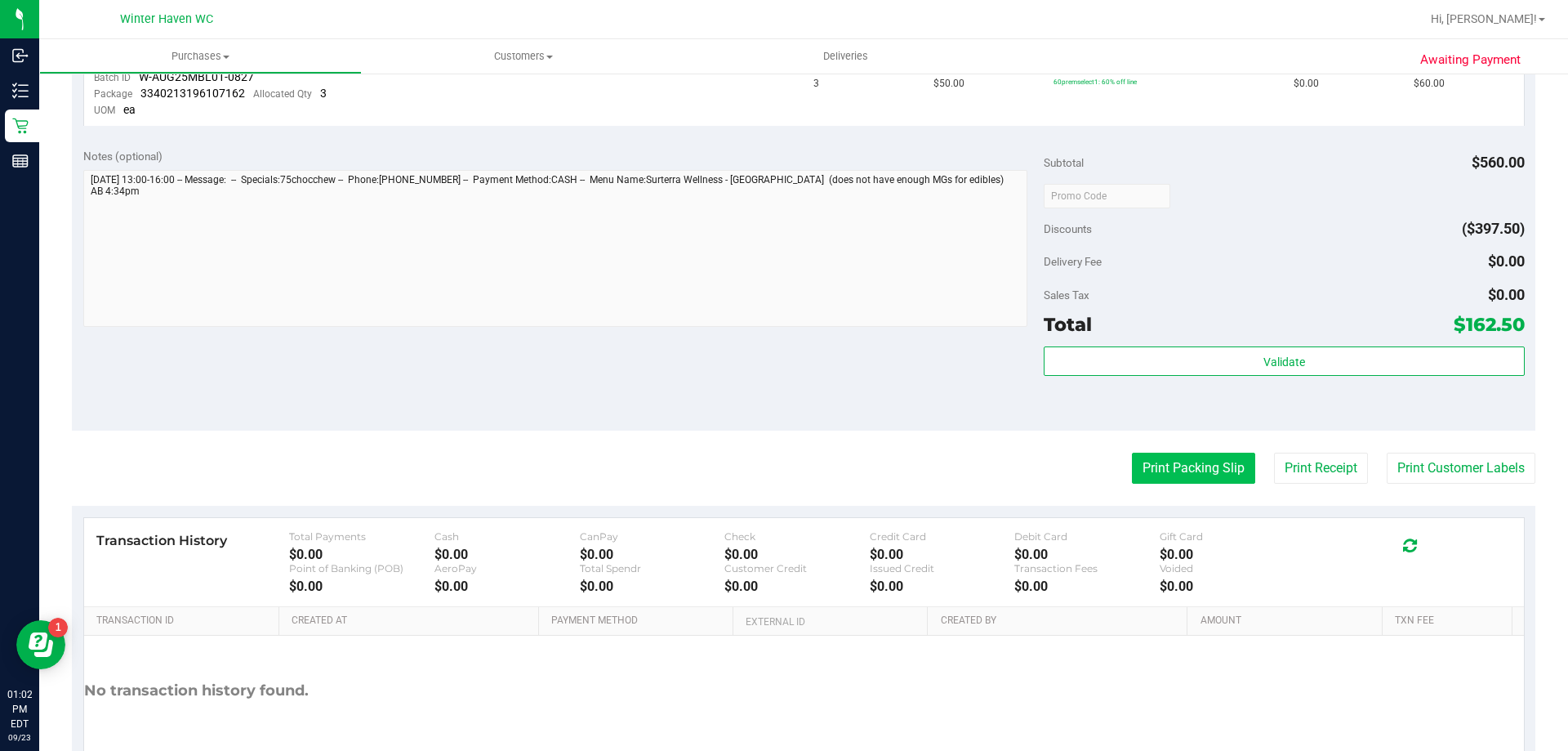
click at [1161, 463] on button "Print Packing Slip" at bounding box center [1193, 467] width 124 height 31
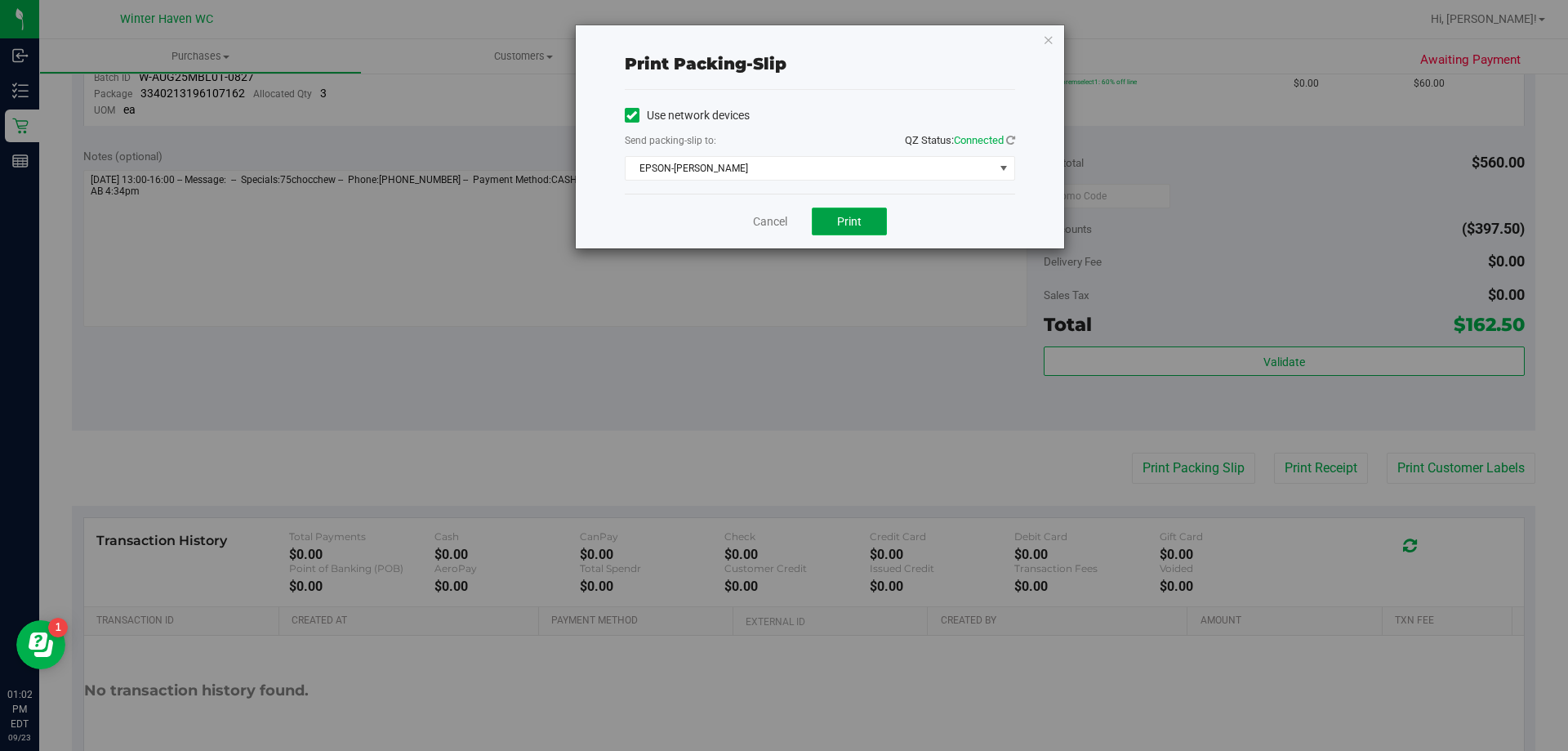
click at [837, 233] on button "Print" at bounding box center [849, 221] width 75 height 28
click at [782, 204] on div "Cancel Print" at bounding box center [820, 221] width 391 height 54
click at [772, 218] on link "Cancel" at bounding box center [770, 222] width 35 height 17
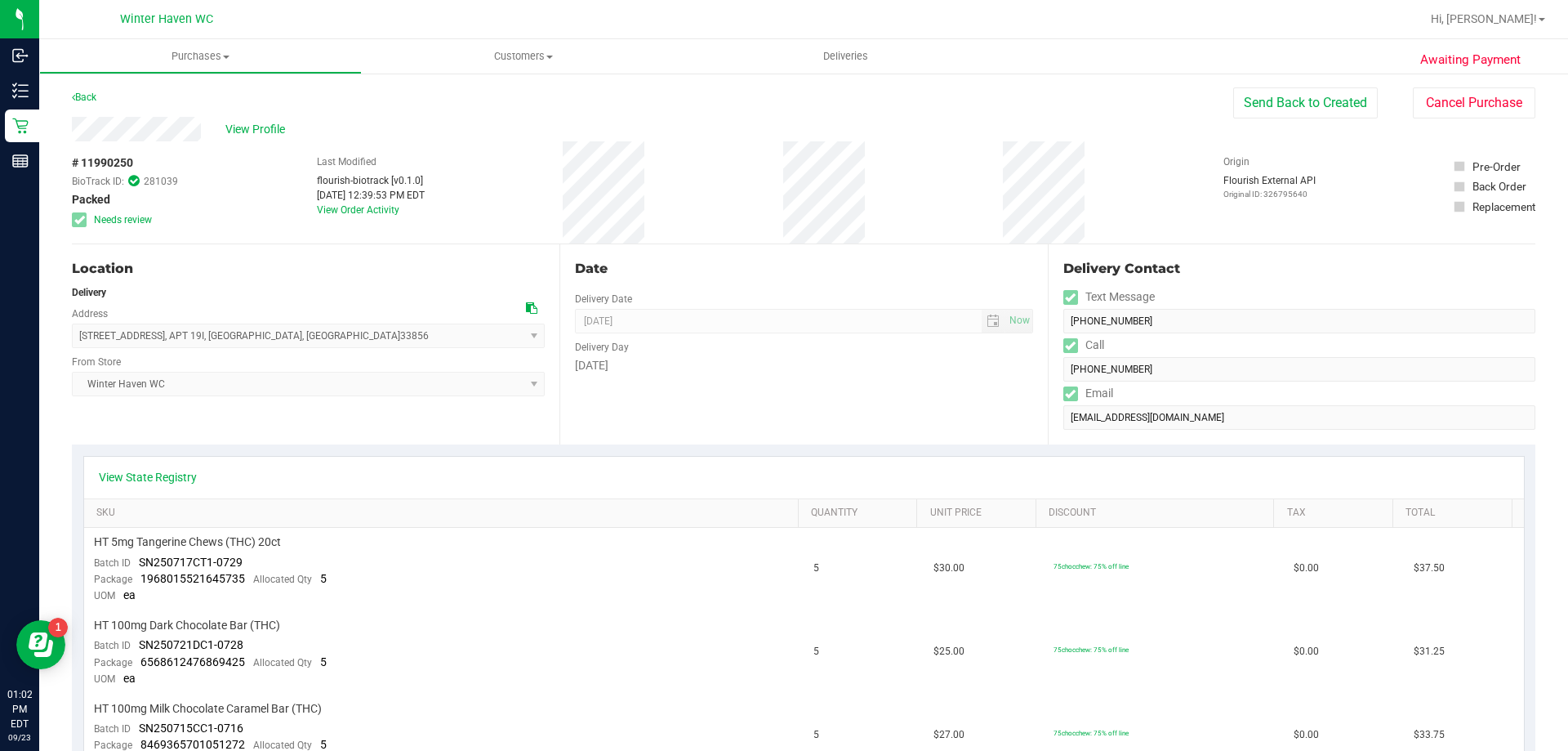
scroll to position [0, 0]
click at [86, 89] on div "Back" at bounding box center [85, 98] width 25 height 20
click at [87, 90] on div "Back" at bounding box center [85, 98] width 25 height 20
click at [830, 51] on span "Deliveries" at bounding box center [845, 56] width 89 height 15
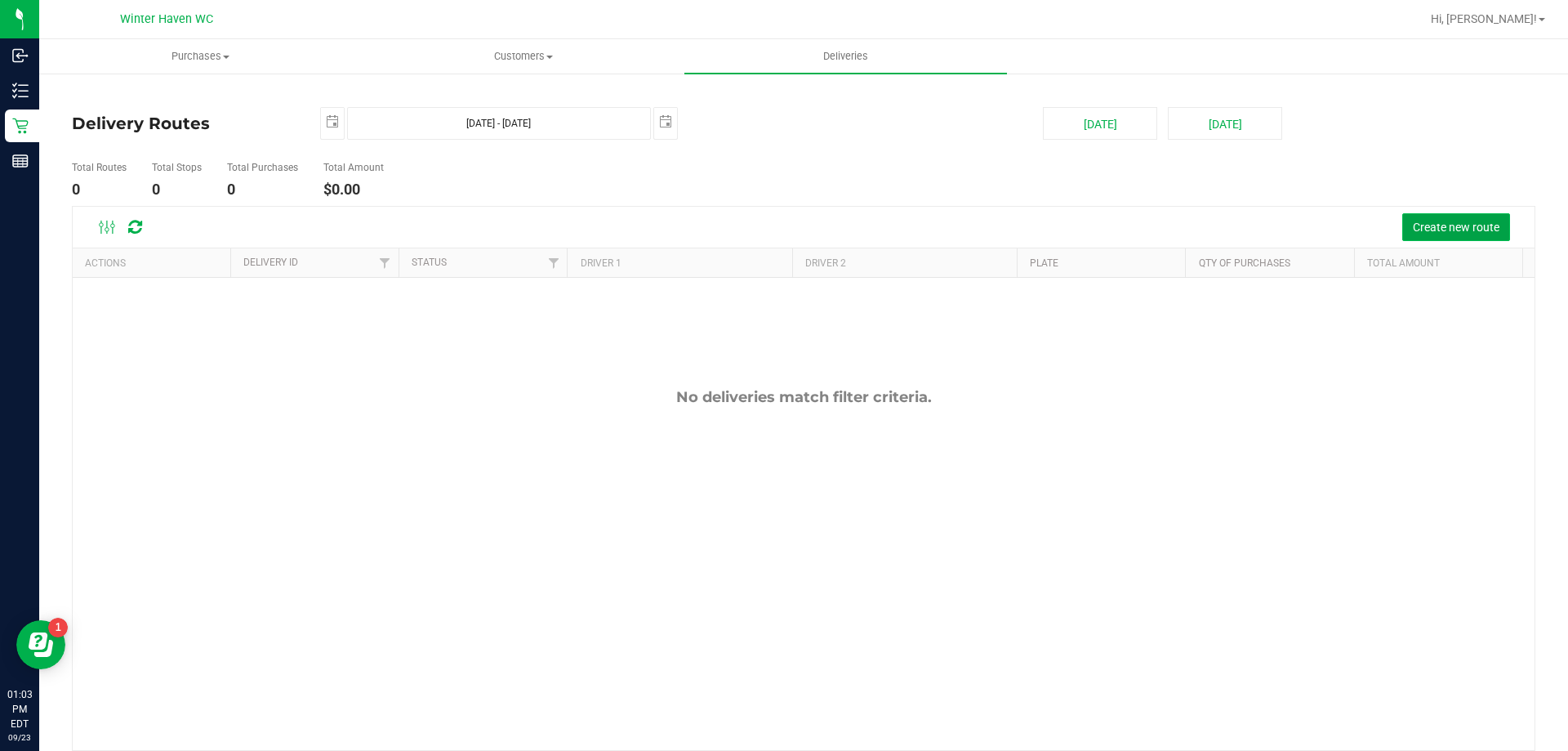
click at [1468, 231] on span "Create new route" at bounding box center [1456, 227] width 86 height 13
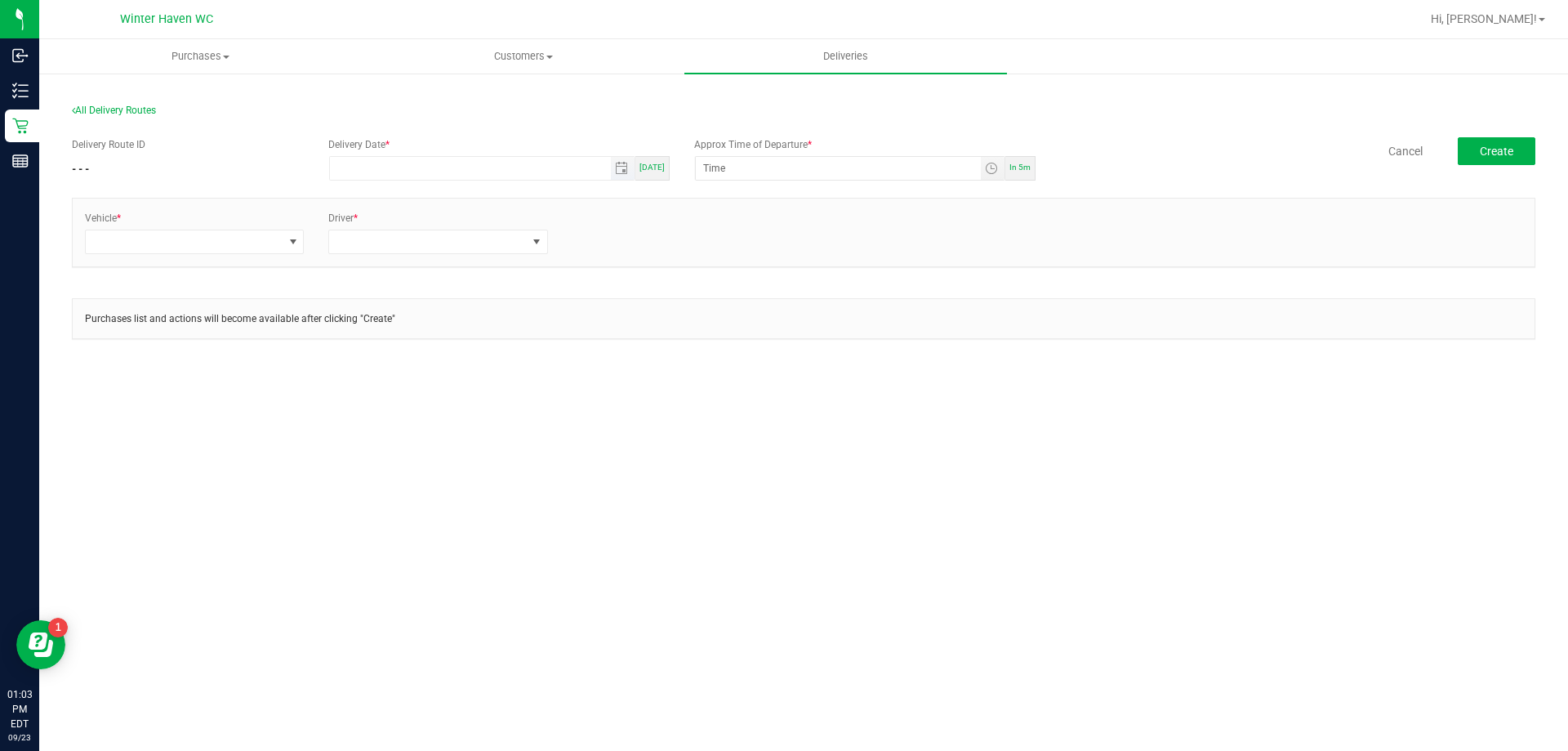
type input "month/day/year"
click at [419, 170] on input "month/day/year" at bounding box center [471, 168] width 281 height 23
click at [674, 165] on div "Delivery Date * [DATE]" at bounding box center [498, 158] width 366 height 44
click at [659, 167] on span "[DATE]" at bounding box center [652, 167] width 25 height 9
type input "[DATE]"
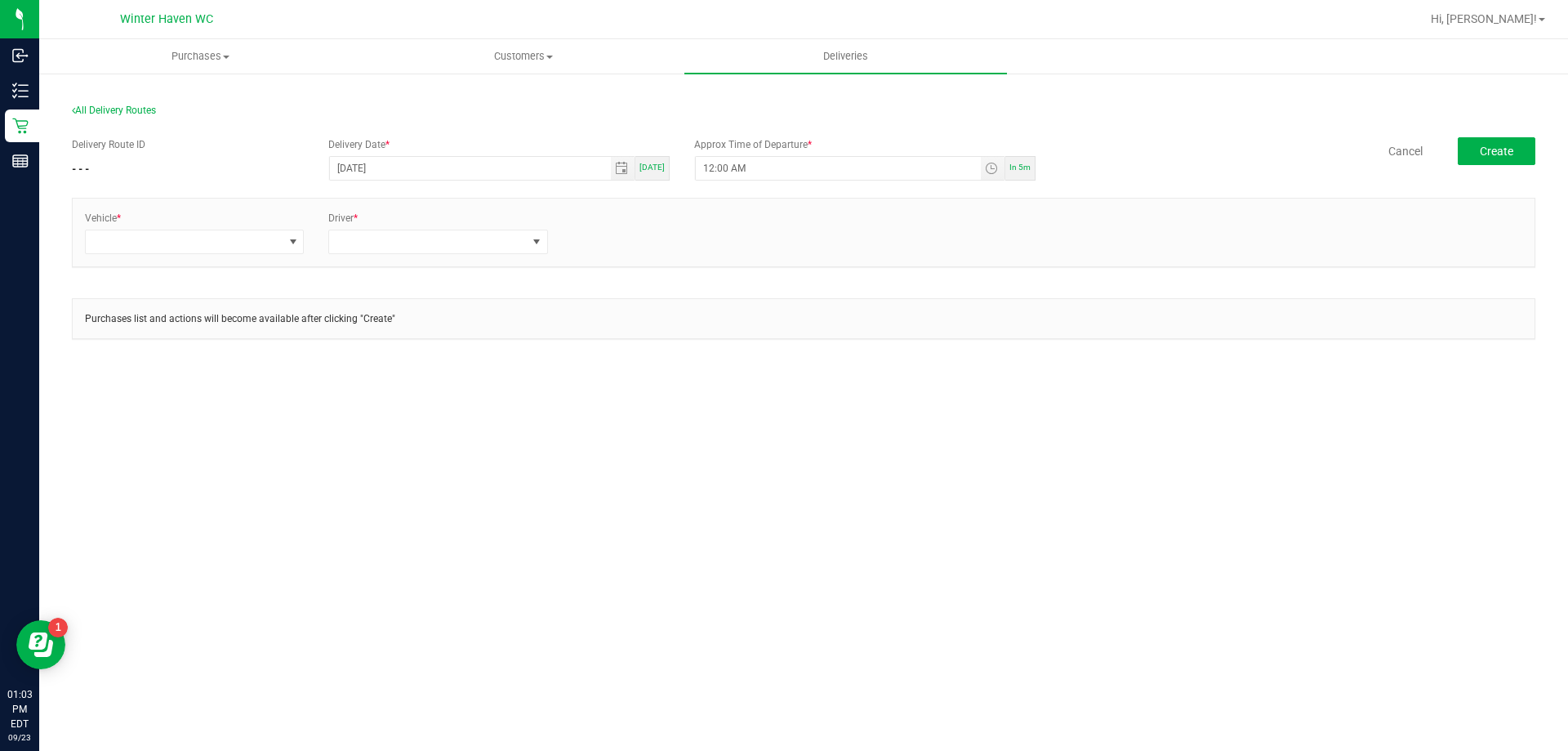
click at [1040, 172] on div "Approx Time of Departure * 12:00 AM In 5m" at bounding box center [864, 158] width 366 height 44
click at [1031, 172] on div "In 5m" at bounding box center [1021, 168] width 30 height 25
type input "1:08 PM"
click at [258, 243] on span at bounding box center [183, 242] width 197 height 23
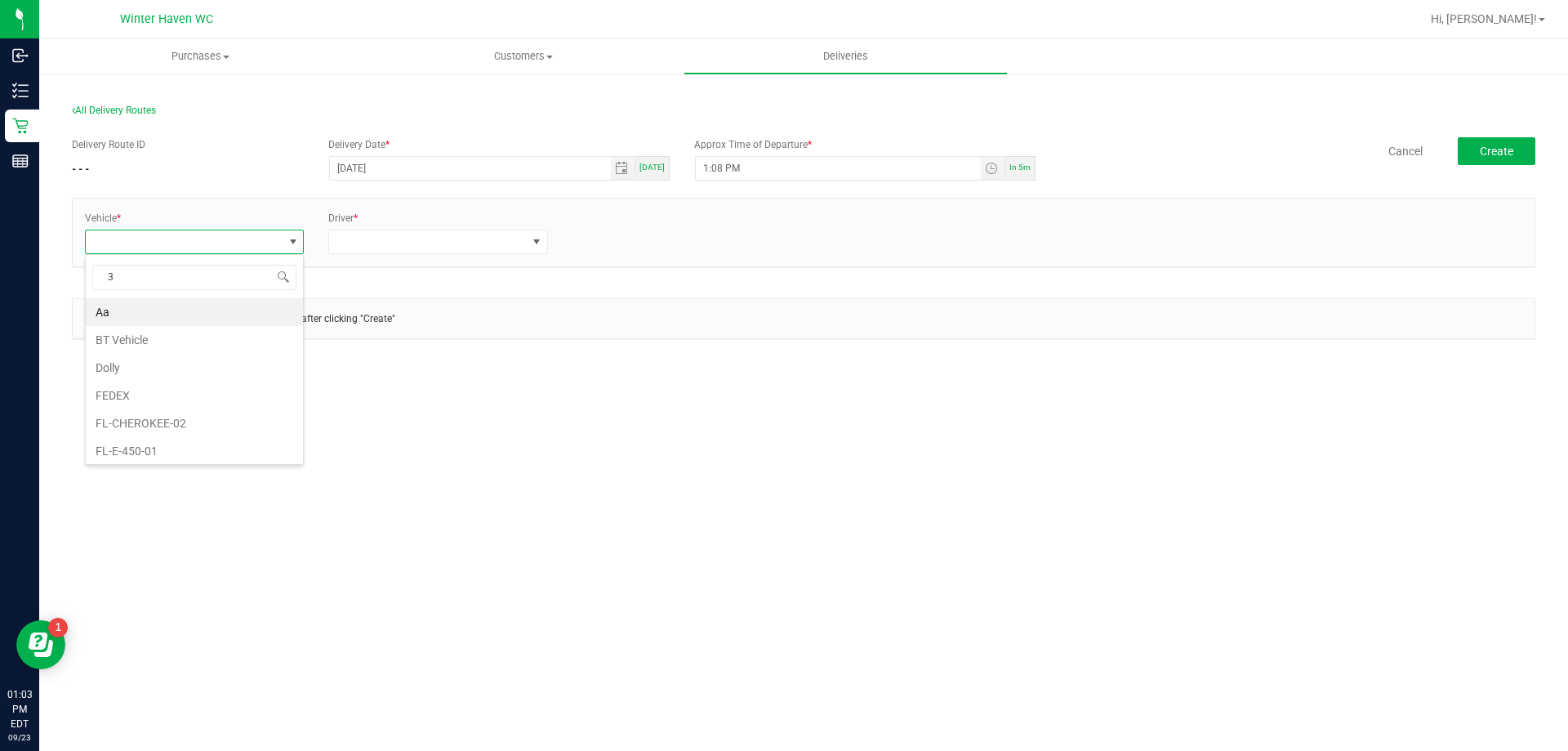
type input "31"
click at [233, 303] on li "FL-ESCAPE-31" at bounding box center [194, 311] width 217 height 28
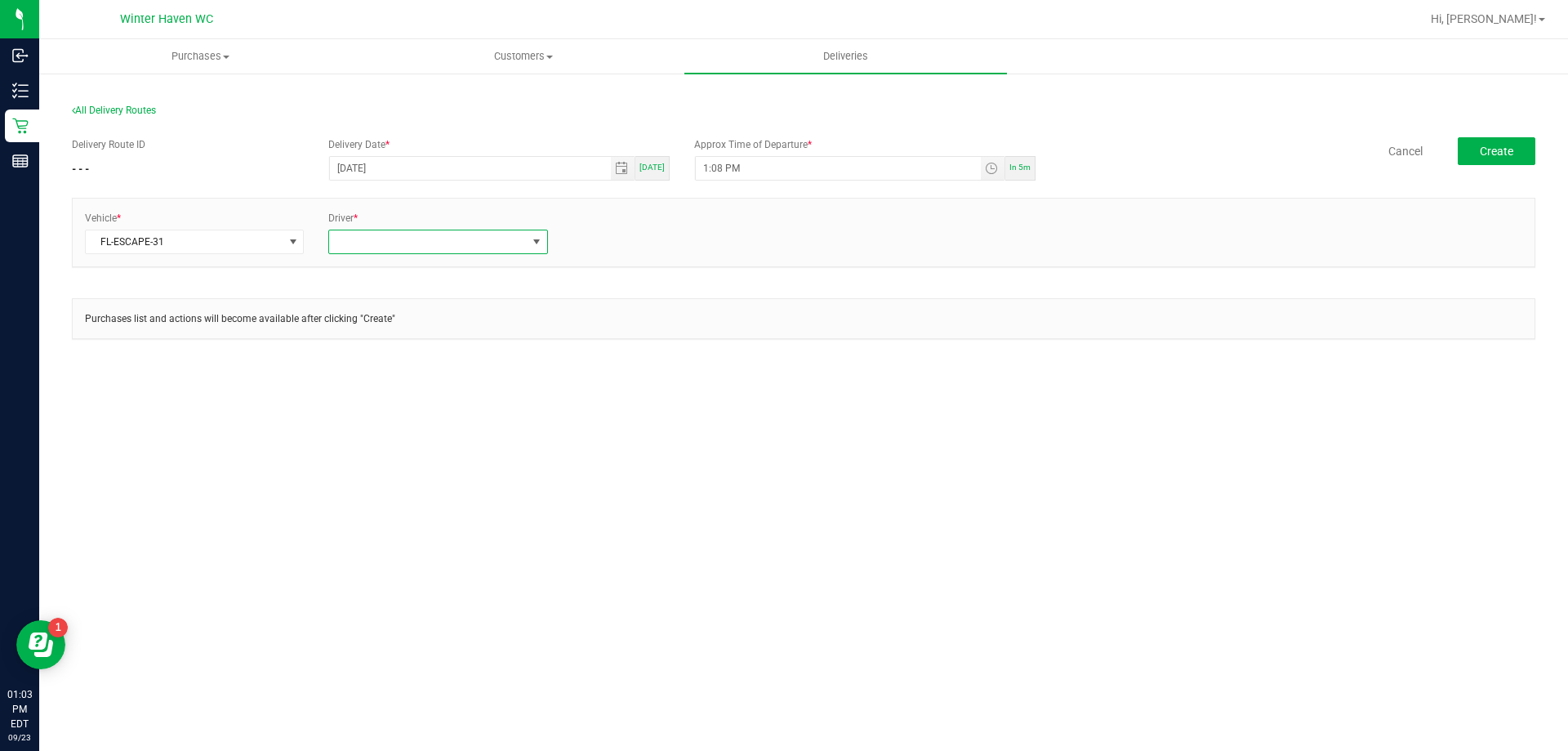
click at [347, 231] on span at bounding box center [427, 242] width 197 height 23
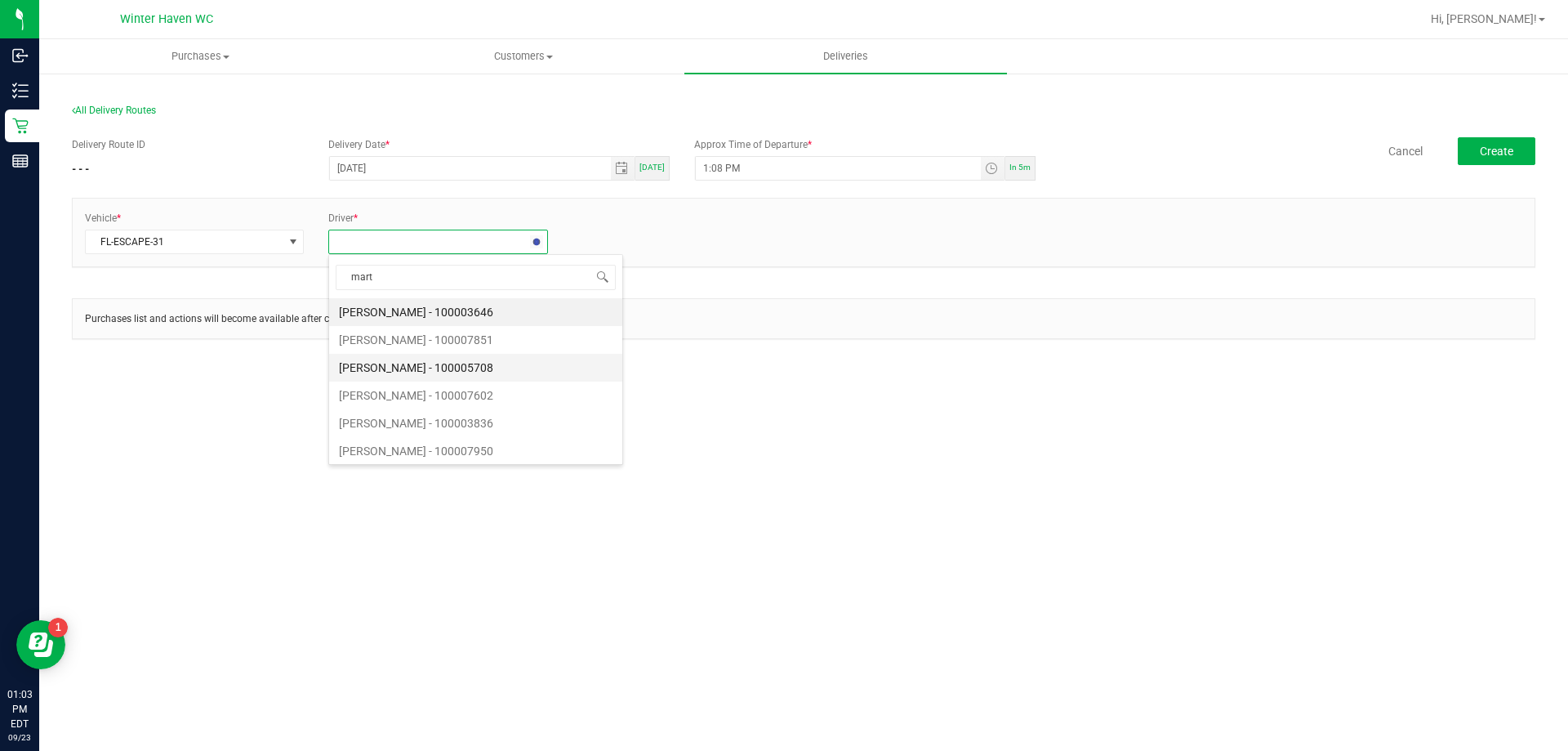
type input "[PERSON_NAME]"
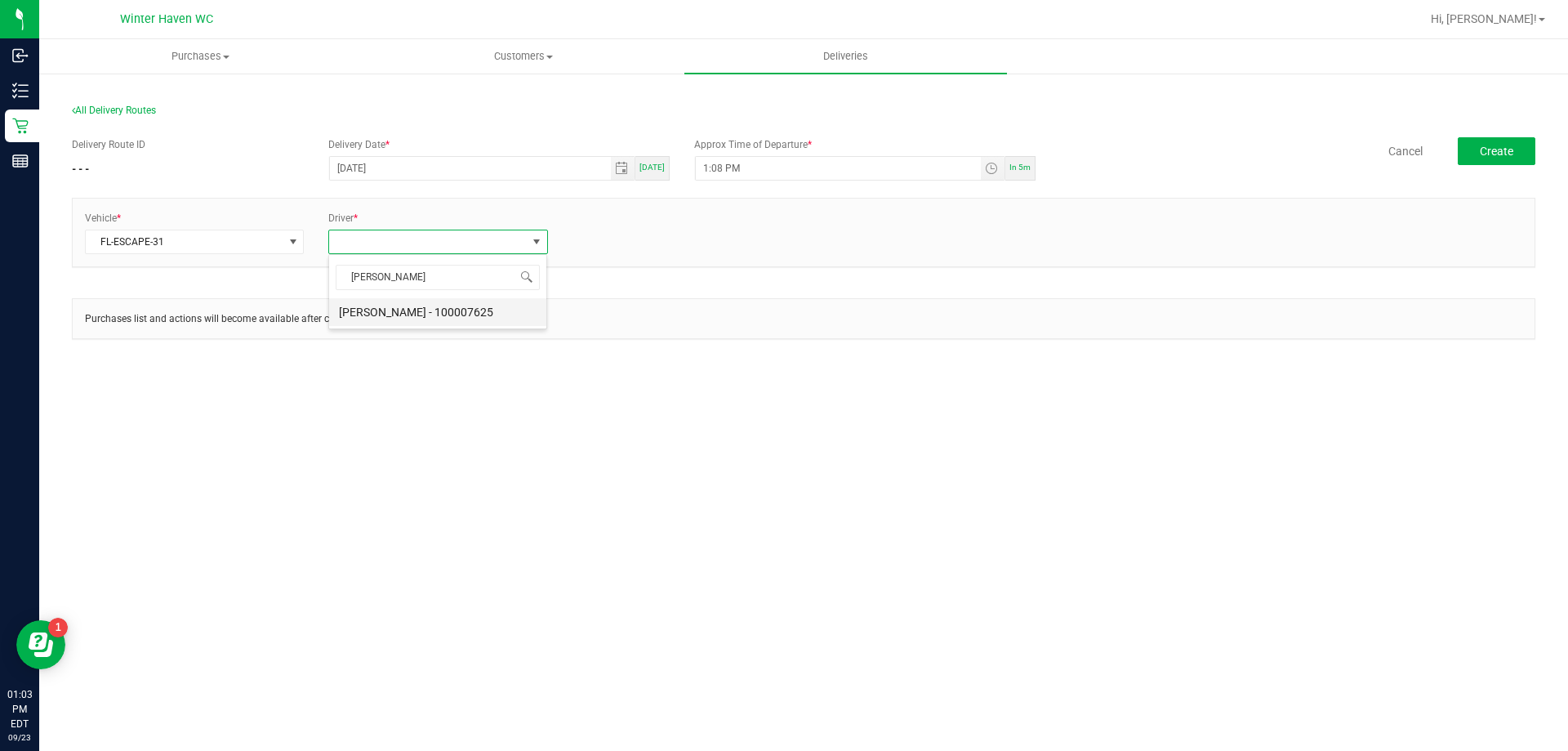
click at [434, 321] on li "[PERSON_NAME] - 100007625" at bounding box center [438, 311] width 217 height 28
click at [586, 234] on link "+ Add Driver" at bounding box center [599, 237] width 54 height 12
click at [601, 265] on div "Vehicle * FL-ESCAPE-31 Driver 1 * [PERSON_NAME] - 100007625 Driver *" at bounding box center [804, 232] width 1462 height 68
click at [612, 254] on span at bounding box center [682, 242] width 219 height 25
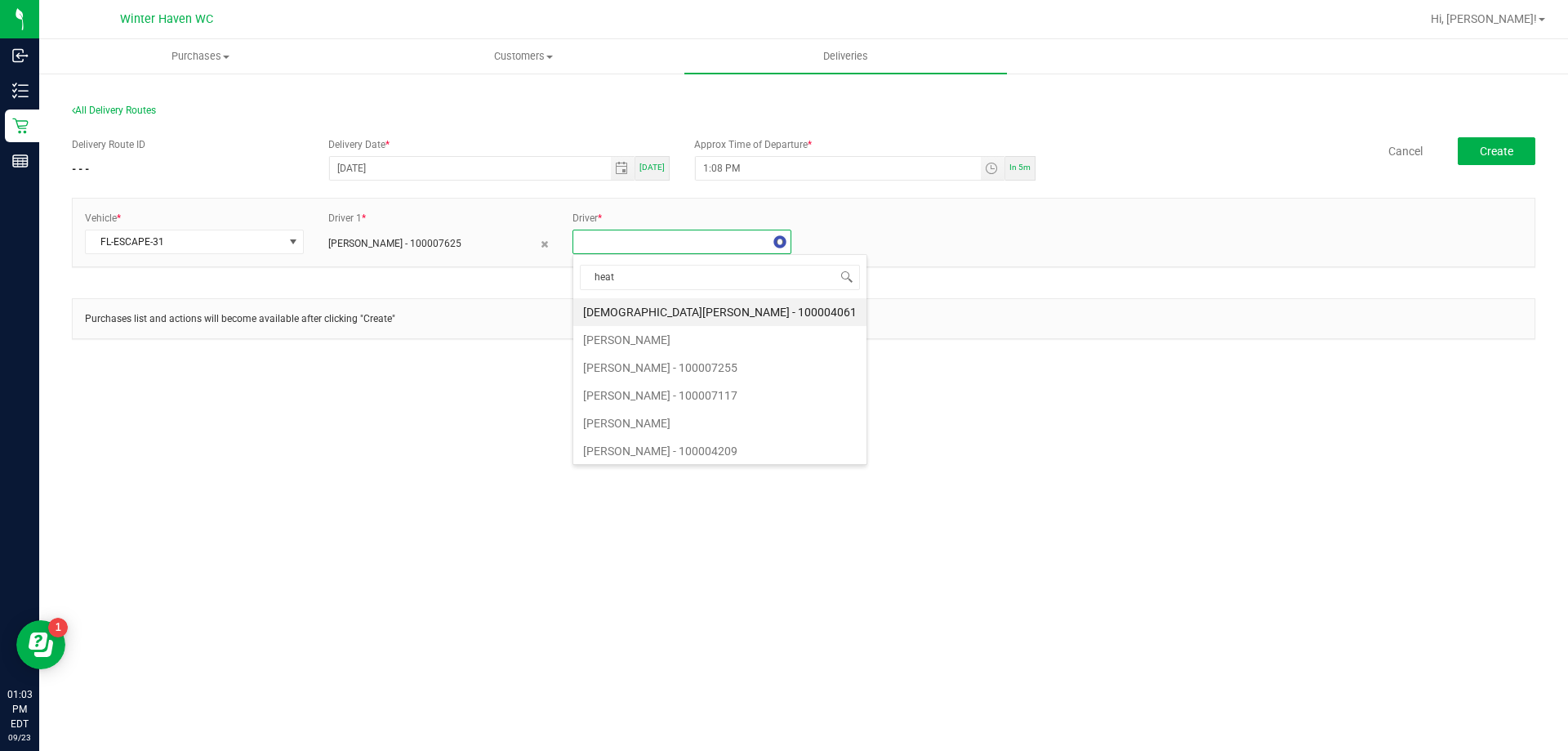
type input "heath"
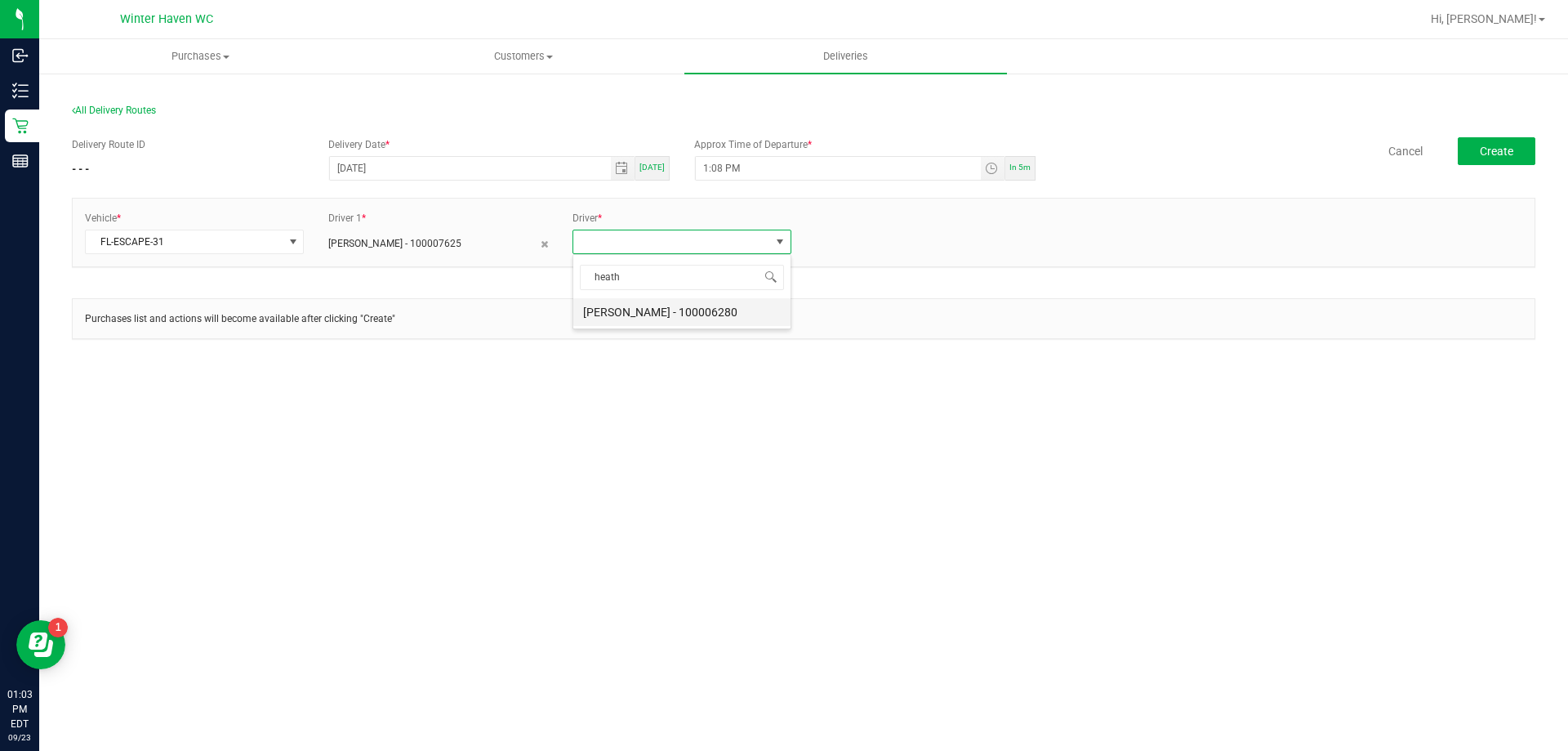
click at [595, 311] on li "[PERSON_NAME] - 100006280" at bounding box center [682, 311] width 217 height 28
click at [1476, 143] on button "Create" at bounding box center [1496, 150] width 77 height 28
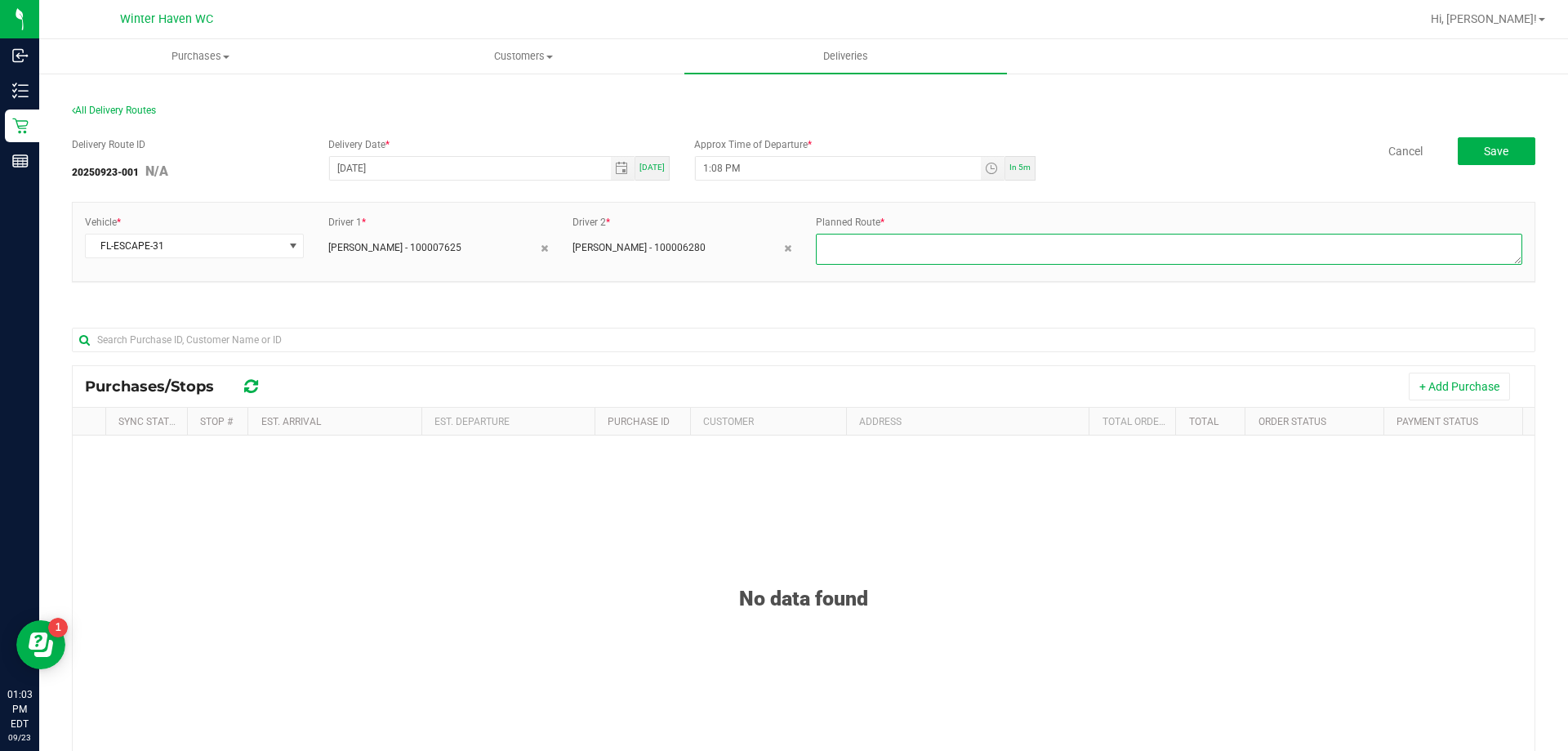
click at [882, 239] on textarea at bounding box center [1169, 249] width 707 height 31
type textarea "route 1"
click at [1417, 379] on button "+ Add Purchase" at bounding box center [1459, 386] width 101 height 28
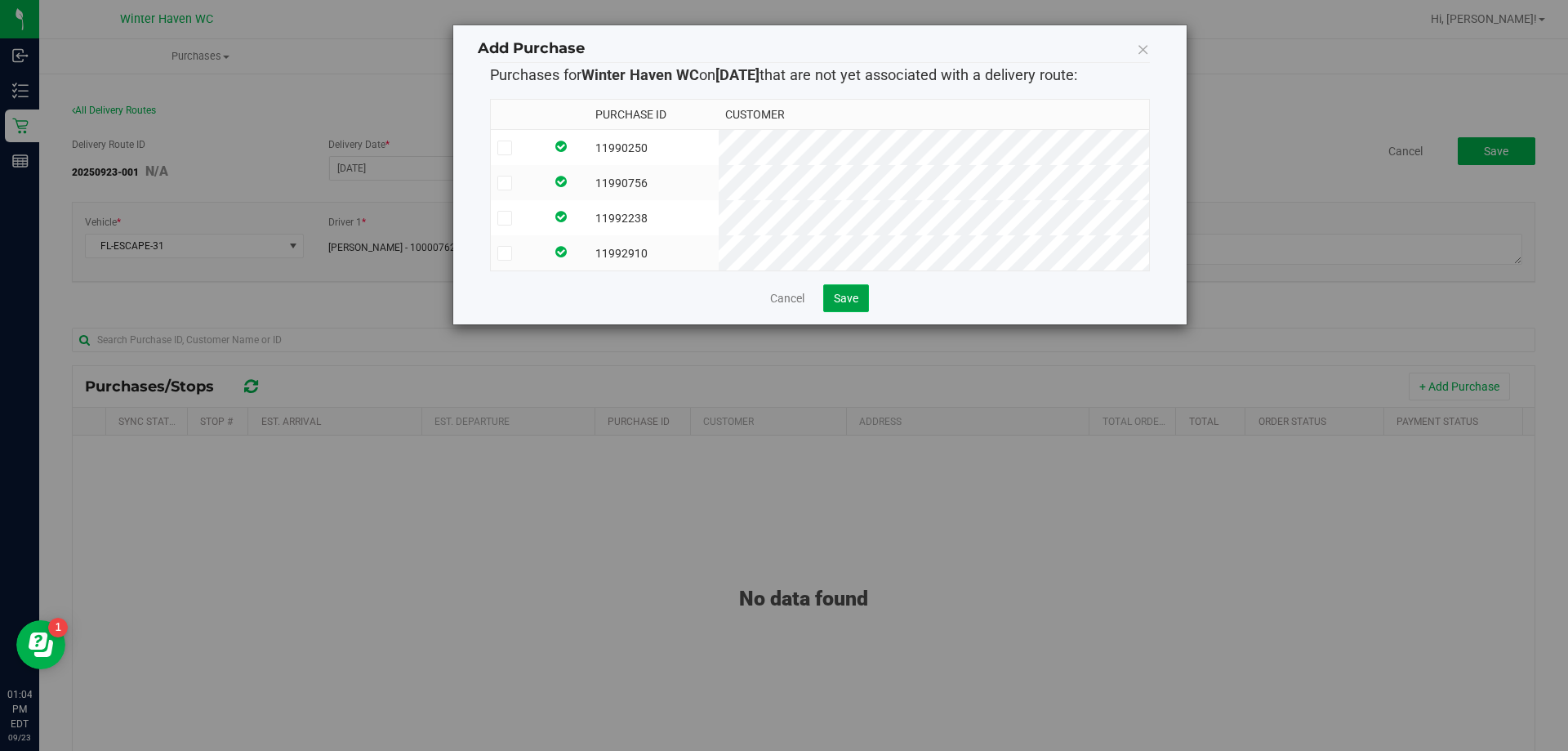
click at [840, 304] on span "Save" at bounding box center [846, 298] width 25 height 13
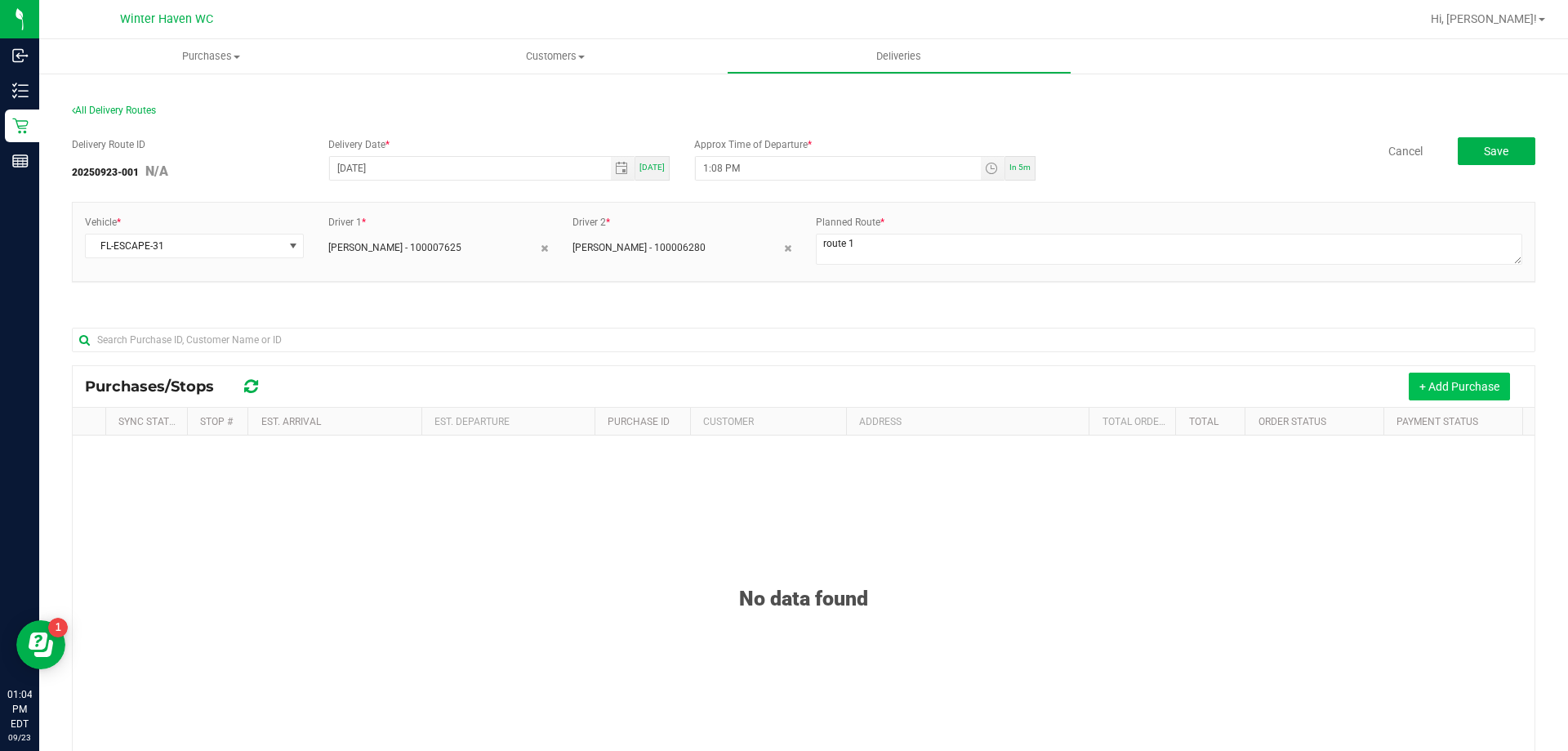
click at [1426, 393] on button "+ Add Purchase" at bounding box center [1459, 386] width 101 height 28
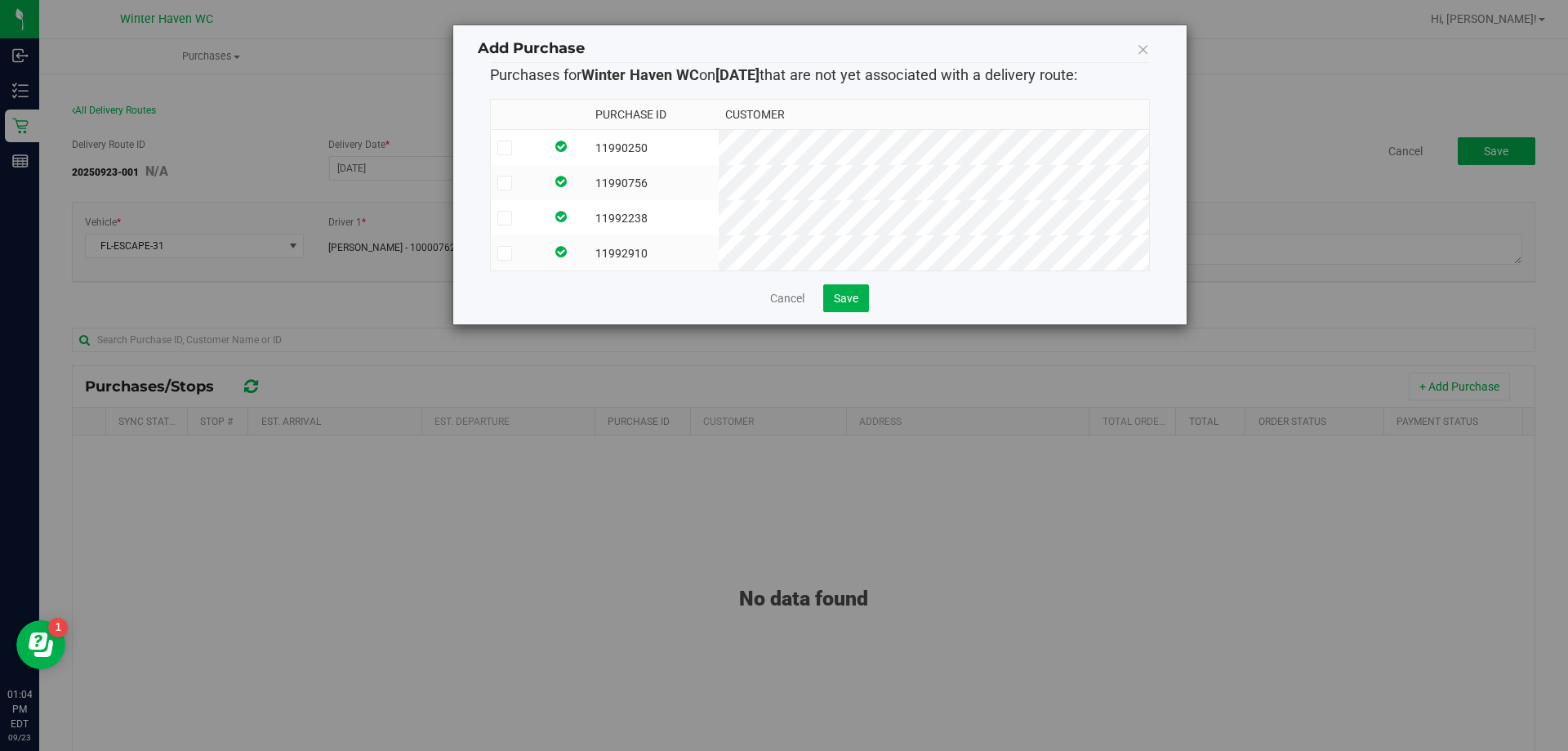
click at [508, 148] on icon at bounding box center [505, 148] width 11 height 0
click at [0, 0] on input "checkbox" at bounding box center [0, 0] width 0 height 0
click at [499, 176] on span at bounding box center [505, 182] width 15 height 15
click at [502, 218] on icon at bounding box center [505, 218] width 11 height 0
click at [0, 0] on input "checkbox" at bounding box center [0, 0] width 0 height 0
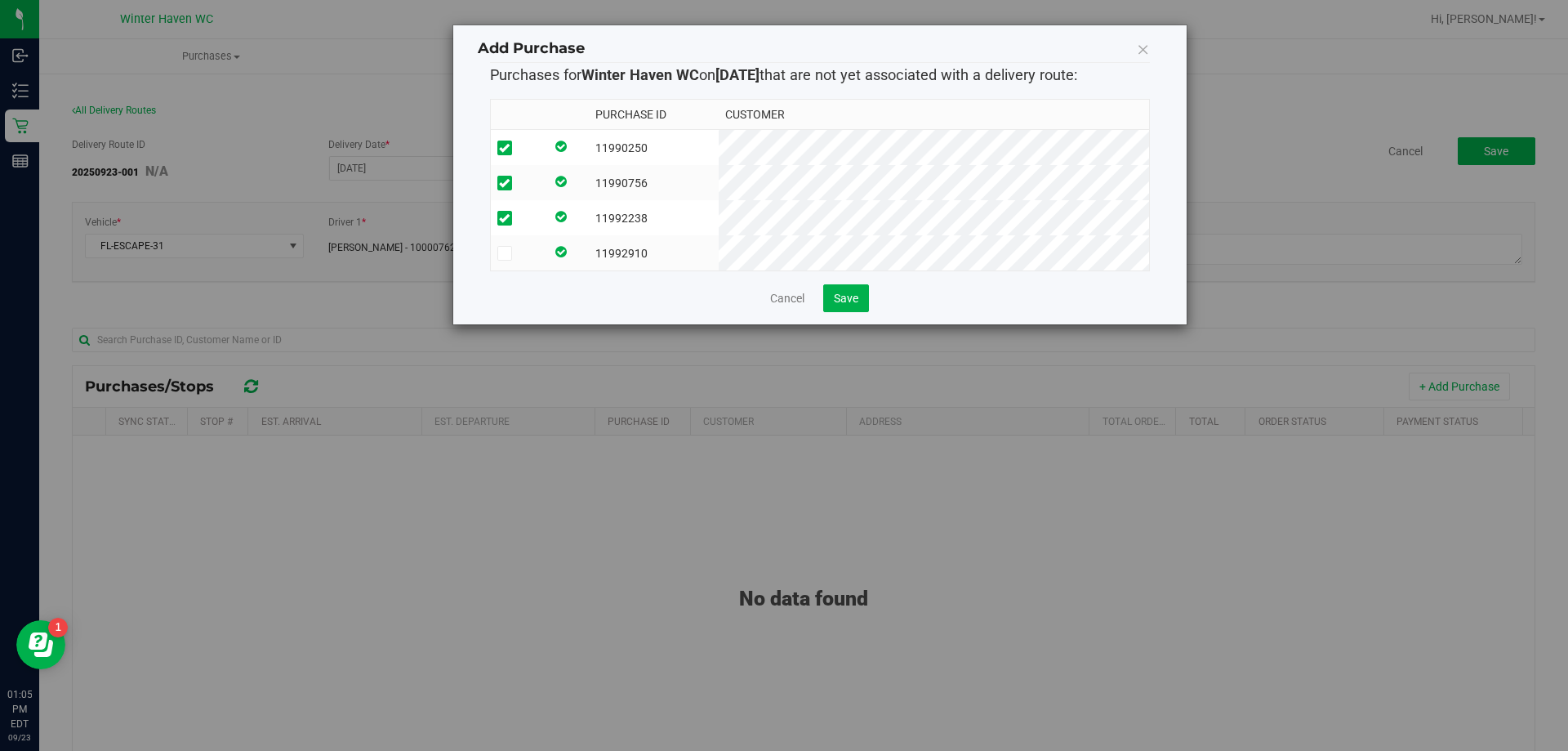
click at [505, 262] on td at bounding box center [518, 252] width 54 height 35
click at [865, 312] on button "Save" at bounding box center [845, 297] width 45 height 28
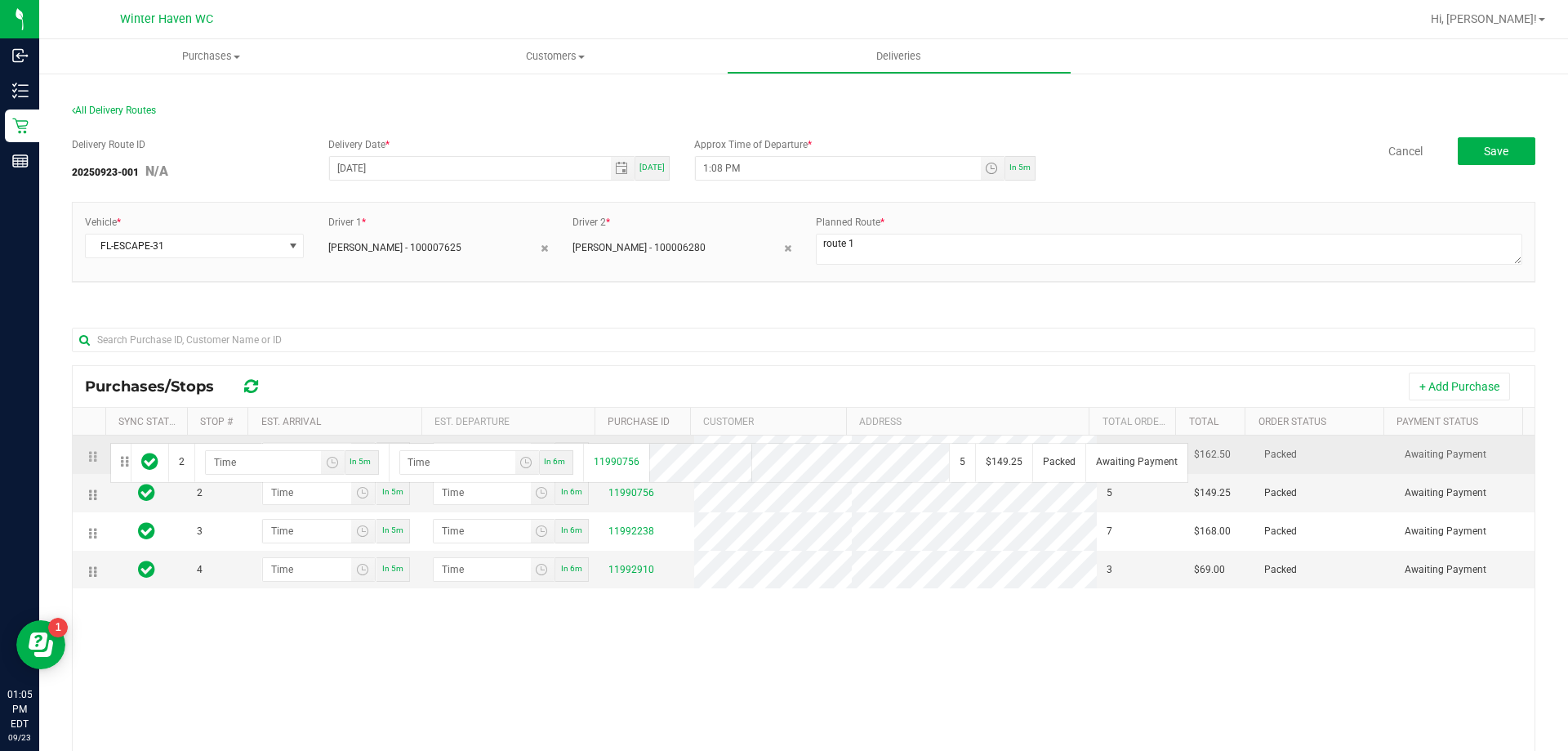
drag, startPoint x: 100, startPoint y: 492, endPoint x: 109, endPoint y: 440, distance: 52.8
click at [365, 457] on span "Toggle time list" at bounding box center [363, 454] width 24 height 23
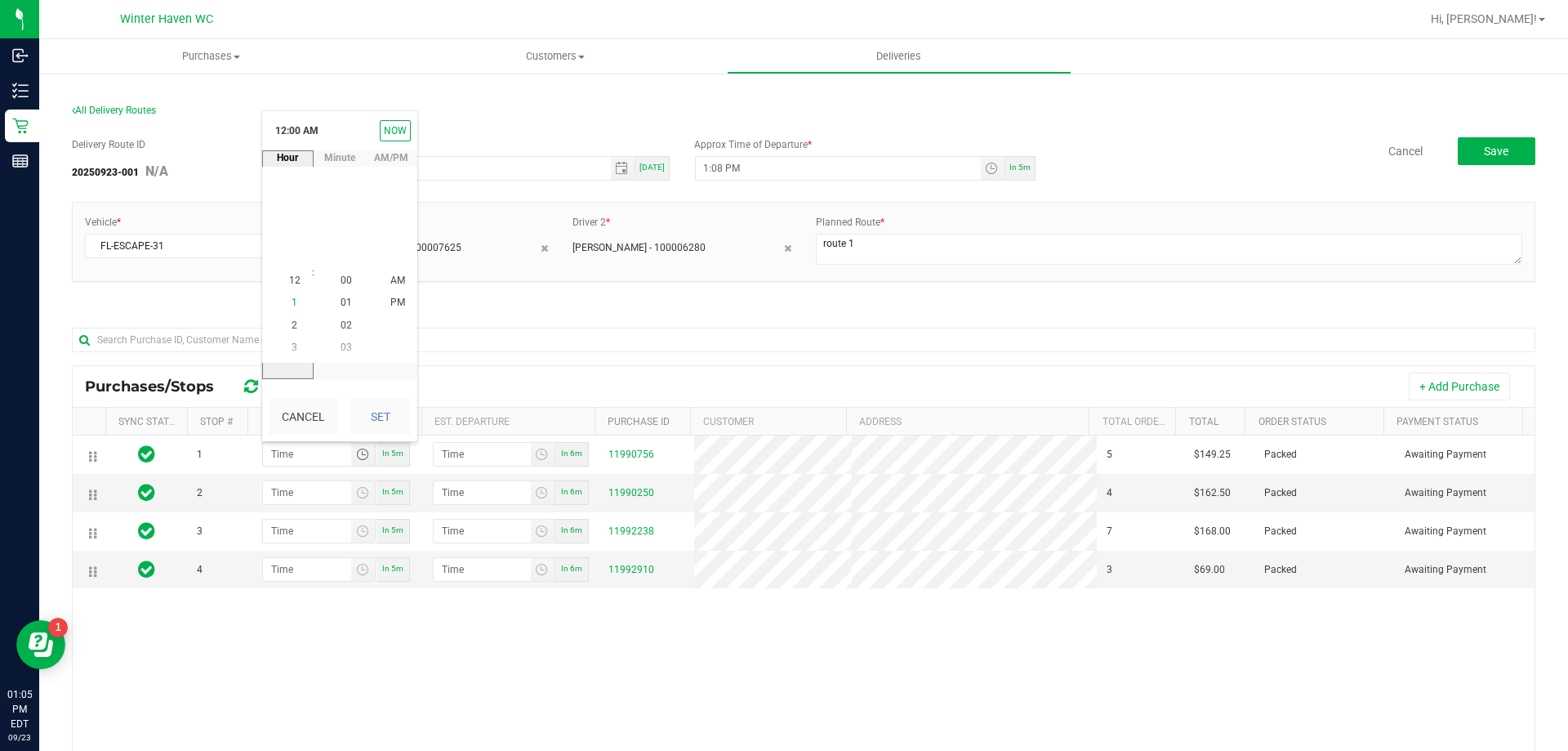
click at [292, 305] on span "1" at bounding box center [295, 303] width 5 height 12
click at [352, 343] on li "56" at bounding box center [346, 347] width 39 height 22
click at [394, 303] on span "PM" at bounding box center [398, 303] width 15 height 12
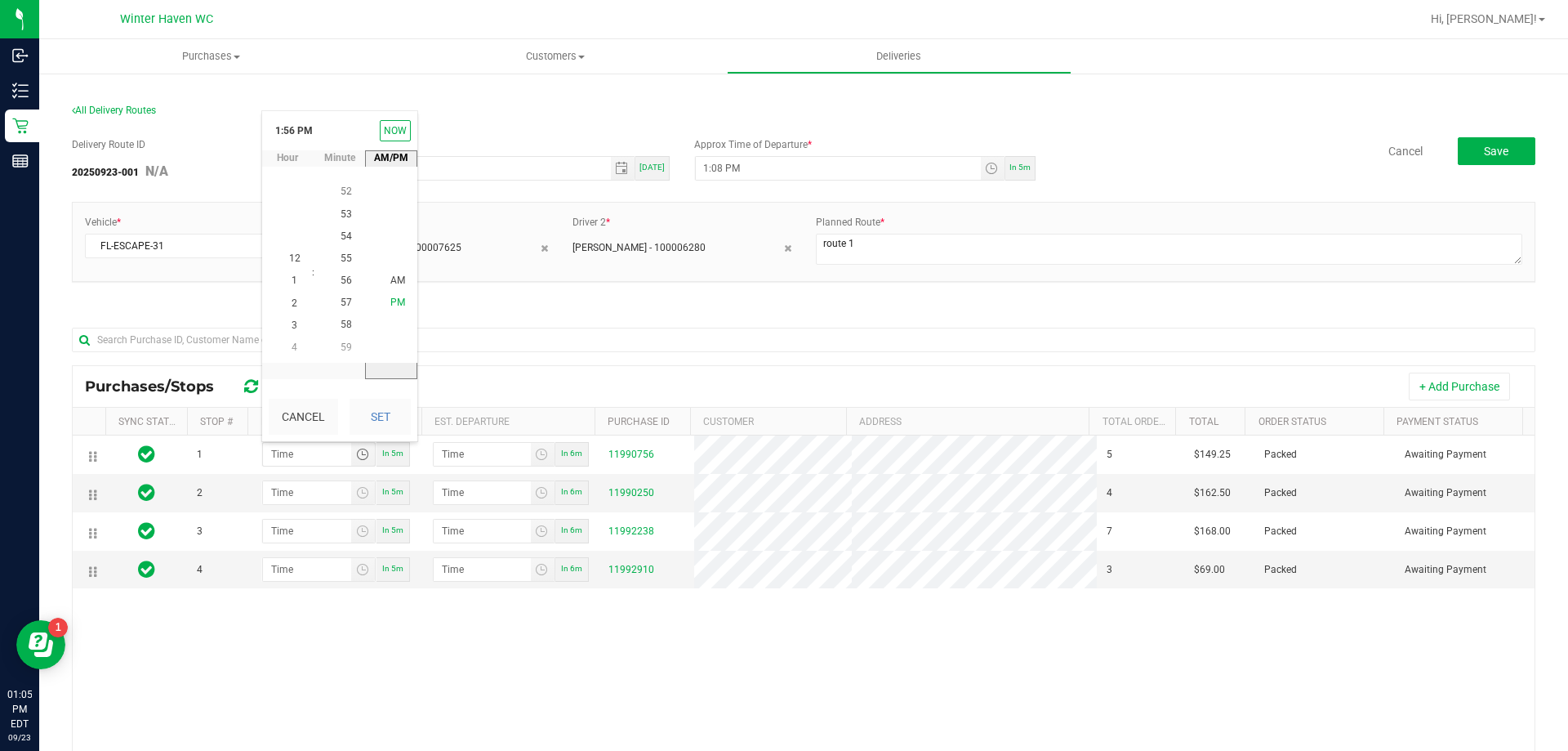
scroll to position [22, 0]
click at [384, 405] on button "Set" at bounding box center [380, 416] width 61 height 36
type input "1:56 PM"
type input "1:57 PM"
click at [368, 491] on span "Toggle time list" at bounding box center [363, 493] width 24 height 23
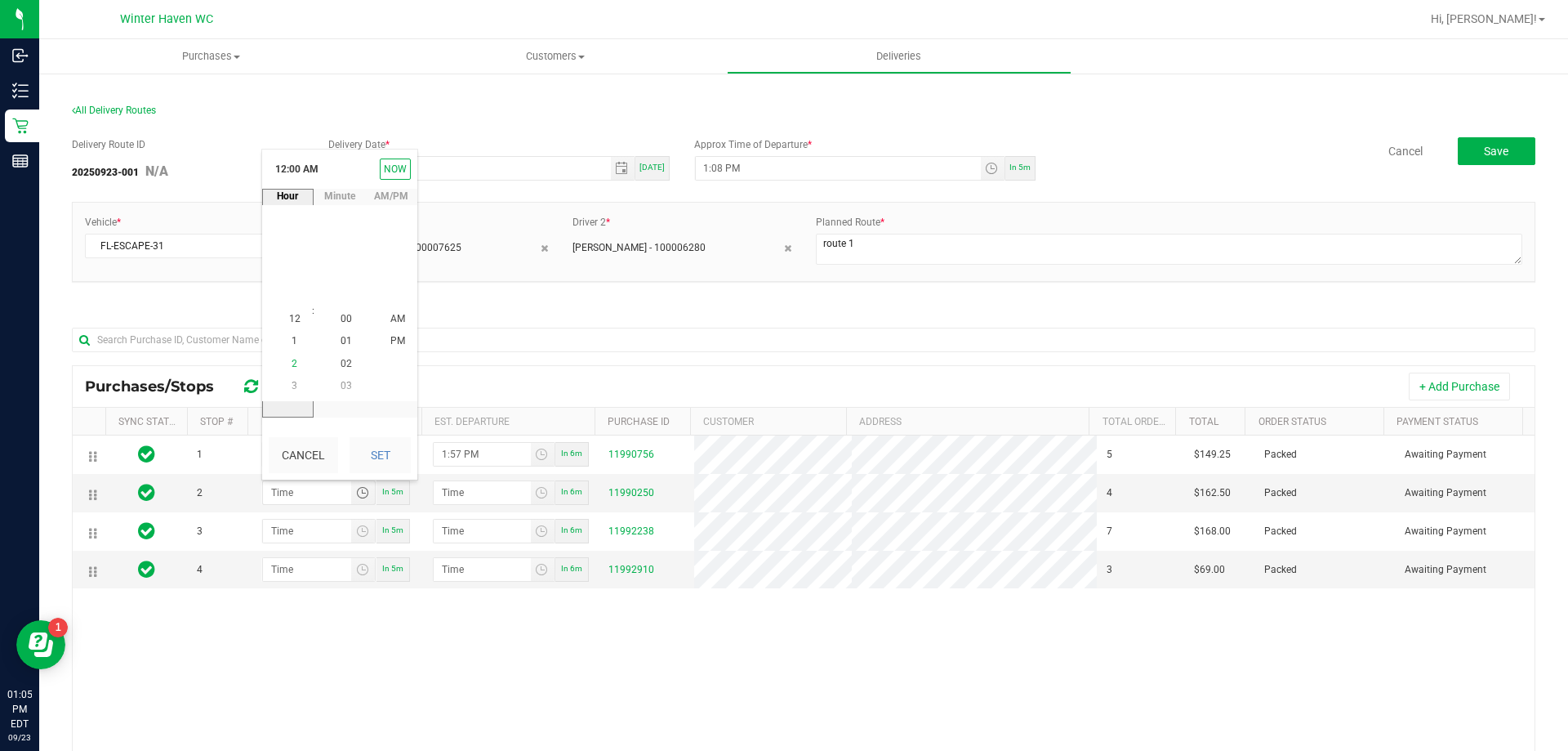
click at [300, 367] on li "2" at bounding box center [295, 364] width 39 height 22
click at [346, 247] on li "20" at bounding box center [346, 253] width 39 height 22
click at [398, 344] on span "PM" at bounding box center [398, 341] width 15 height 12
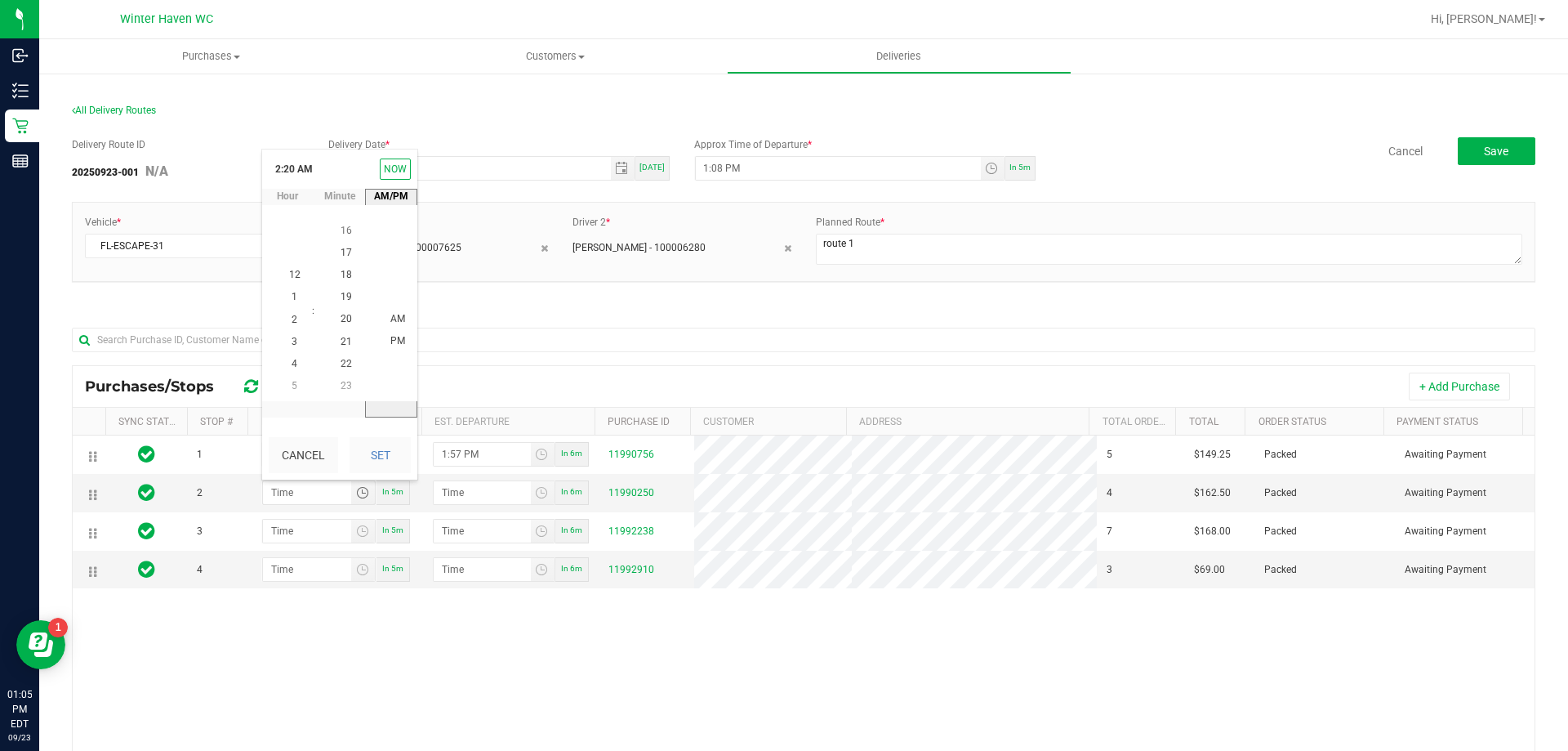
scroll to position [22, 0]
click at [388, 451] on button "Set" at bounding box center [380, 455] width 61 height 36
type input "2:20 PM"
type input "2:21 PM"
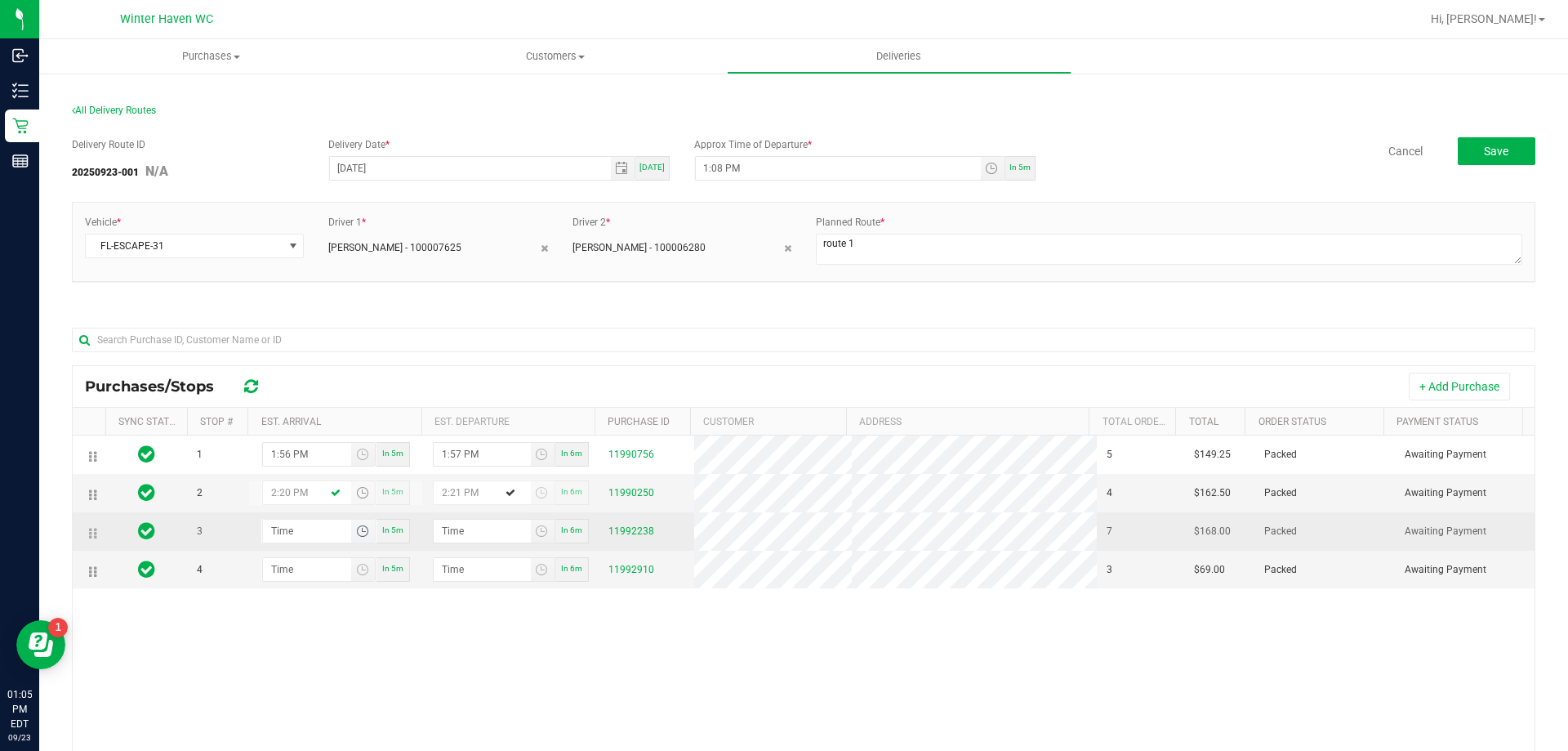
click at [356, 526] on span "Toggle time list" at bounding box center [362, 530] width 13 height 13
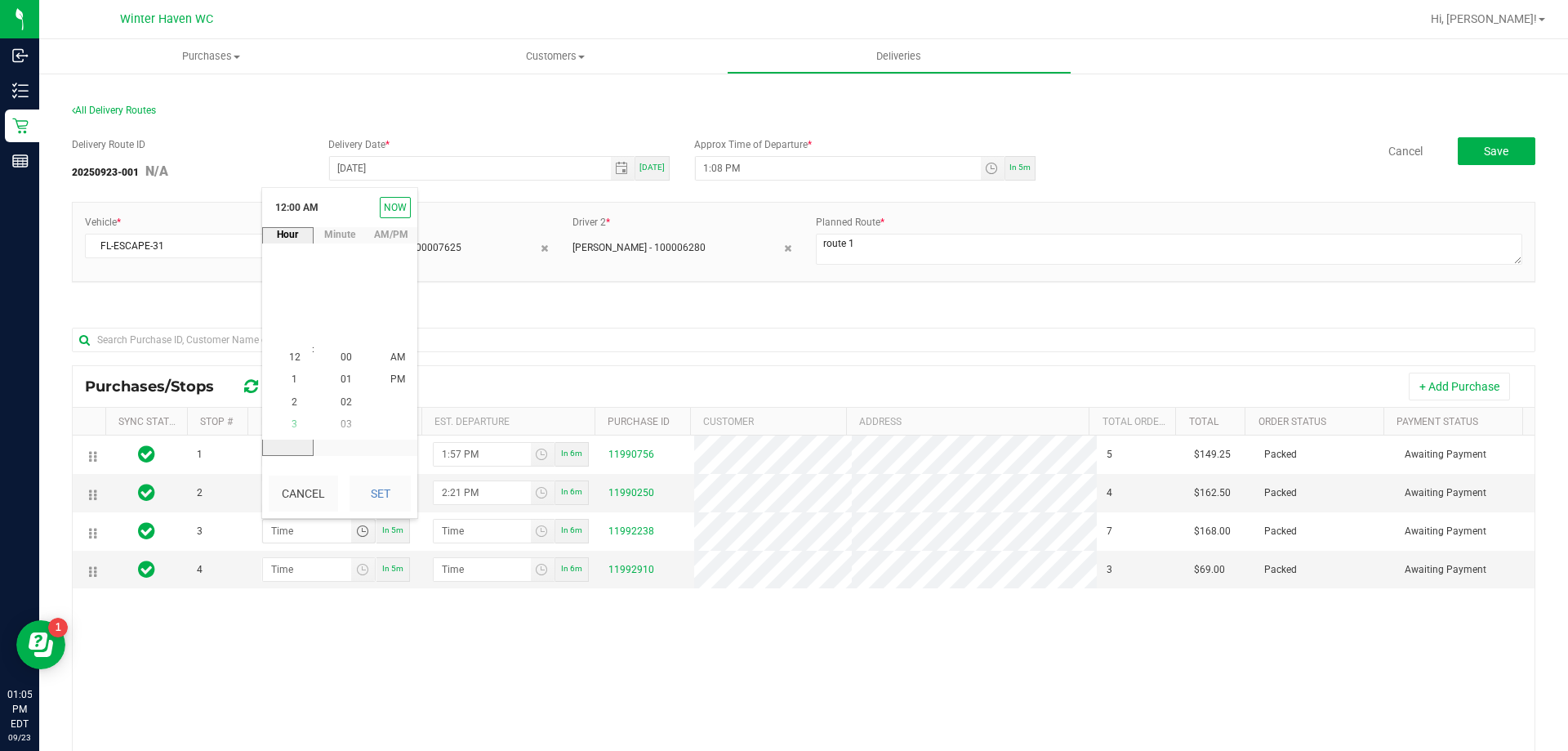
click at [292, 429] on span "3" at bounding box center [295, 424] width 5 height 12
click at [344, 316] on span "06" at bounding box center [346, 313] width 12 height 12
click at [391, 379] on span "PM" at bounding box center [398, 379] width 15 height 12
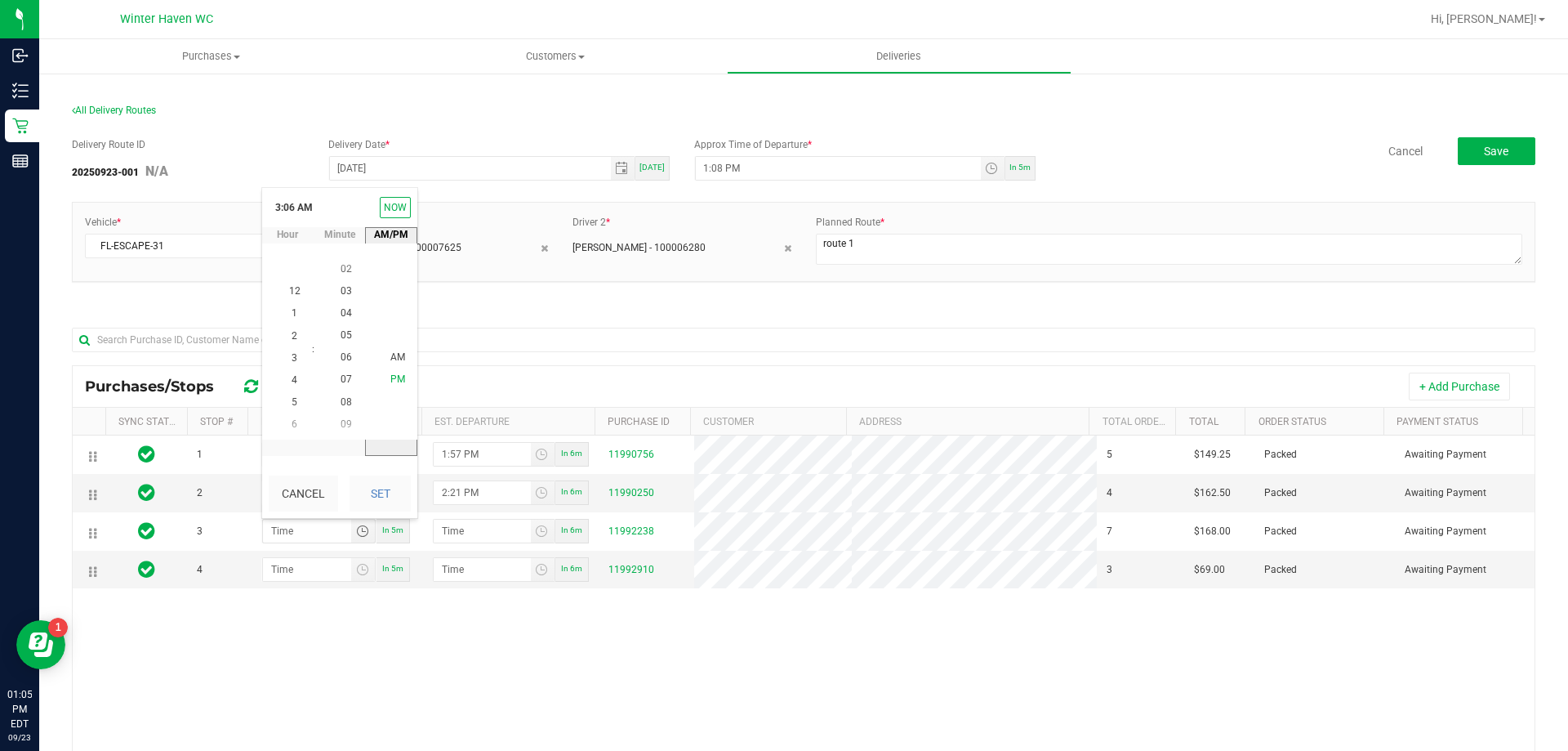
scroll to position [22, 0]
click at [377, 507] on button "Set" at bounding box center [380, 493] width 61 height 36
type input "3:06 PM"
type input "3:07 PM"
click at [356, 572] on span "Toggle time list" at bounding box center [362, 569] width 13 height 13
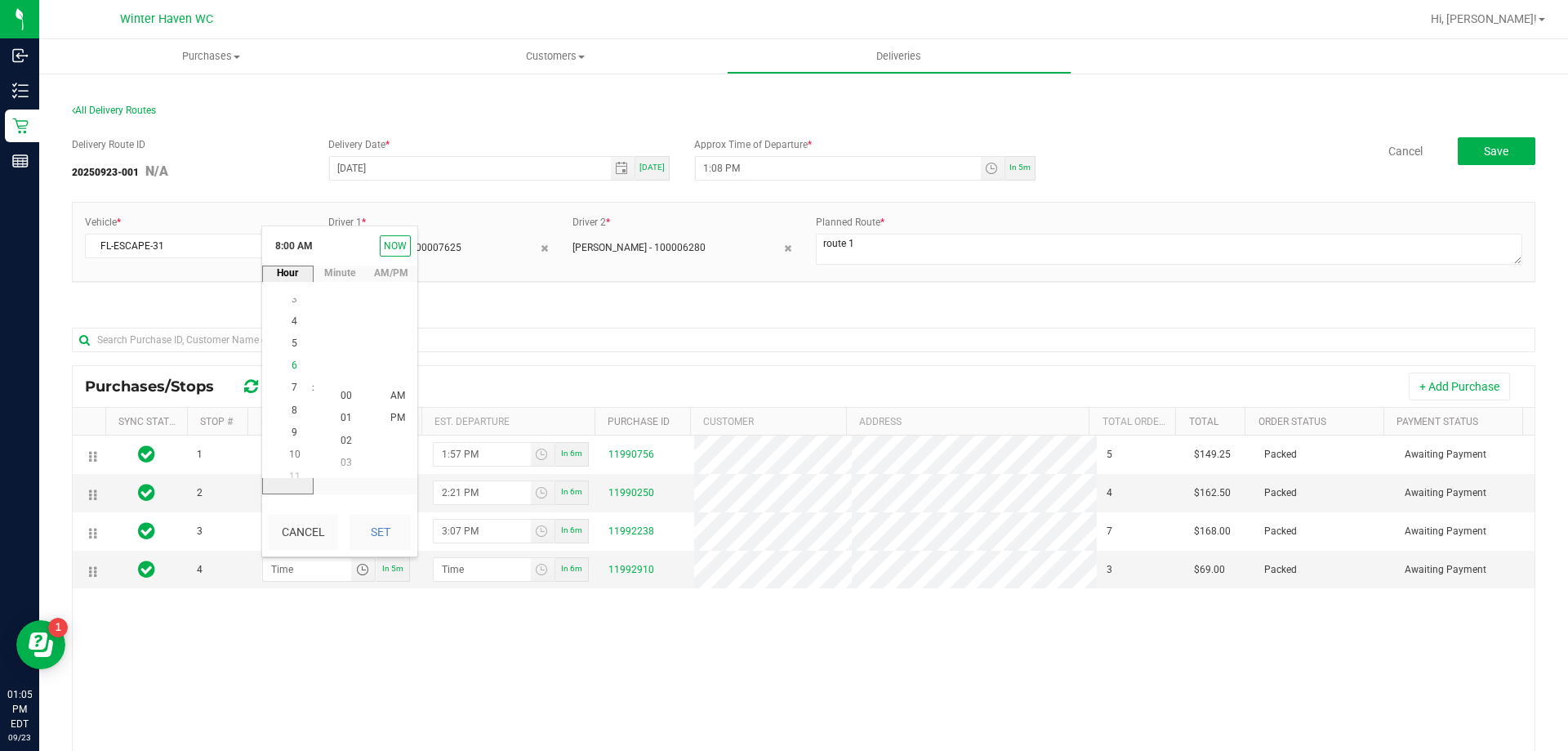
scroll to position [177, 0]
click at [283, 300] on li "4" at bounding box center [295, 307] width 39 height 22
click at [341, 392] on span "00" at bounding box center [346, 396] width 12 height 12
click at [393, 416] on span "PM" at bounding box center [398, 418] width 15 height 12
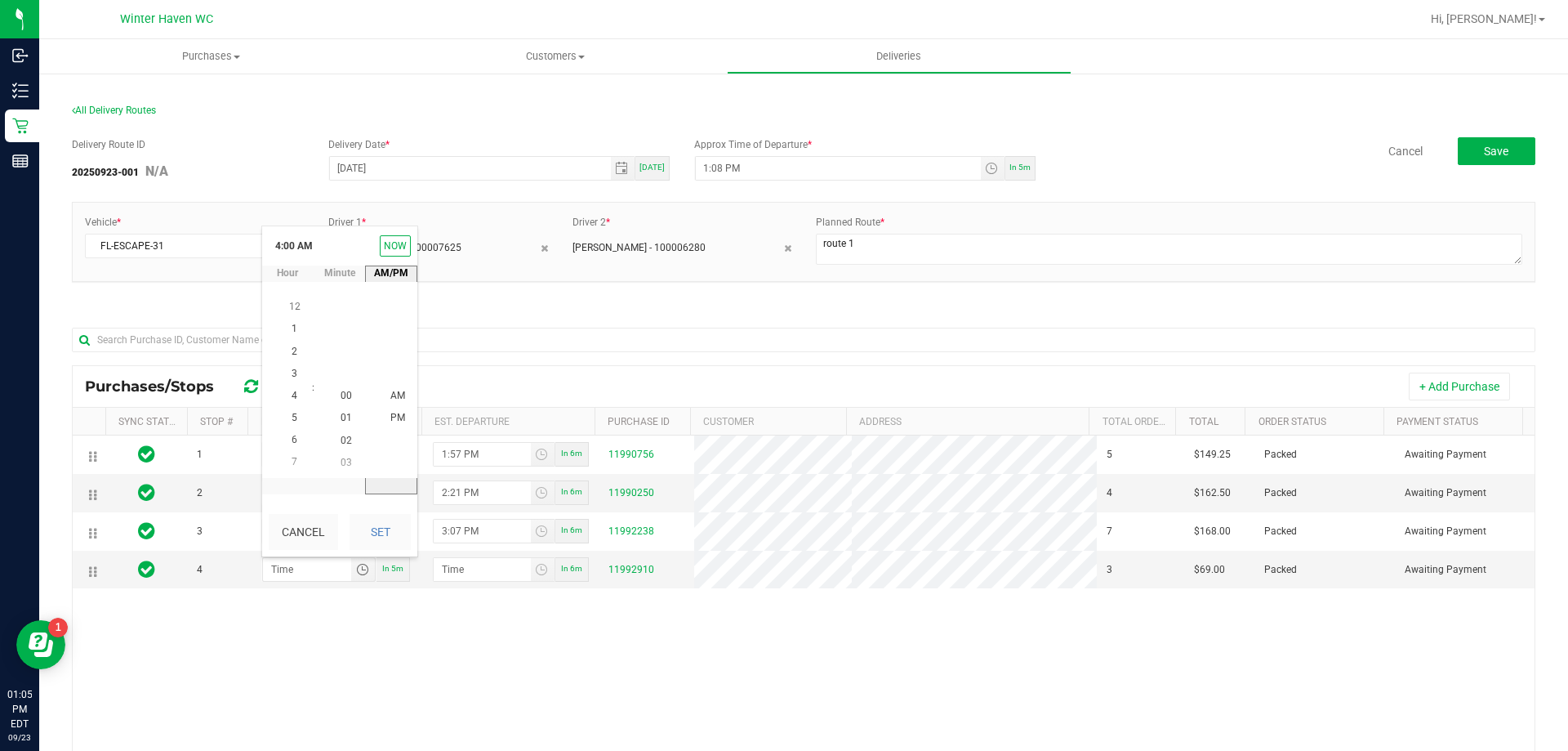
scroll to position [22, 0]
click at [390, 534] on button "Set" at bounding box center [380, 531] width 61 height 36
type input "4:00 PM"
type input "4:01 PM"
click at [1475, 157] on button "Save" at bounding box center [1496, 150] width 77 height 28
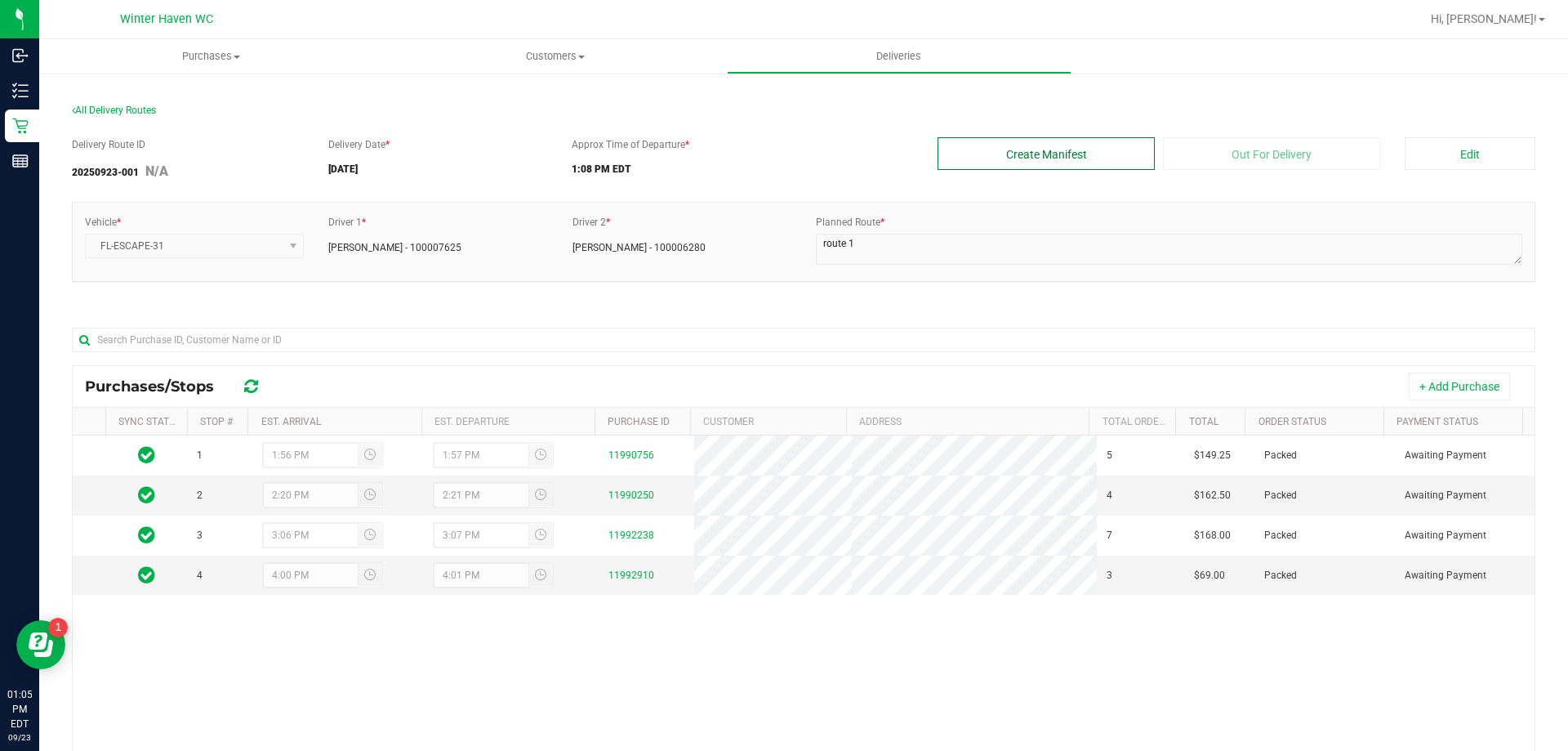
click at [1048, 159] on button "Create Manifest" at bounding box center [1047, 153] width 217 height 33
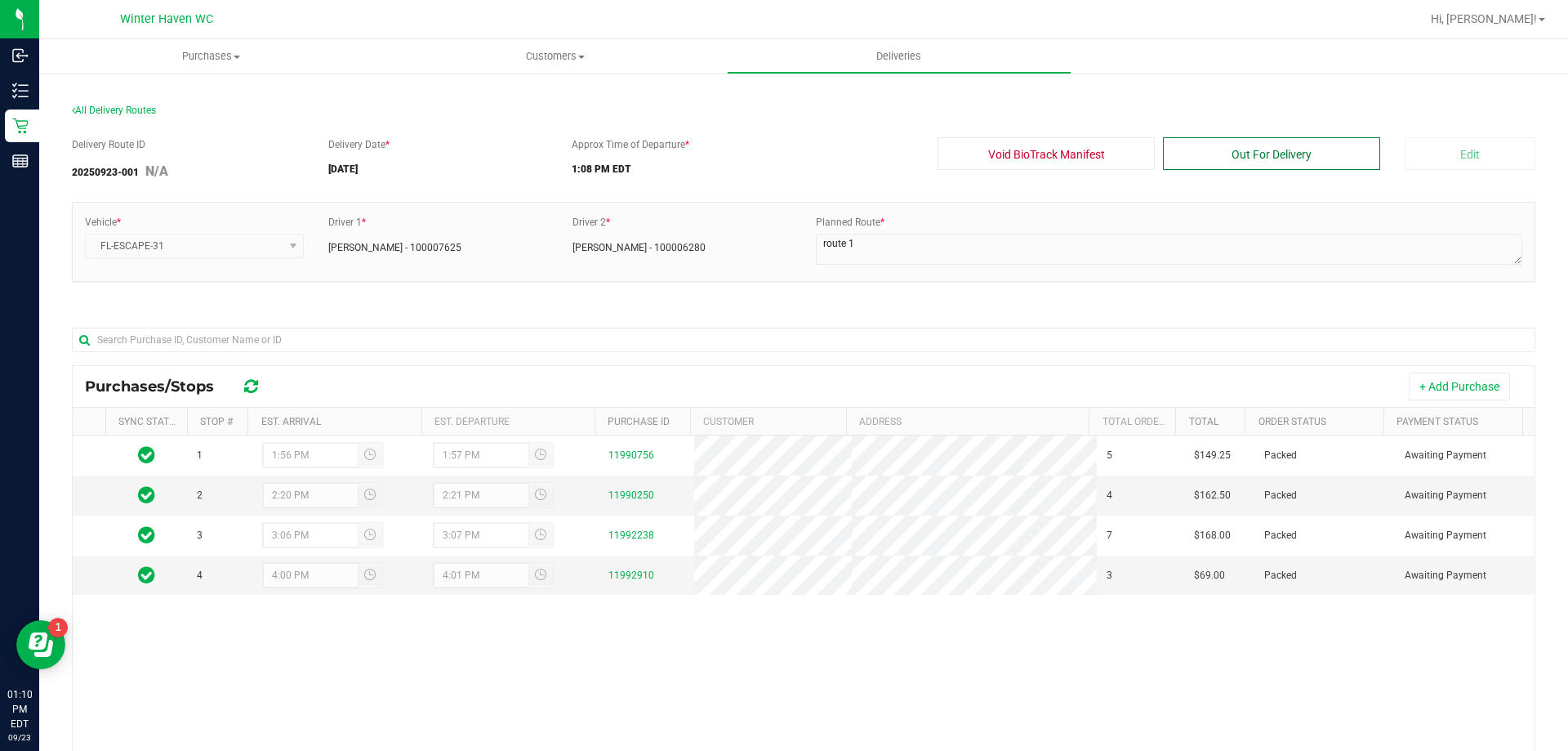
click at [1205, 141] on button "Out For Delivery" at bounding box center [1272, 153] width 217 height 33
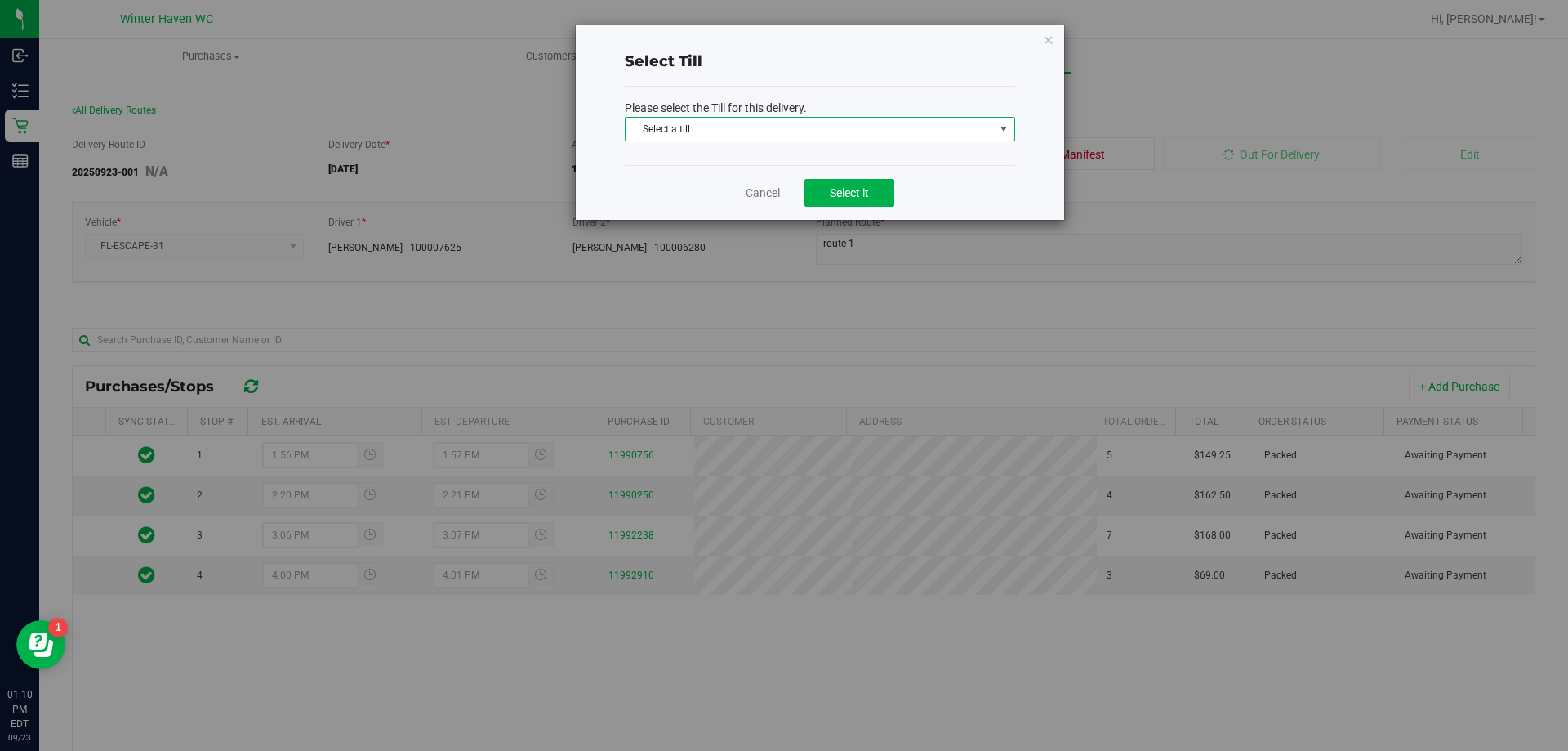
click at [872, 122] on span "Select a till" at bounding box center [810, 129] width 368 height 23
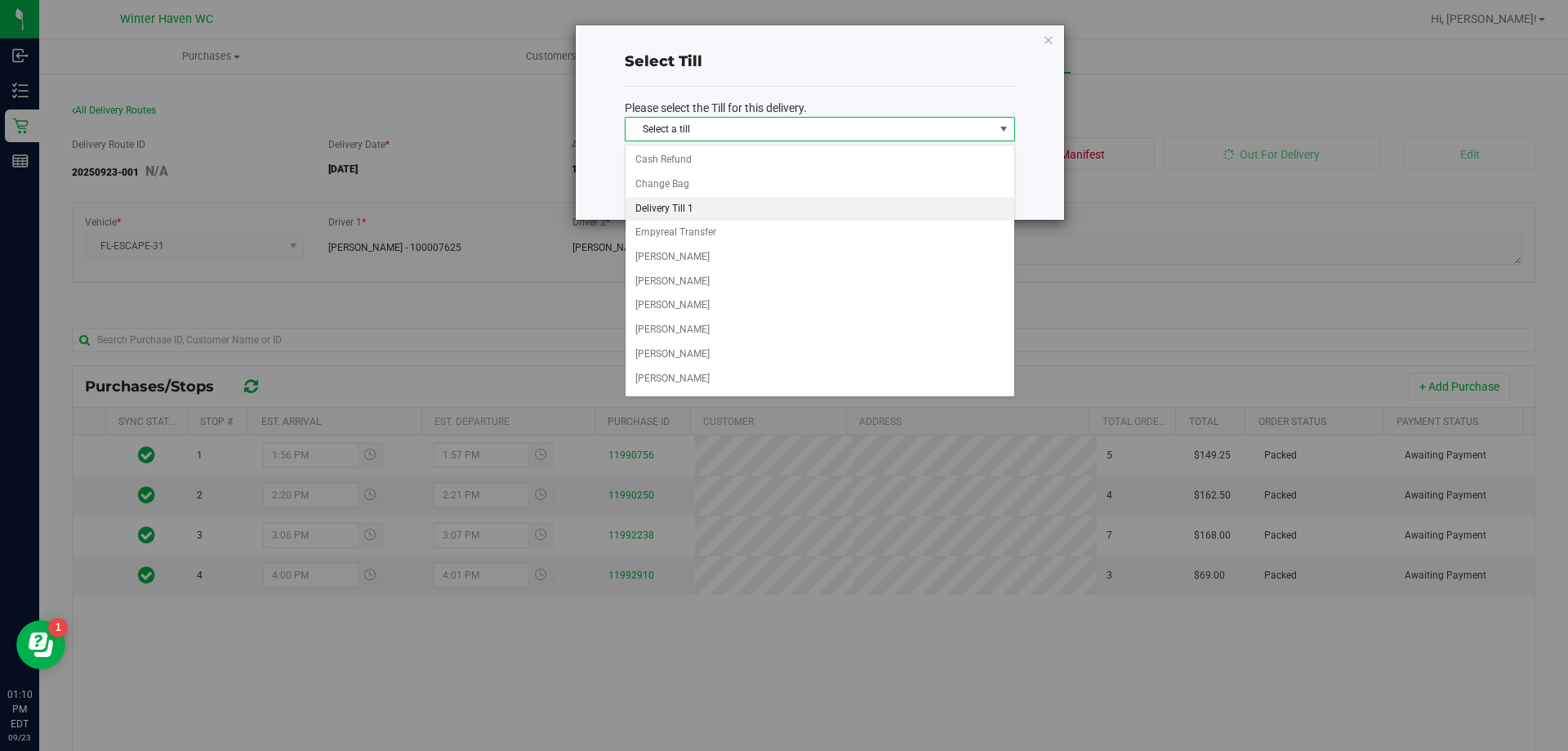
click at [651, 214] on li "Delivery Till 1" at bounding box center [820, 209] width 389 height 25
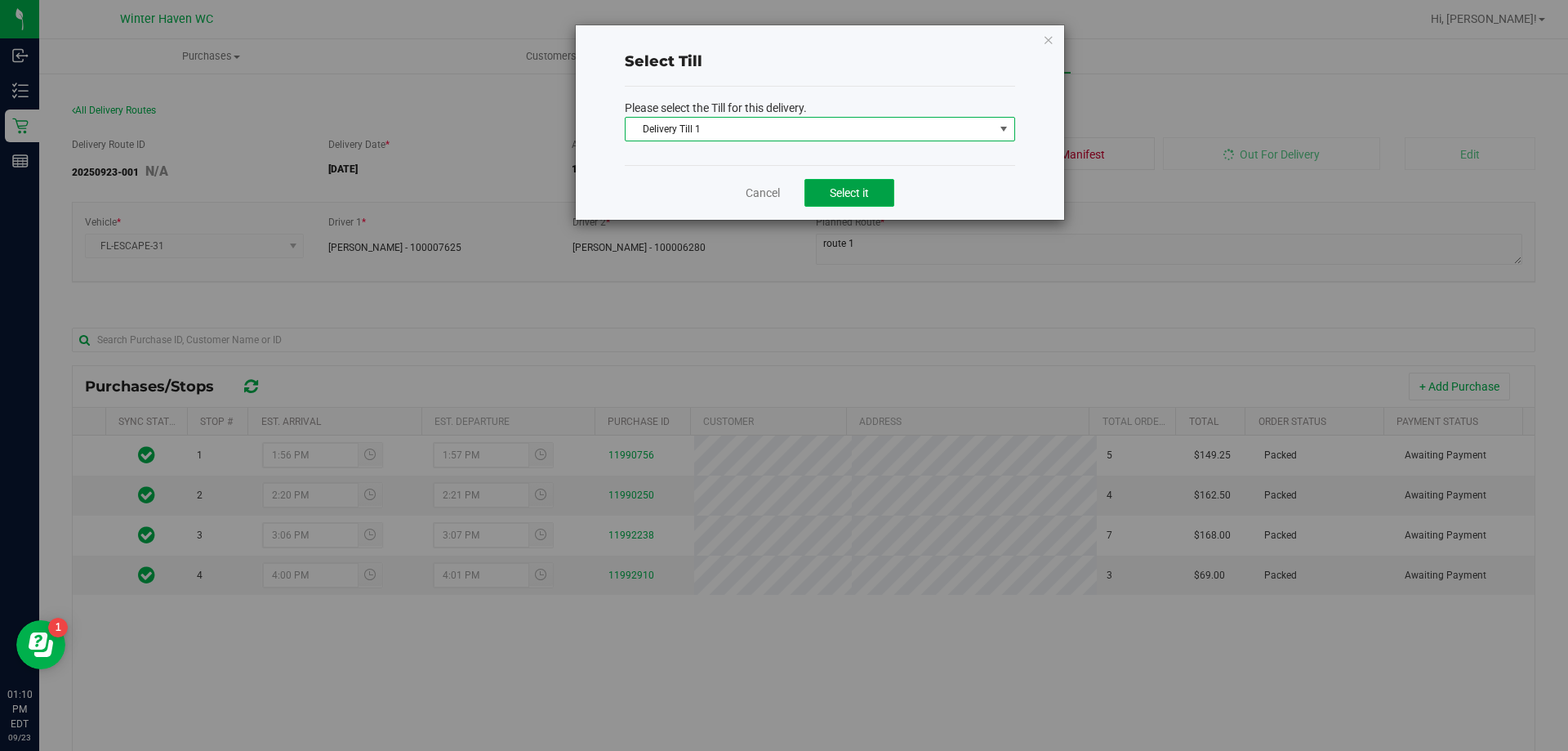
click at [865, 188] on span "Select it" at bounding box center [850, 192] width 39 height 13
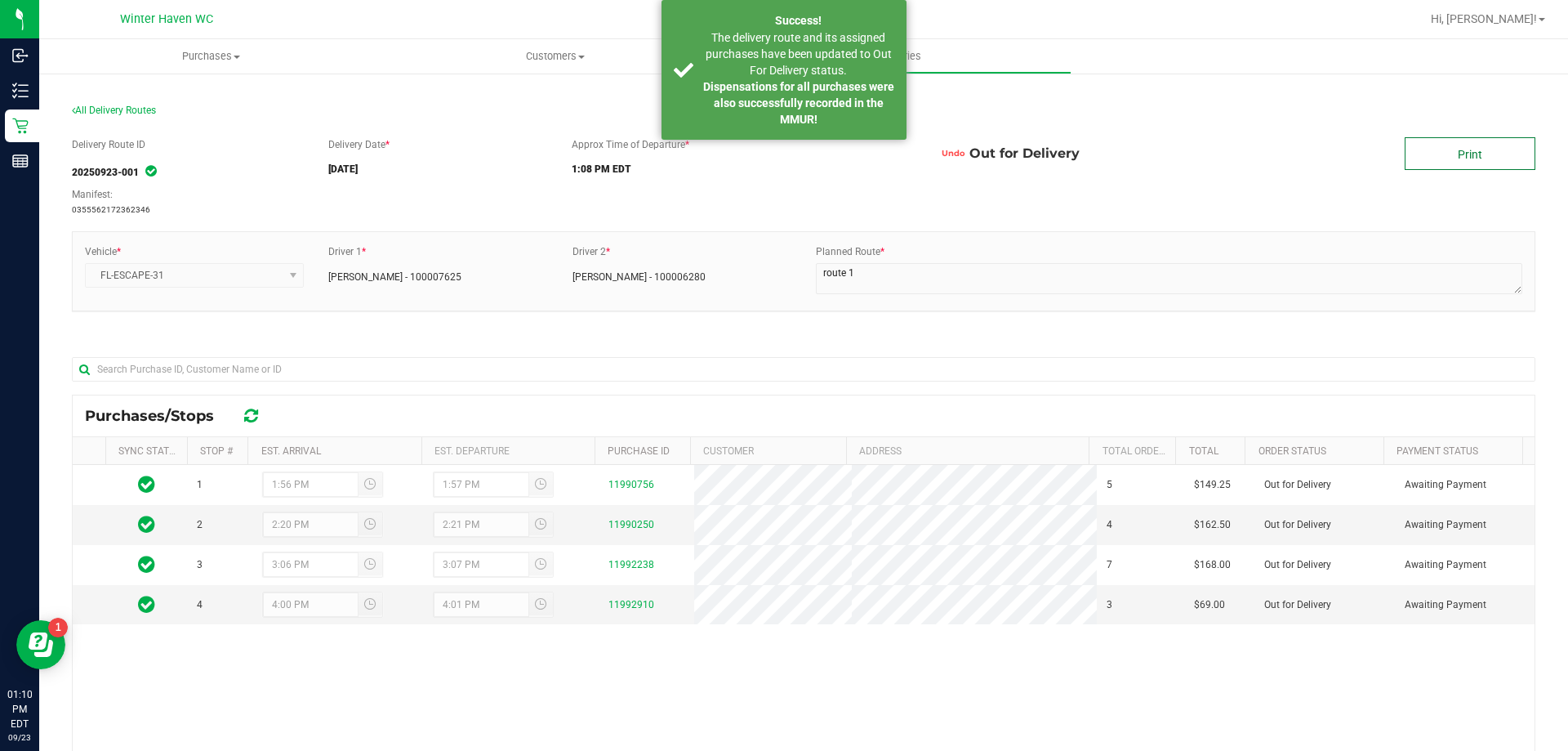
click at [1439, 145] on link "Print" at bounding box center [1470, 153] width 131 height 33
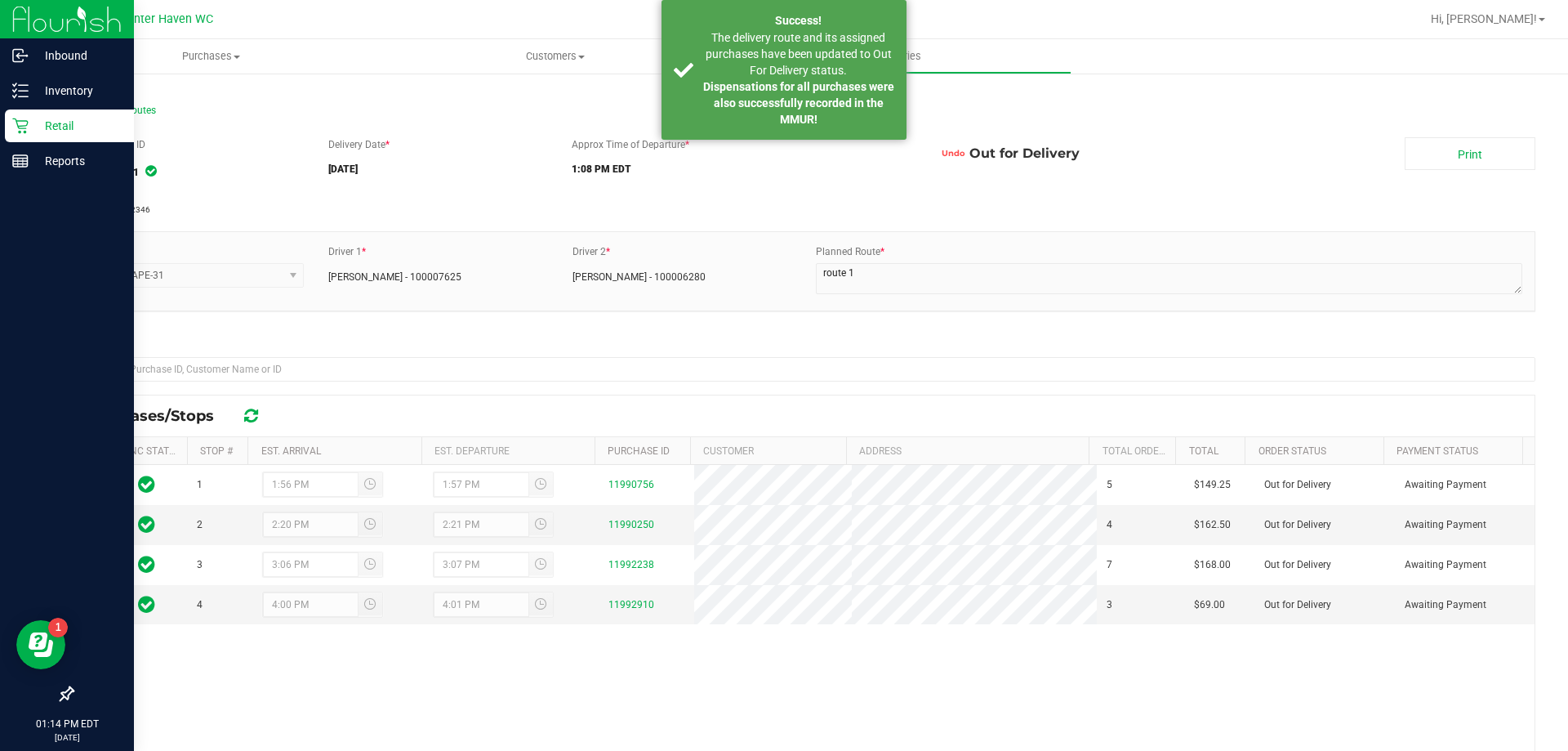
click at [16, 117] on div "Retail" at bounding box center [69, 125] width 129 height 33
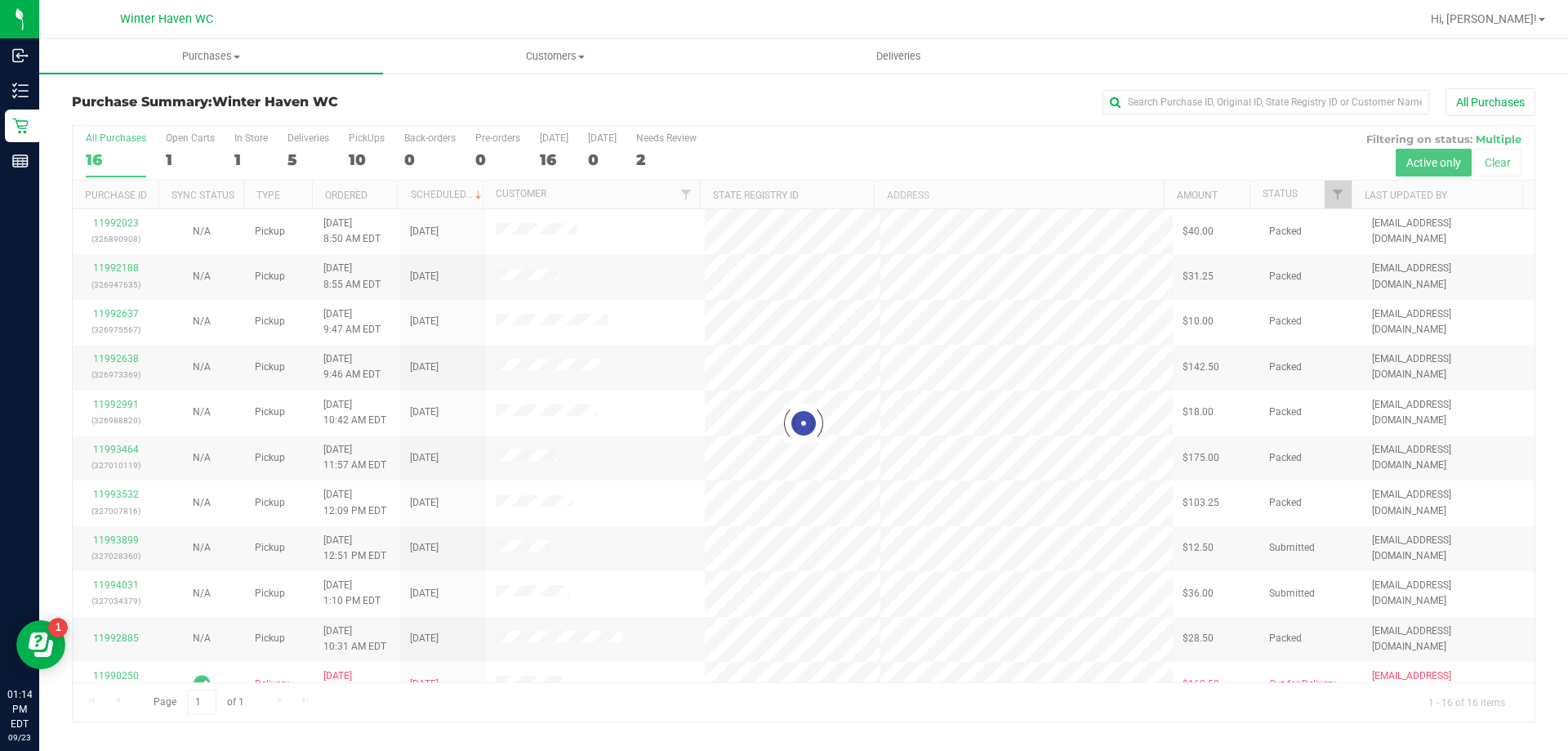
click at [309, 166] on div at bounding box center [804, 423] width 1462 height 595
click at [304, 164] on div at bounding box center [804, 423] width 1462 height 595
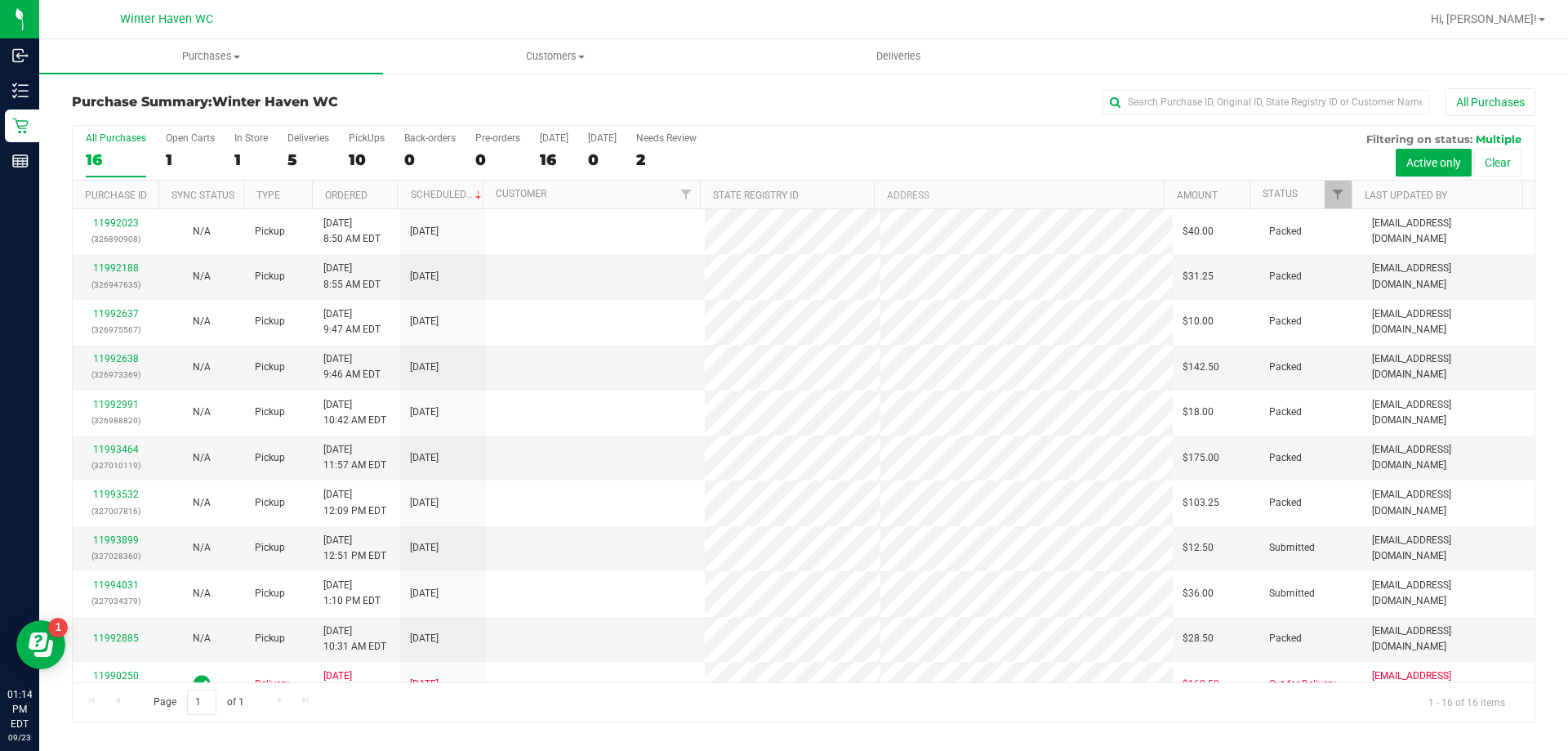
click at [300, 158] on div "5" at bounding box center [308, 159] width 42 height 19
click at [0, 0] on input "Deliveries 5" at bounding box center [0, 0] width 0 height 0
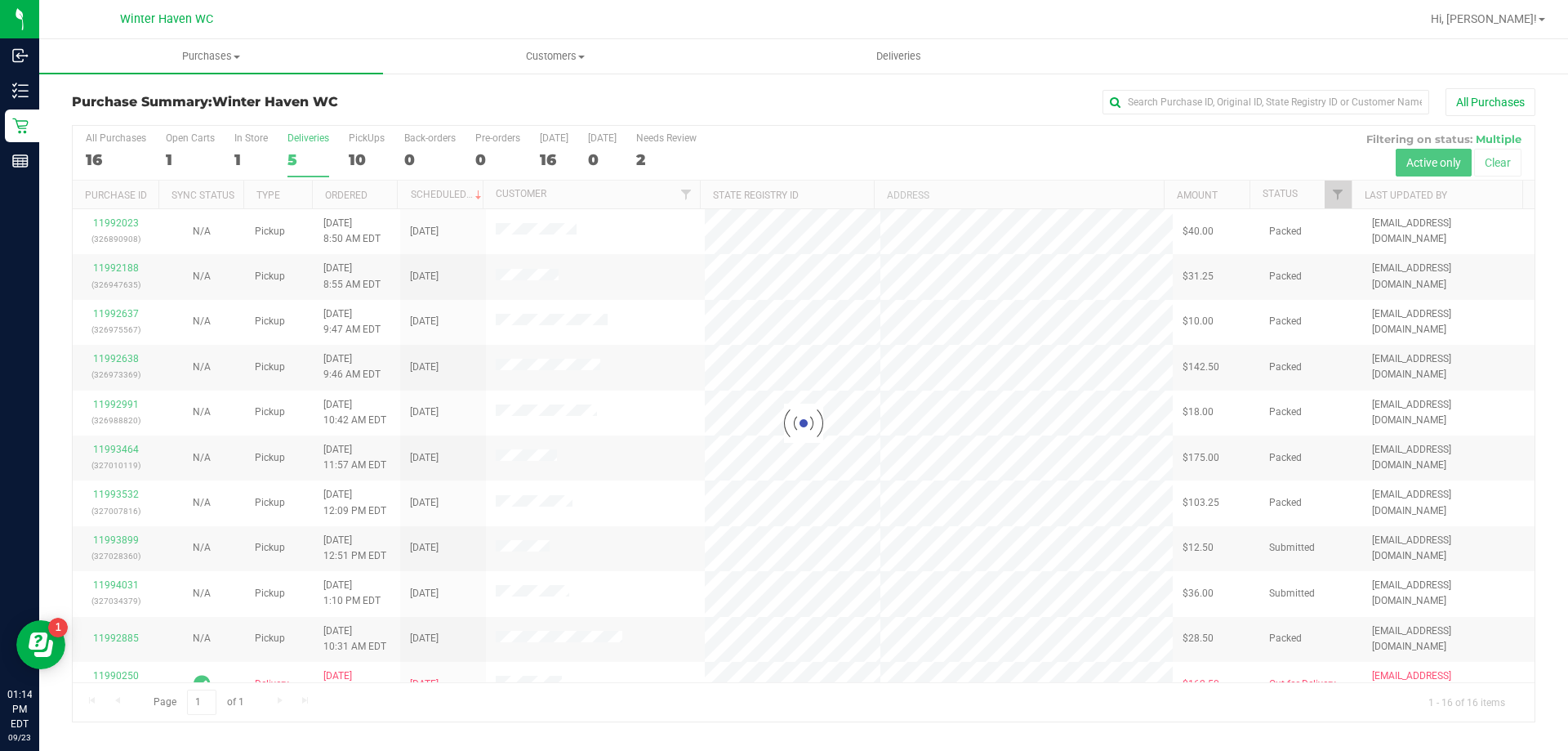
click at [300, 158] on div at bounding box center [804, 423] width 1462 height 595
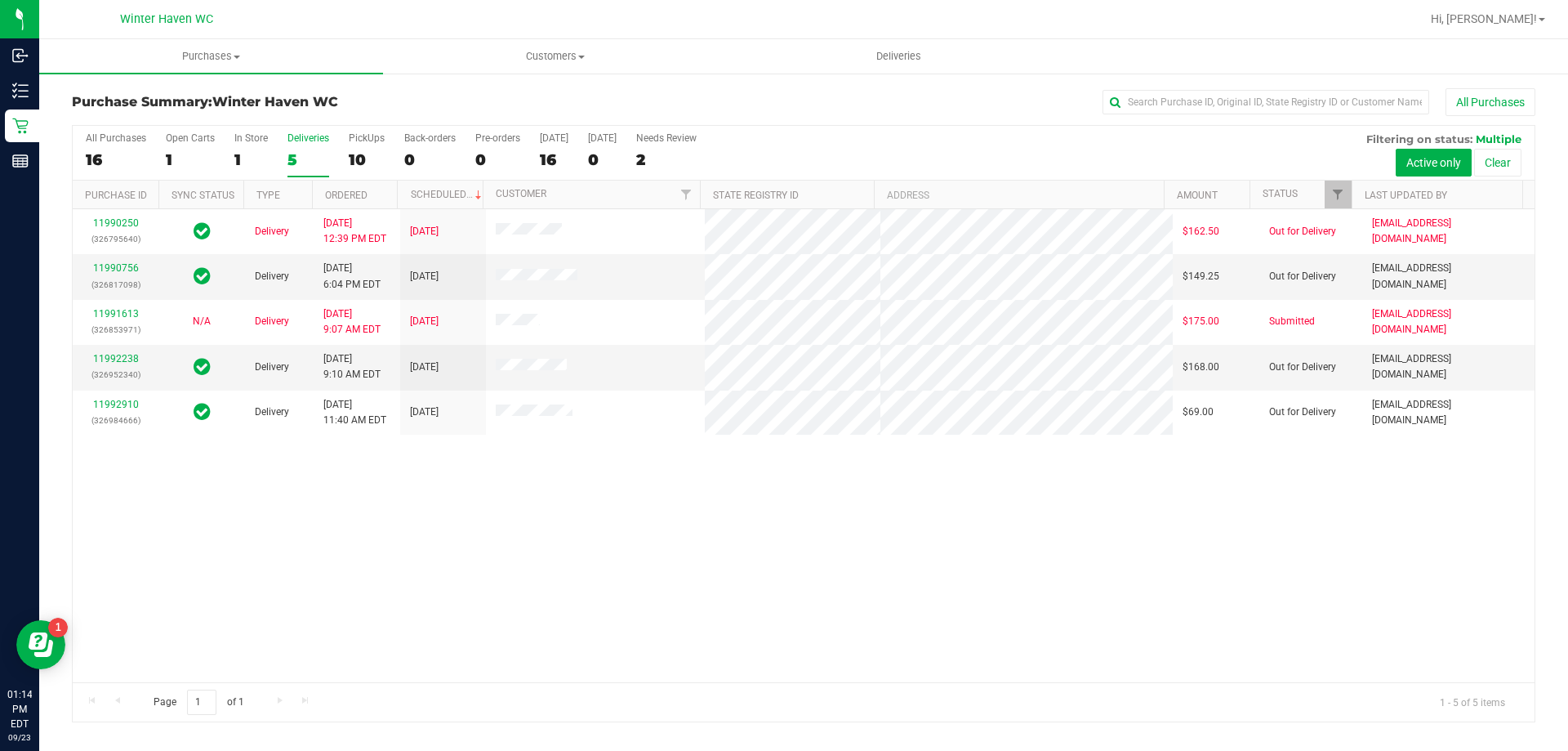
click at [297, 157] on div "5" at bounding box center [308, 159] width 42 height 19
click at [0, 0] on input "Deliveries 5" at bounding box center [0, 0] width 0 height 0
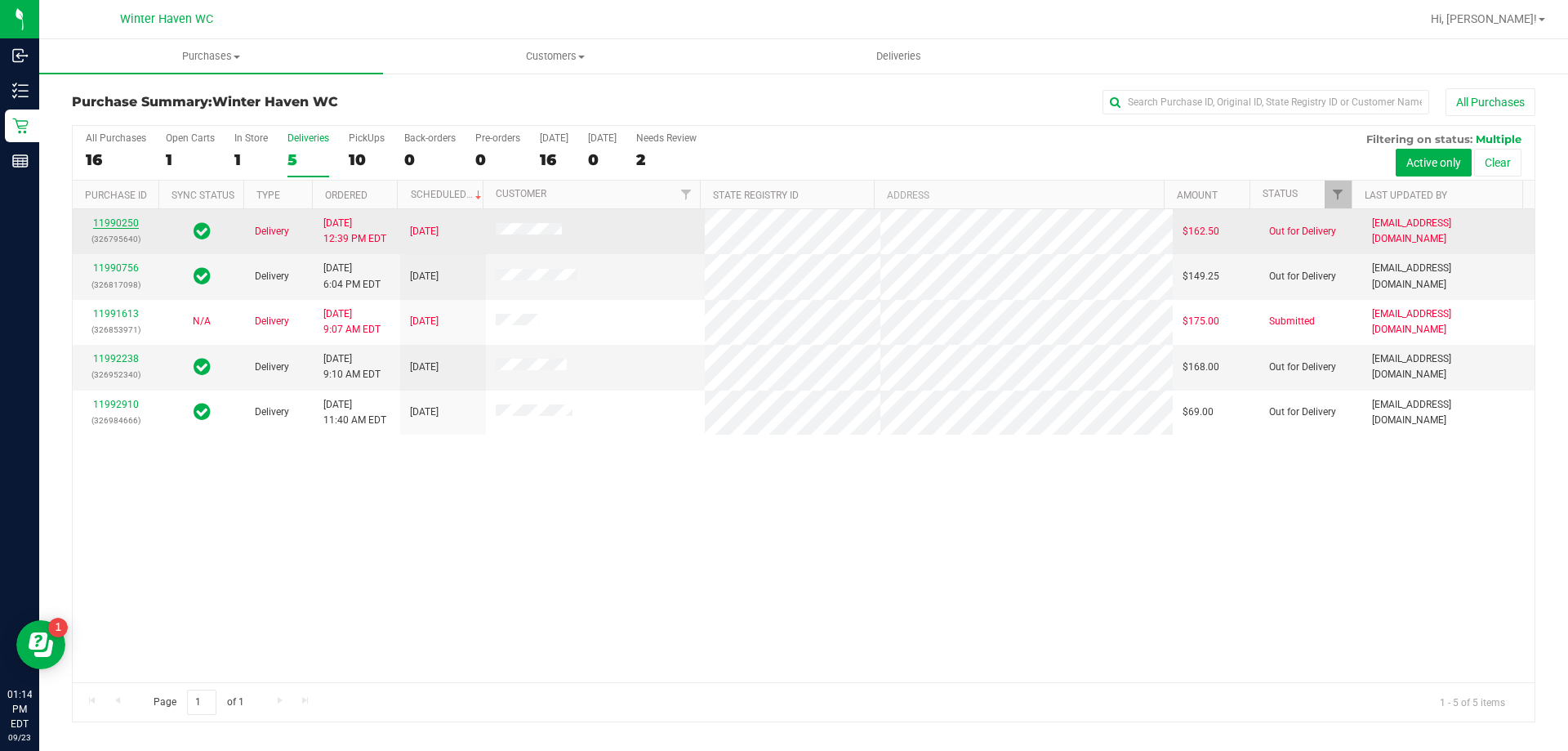
click at [112, 223] on link "11990250" at bounding box center [116, 222] width 45 height 12
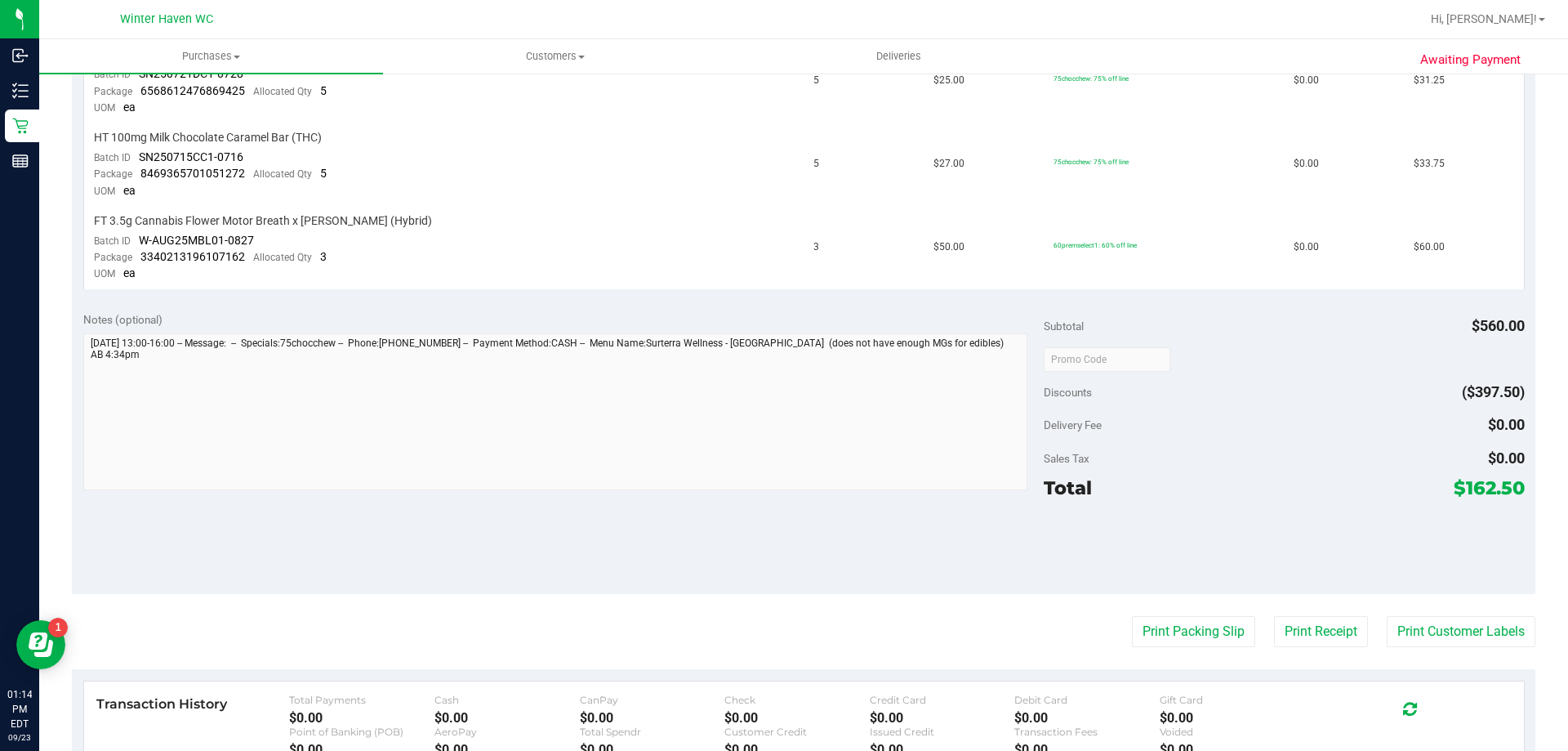
scroll to position [828, 0]
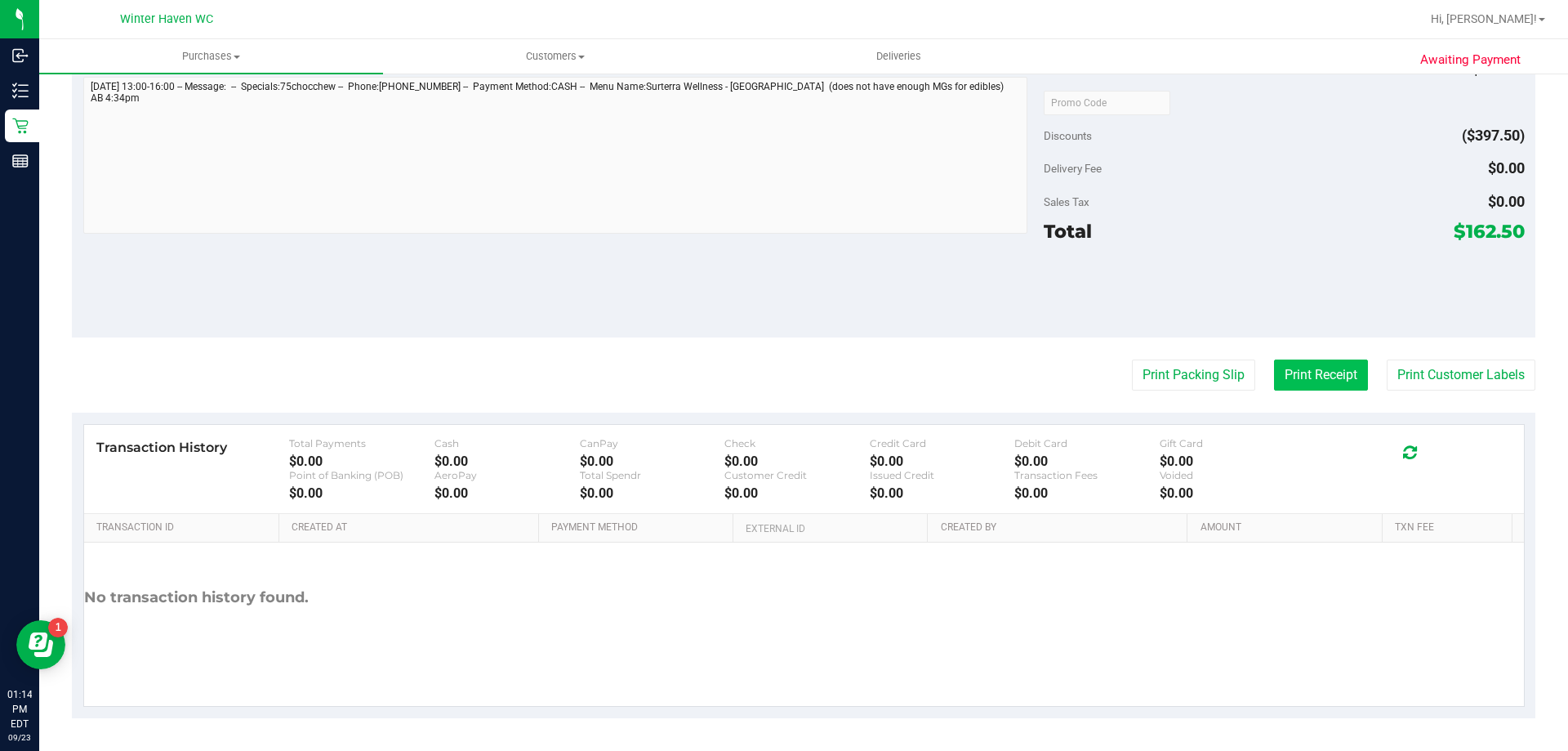
click at [1338, 371] on button "Print Receipt" at bounding box center [1321, 375] width 94 height 31
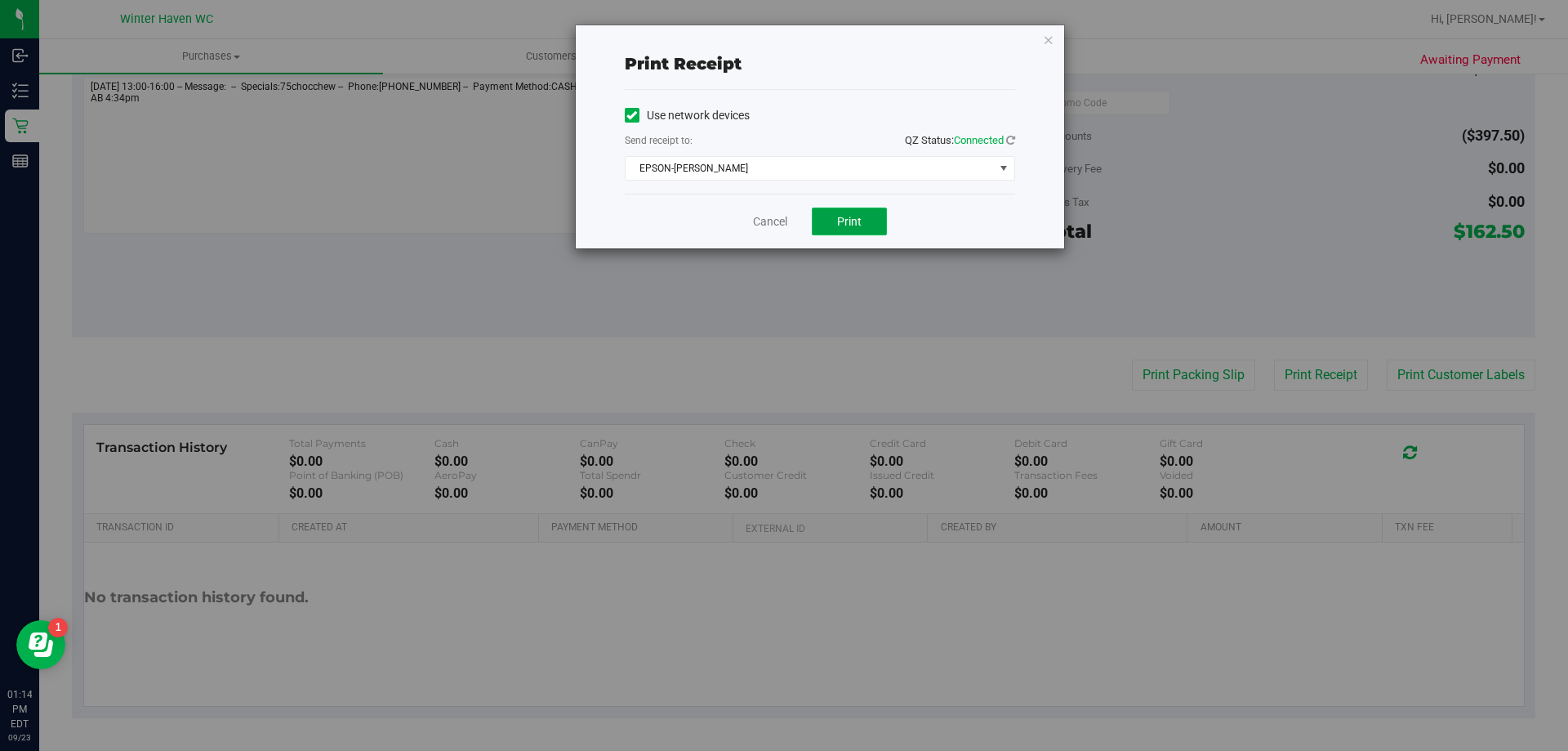
click at [873, 218] on button "Print" at bounding box center [849, 221] width 75 height 28
